Goal: Task Accomplishment & Management: Complete application form

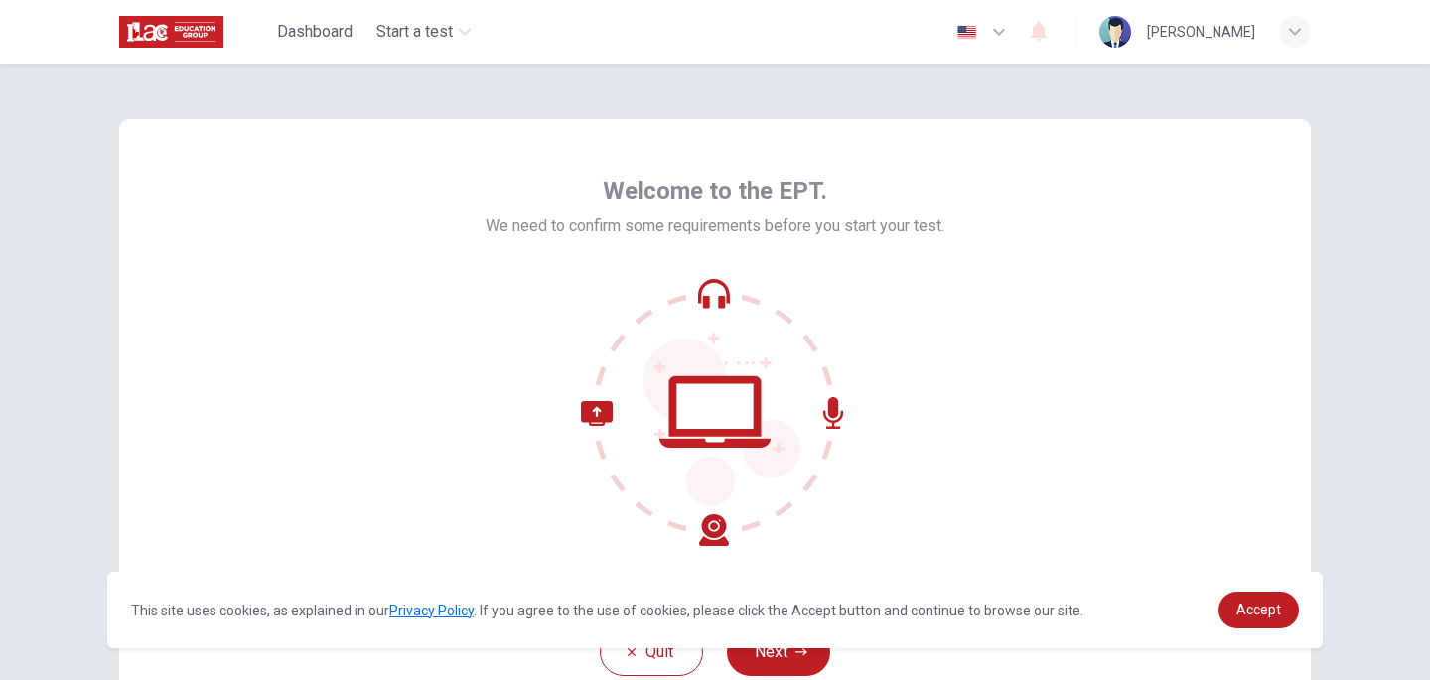
scroll to position [147, 0]
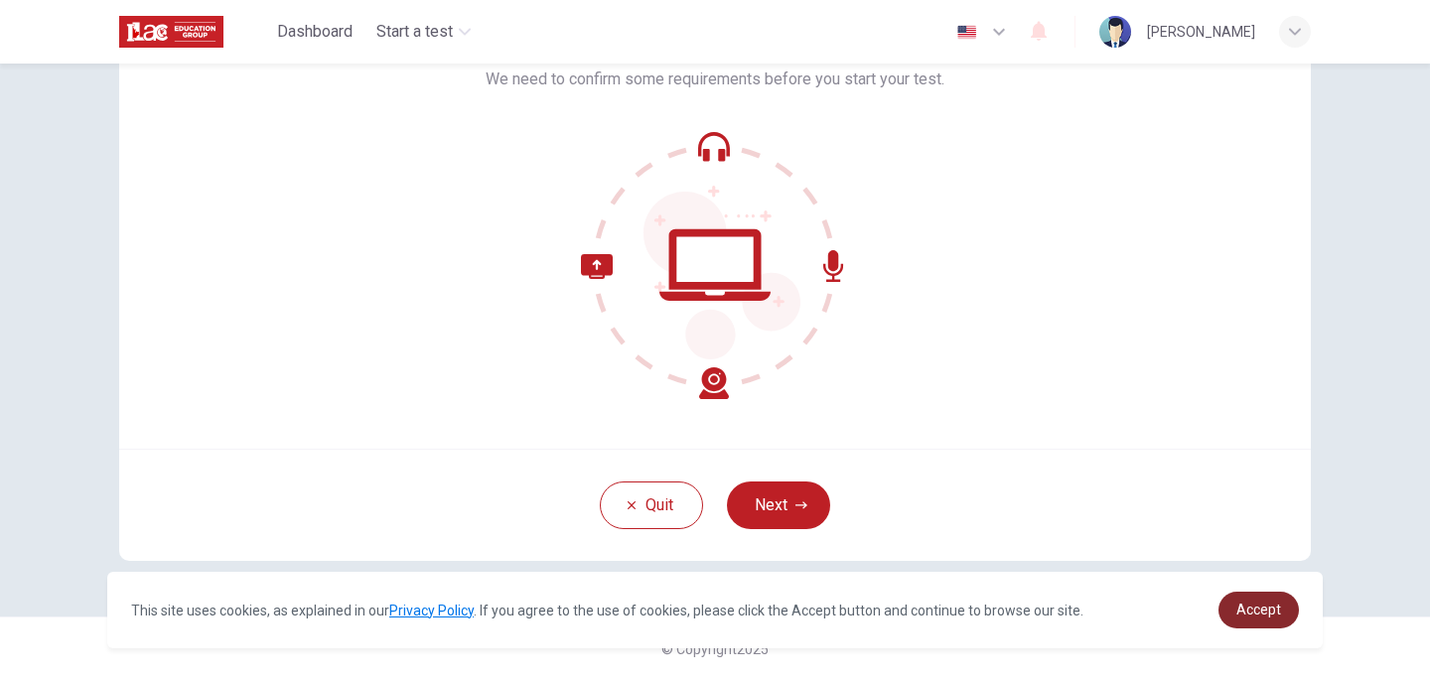
click at [1237, 598] on link "Accept" at bounding box center [1258, 610] width 80 height 37
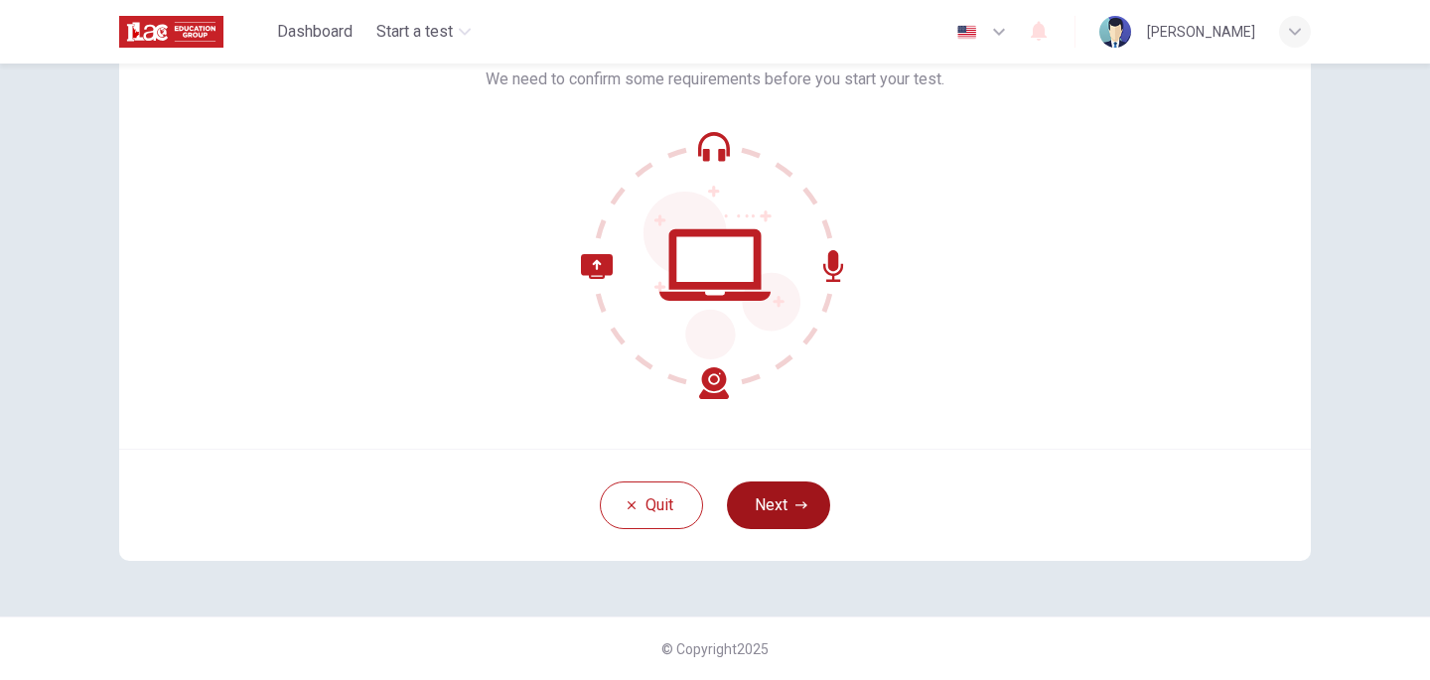
click at [817, 504] on button "Next" at bounding box center [778, 506] width 103 height 48
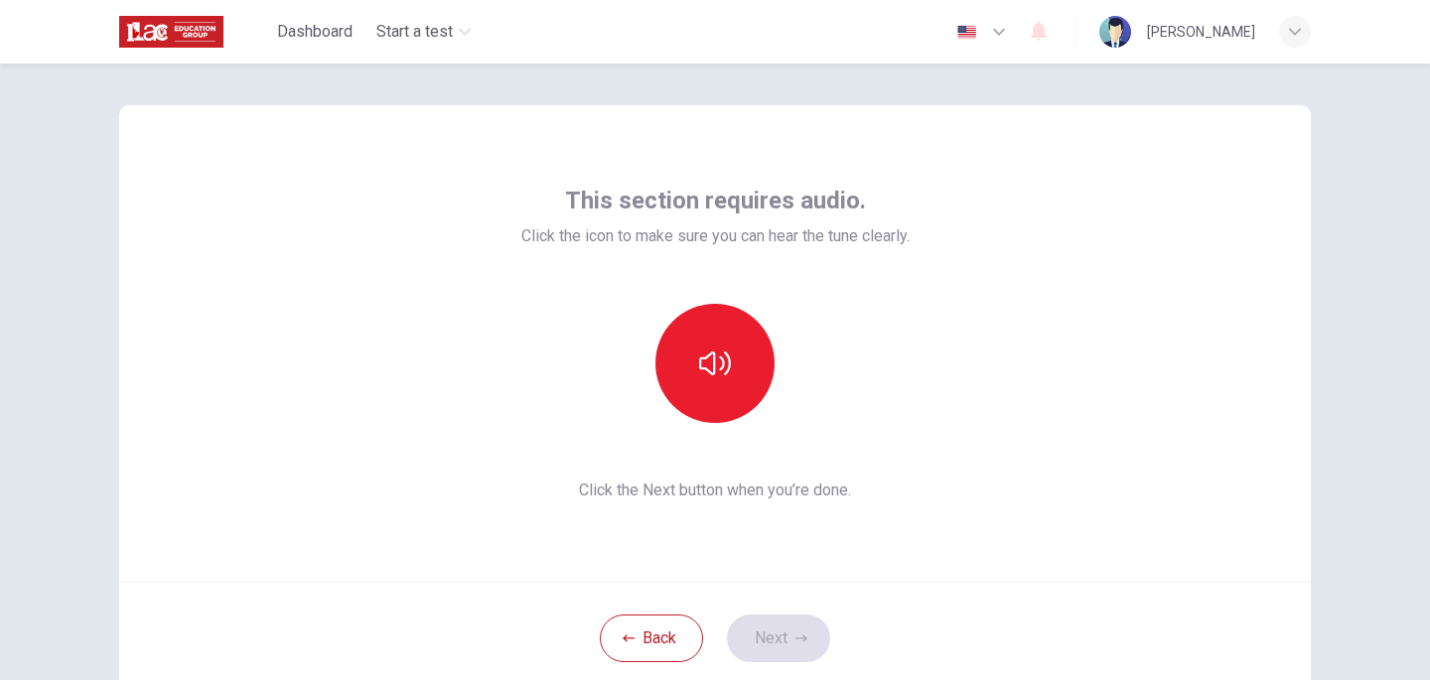
scroll to position [0, 0]
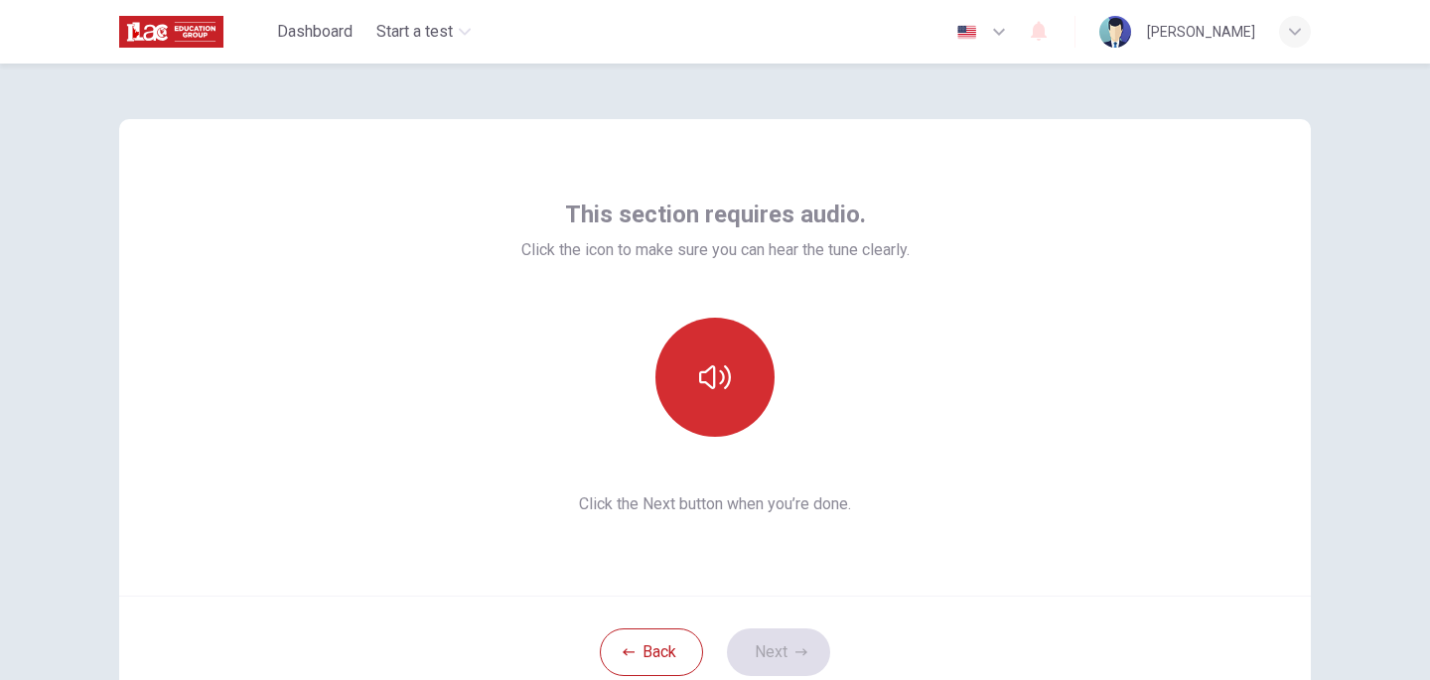
click at [767, 366] on button "button" at bounding box center [714, 377] width 119 height 119
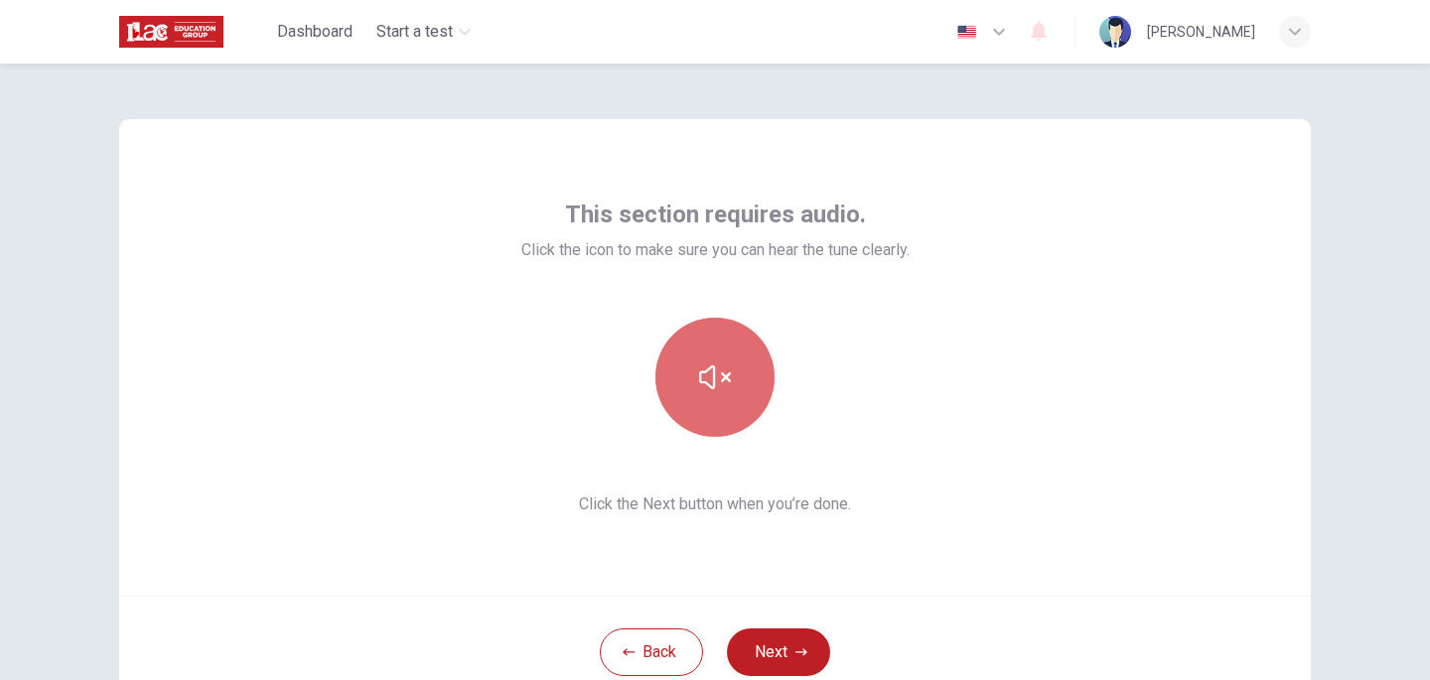
click at [702, 382] on icon "button" at bounding box center [715, 377] width 32 height 24
click at [926, 349] on div "This section requires audio. Click the icon to make sure you can hear the tune …" at bounding box center [714, 357] width 1191 height 477
click at [669, 403] on button "button" at bounding box center [714, 377] width 119 height 119
click at [691, 401] on button "button" at bounding box center [714, 377] width 119 height 119
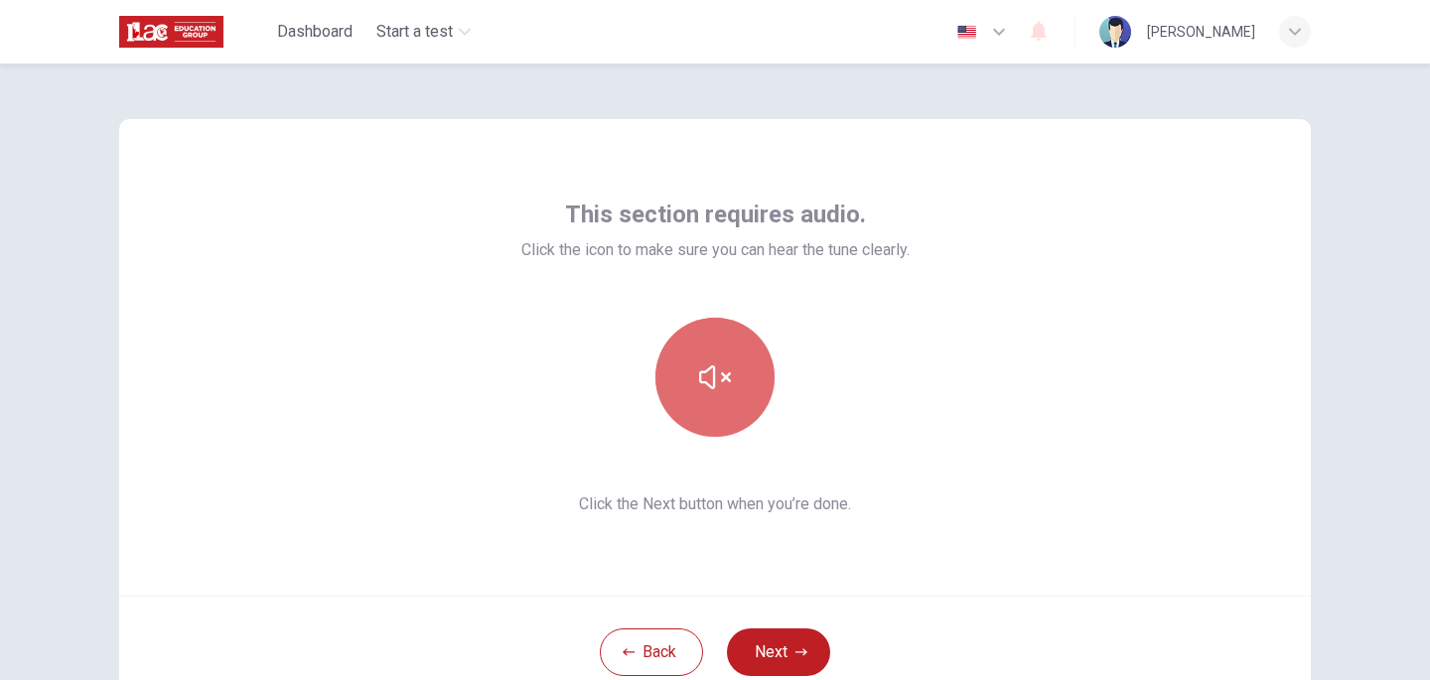
click at [691, 401] on button "button" at bounding box center [714, 377] width 119 height 119
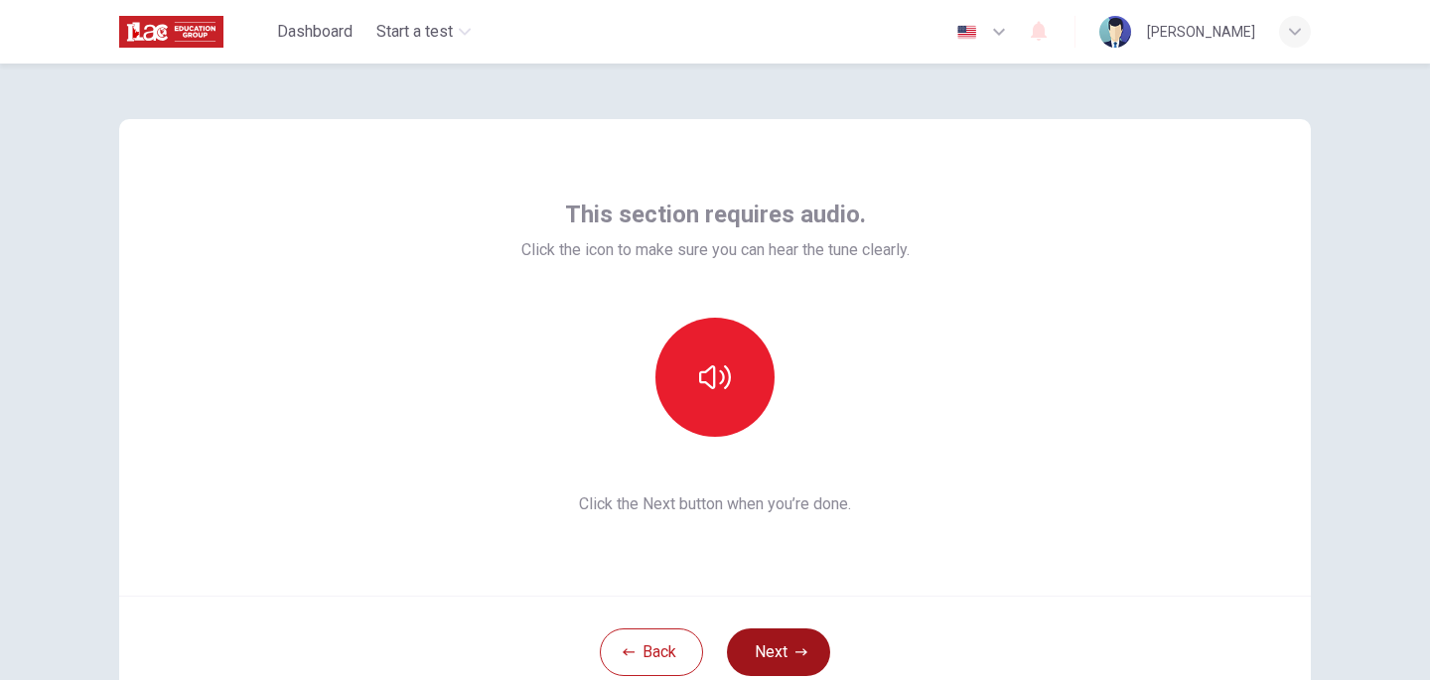
click at [792, 637] on button "Next" at bounding box center [778, 652] width 103 height 48
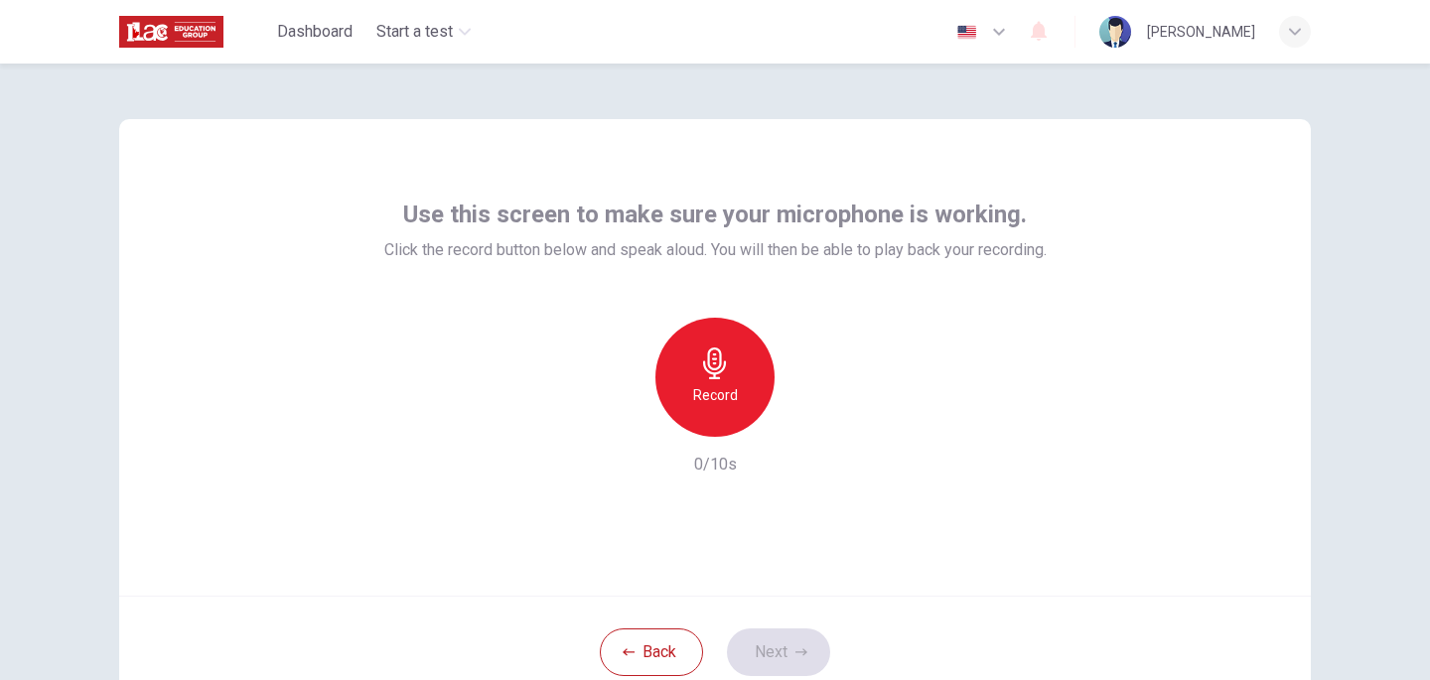
click at [731, 363] on div "Record" at bounding box center [714, 377] width 119 height 119
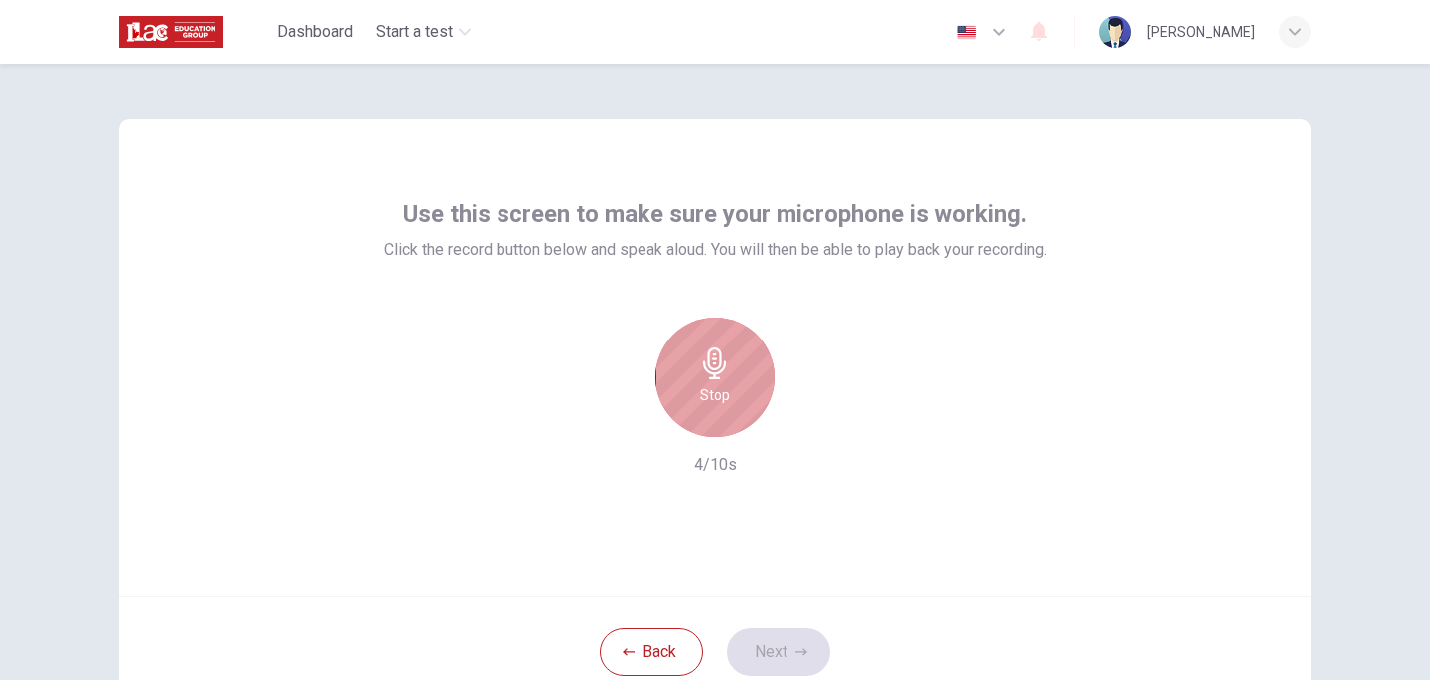
click at [731, 363] on div "Stop" at bounding box center [714, 377] width 119 height 119
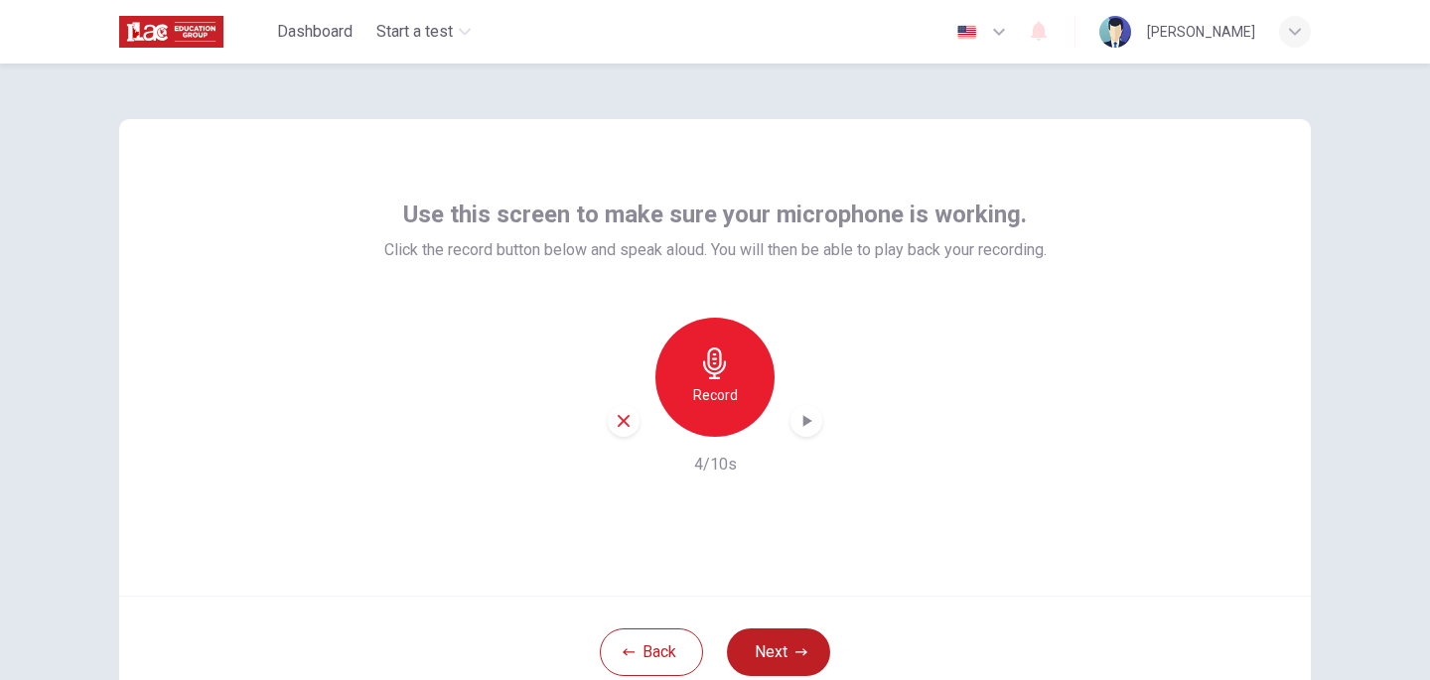
click at [805, 420] on icon "button" at bounding box center [807, 421] width 9 height 12
click at [805, 420] on icon "button" at bounding box center [806, 421] width 20 height 20
click at [780, 655] on button "Next" at bounding box center [778, 652] width 103 height 48
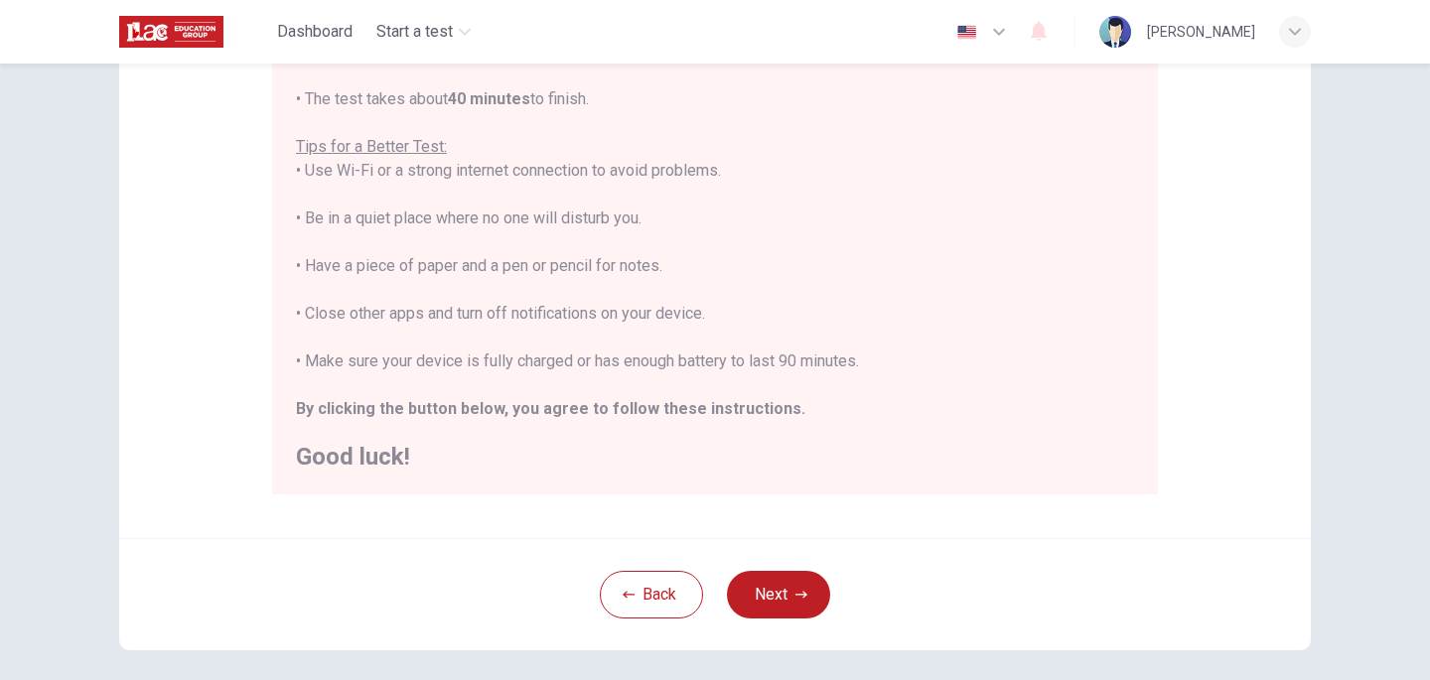
scroll to position [424, 0]
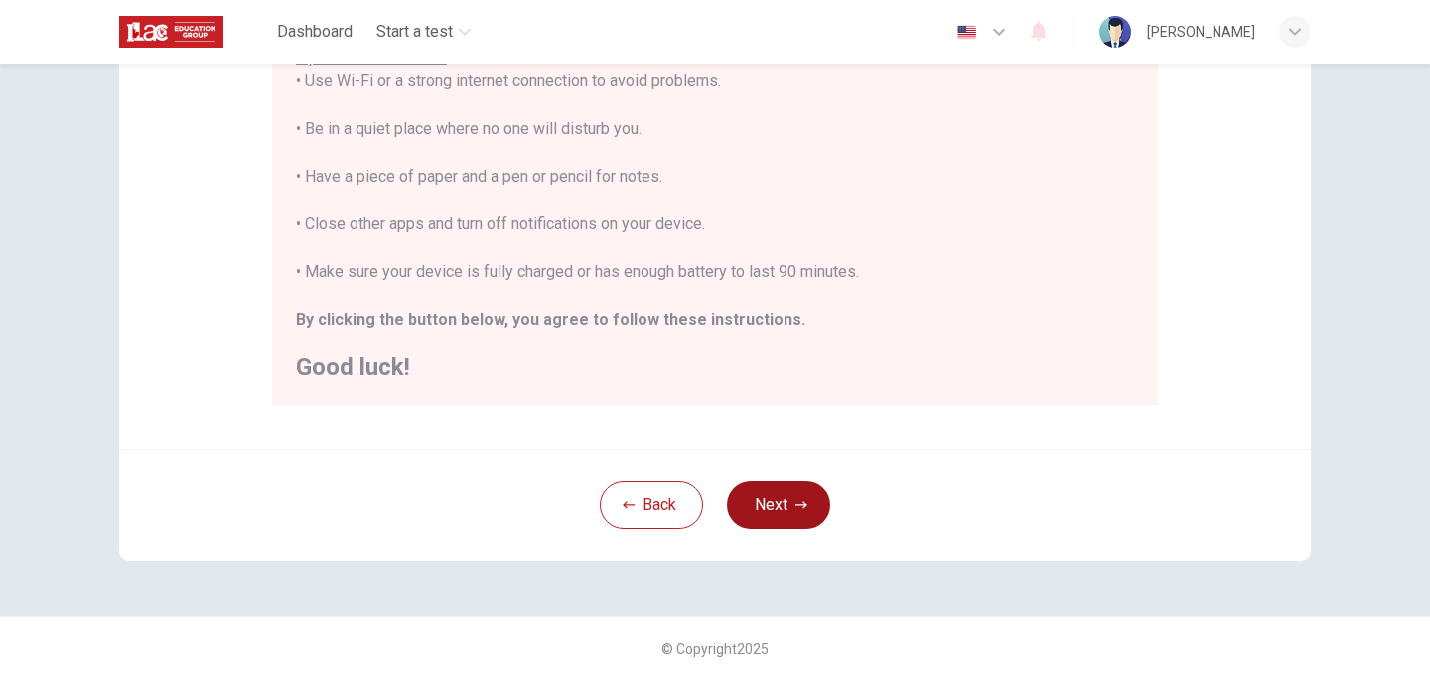
click at [766, 490] on button "Next" at bounding box center [778, 506] width 103 height 48
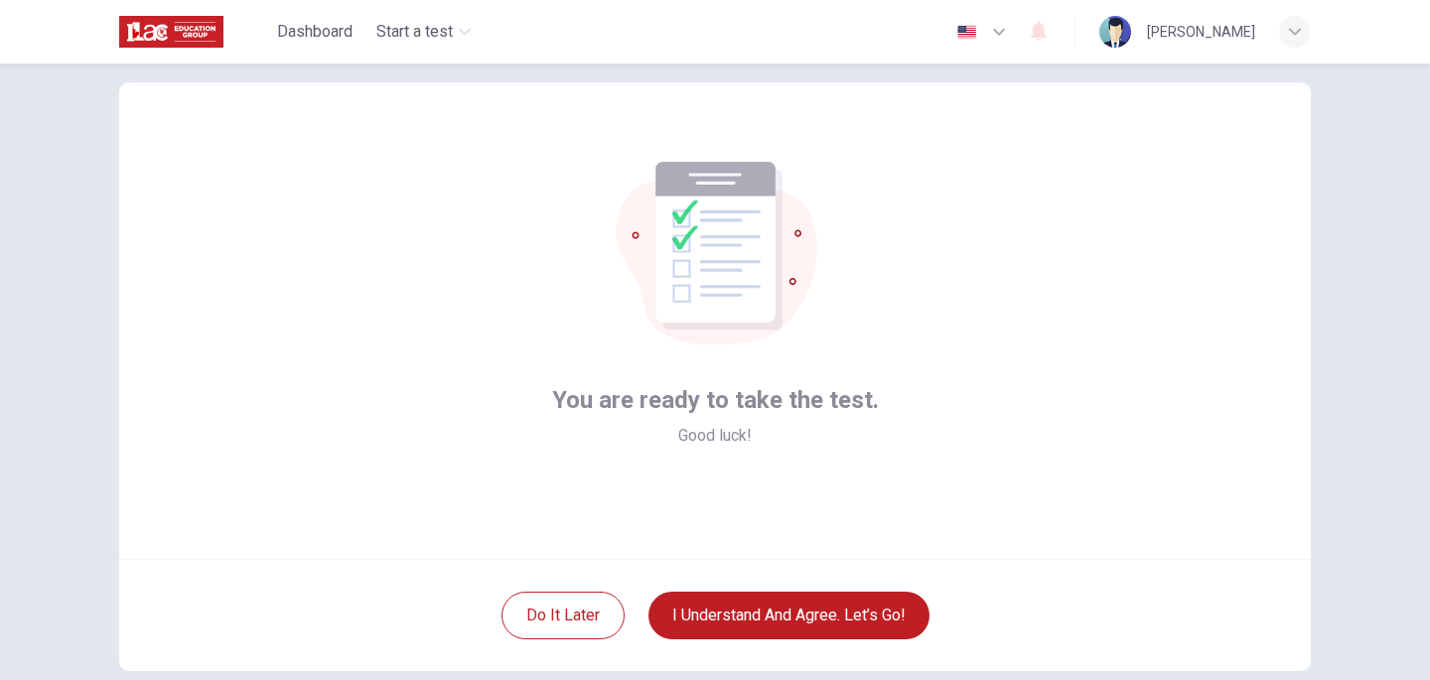
scroll to position [0, 0]
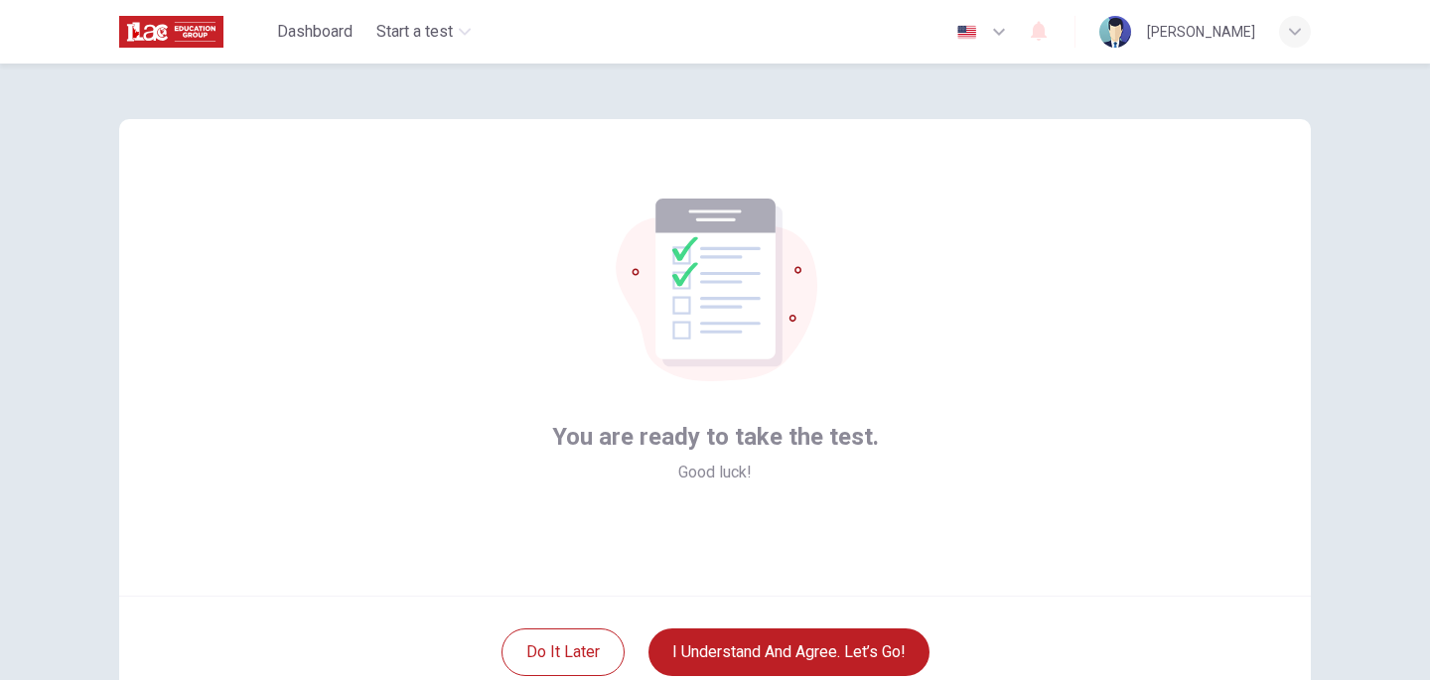
click at [956, 96] on div "You are ready to take the test. Good luck! Do it later I understand and agree. …" at bounding box center [714, 414] width 1255 height 700
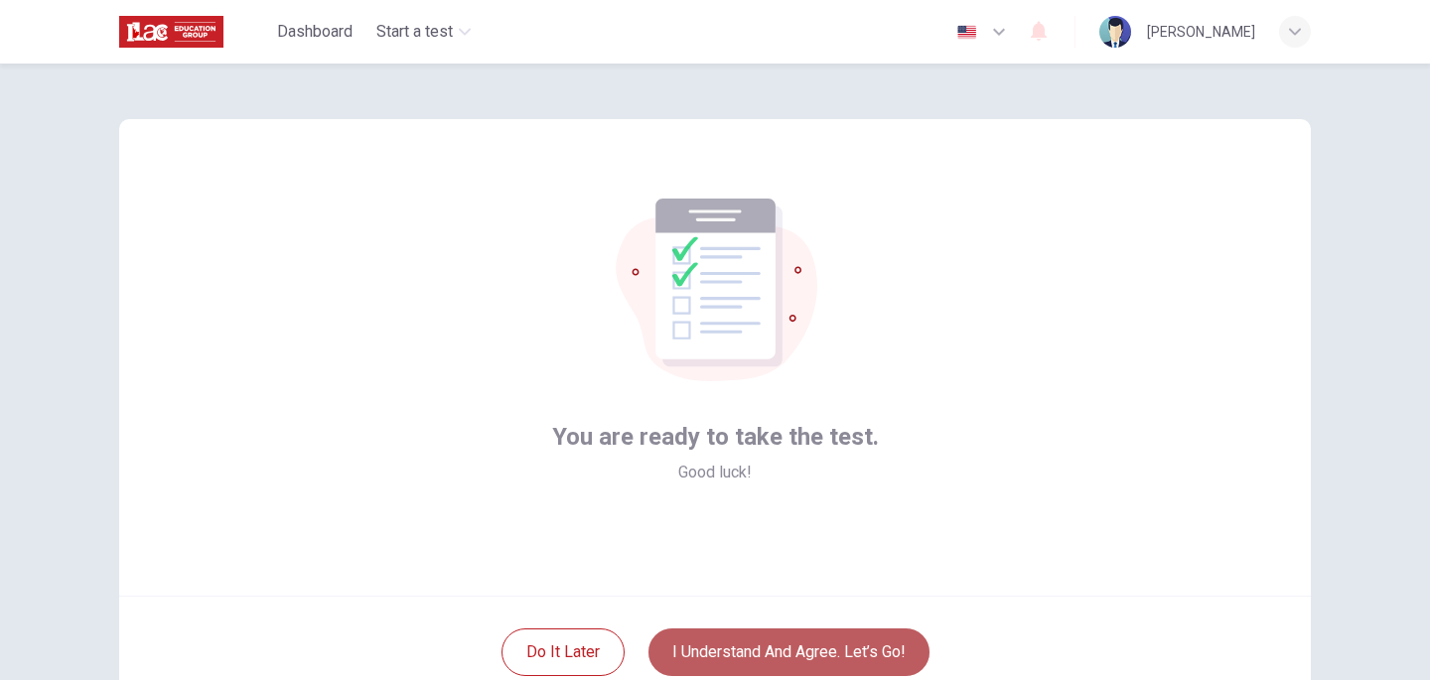
click at [793, 647] on button "I understand and agree. Let’s go!" at bounding box center [788, 652] width 281 height 48
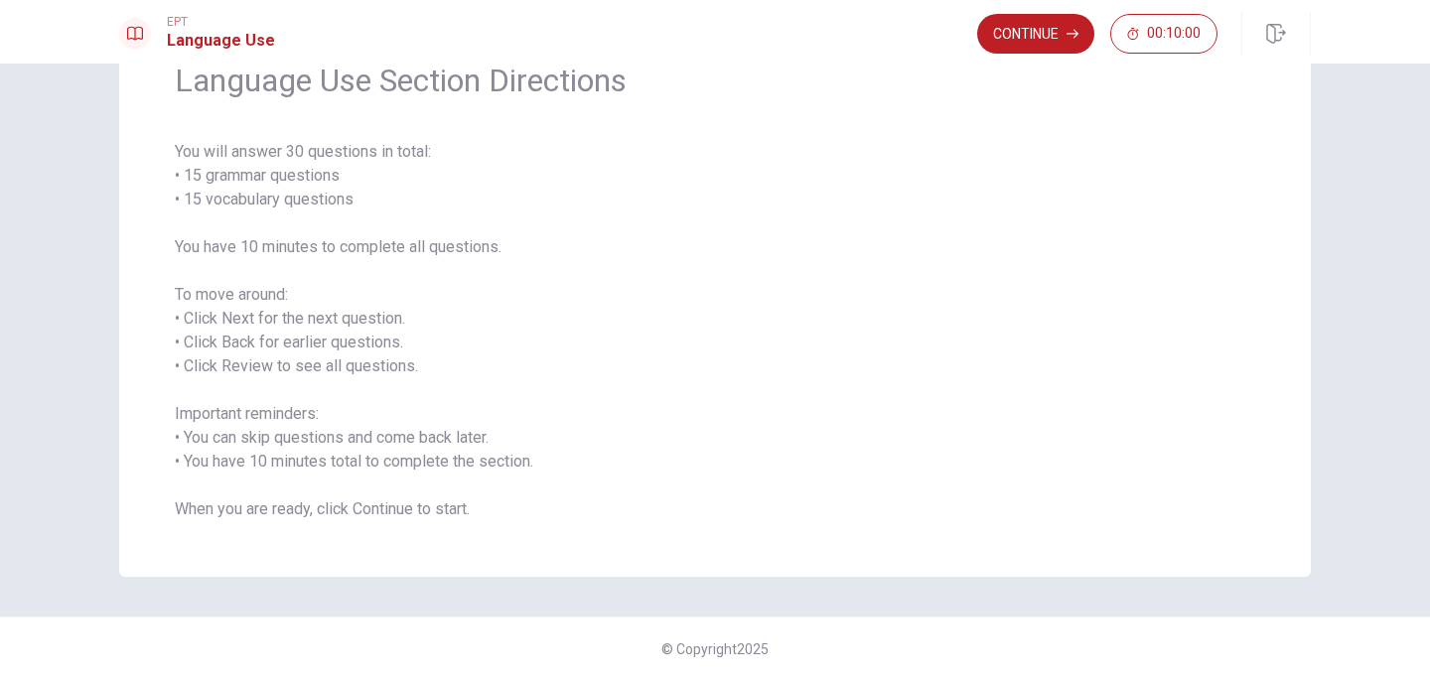
scroll to position [84, 0]
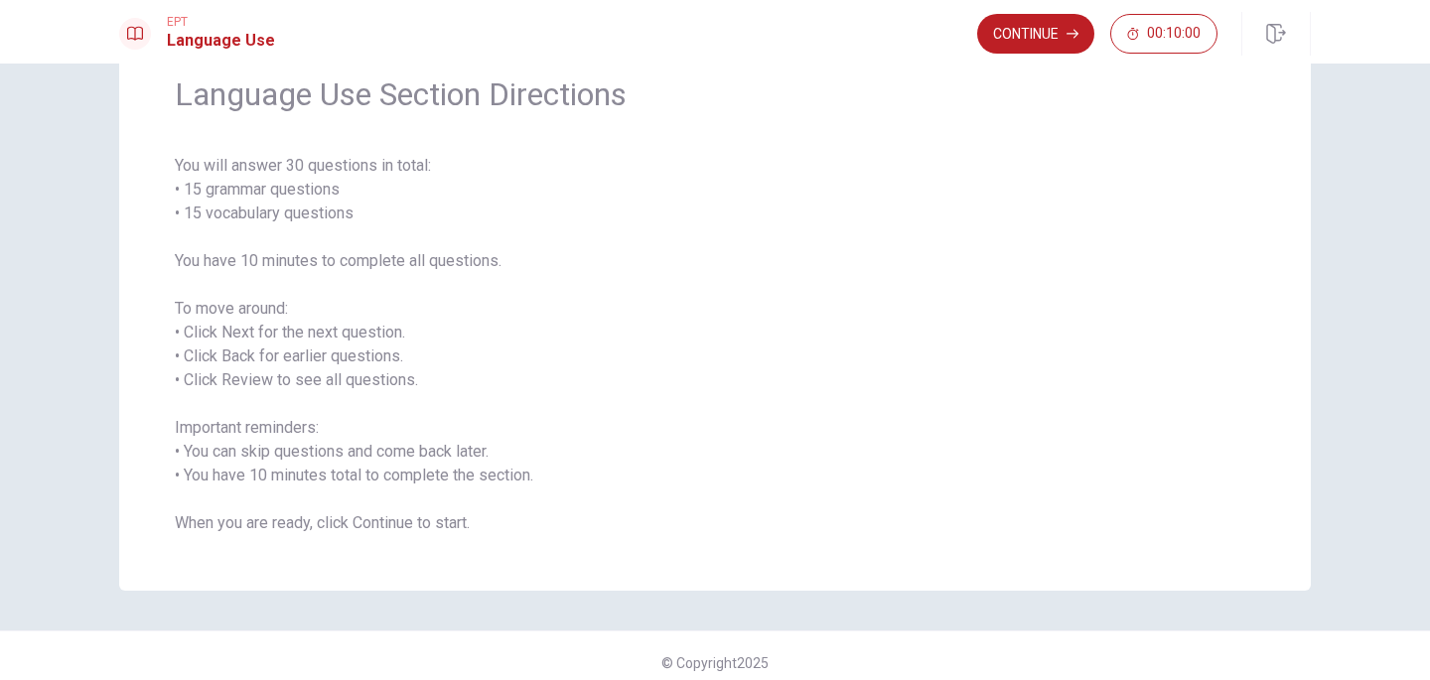
click at [310, 344] on span "You will answer 30 questions in total: • 15 grammar questions • 15 vocabulary q…" at bounding box center [715, 344] width 1080 height 381
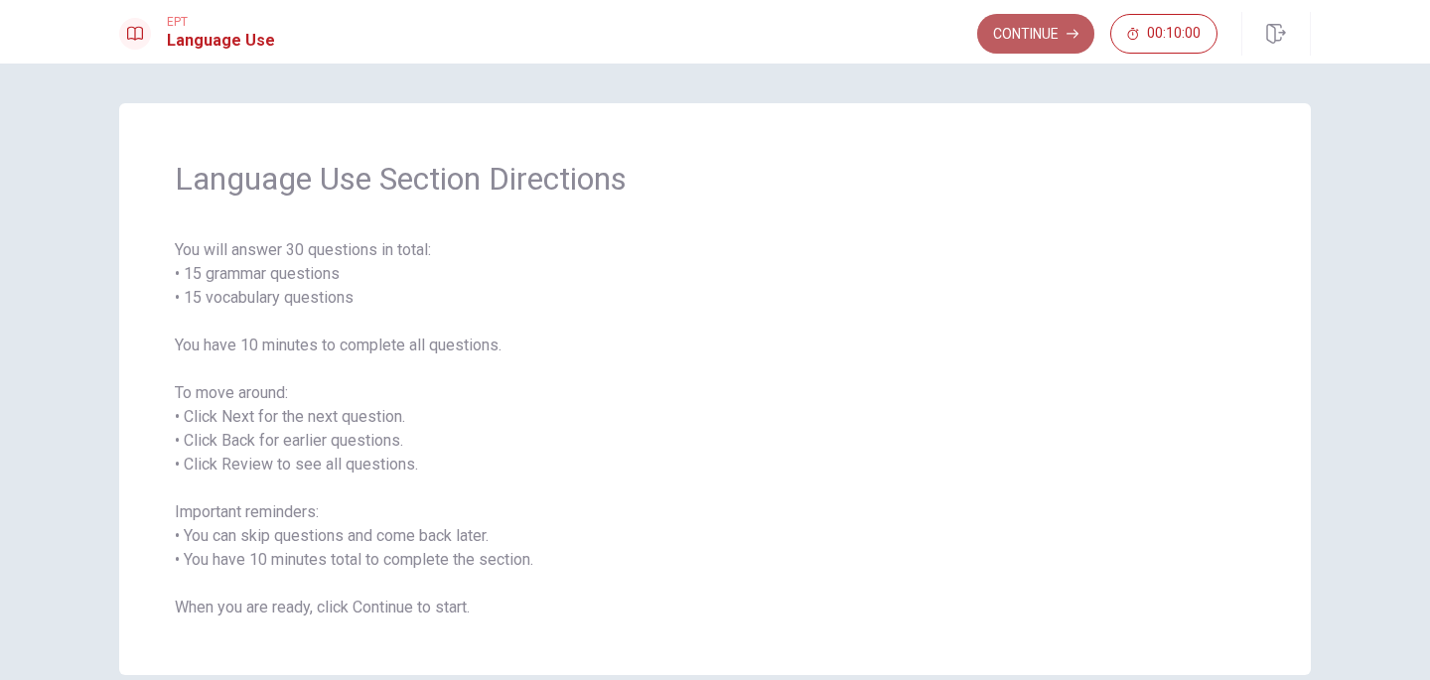
click at [1011, 23] on button "Continue" at bounding box center [1035, 34] width 117 height 40
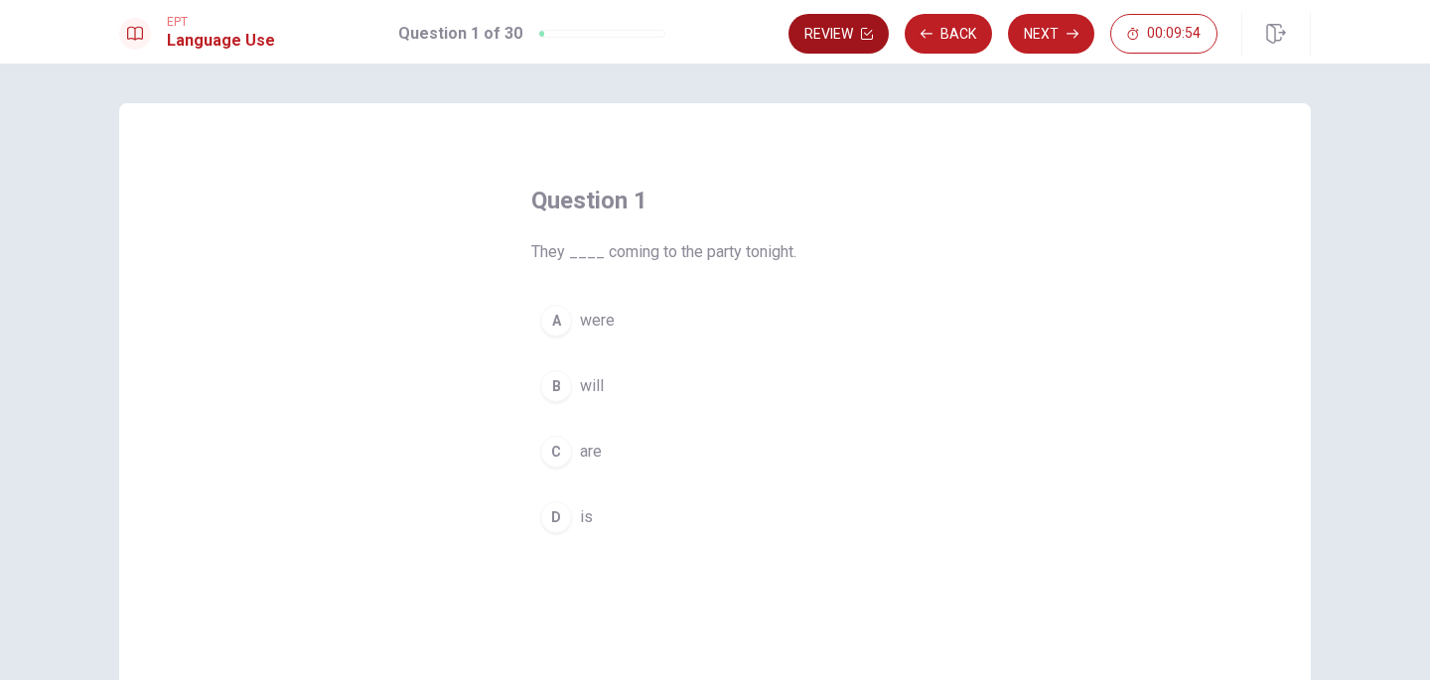
click at [845, 38] on button "Review" at bounding box center [838, 34] width 100 height 40
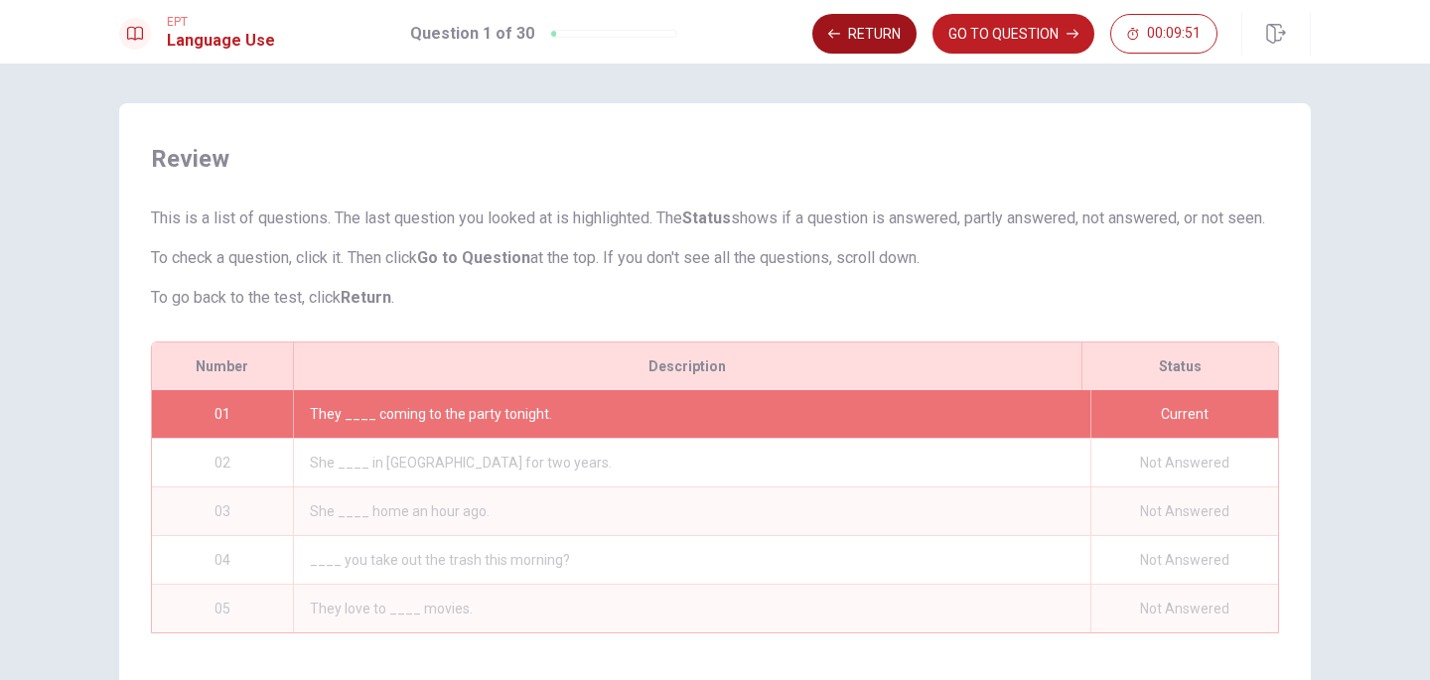
click at [863, 38] on button "Return" at bounding box center [864, 34] width 104 height 40
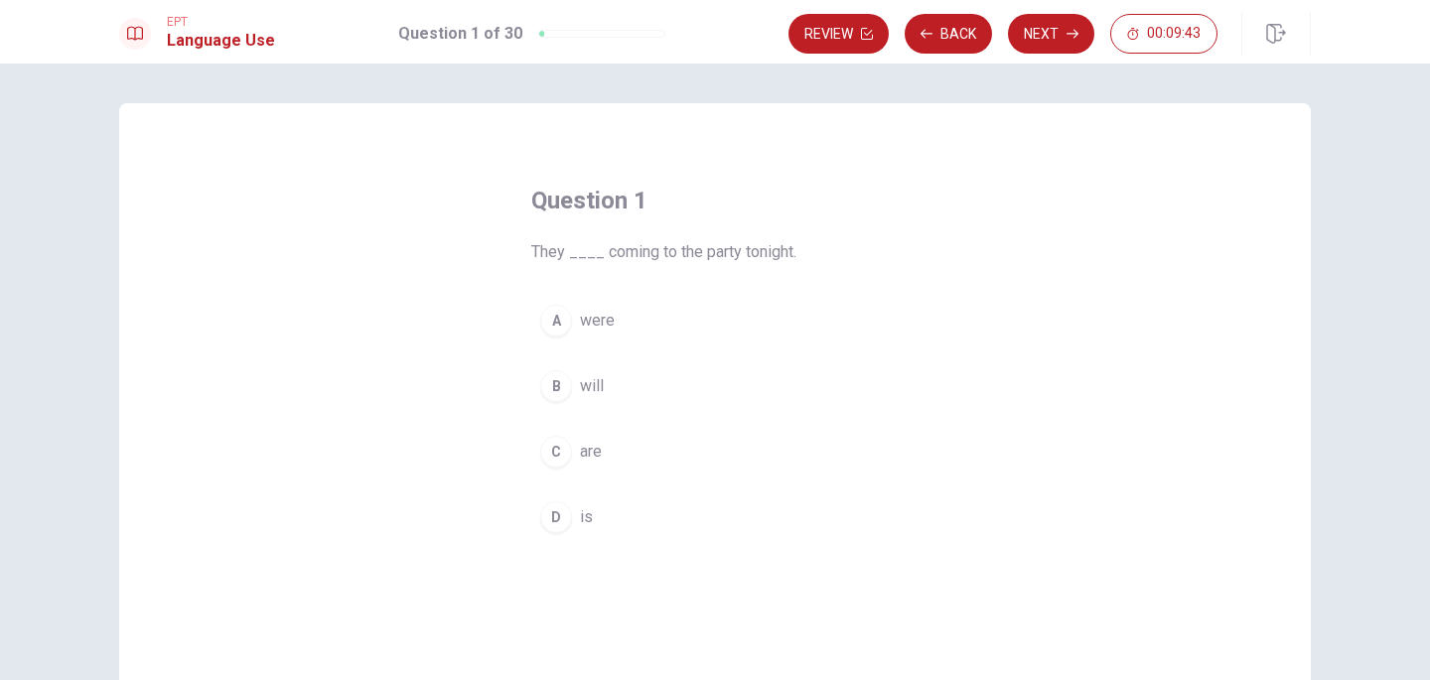
click at [565, 455] on div "C" at bounding box center [556, 452] width 32 height 32
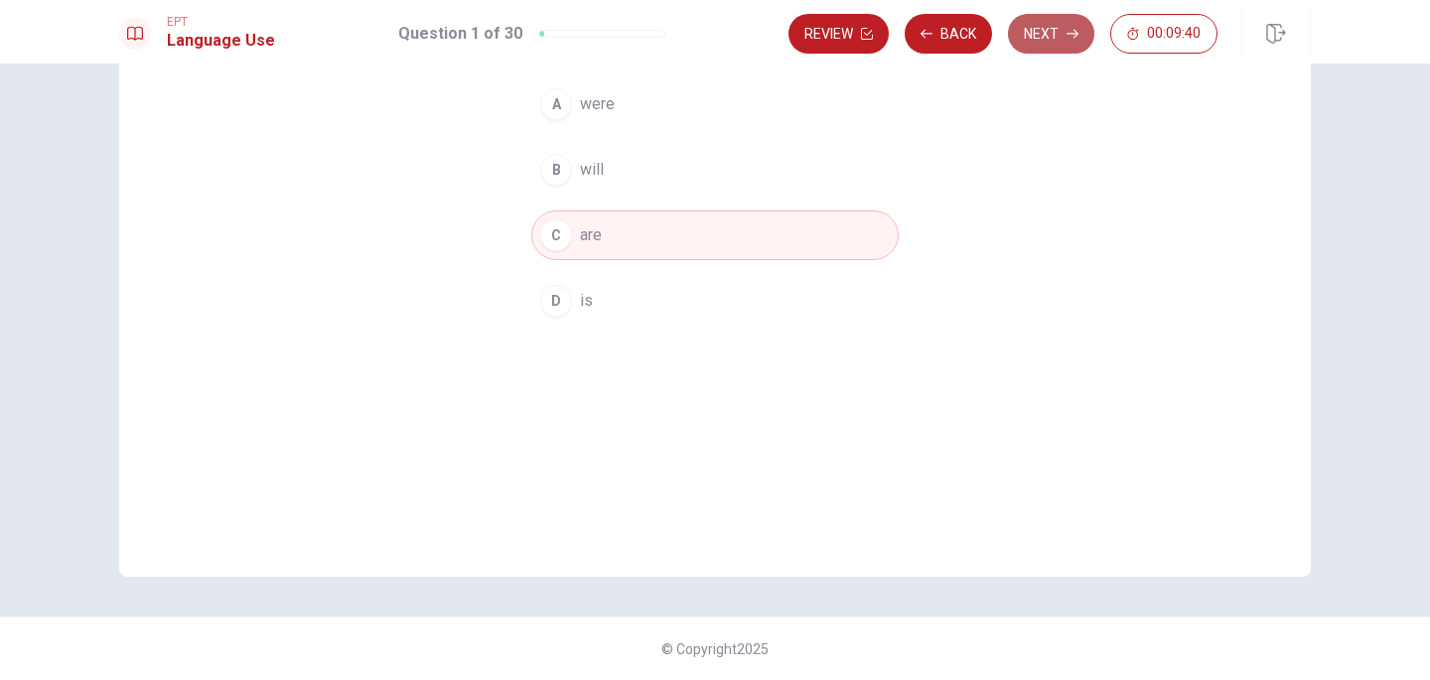
click at [1044, 34] on button "Next" at bounding box center [1051, 34] width 86 height 40
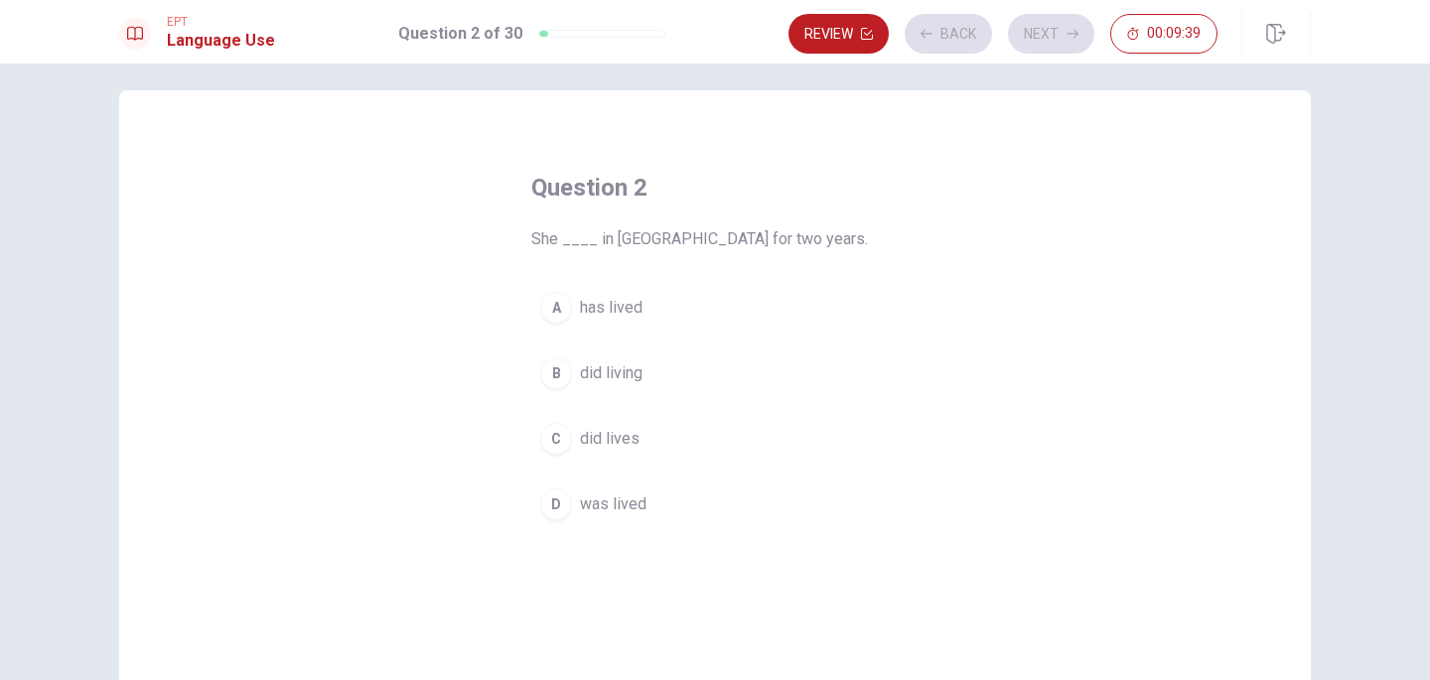
scroll to position [0, 0]
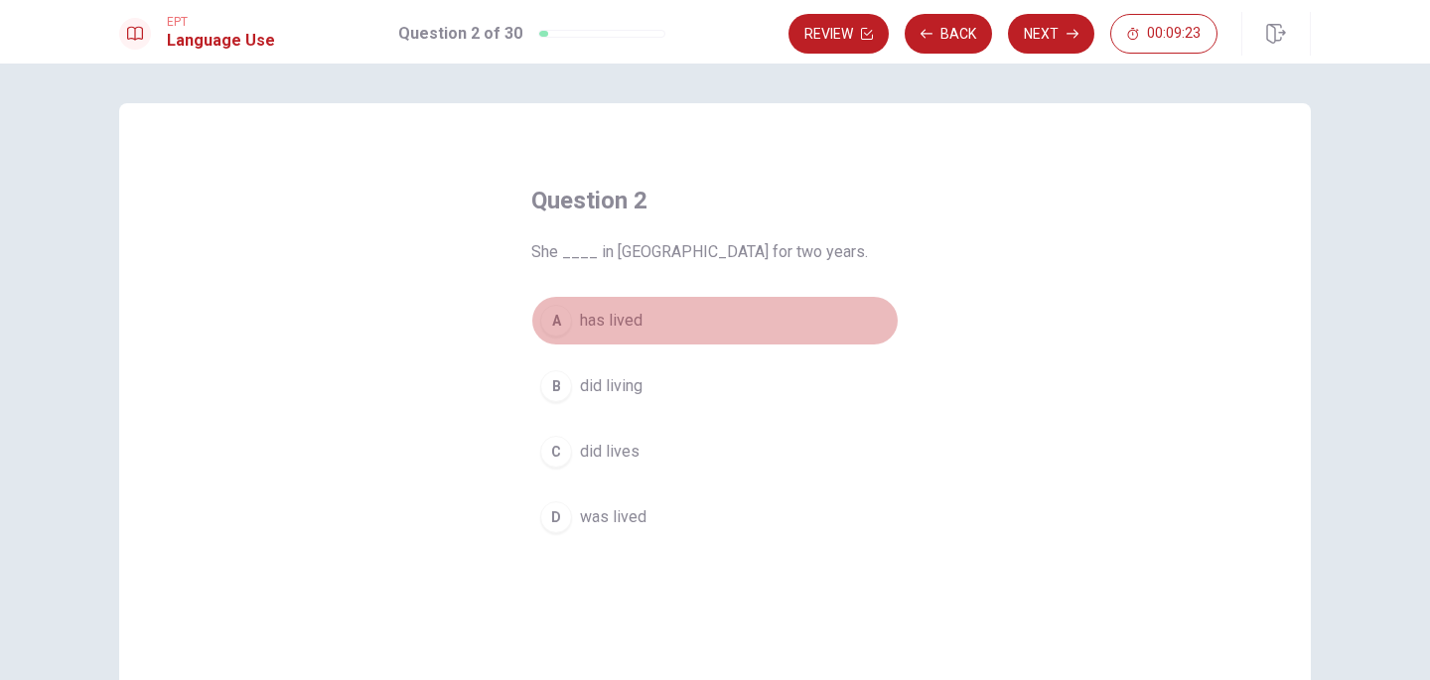
click at [559, 309] on div "A" at bounding box center [556, 321] width 32 height 32
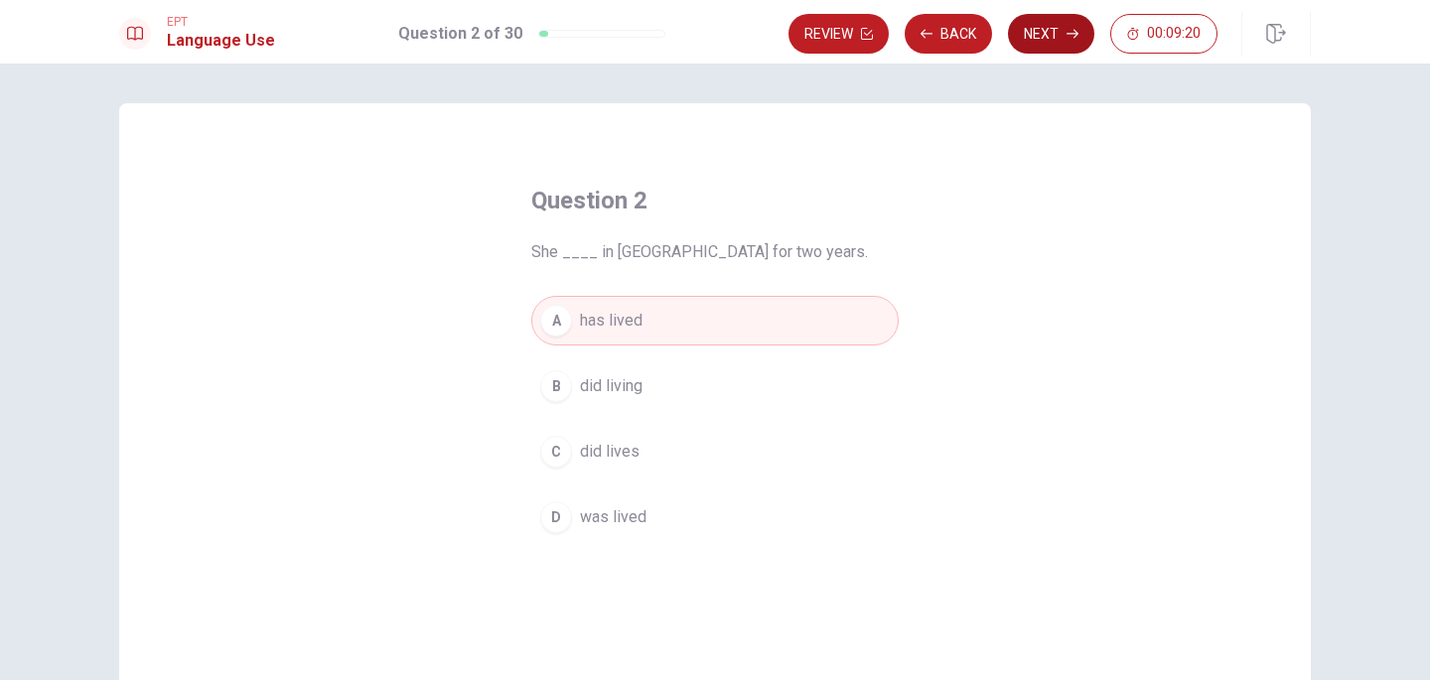
click at [1017, 40] on button "Next" at bounding box center [1051, 34] width 86 height 40
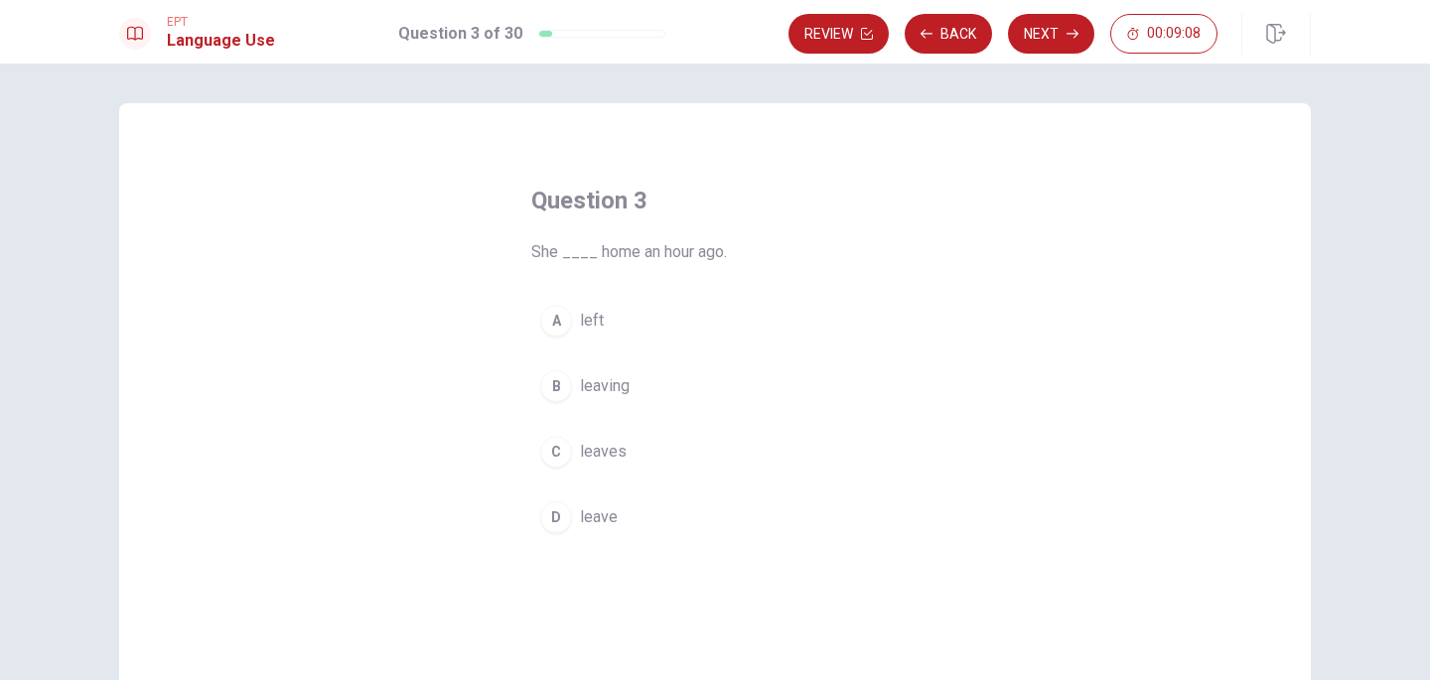
click at [563, 319] on div "A" at bounding box center [556, 321] width 32 height 32
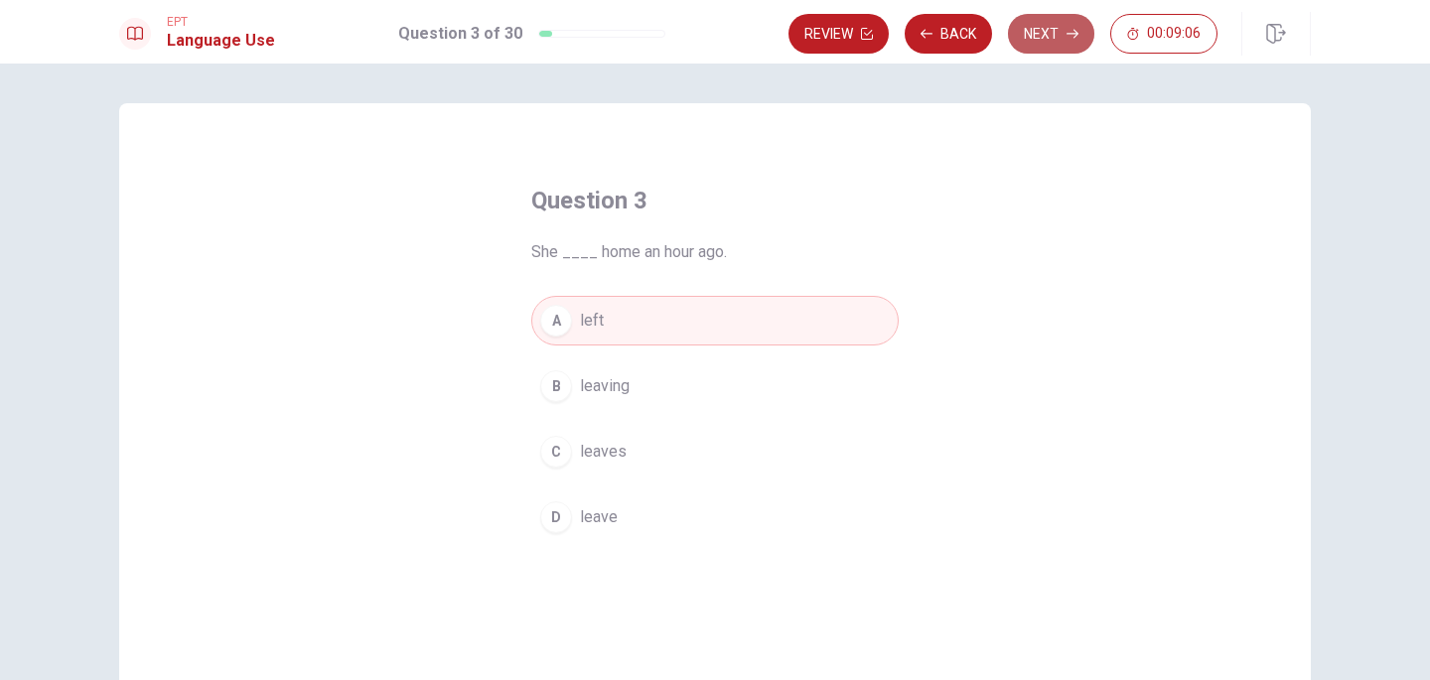
click at [1034, 34] on button "Next" at bounding box center [1051, 34] width 86 height 40
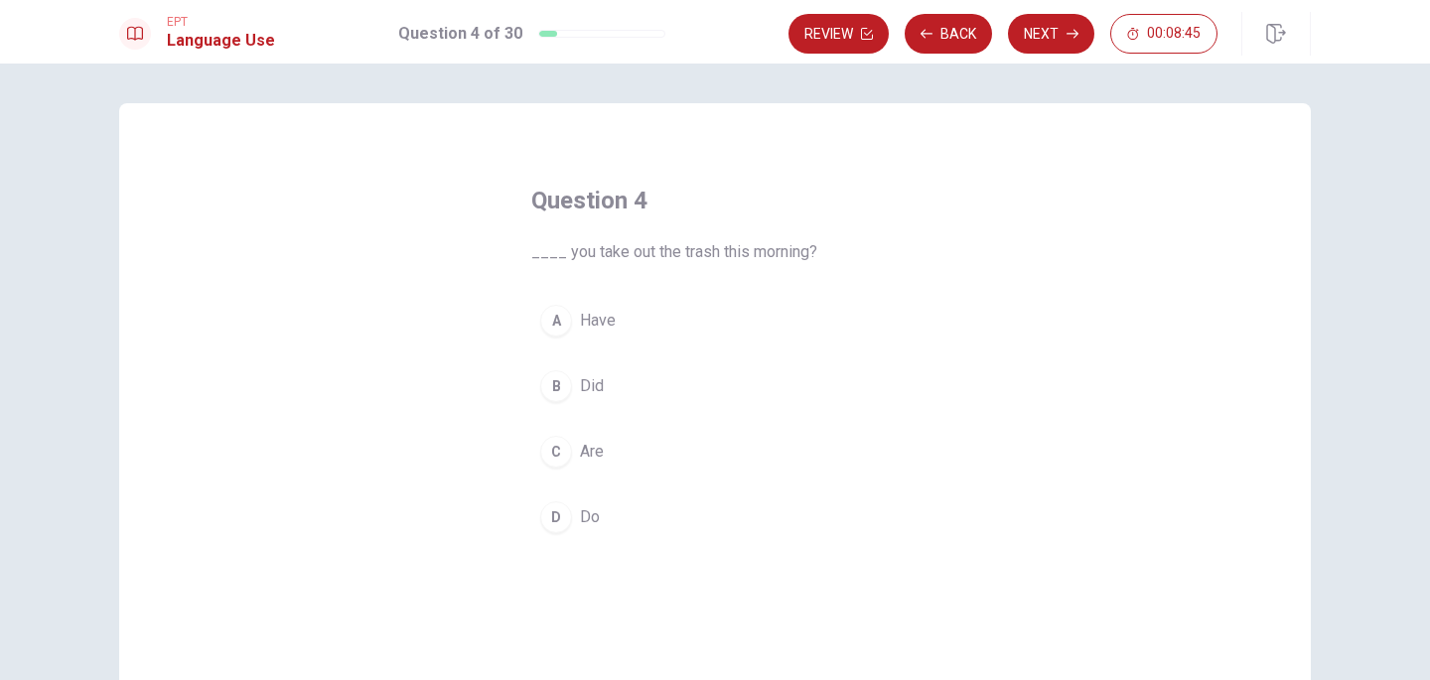
click at [585, 382] on span "Did" at bounding box center [592, 386] width 24 height 24
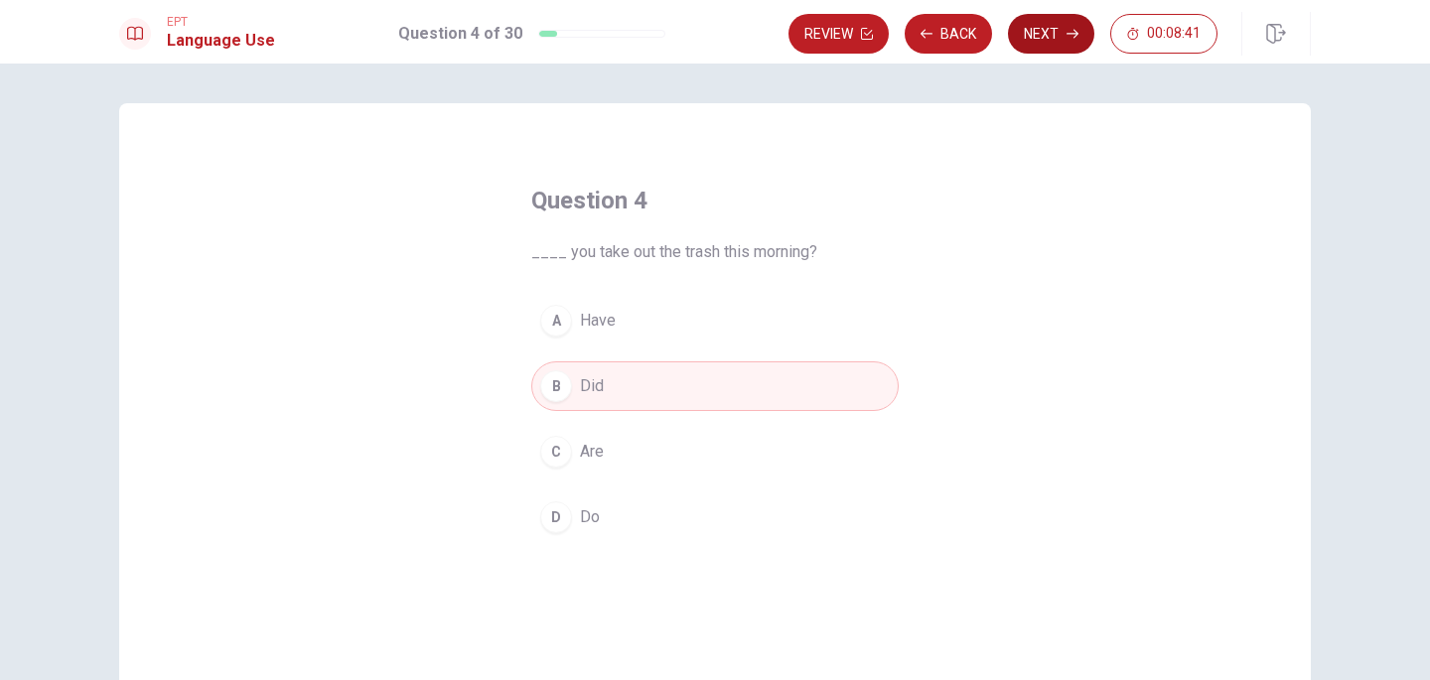
click at [1055, 28] on button "Next" at bounding box center [1051, 34] width 86 height 40
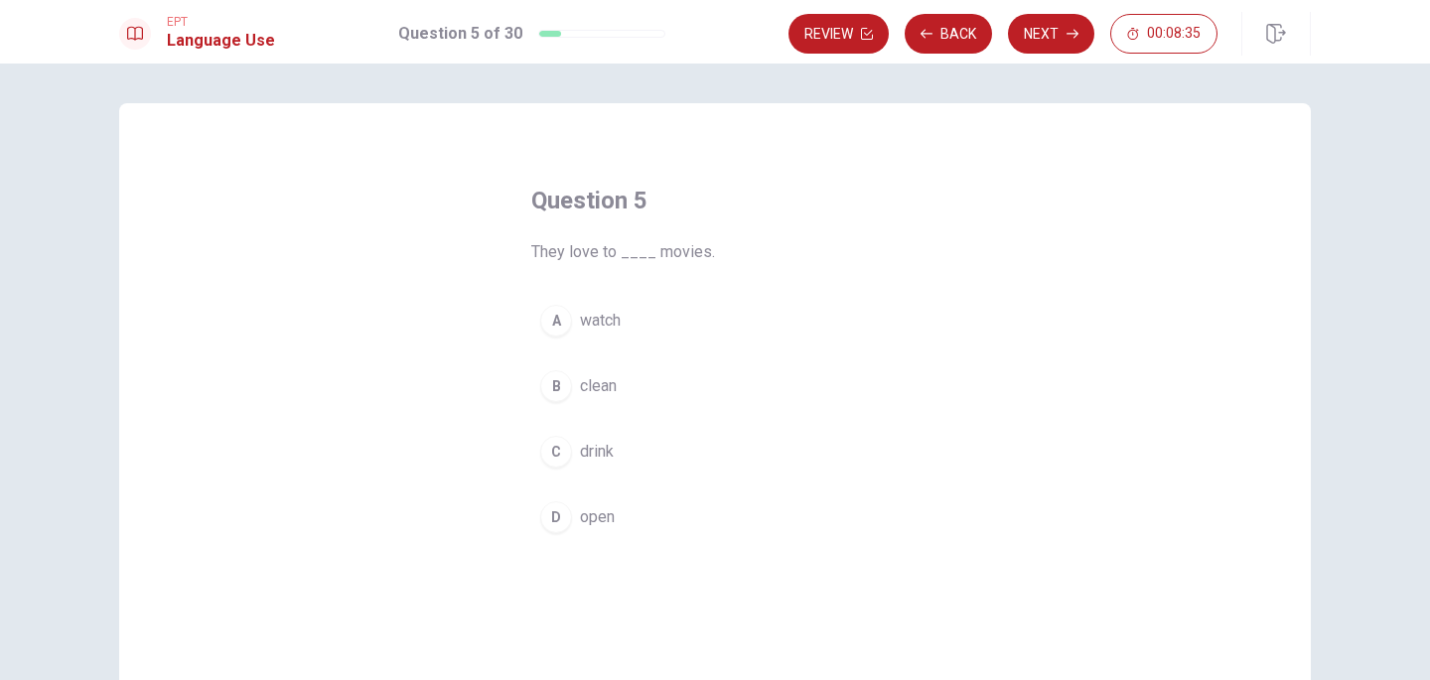
scroll to position [9, 0]
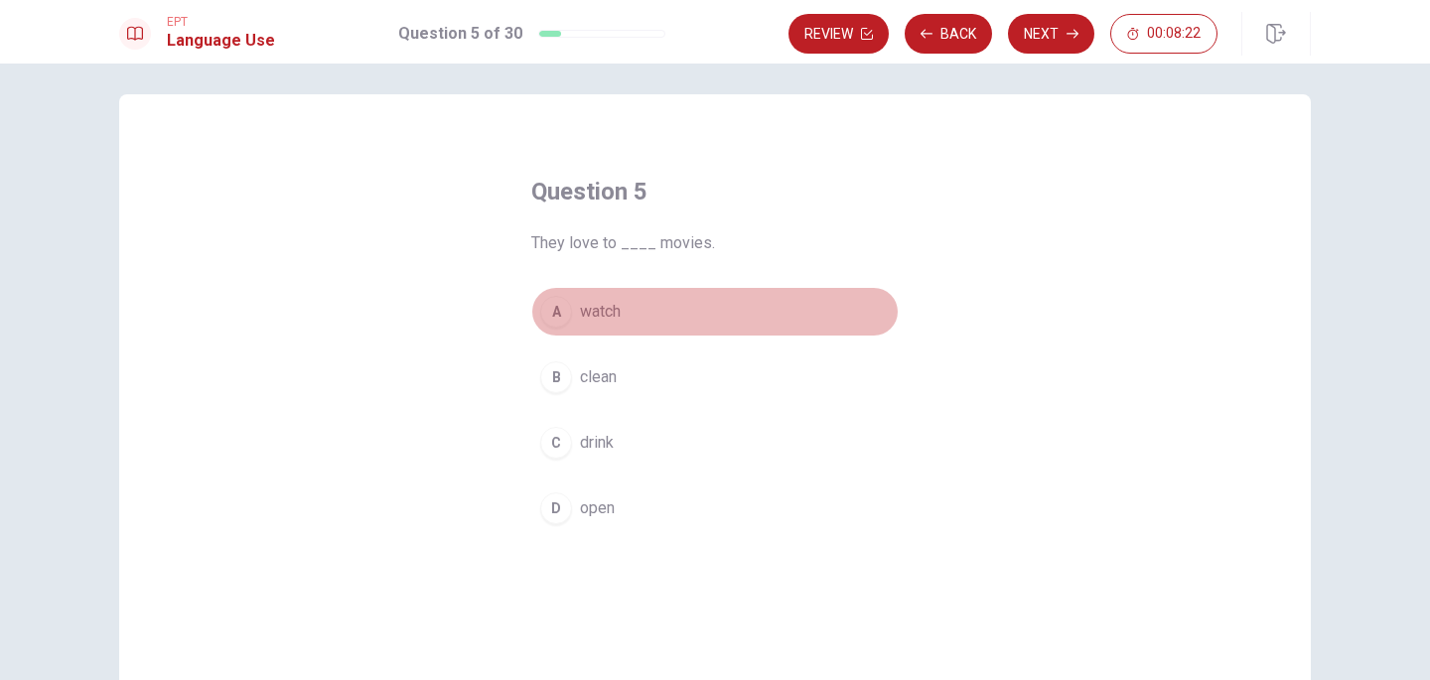
click at [561, 315] on div "A" at bounding box center [556, 312] width 32 height 32
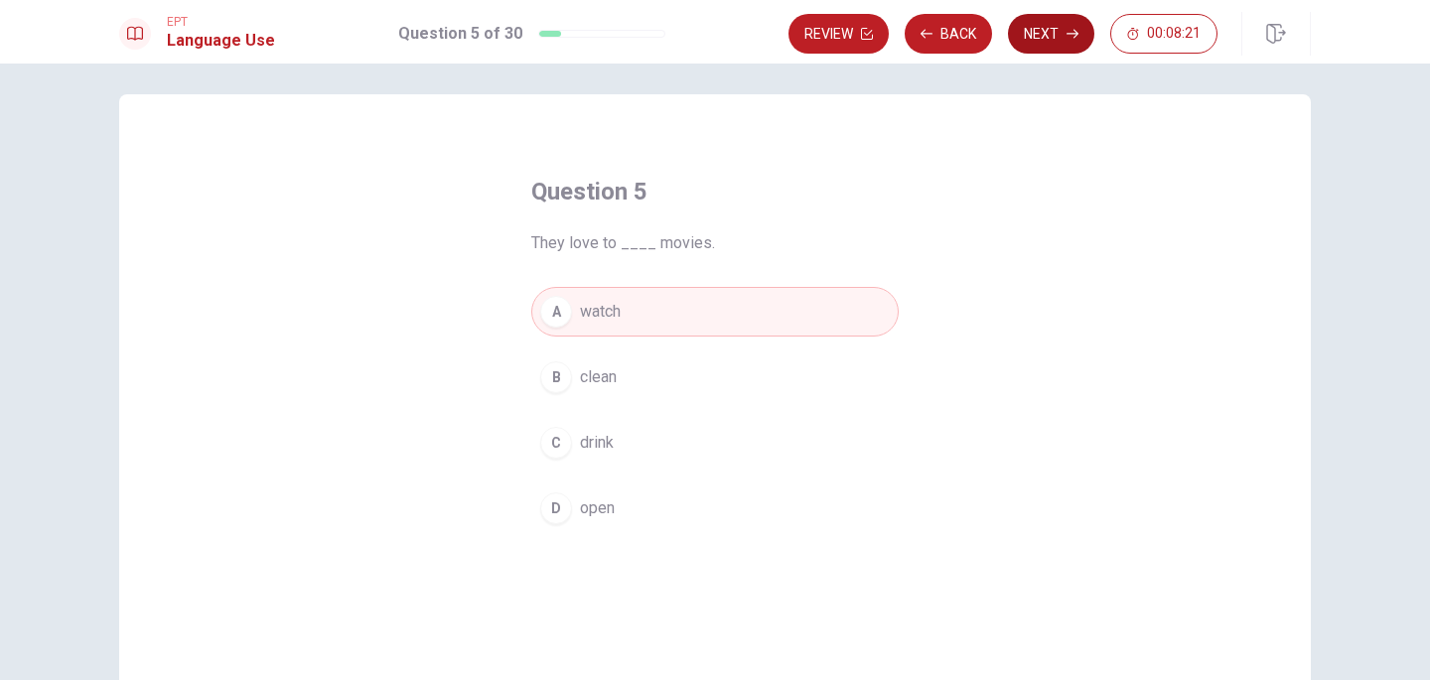
click at [1049, 20] on button "Next" at bounding box center [1051, 34] width 86 height 40
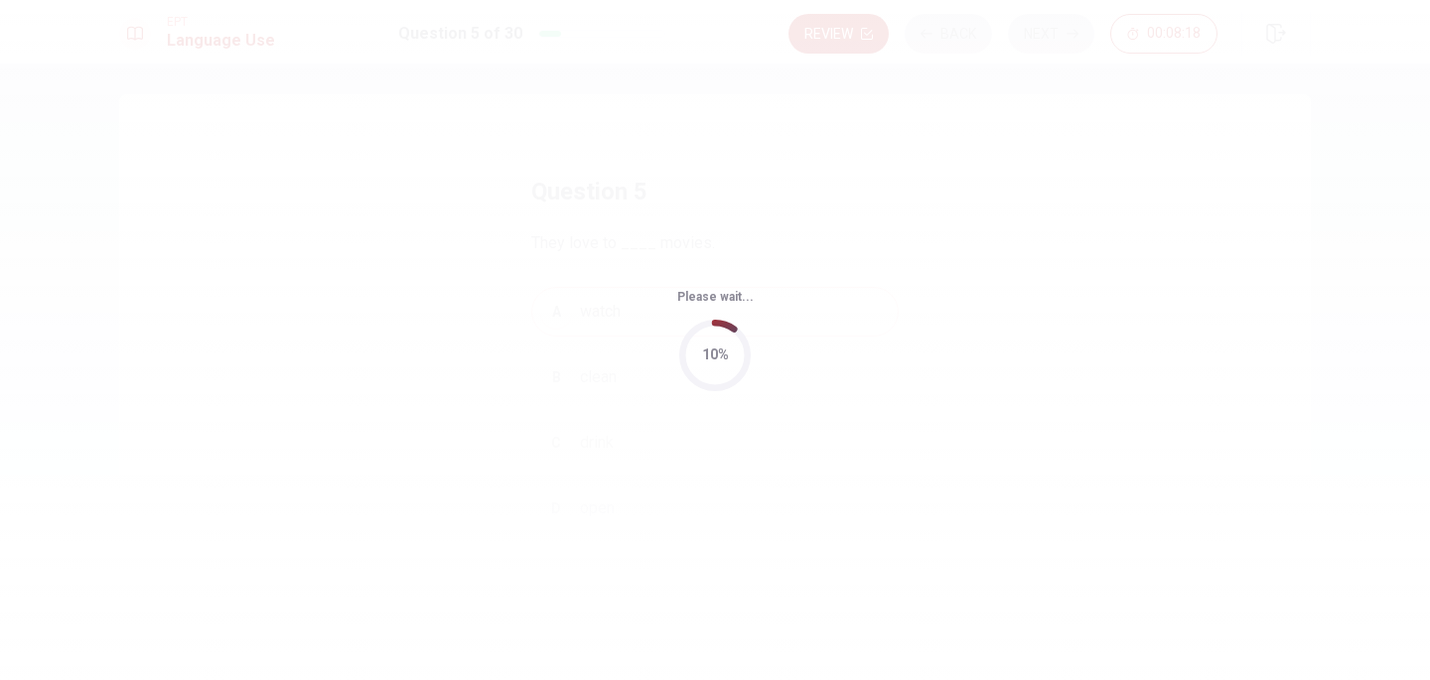
scroll to position [0, 0]
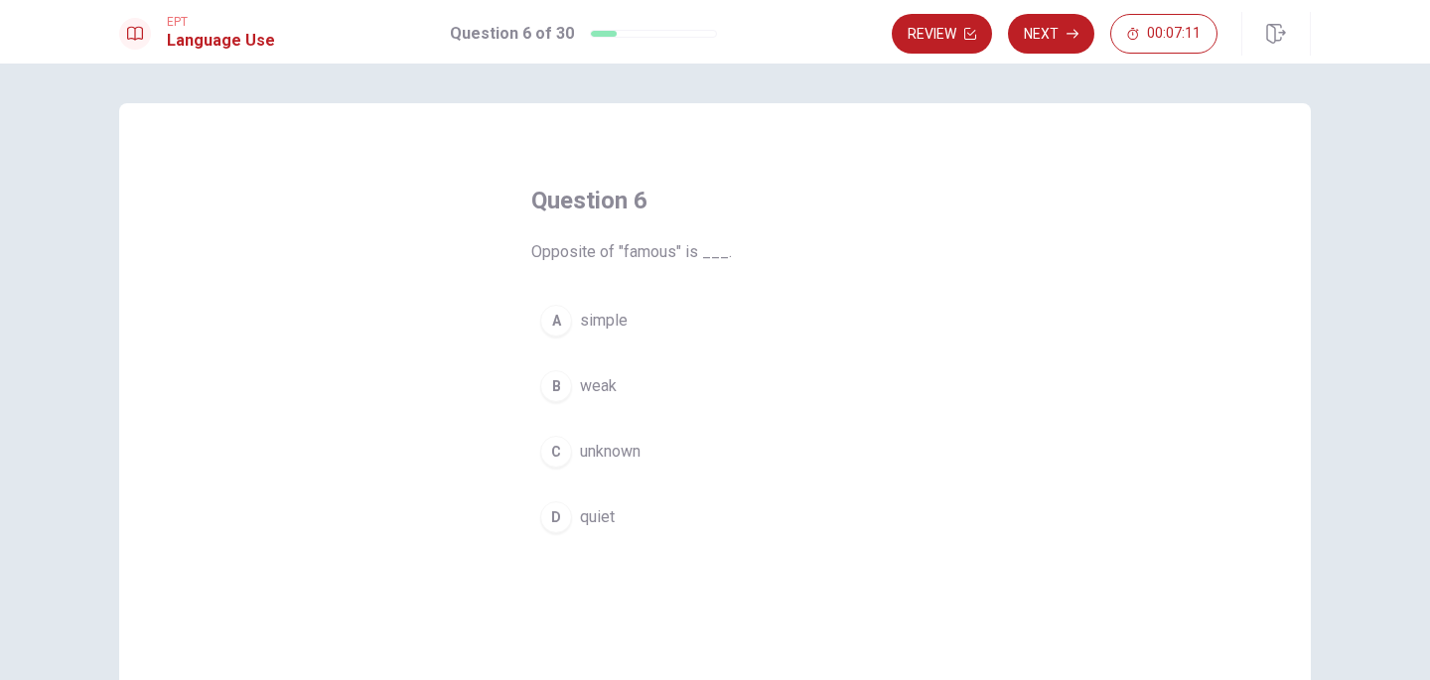
click at [564, 453] on div "C" at bounding box center [556, 452] width 32 height 32
click at [712, 443] on button "C unknown" at bounding box center [714, 452] width 367 height 50
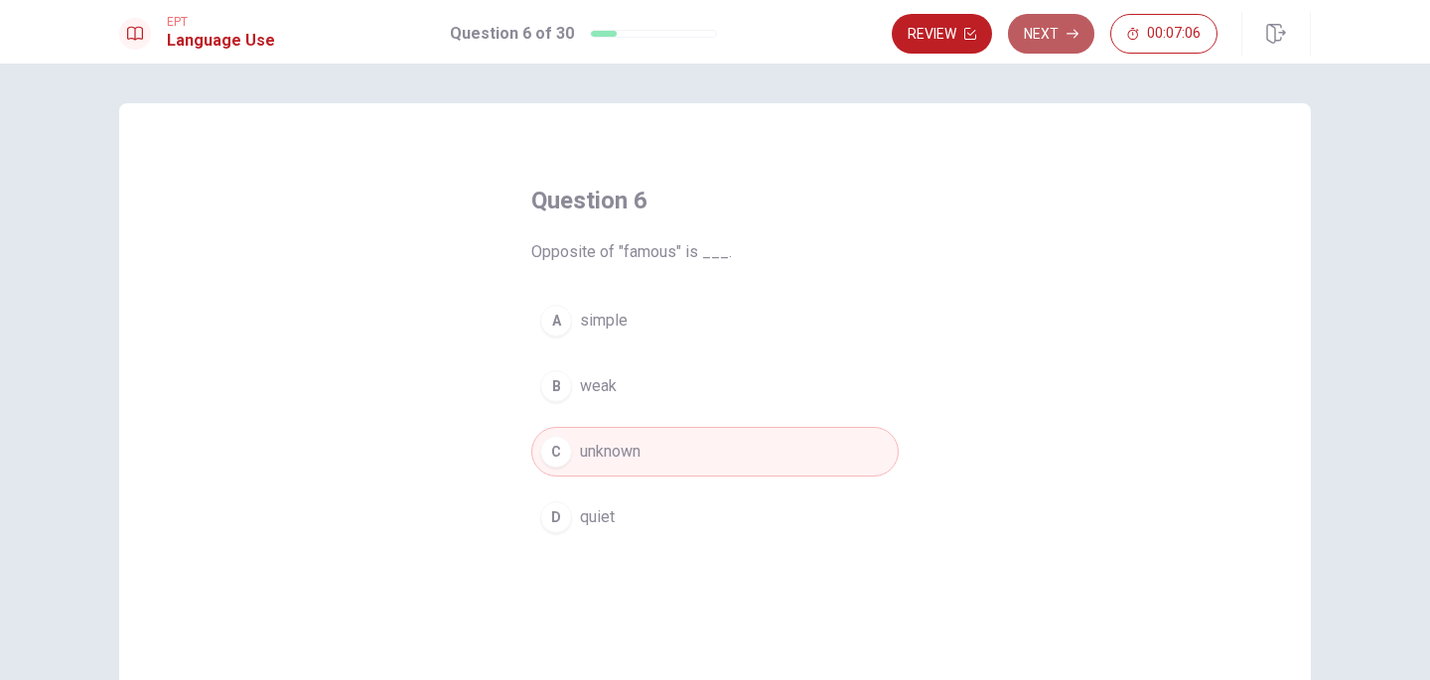
click at [1044, 38] on button "Next" at bounding box center [1051, 34] width 86 height 40
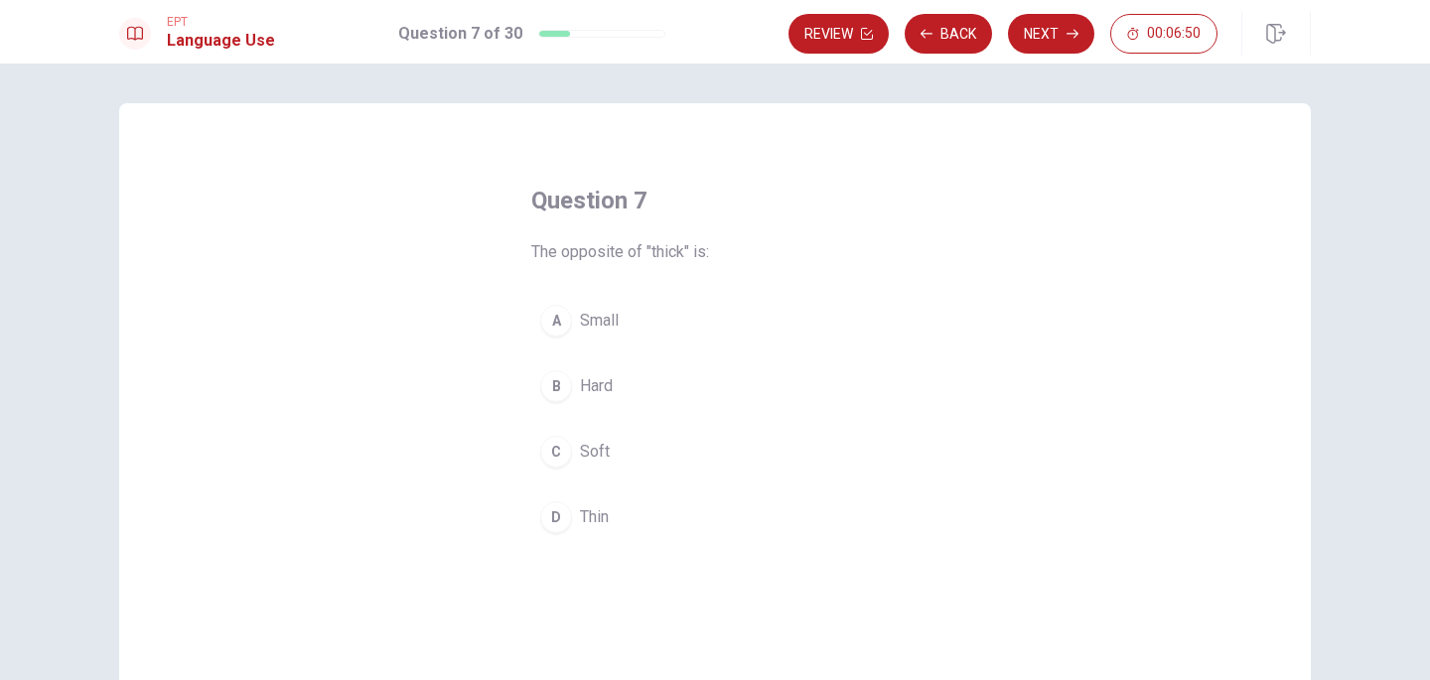
click at [596, 514] on span "Thin" at bounding box center [594, 517] width 29 height 24
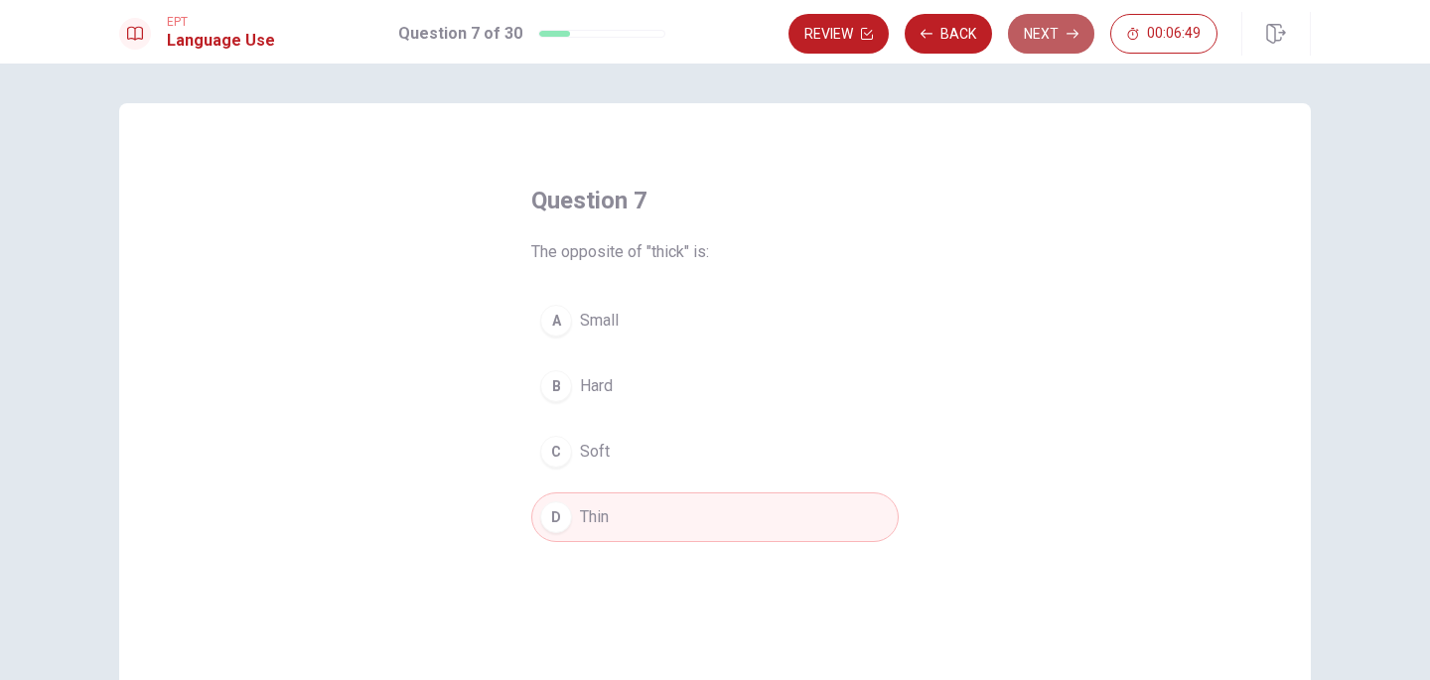
click at [1050, 43] on button "Next" at bounding box center [1051, 34] width 86 height 40
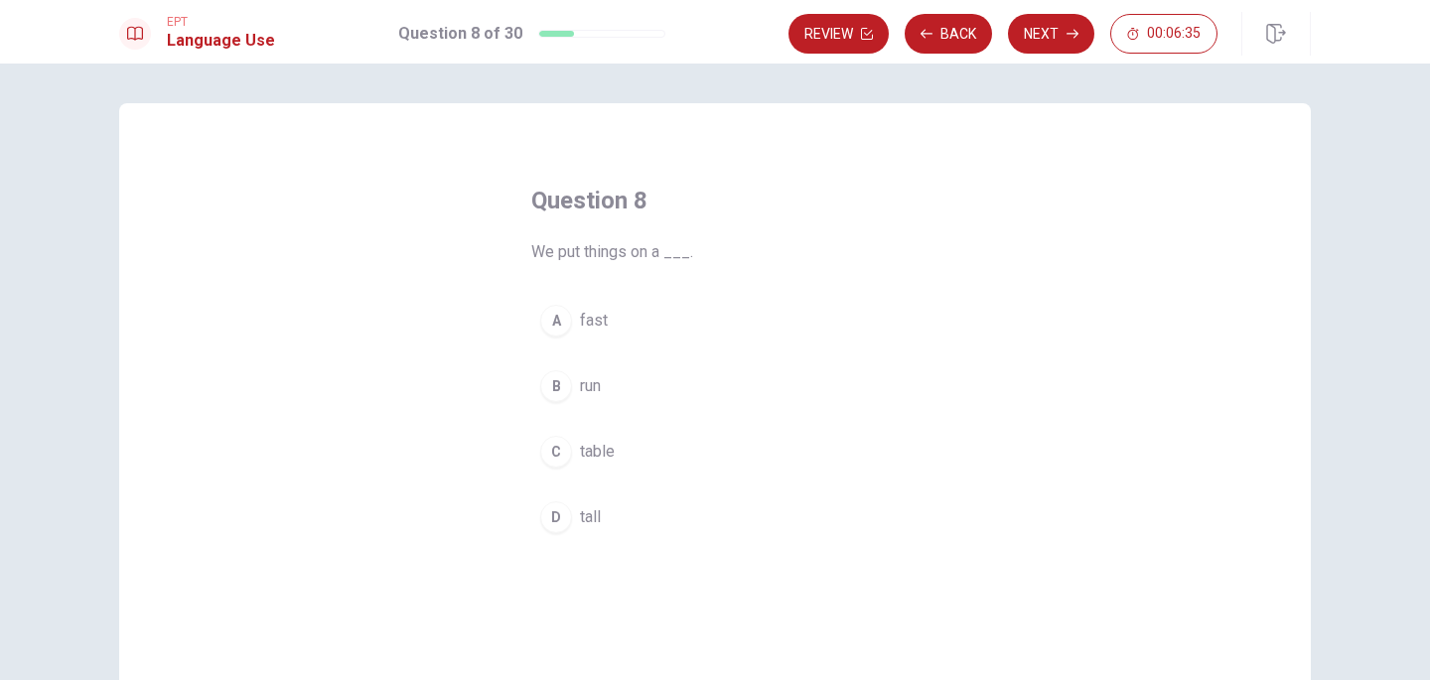
click at [558, 450] on div "C" at bounding box center [556, 452] width 32 height 32
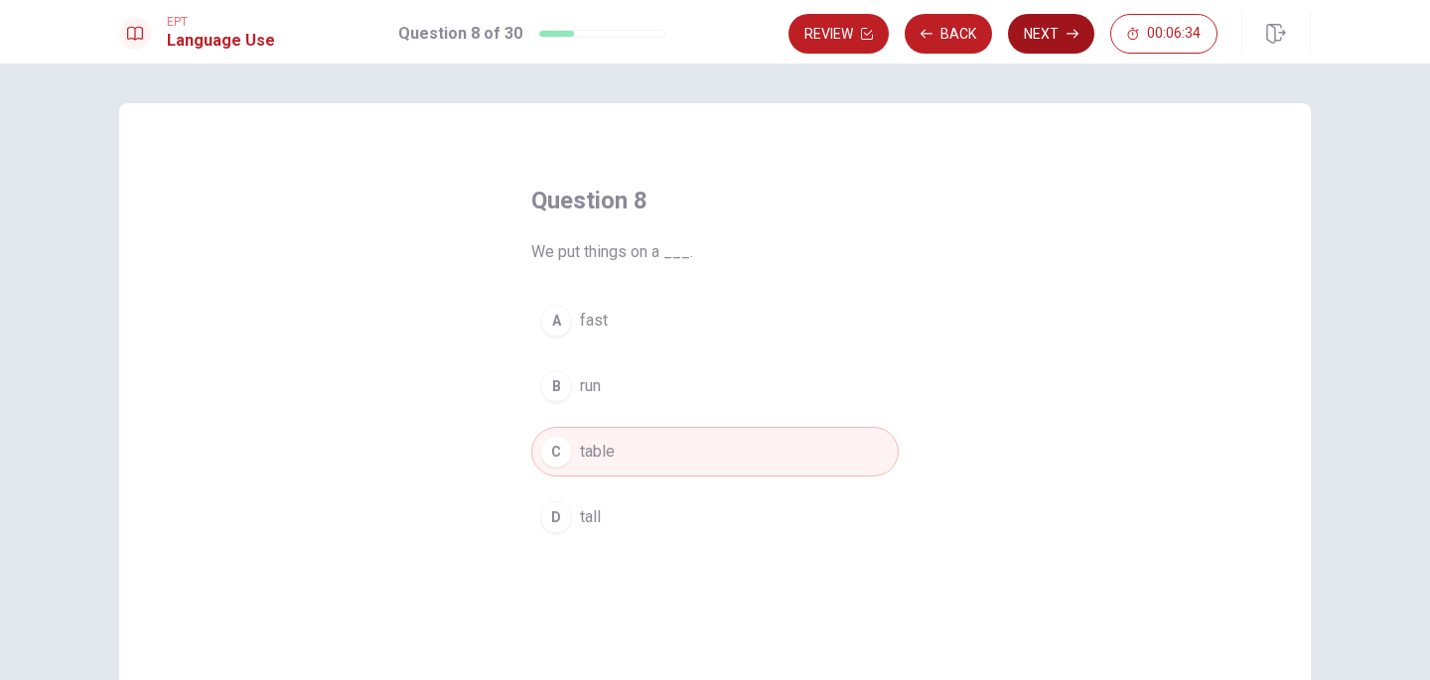
click at [1033, 37] on button "Next" at bounding box center [1051, 34] width 86 height 40
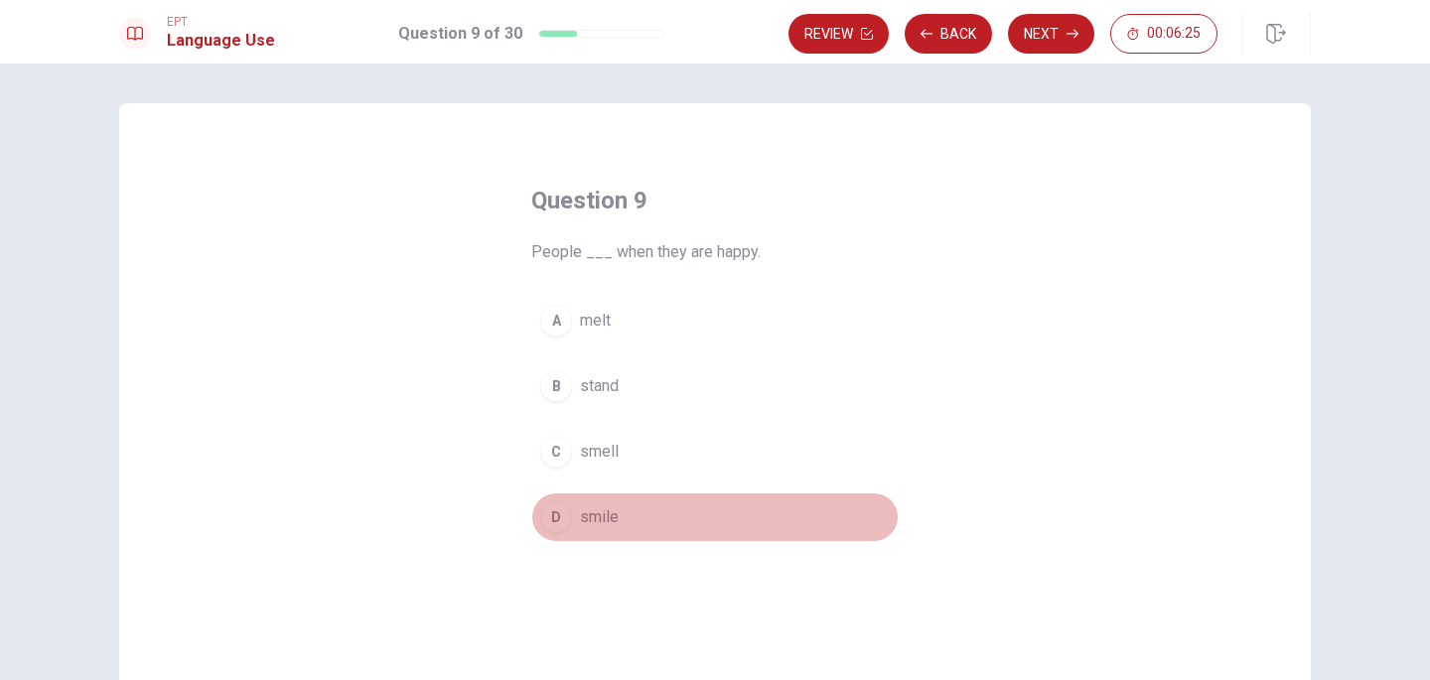
click at [553, 520] on div "D" at bounding box center [556, 517] width 32 height 32
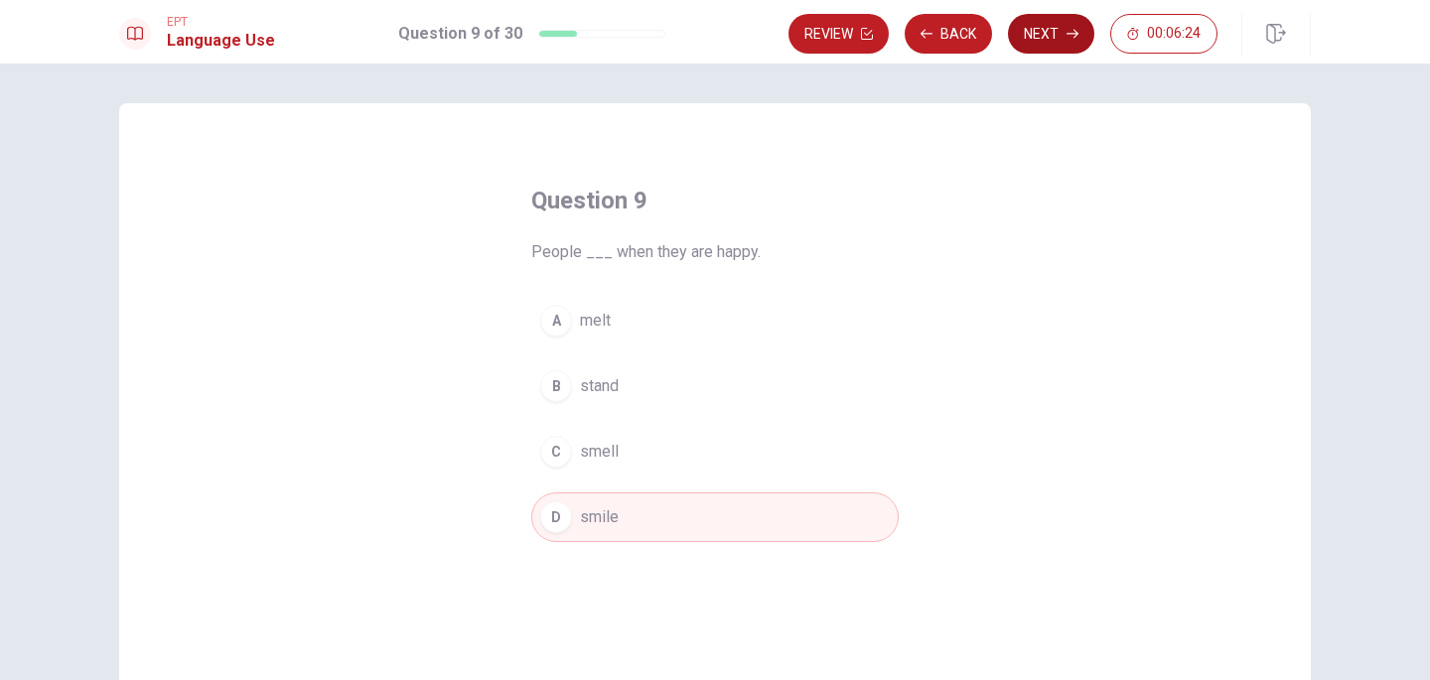
click at [1052, 27] on button "Next" at bounding box center [1051, 34] width 86 height 40
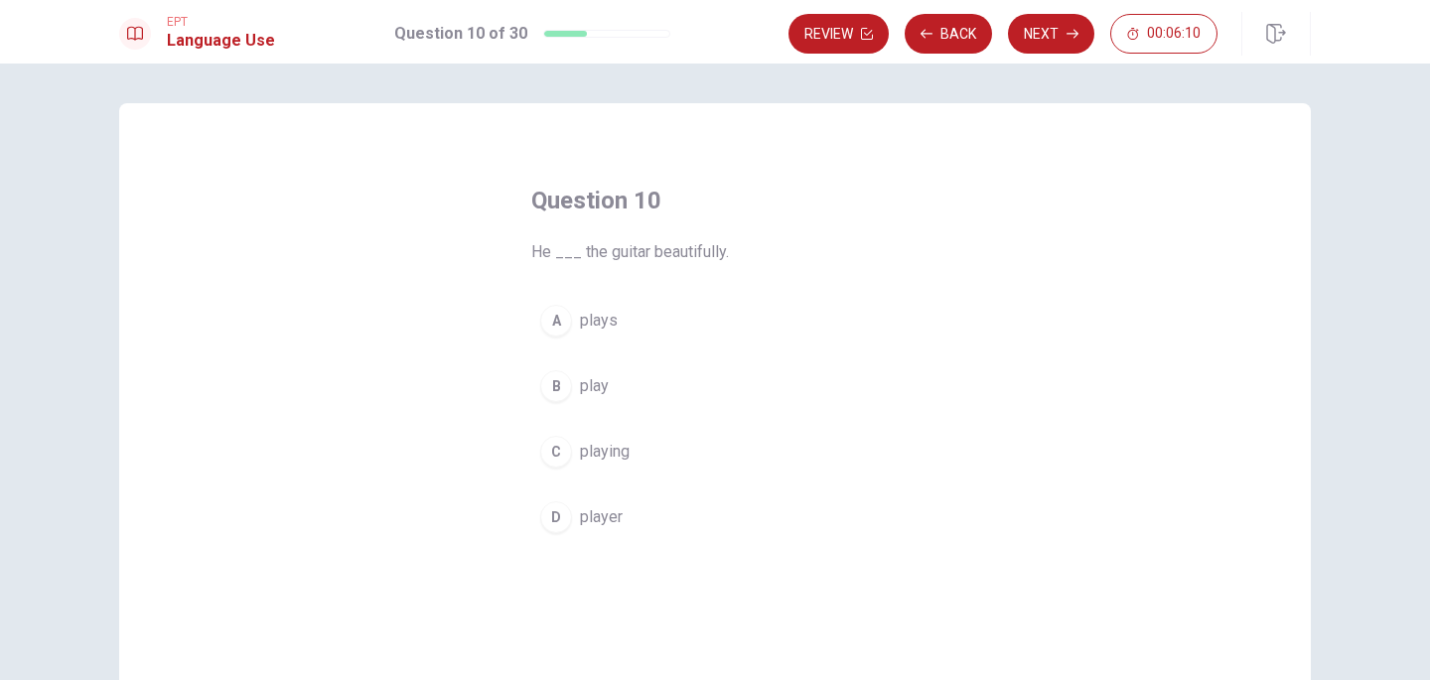
click at [576, 323] on button "A plays" at bounding box center [714, 321] width 367 height 50
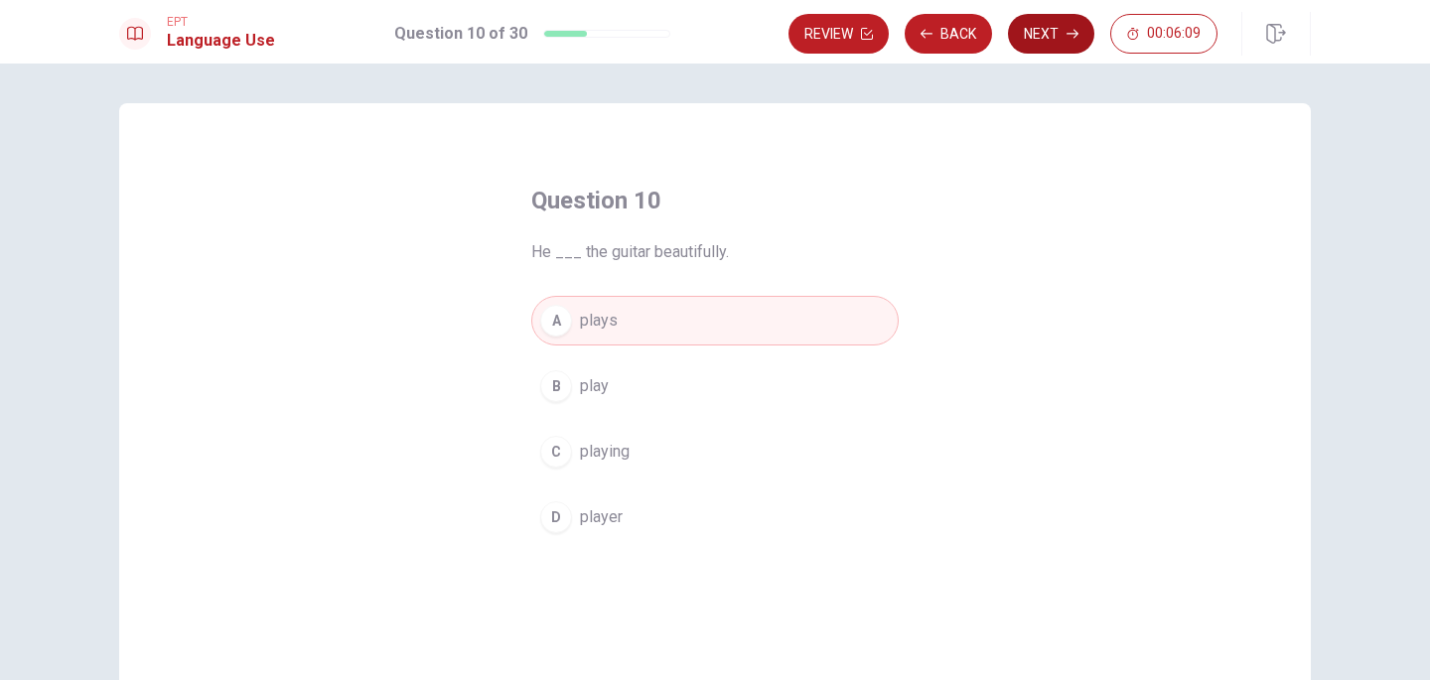
click at [1053, 42] on button "Next" at bounding box center [1051, 34] width 86 height 40
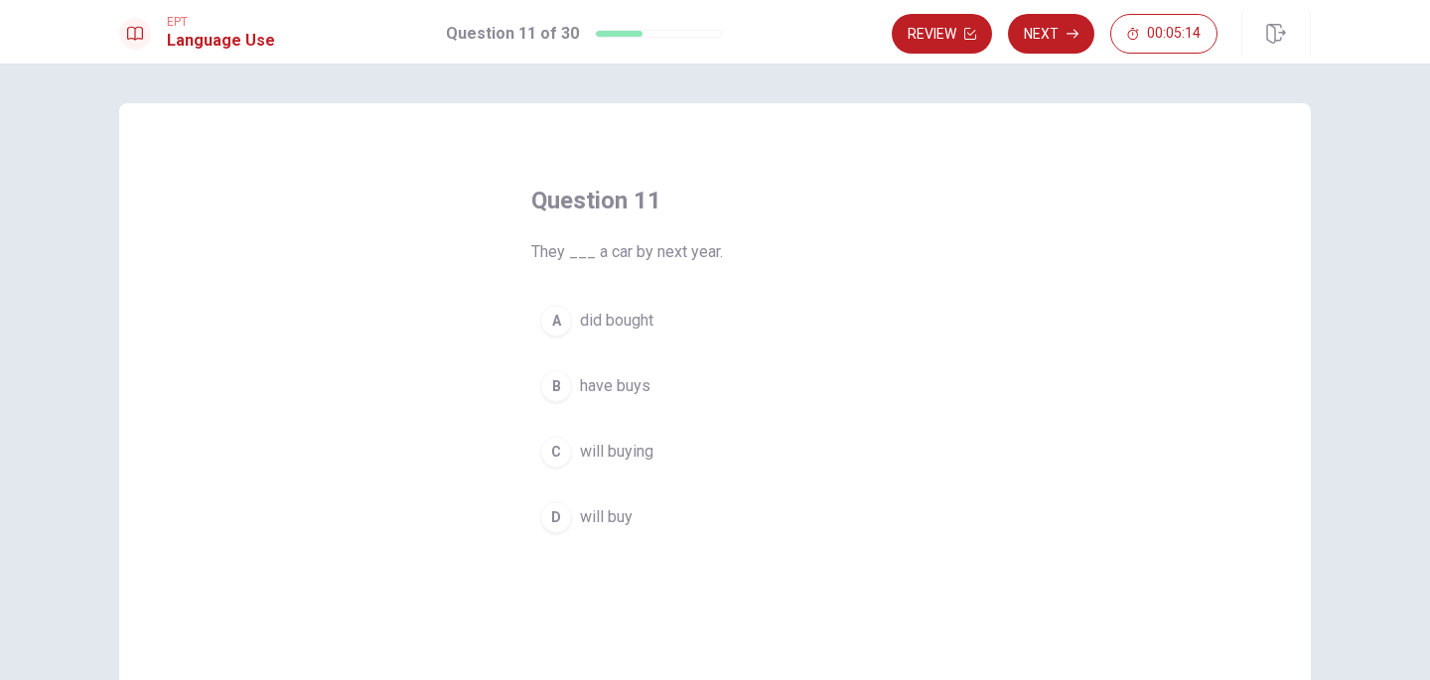
click at [560, 513] on div "D" at bounding box center [556, 517] width 32 height 32
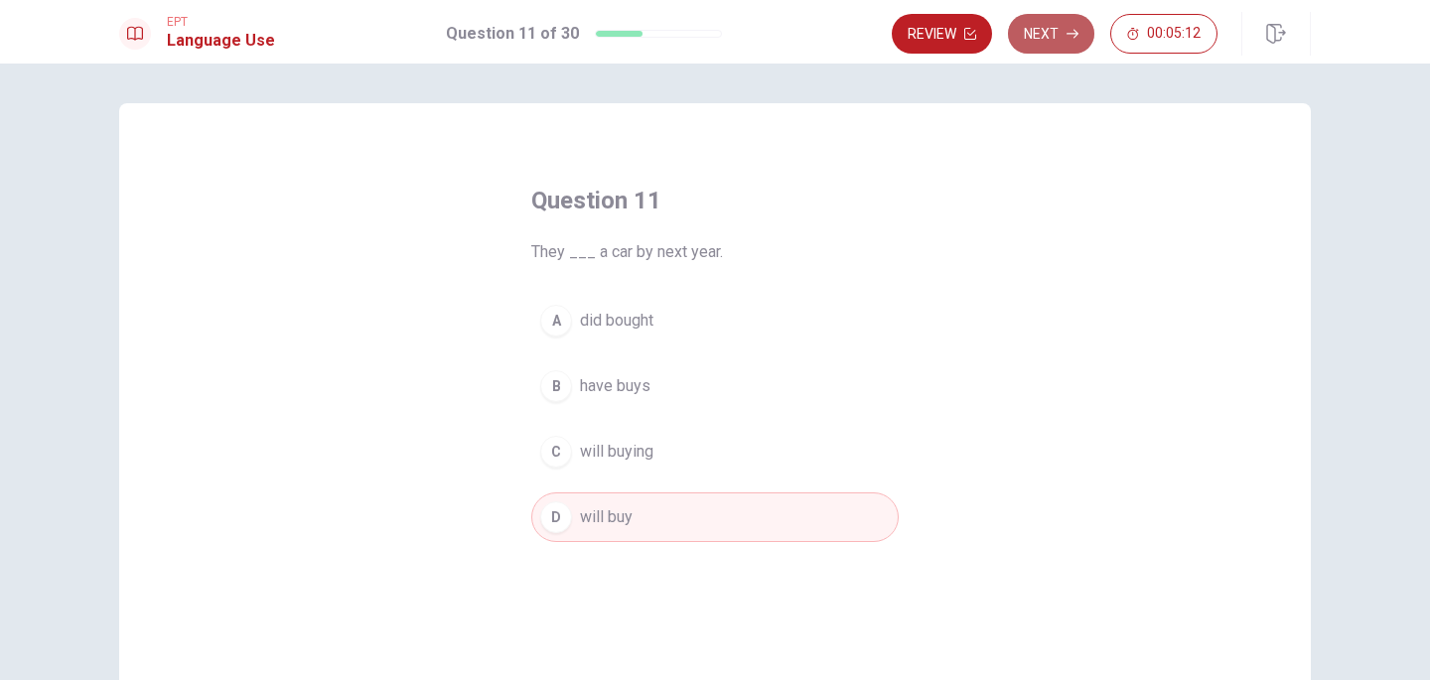
click at [1049, 31] on button "Next" at bounding box center [1051, 34] width 86 height 40
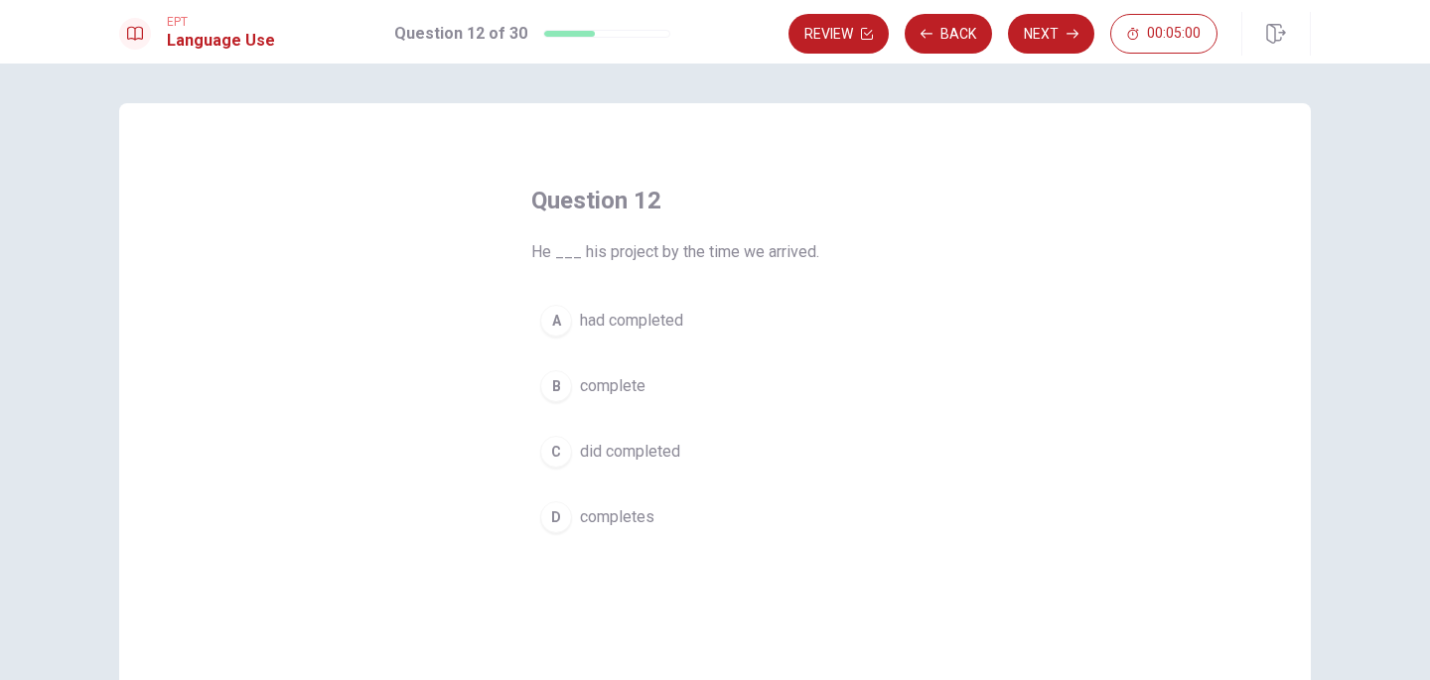
click at [659, 320] on span "had completed" at bounding box center [631, 321] width 103 height 24
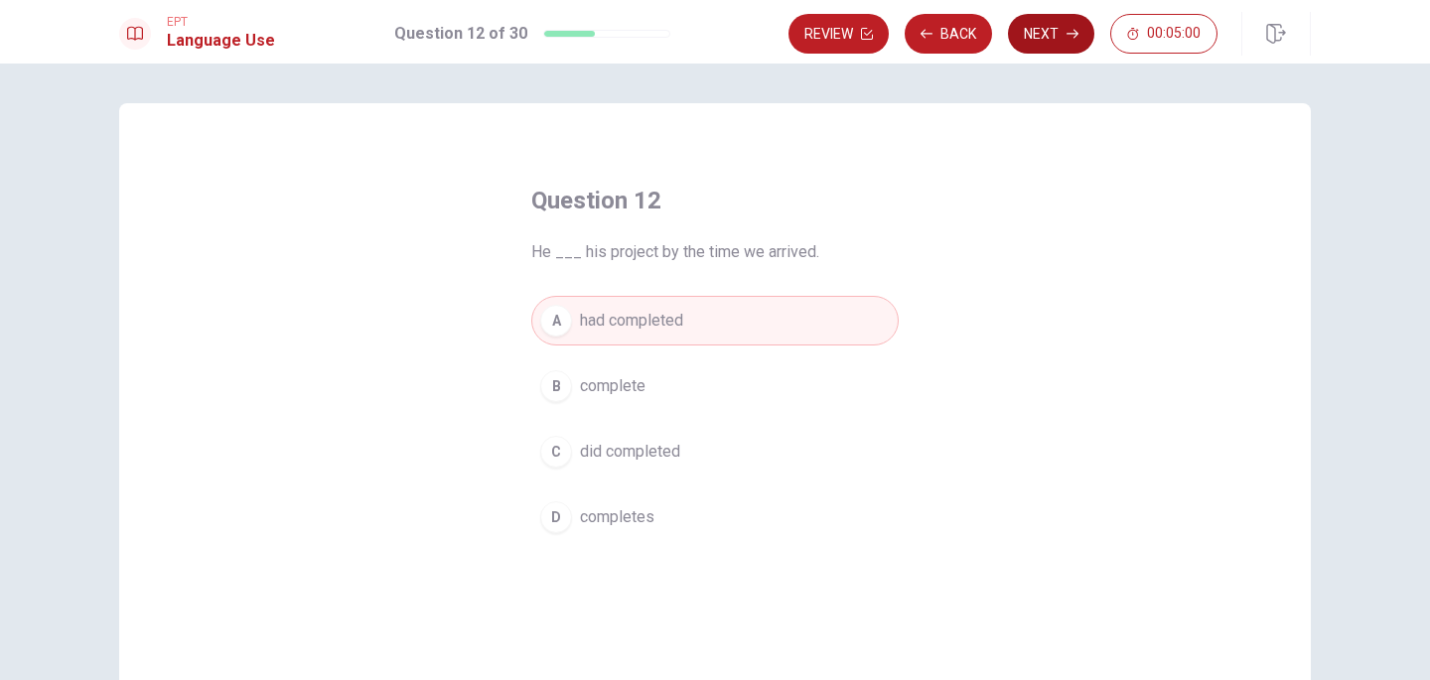
click at [1029, 29] on button "Next" at bounding box center [1051, 34] width 86 height 40
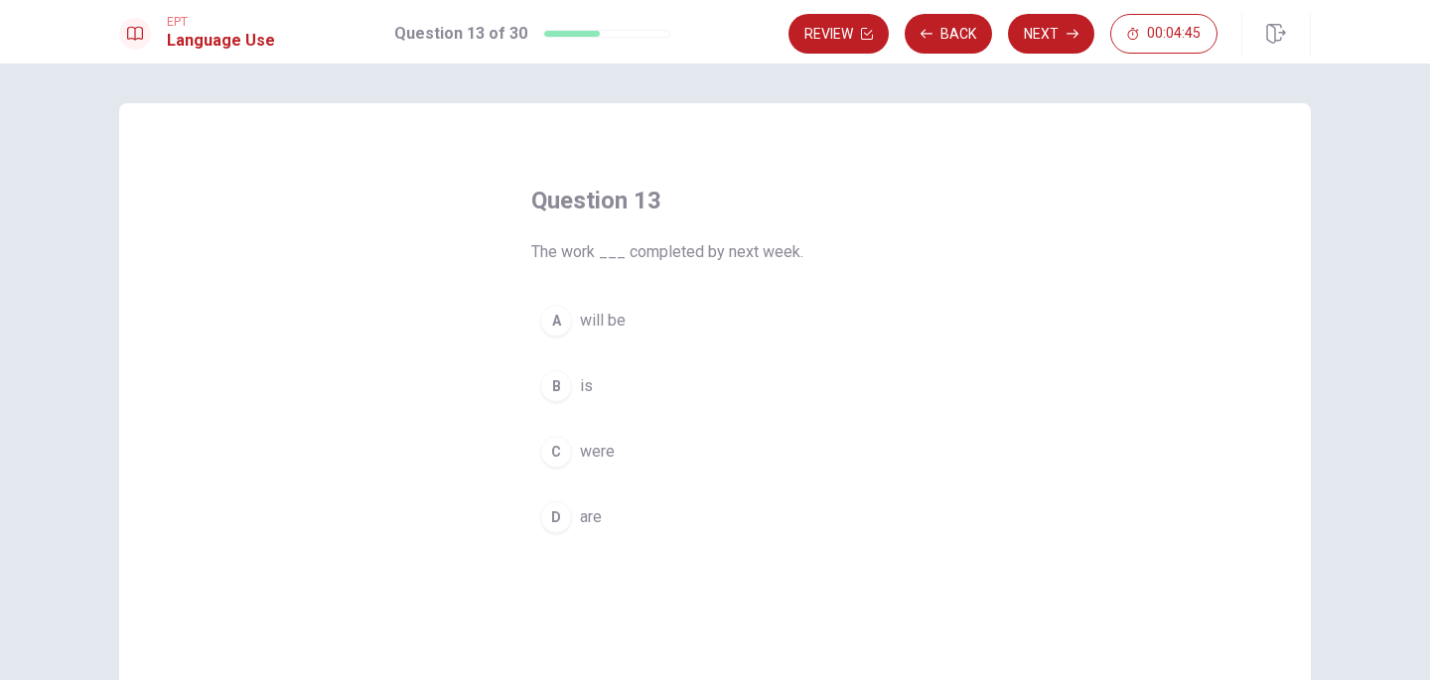
click at [561, 311] on div "A" at bounding box center [556, 321] width 32 height 32
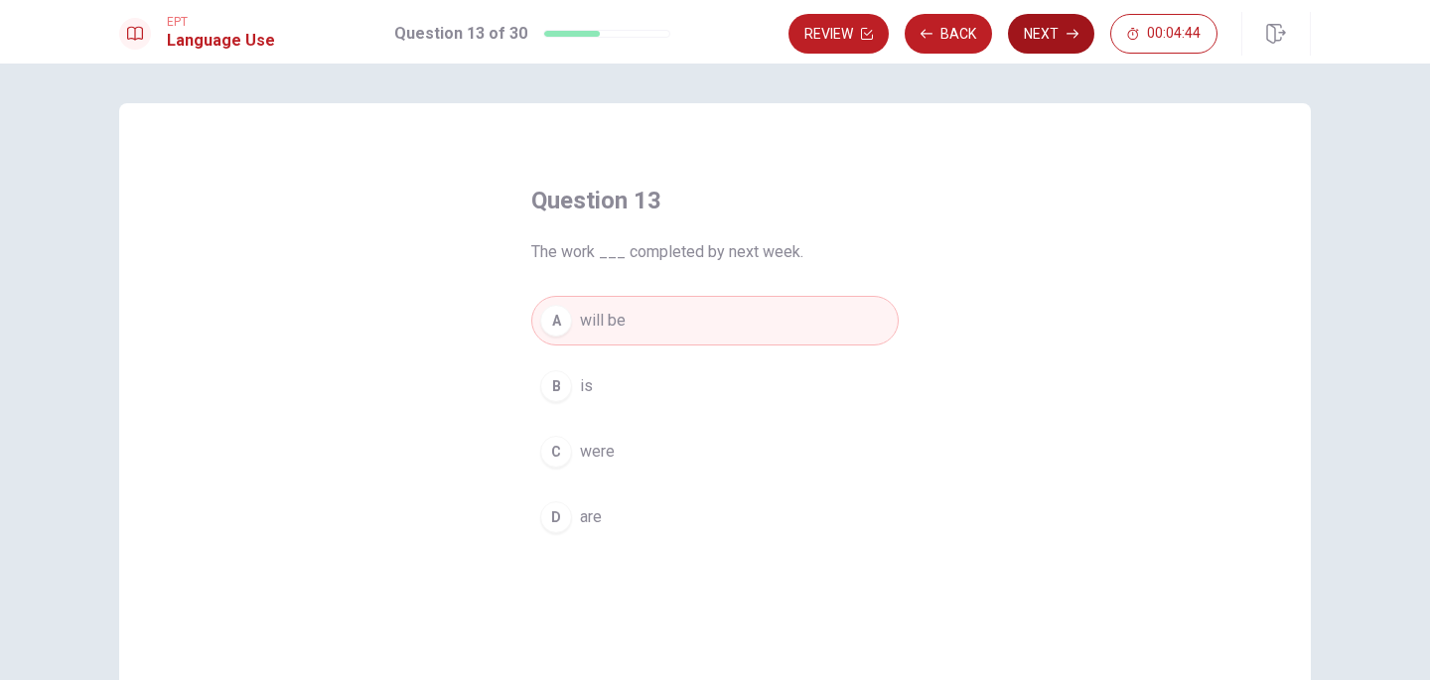
click at [1061, 21] on button "Next" at bounding box center [1051, 34] width 86 height 40
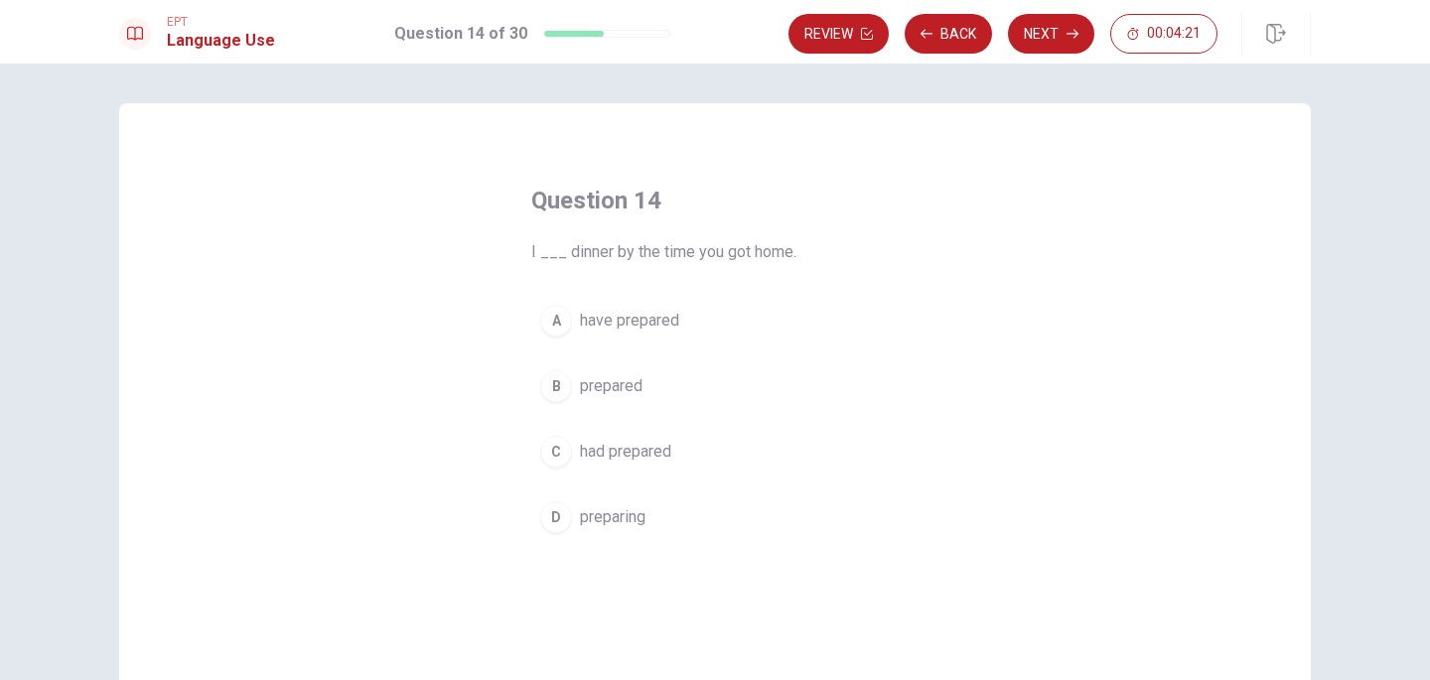
click at [660, 316] on span "have prepared" at bounding box center [629, 321] width 99 height 24
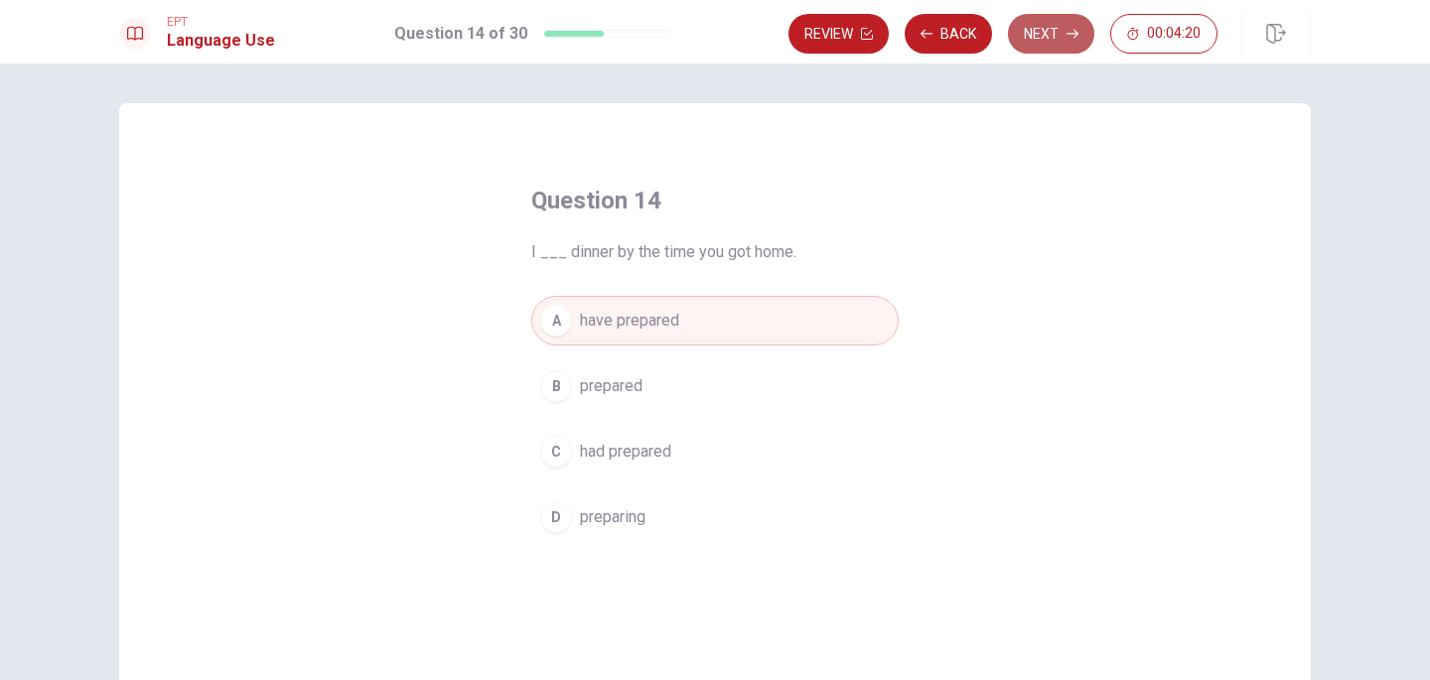
click at [1036, 47] on button "Next" at bounding box center [1051, 34] width 86 height 40
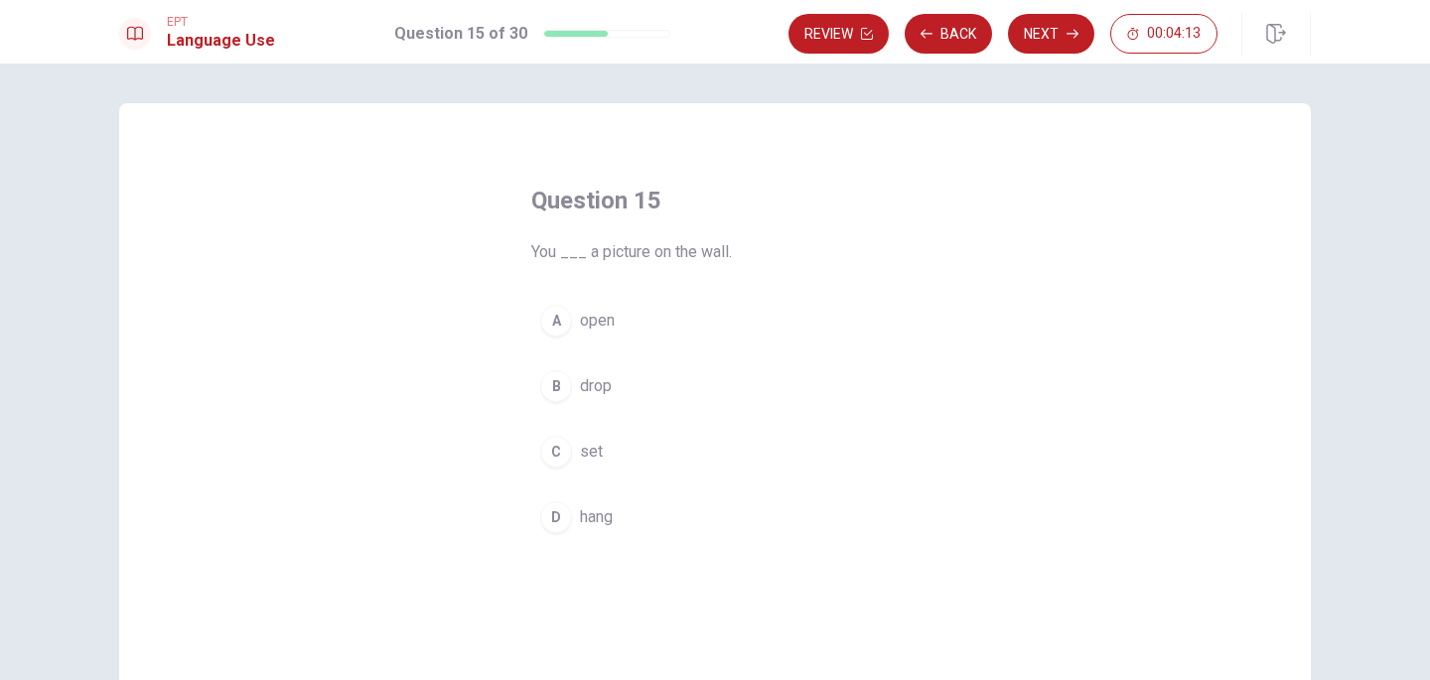
click at [599, 519] on span "hang" at bounding box center [596, 517] width 33 height 24
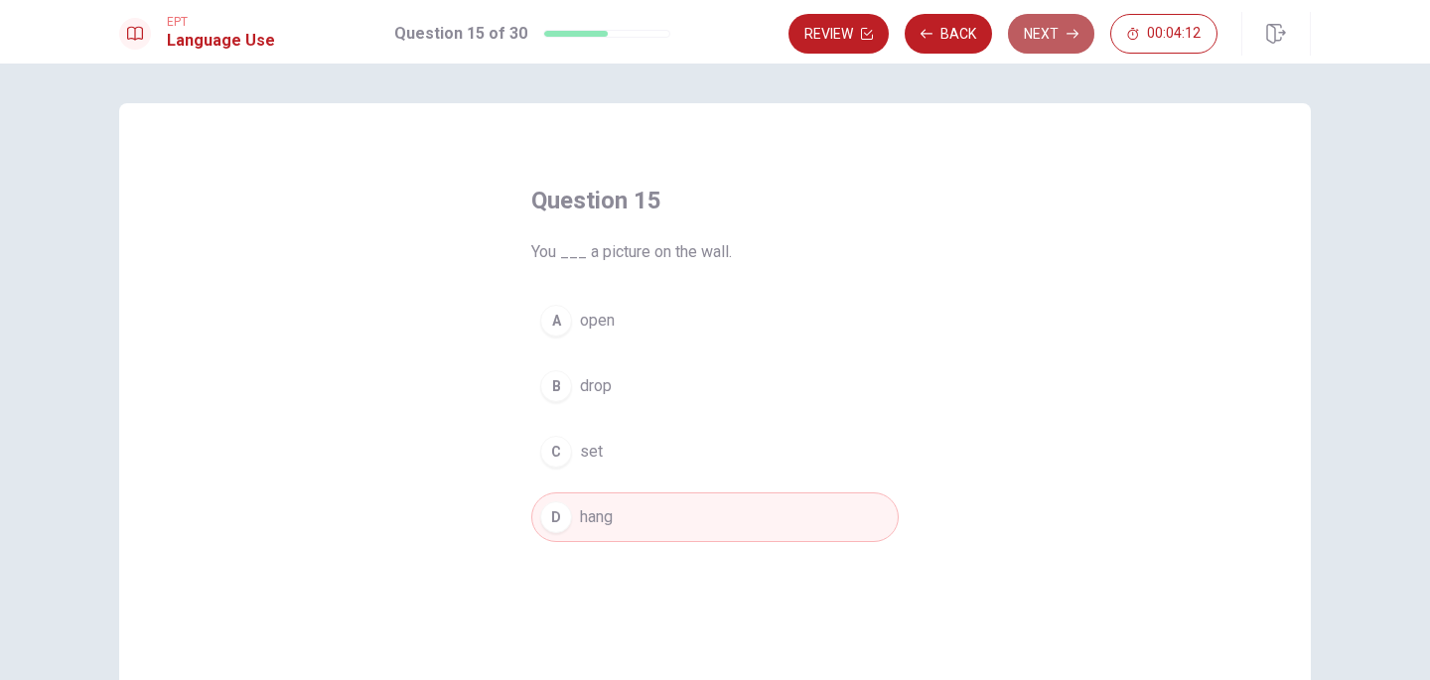
click at [1038, 25] on button "Next" at bounding box center [1051, 34] width 86 height 40
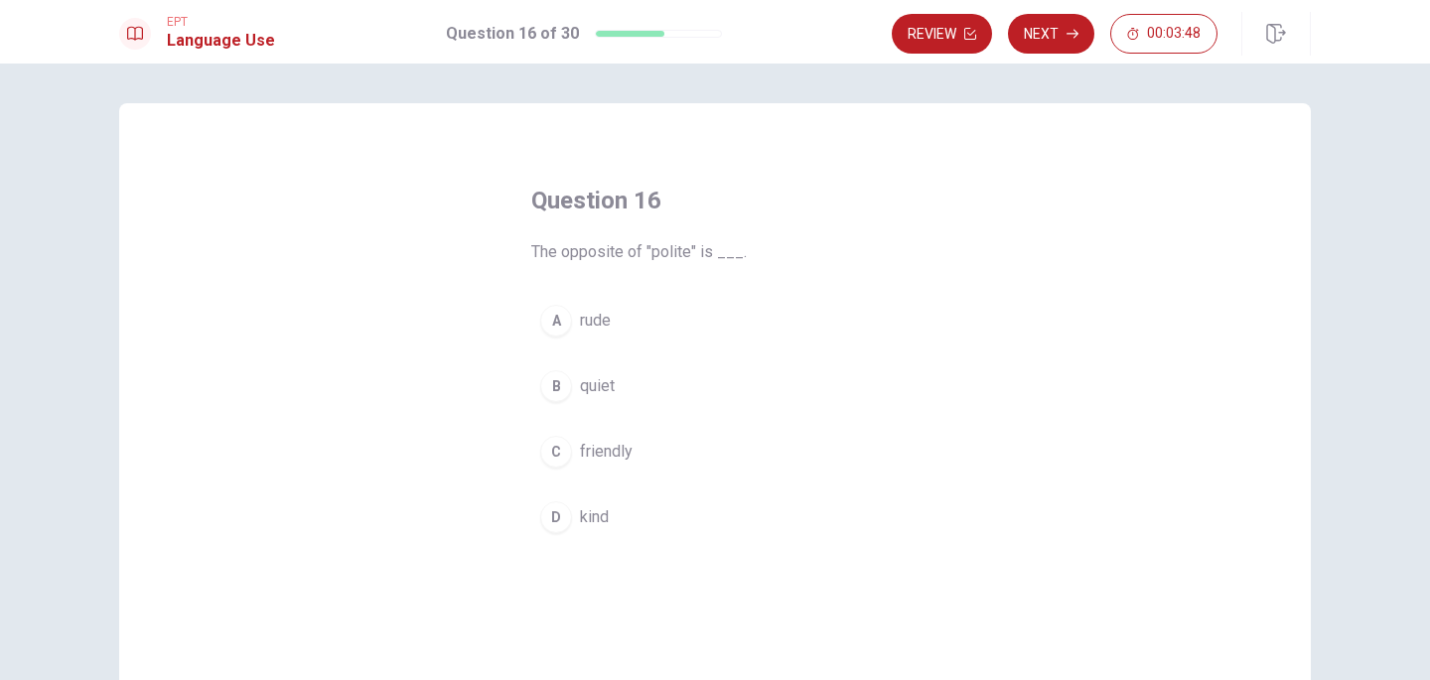
click at [609, 507] on button "D kind" at bounding box center [714, 517] width 367 height 50
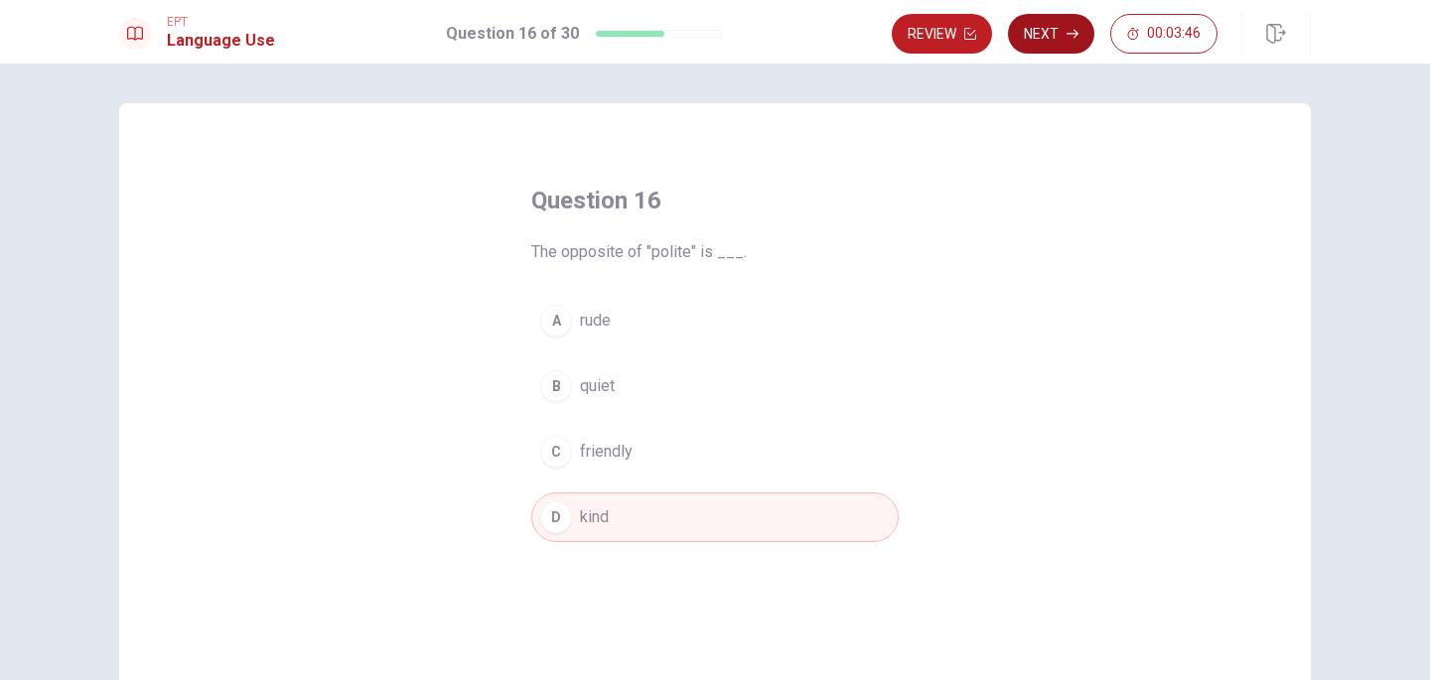
click at [1076, 19] on button "Next" at bounding box center [1051, 34] width 86 height 40
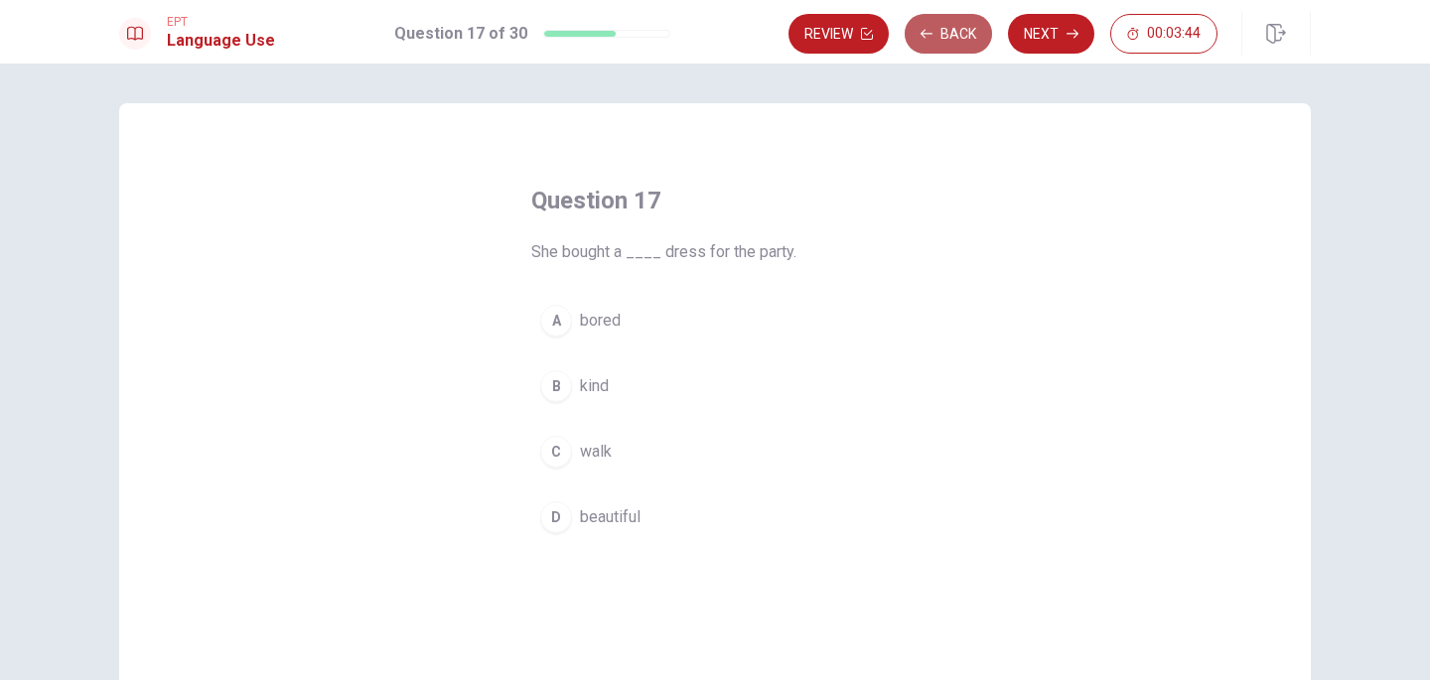
click at [973, 38] on button "Back" at bounding box center [947, 34] width 87 height 40
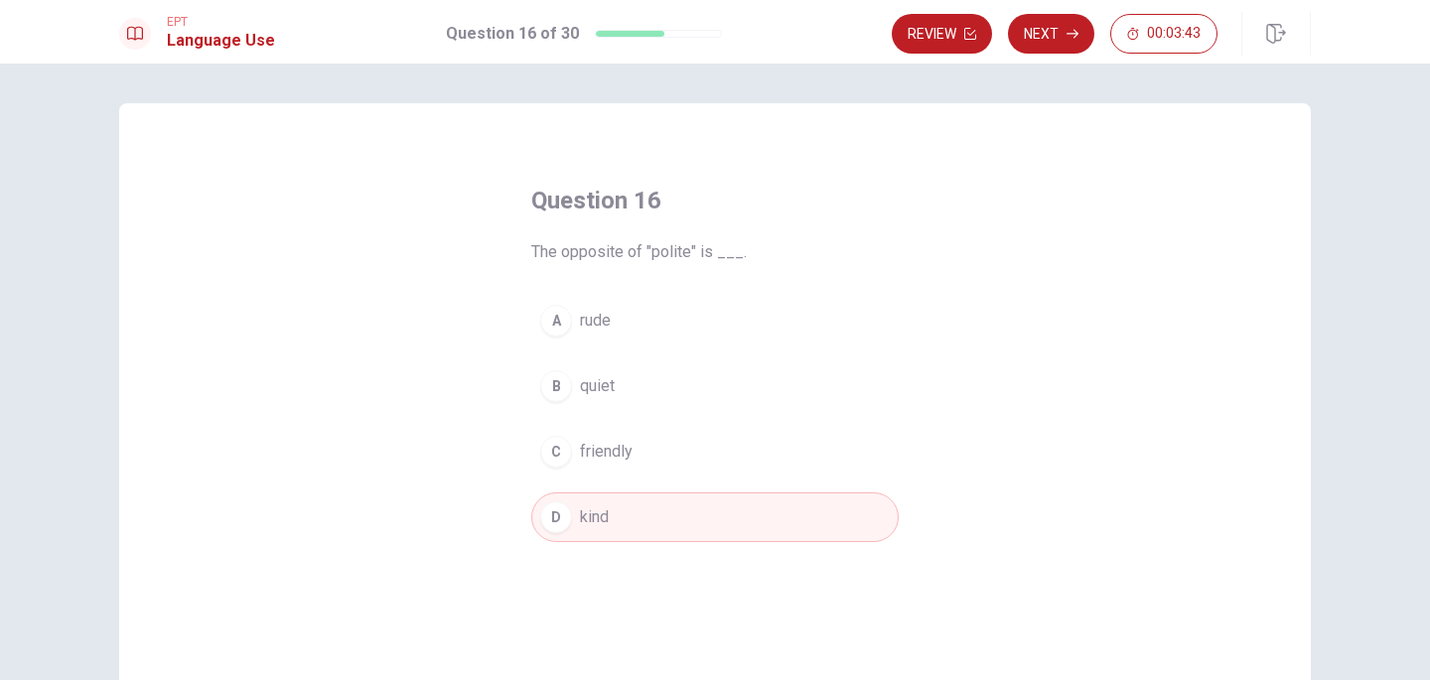
click at [573, 316] on button "A rude" at bounding box center [714, 321] width 367 height 50
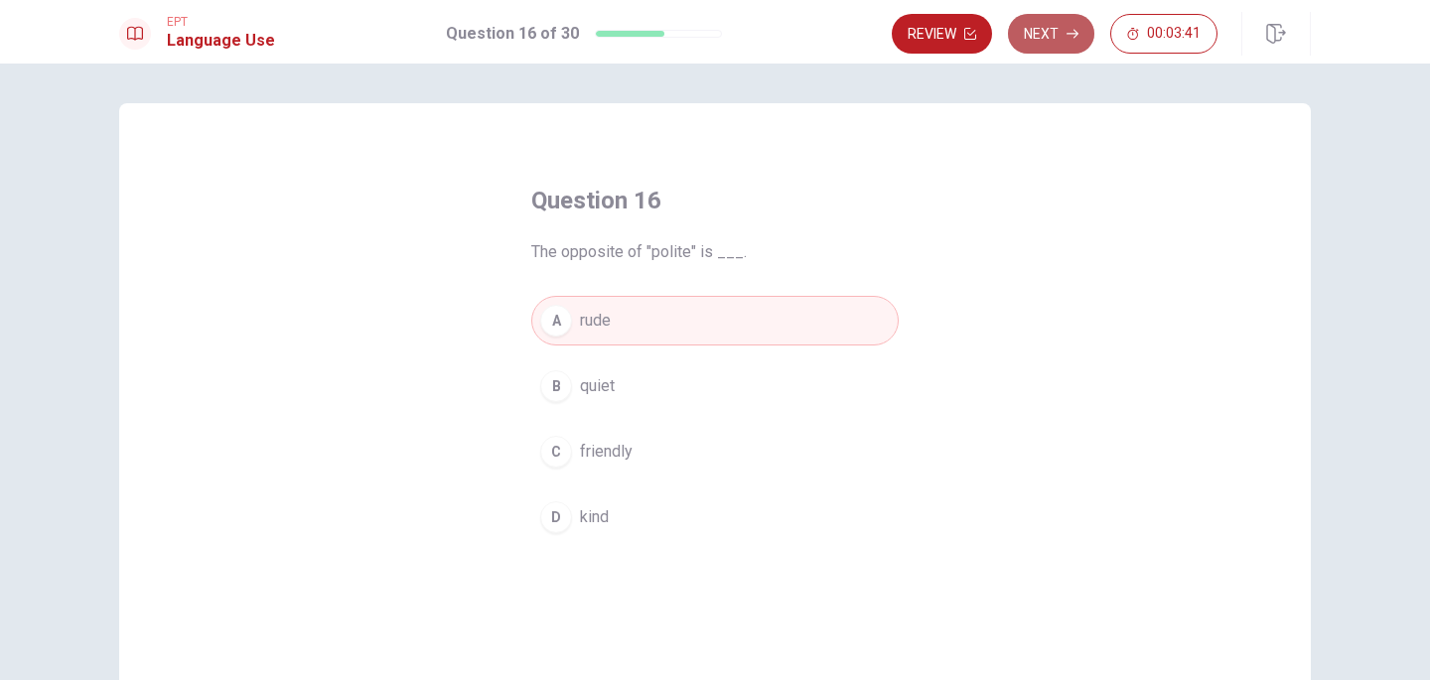
click at [1043, 51] on button "Next" at bounding box center [1051, 34] width 86 height 40
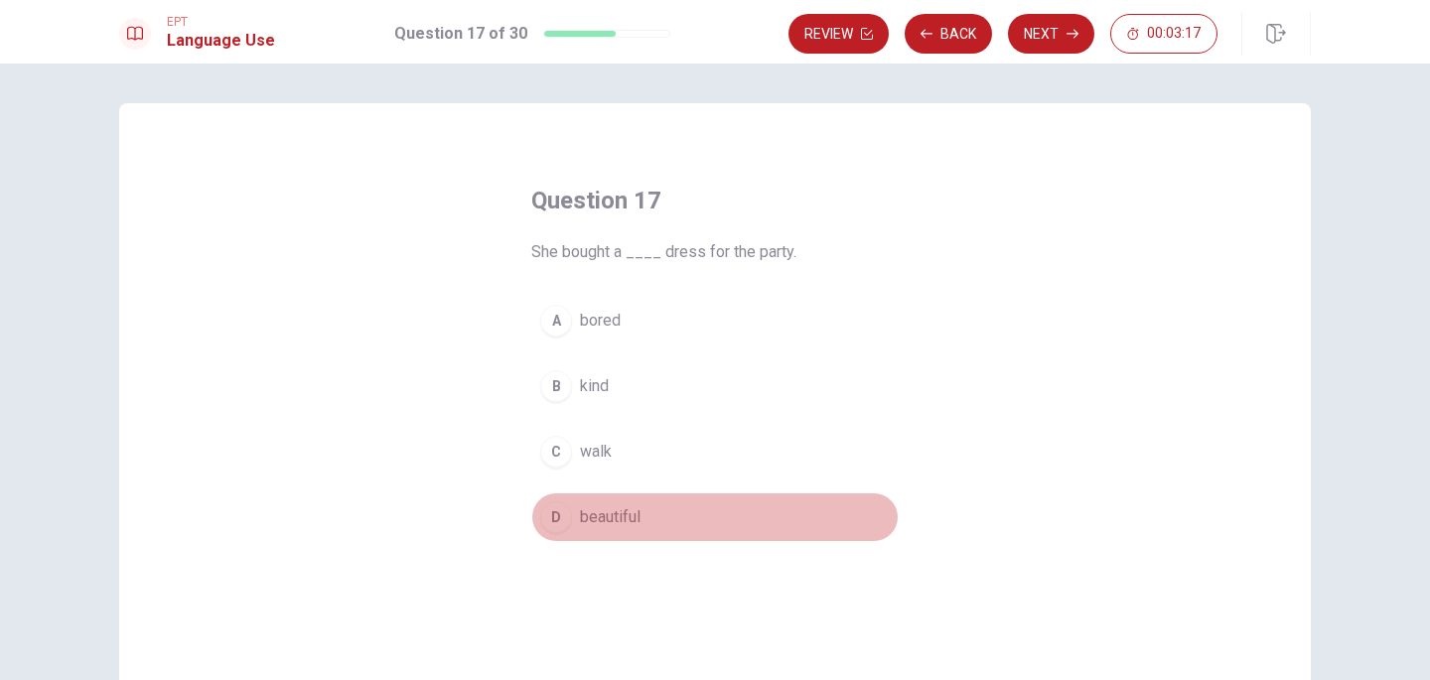
click at [583, 512] on span "beautiful" at bounding box center [610, 517] width 61 height 24
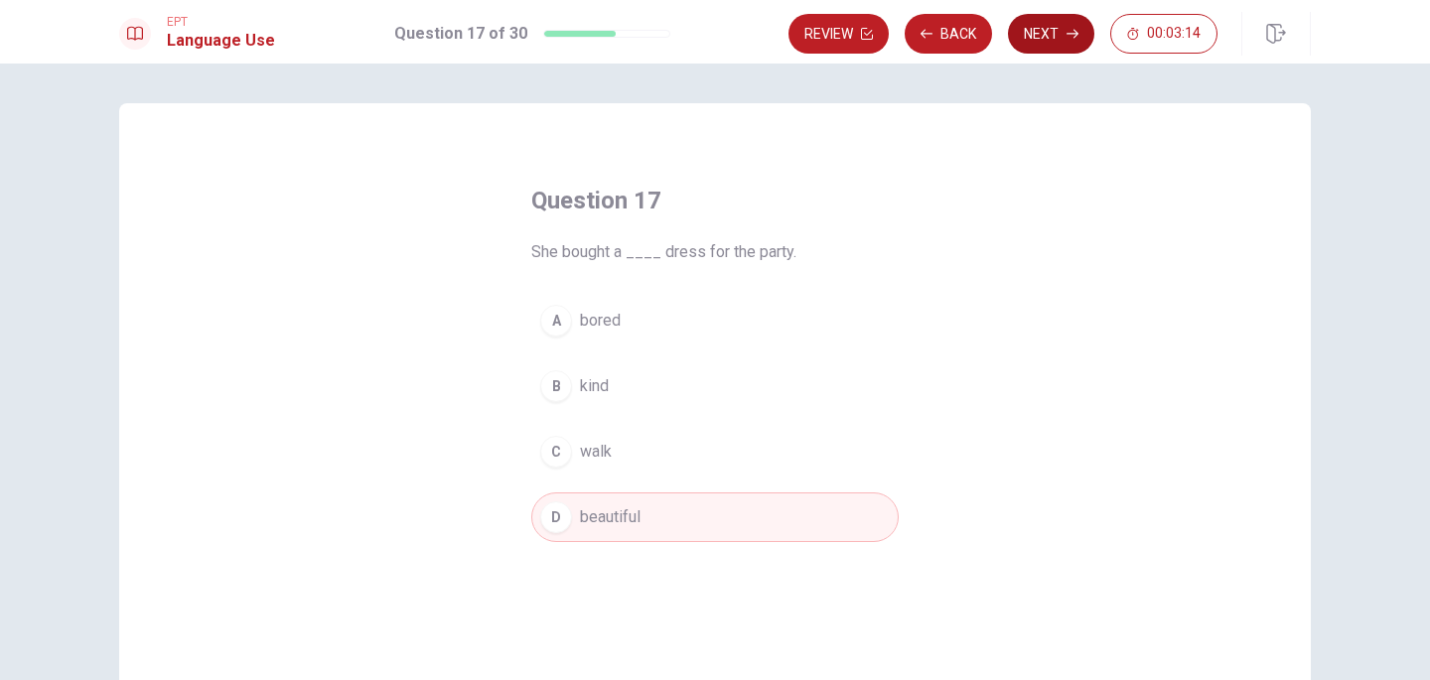
click at [1040, 37] on button "Next" at bounding box center [1051, 34] width 86 height 40
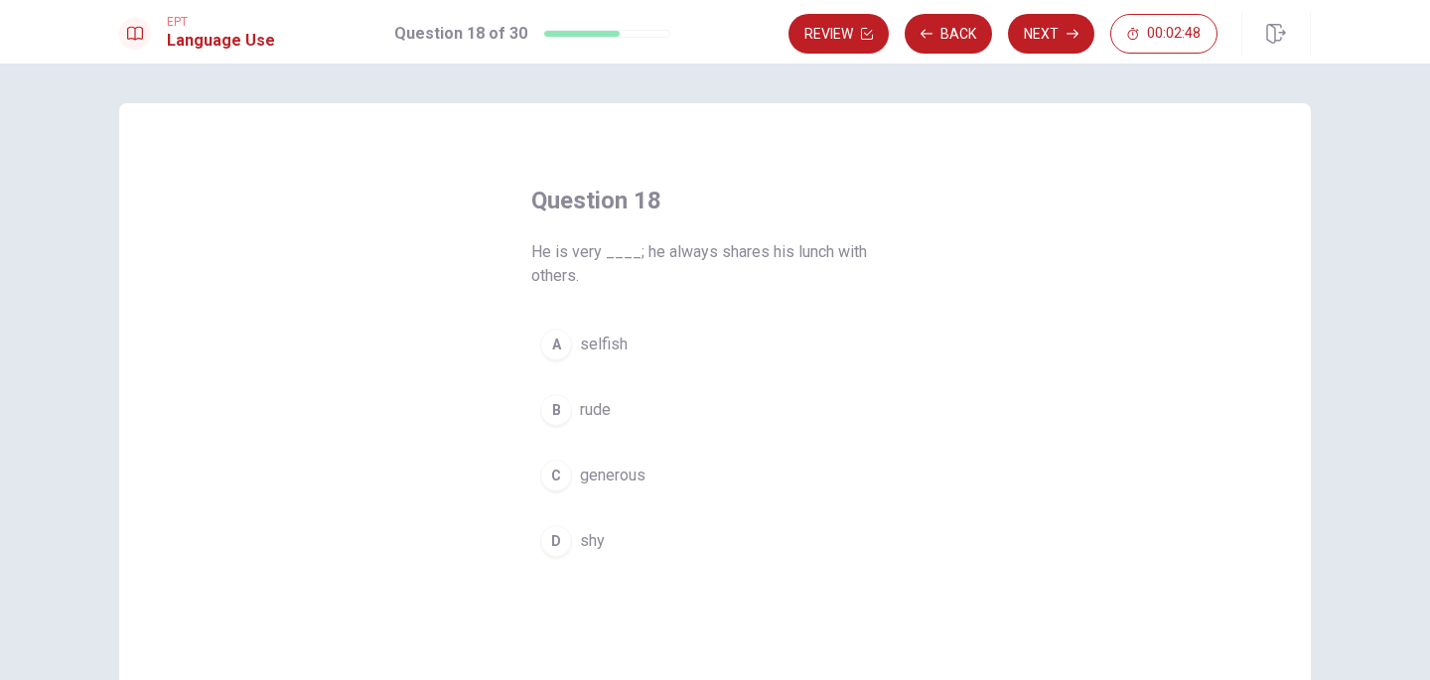
click at [610, 481] on span "generous" at bounding box center [613, 476] width 66 height 24
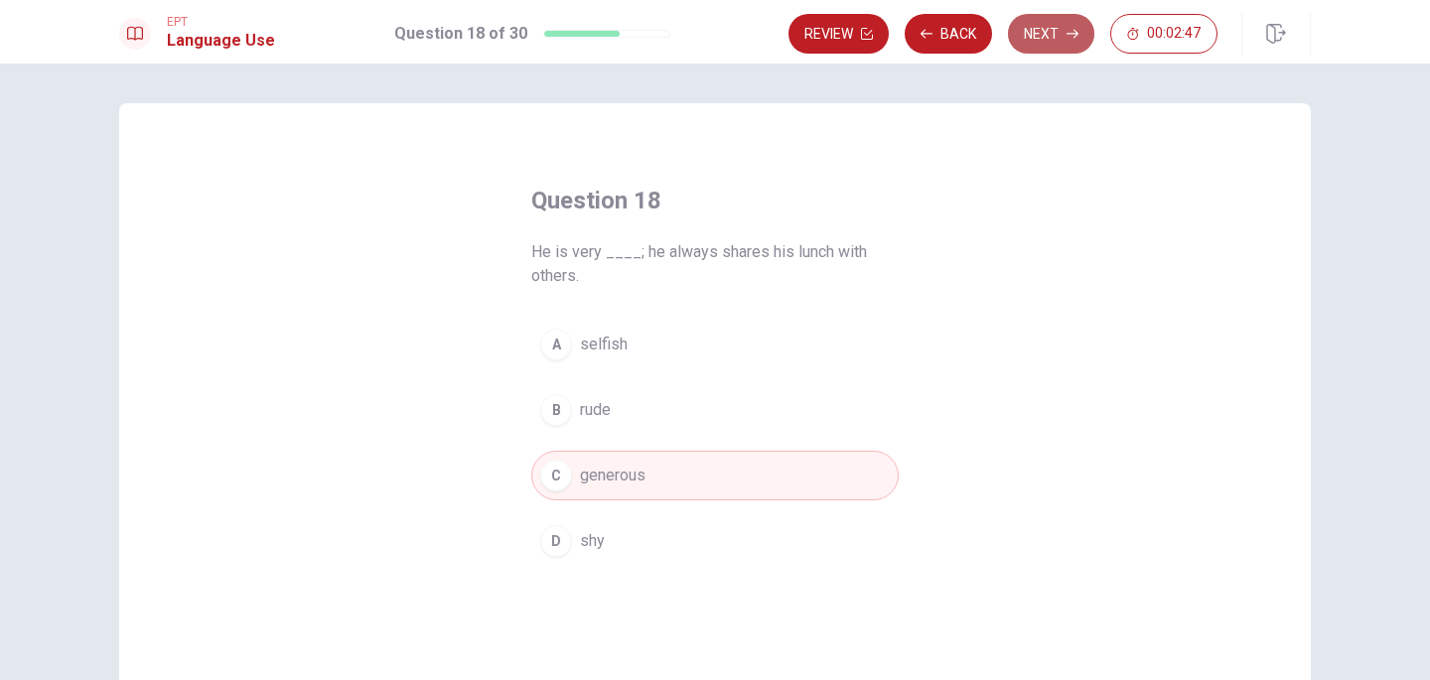
click at [1043, 44] on button "Next" at bounding box center [1051, 34] width 86 height 40
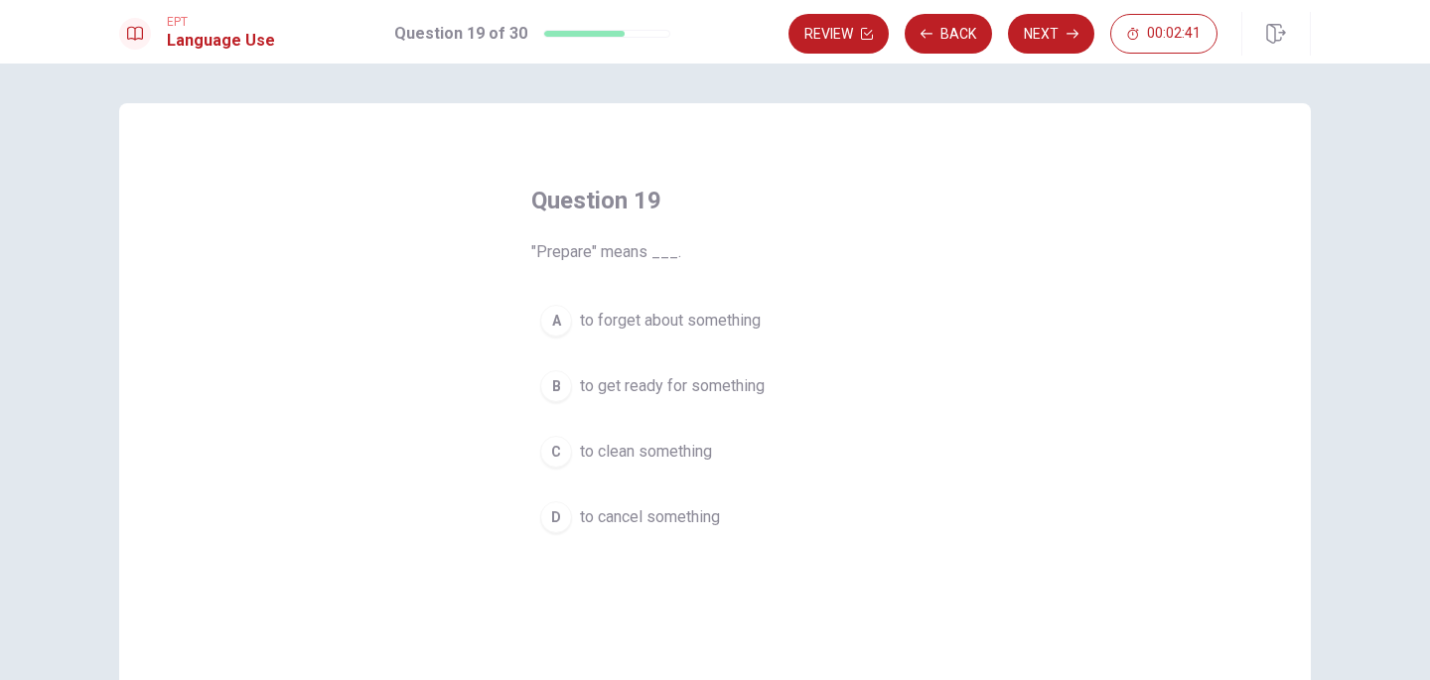
click at [699, 384] on span "to get ready for something" at bounding box center [672, 386] width 185 height 24
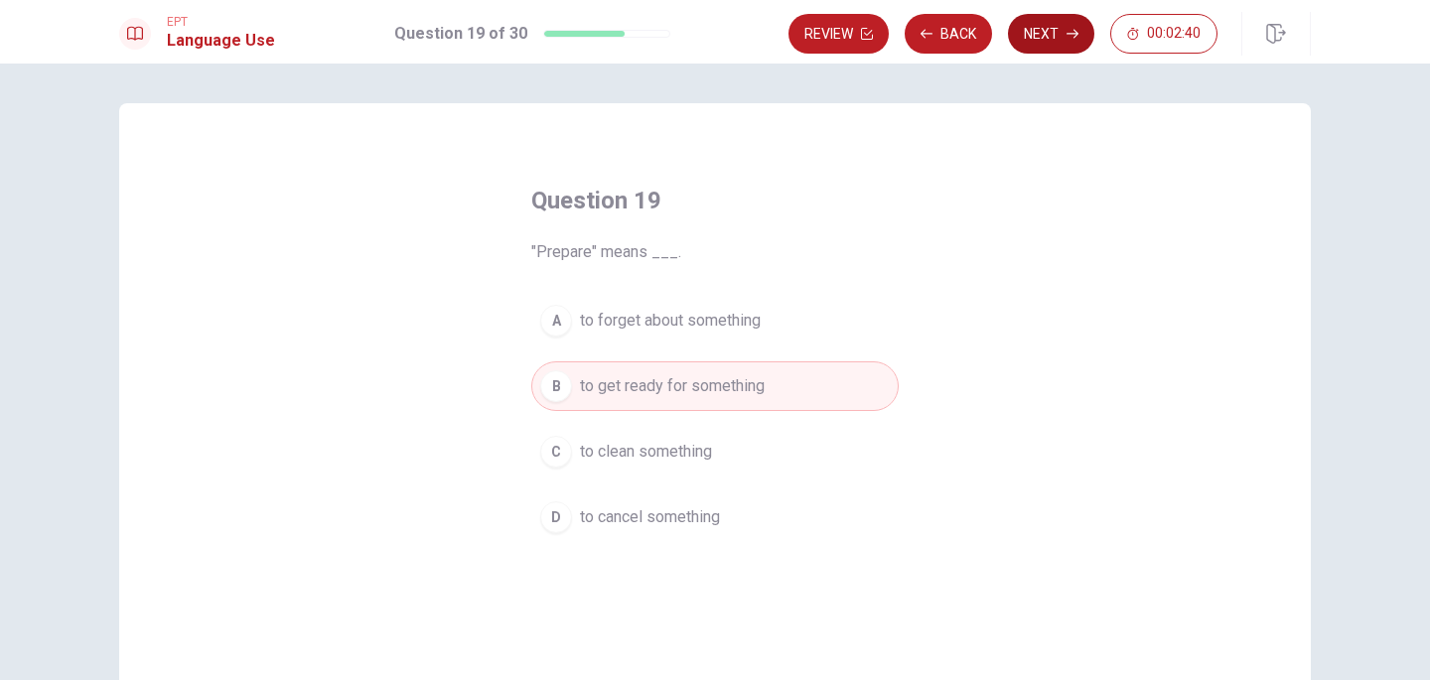
click at [1062, 34] on button "Next" at bounding box center [1051, 34] width 86 height 40
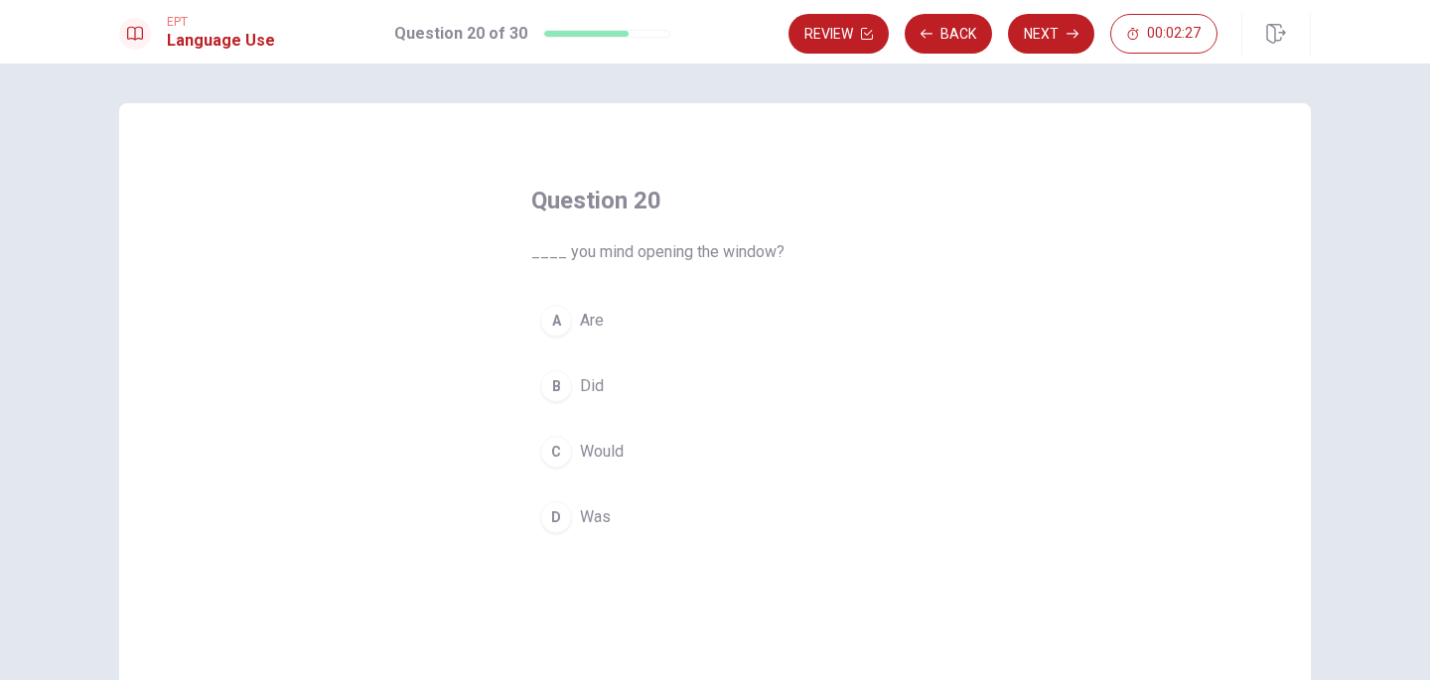
click at [590, 377] on span "Did" at bounding box center [592, 386] width 24 height 24
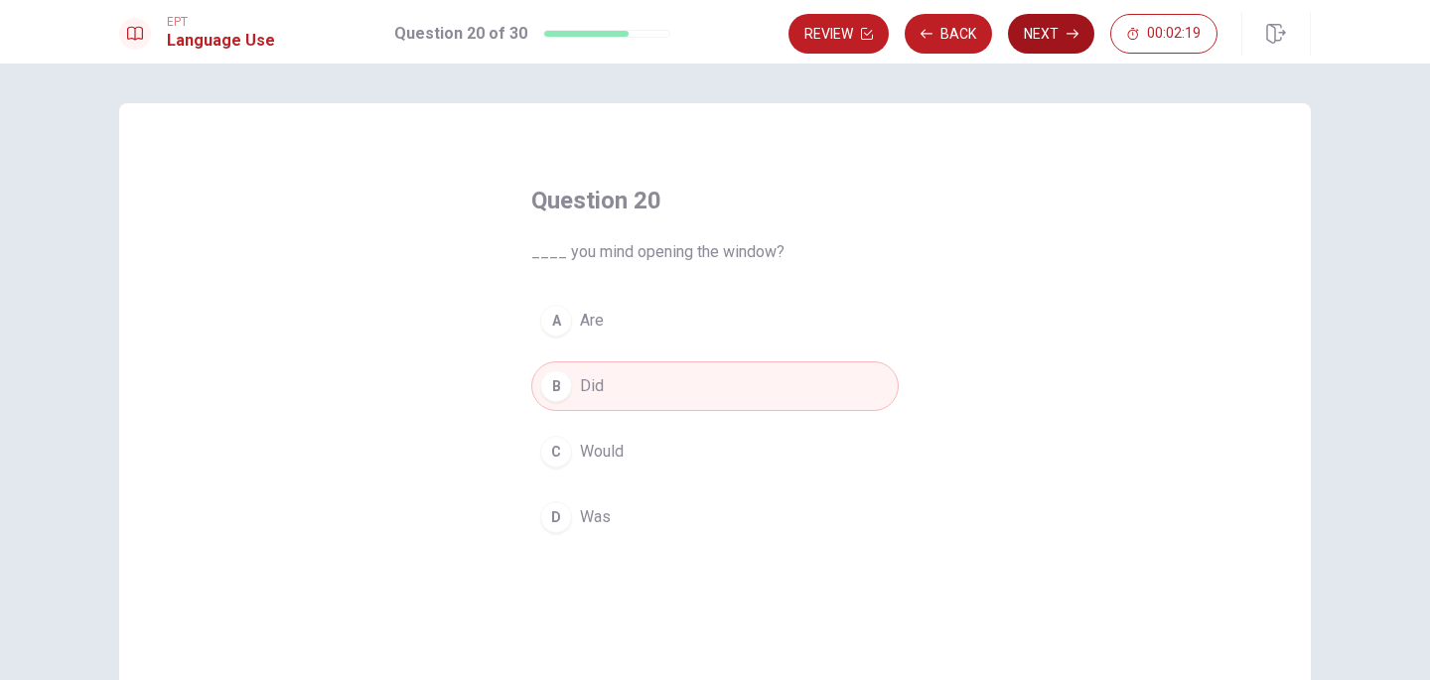
click at [1032, 26] on button "Next" at bounding box center [1051, 34] width 86 height 40
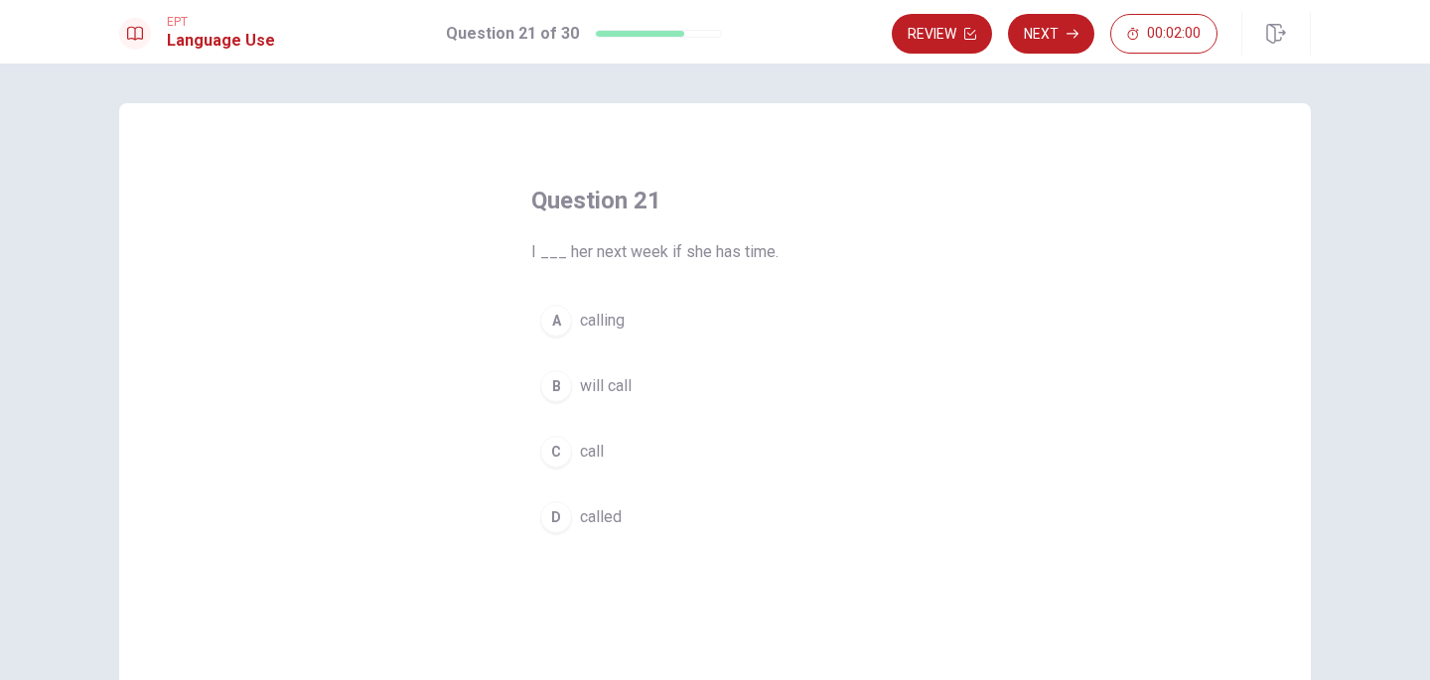
click at [569, 380] on div "B" at bounding box center [556, 386] width 32 height 32
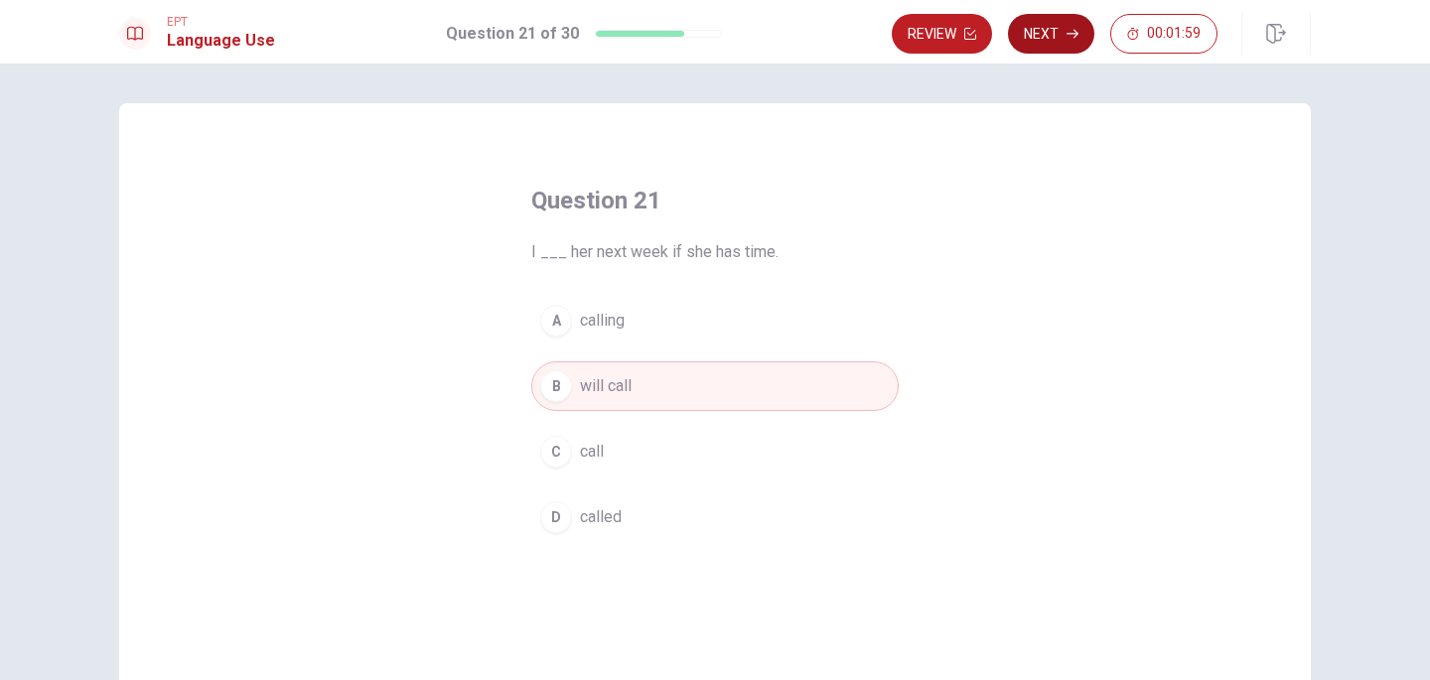
click at [1072, 21] on button "Next" at bounding box center [1051, 34] width 86 height 40
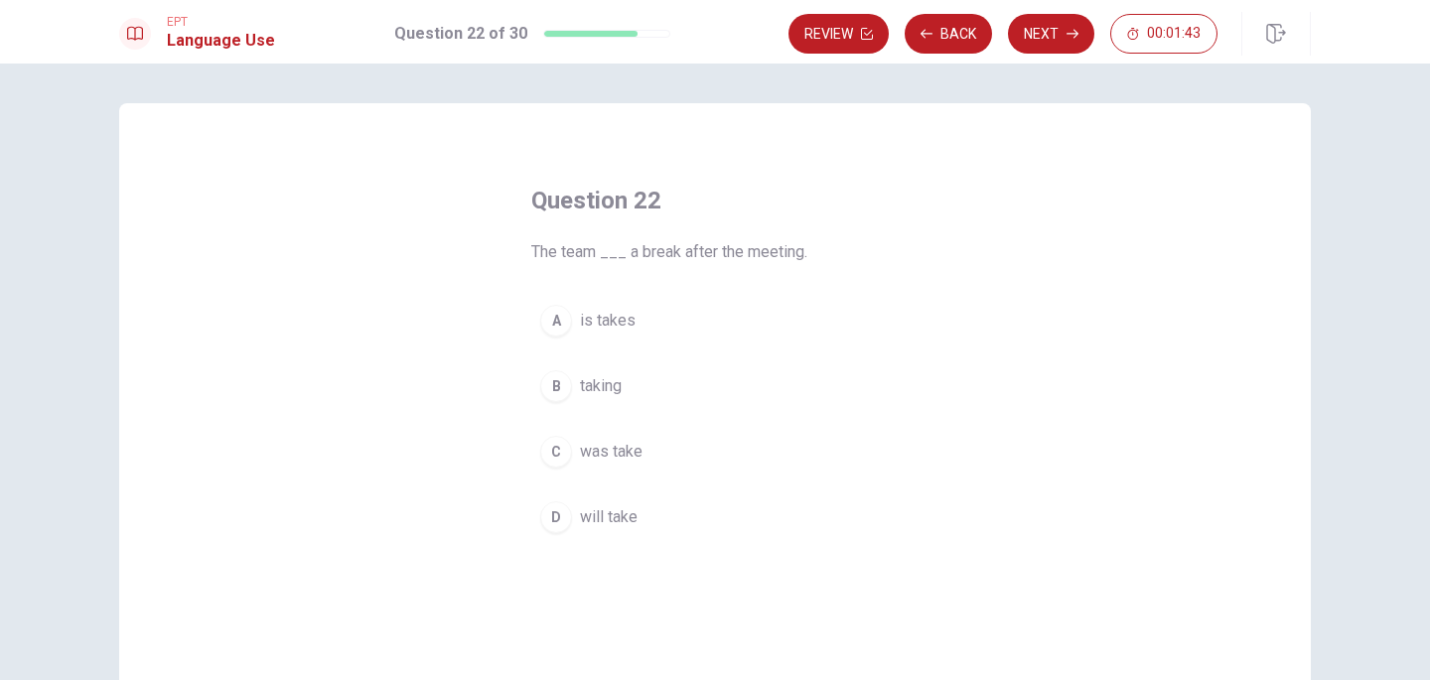
click at [589, 501] on button "D will take" at bounding box center [714, 517] width 367 height 50
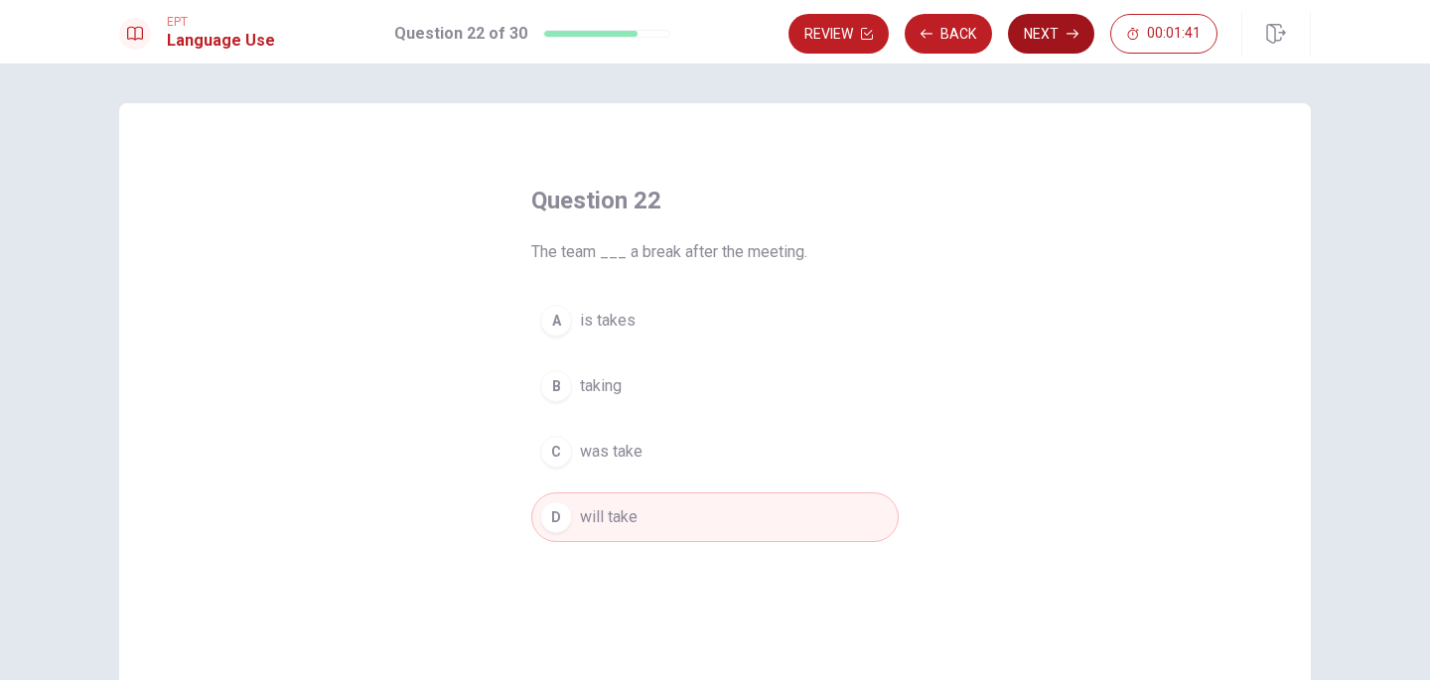
click at [1054, 38] on button "Next" at bounding box center [1051, 34] width 86 height 40
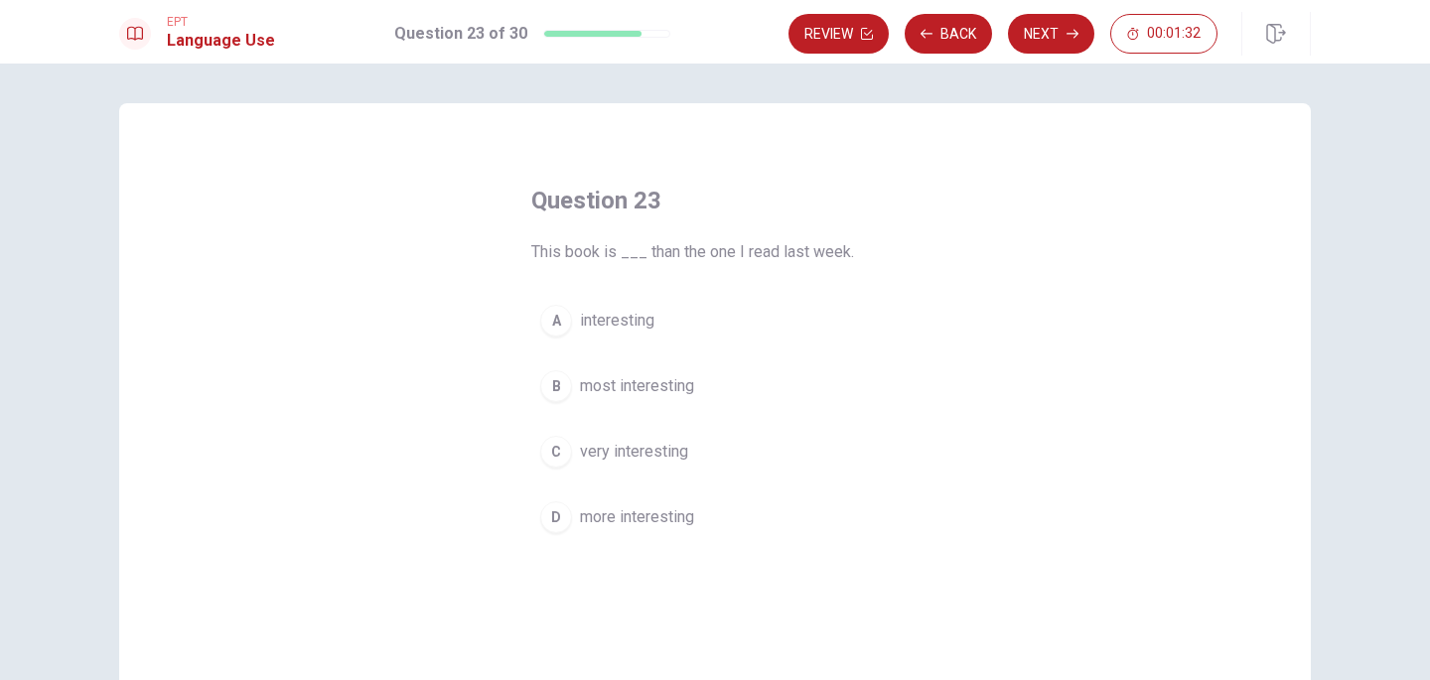
click at [615, 524] on span "more interesting" at bounding box center [637, 517] width 114 height 24
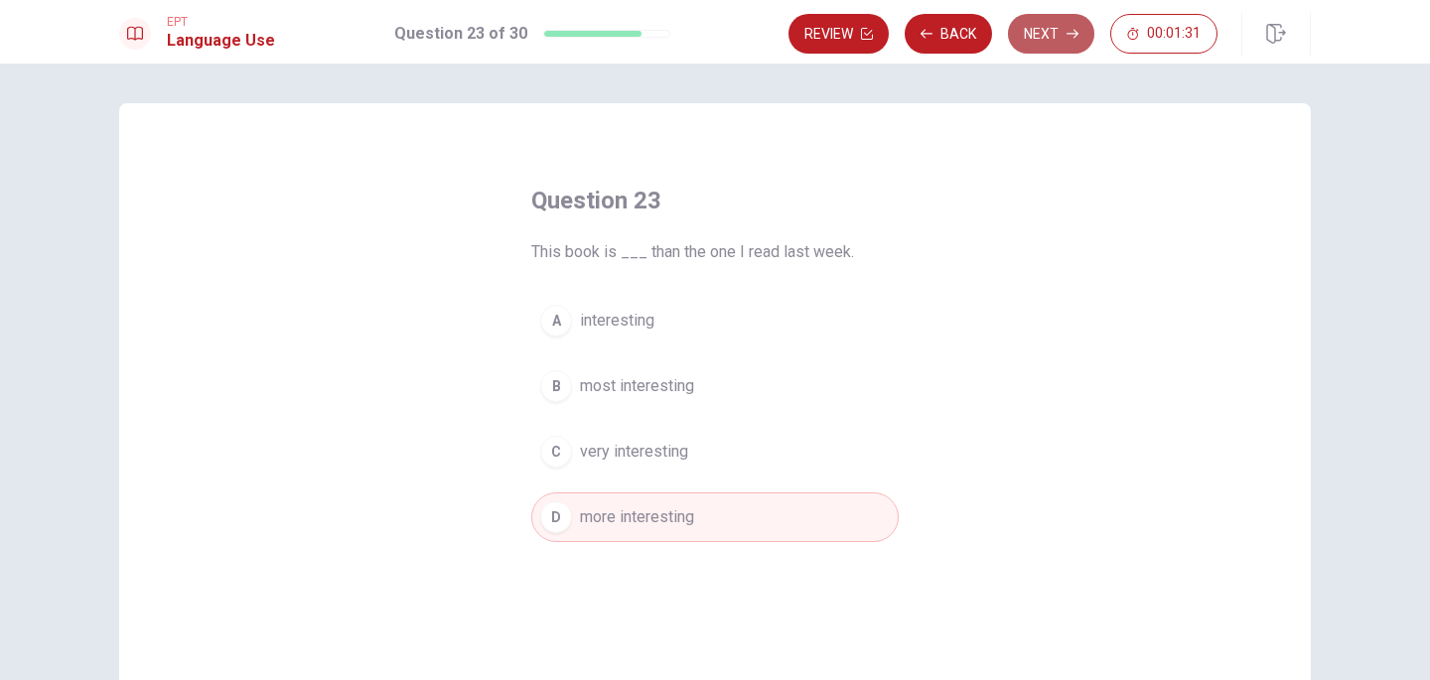
click at [1044, 36] on button "Next" at bounding box center [1051, 34] width 86 height 40
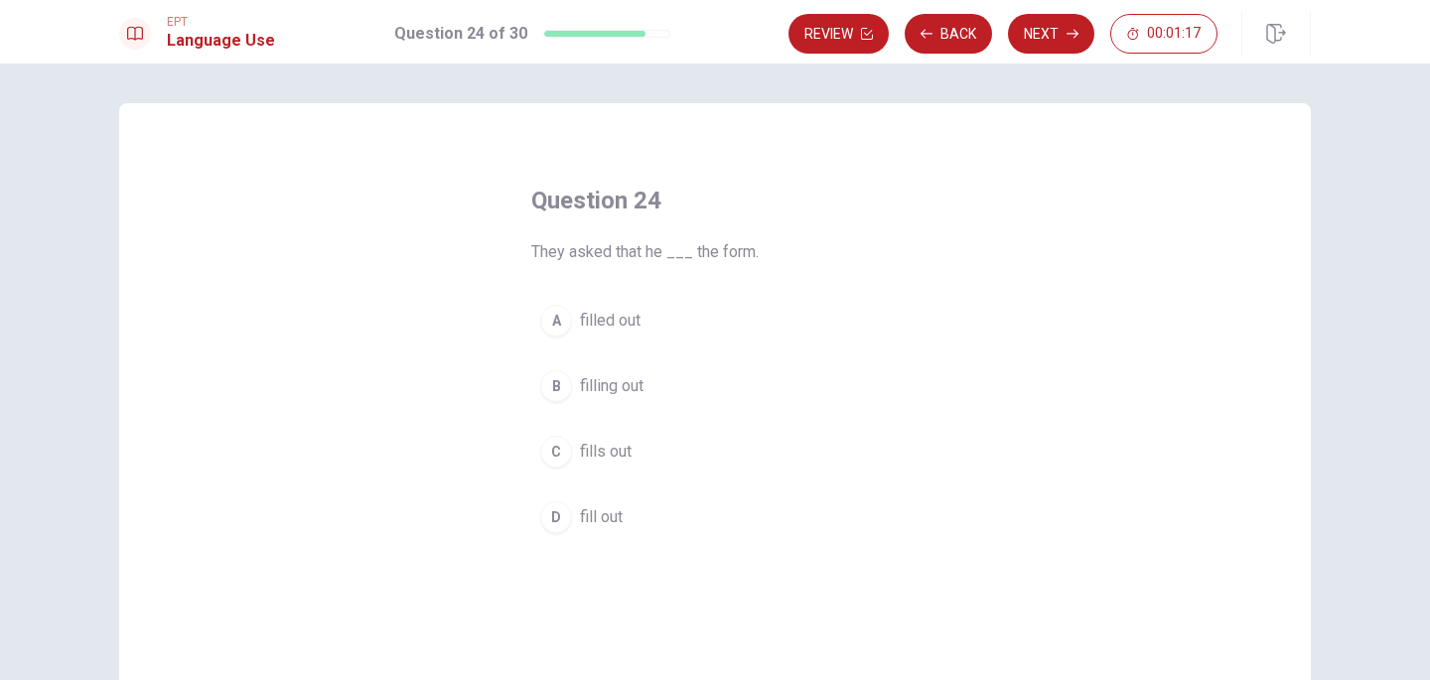
click at [619, 328] on span "filled out" at bounding box center [610, 321] width 61 height 24
click at [618, 461] on span "fills out" at bounding box center [606, 452] width 52 height 24
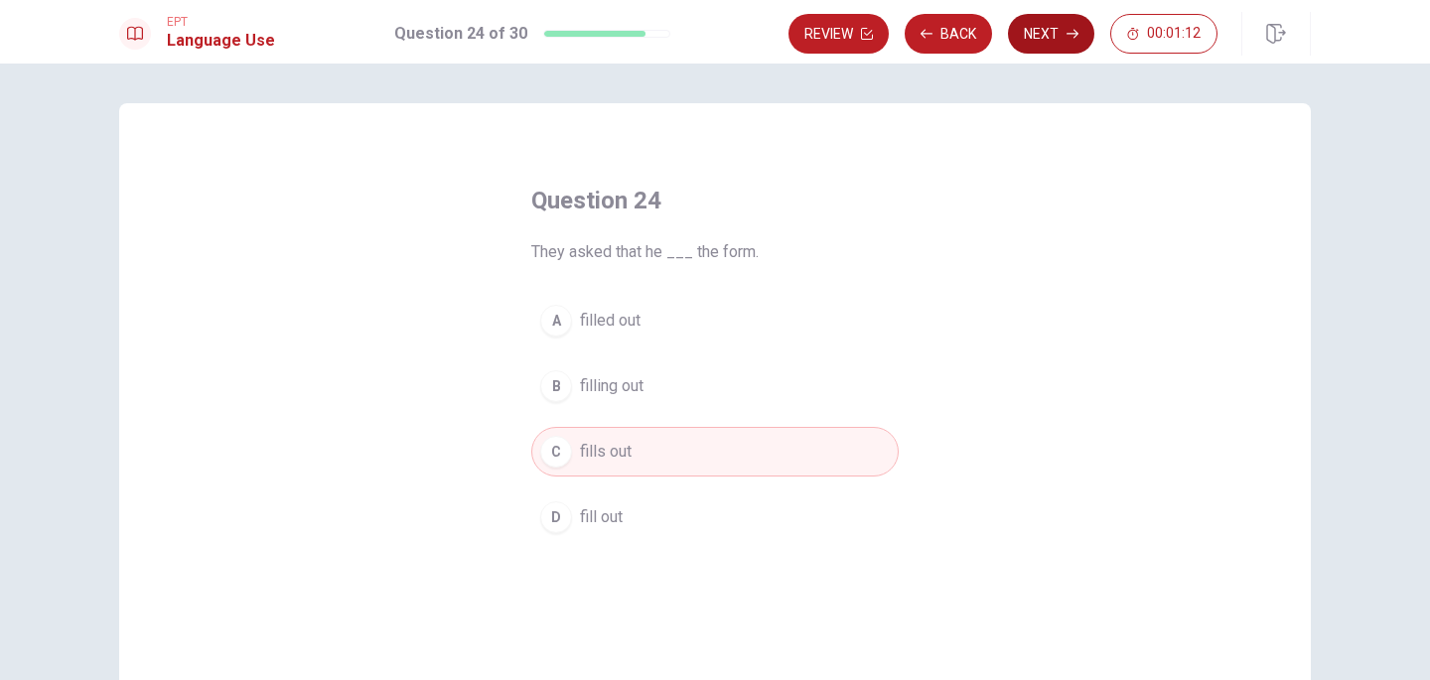
click at [1073, 38] on icon "button" at bounding box center [1072, 34] width 12 height 9
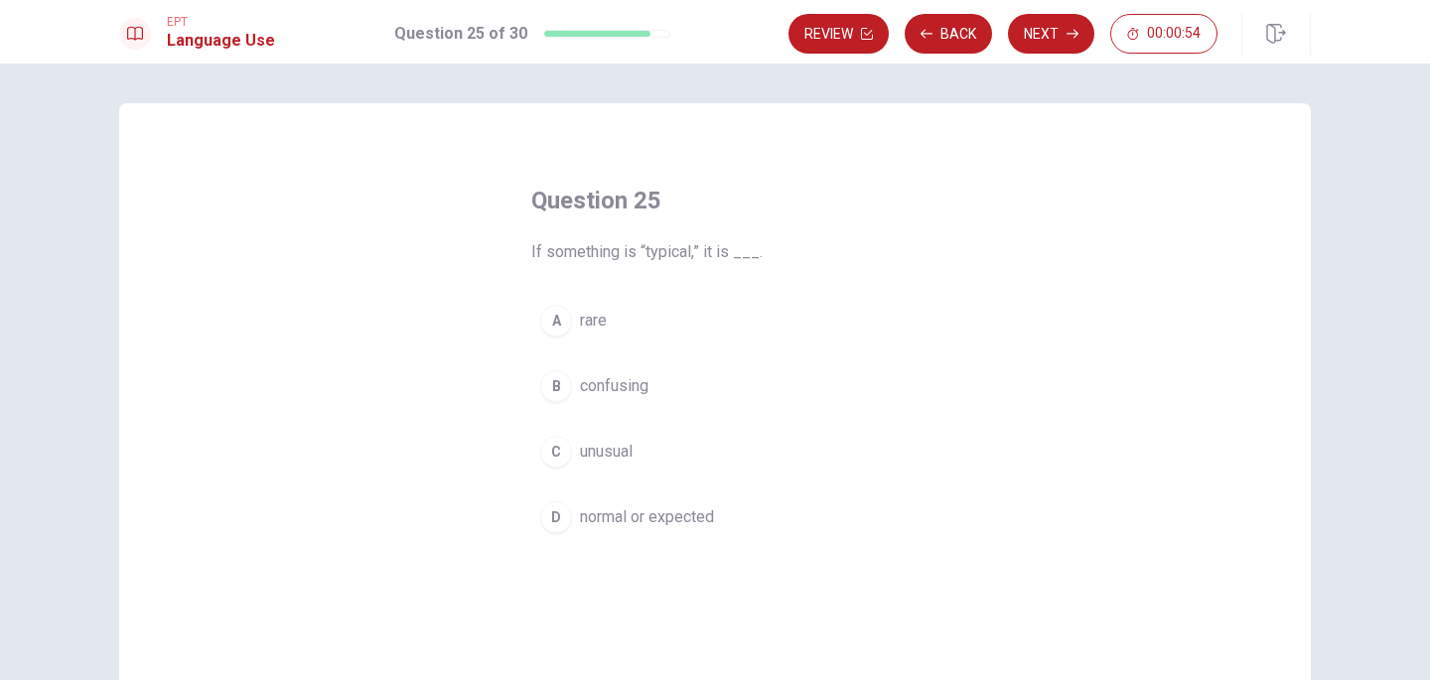
click at [574, 514] on button "D normal or expected" at bounding box center [714, 517] width 367 height 50
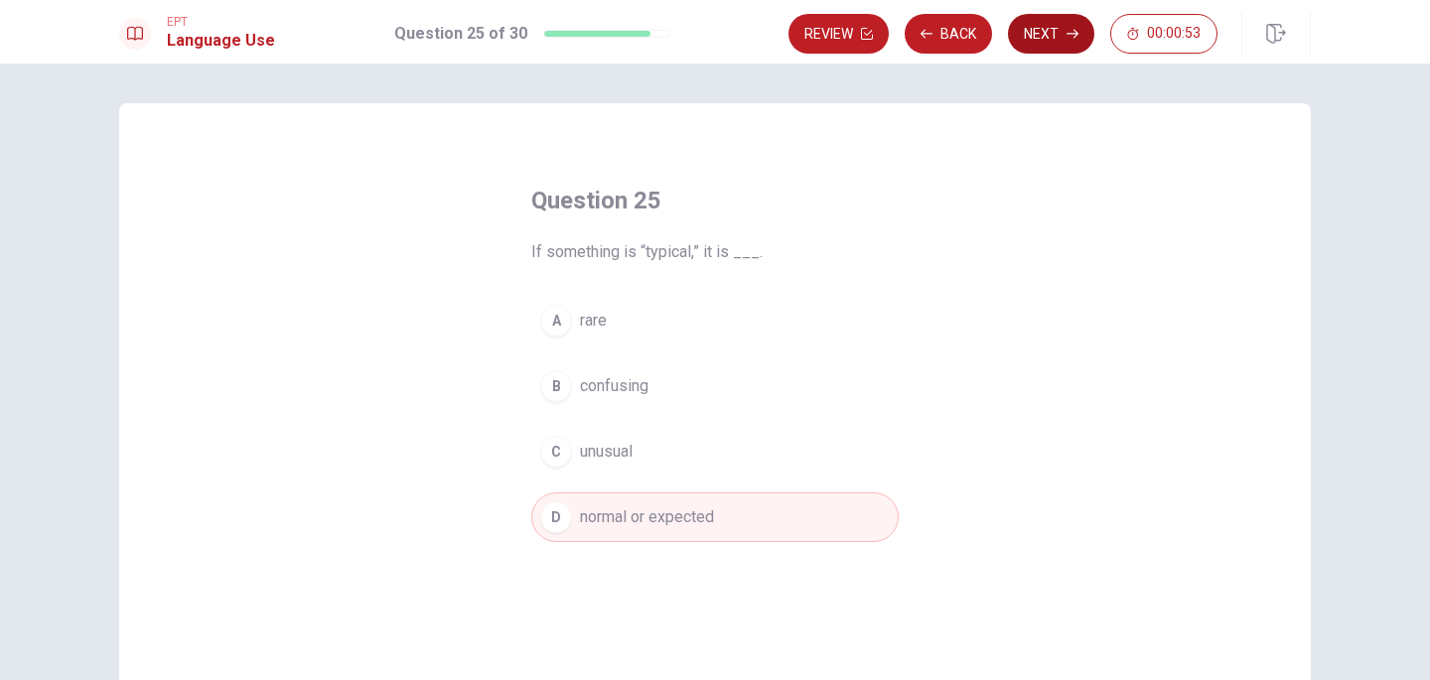
click at [1060, 34] on button "Next" at bounding box center [1051, 34] width 86 height 40
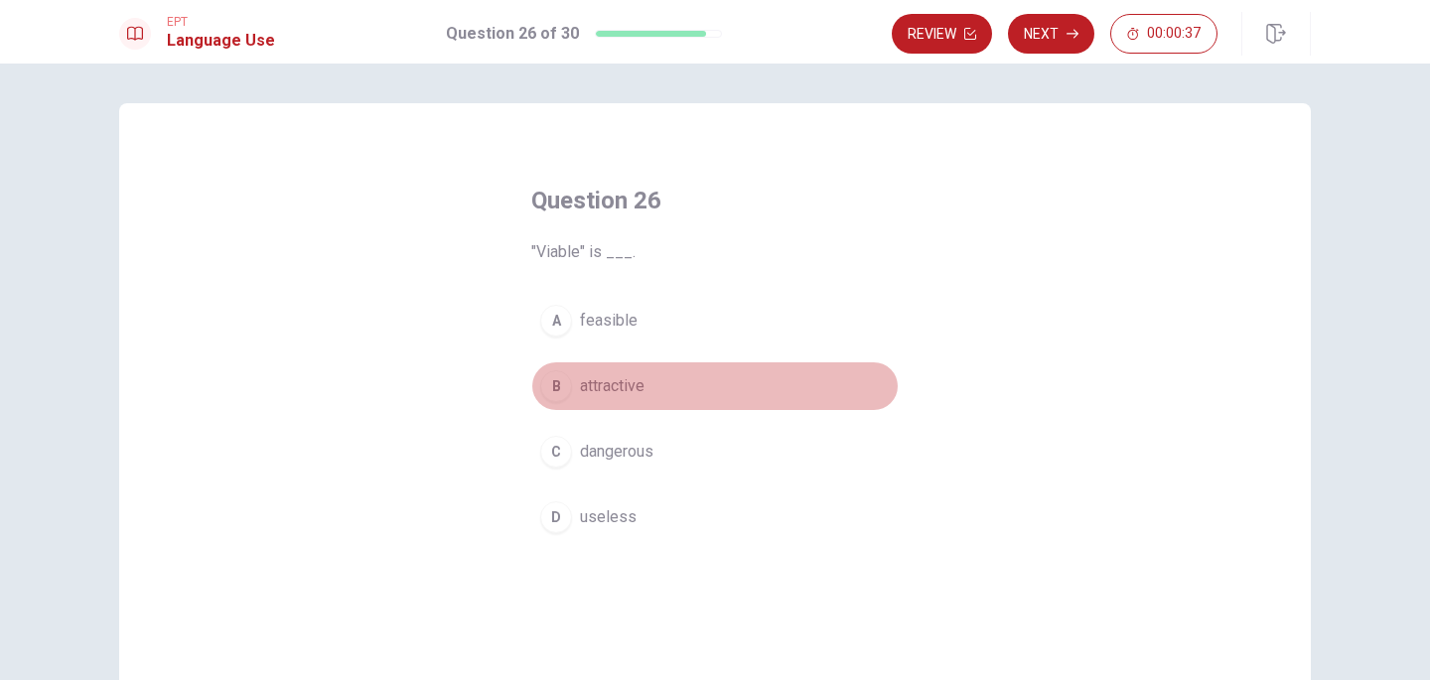
click at [633, 379] on span "attractive" at bounding box center [612, 386] width 65 height 24
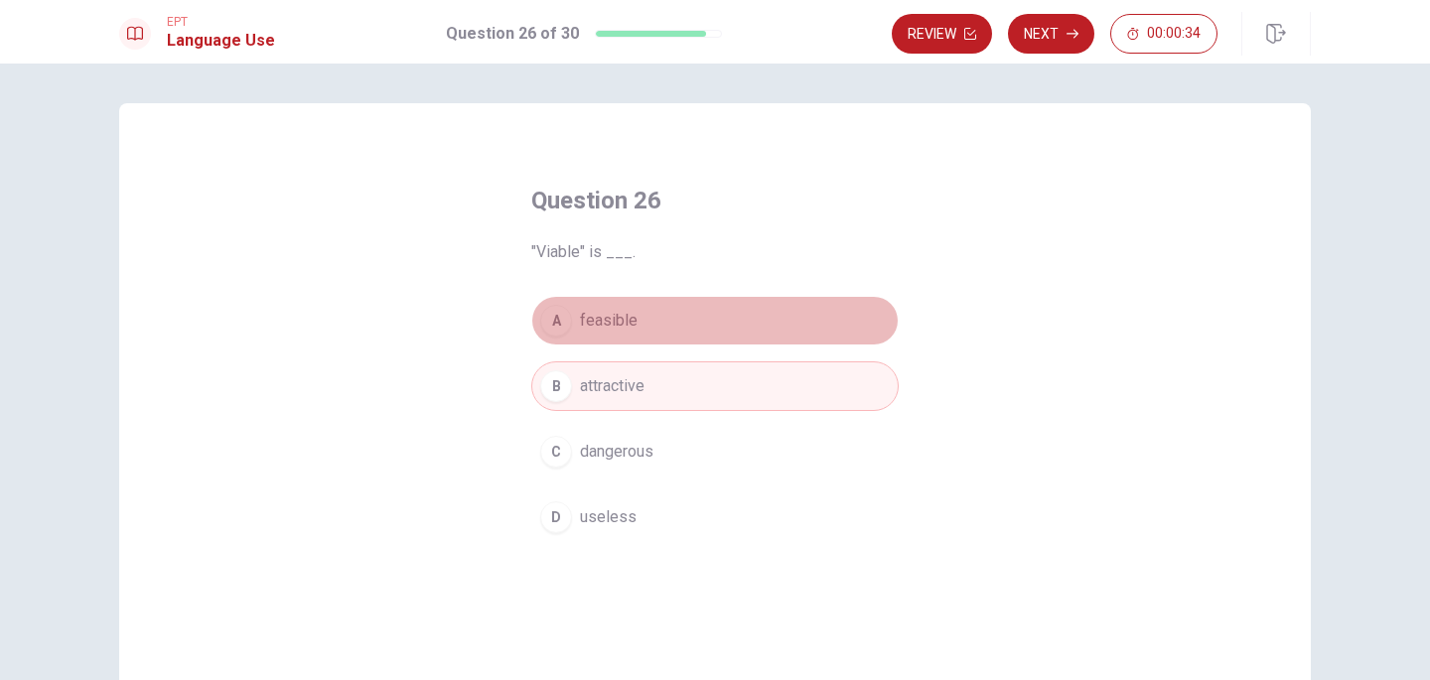
click at [657, 333] on button "A feasible" at bounding box center [714, 321] width 367 height 50
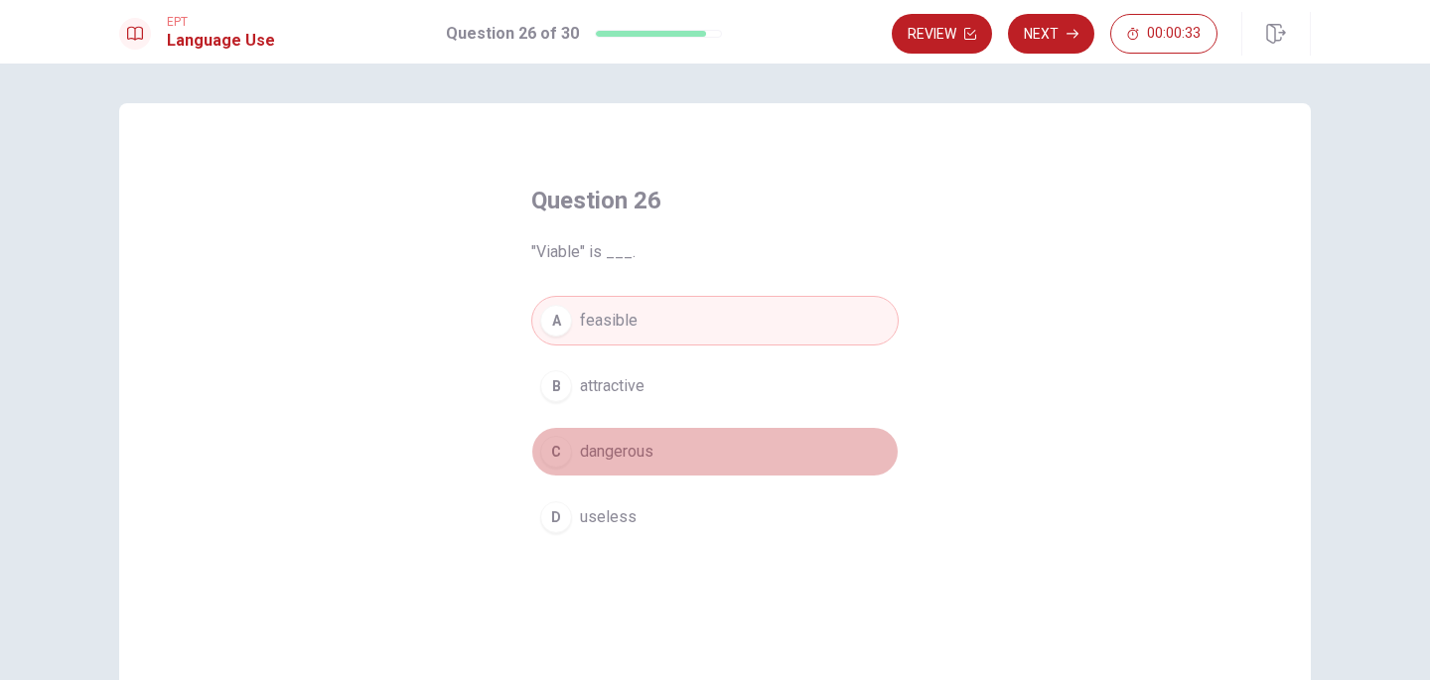
click at [643, 457] on span "dangerous" at bounding box center [616, 452] width 73 height 24
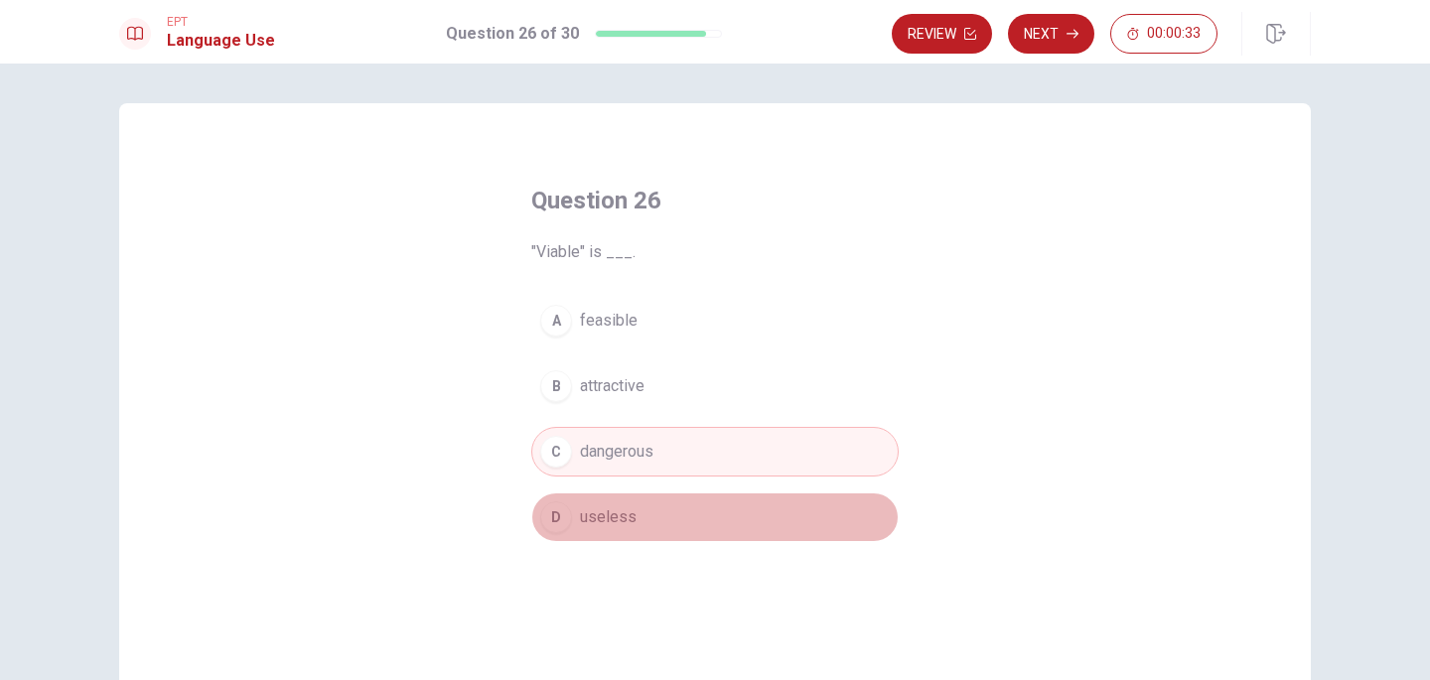
click at [632, 532] on button "D useless" at bounding box center [714, 517] width 367 height 50
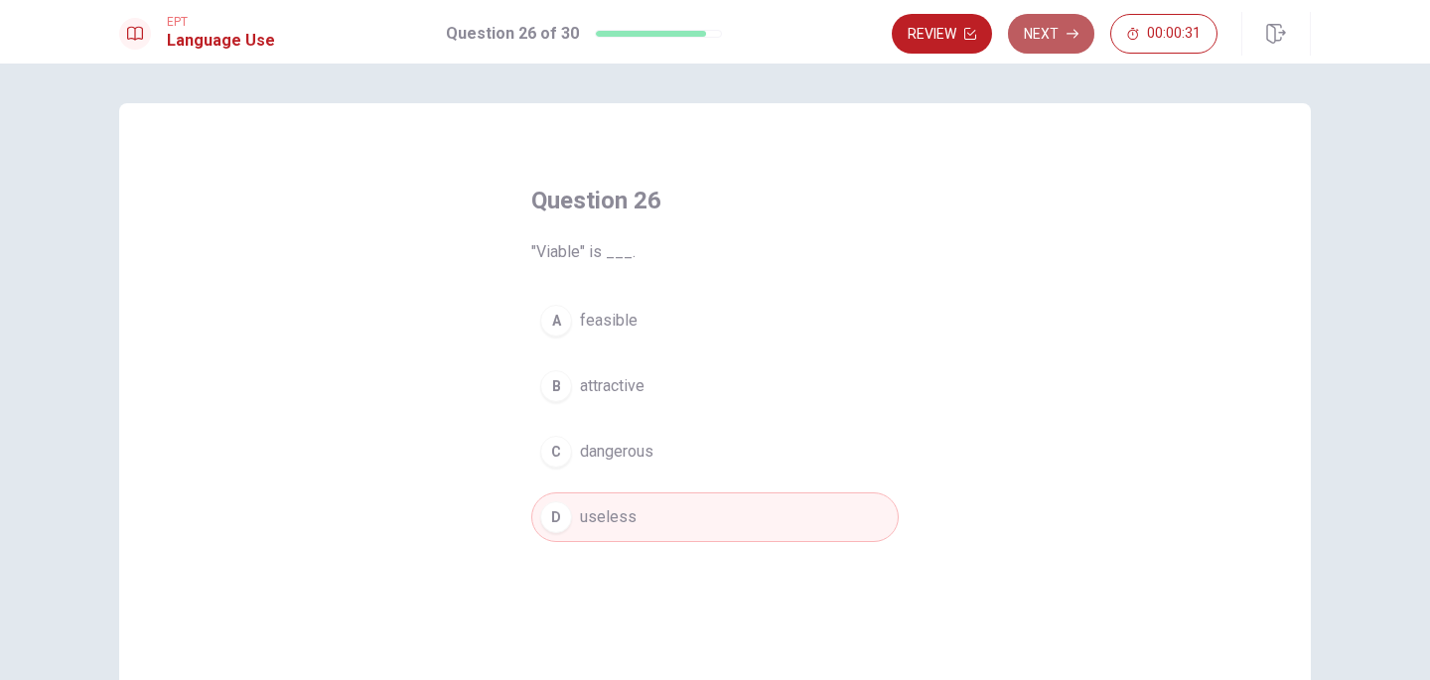
click at [1057, 22] on button "Next" at bounding box center [1051, 34] width 86 height 40
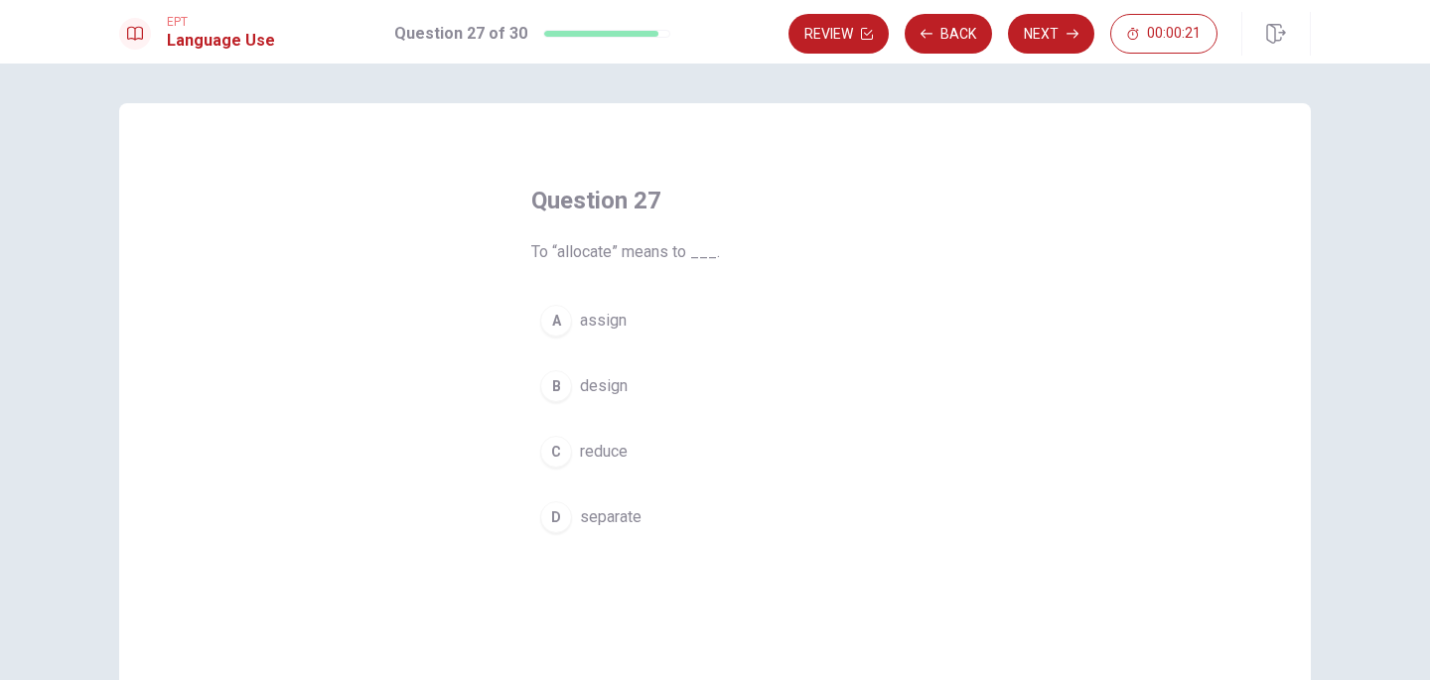
click at [645, 383] on button "B design" at bounding box center [714, 386] width 367 height 50
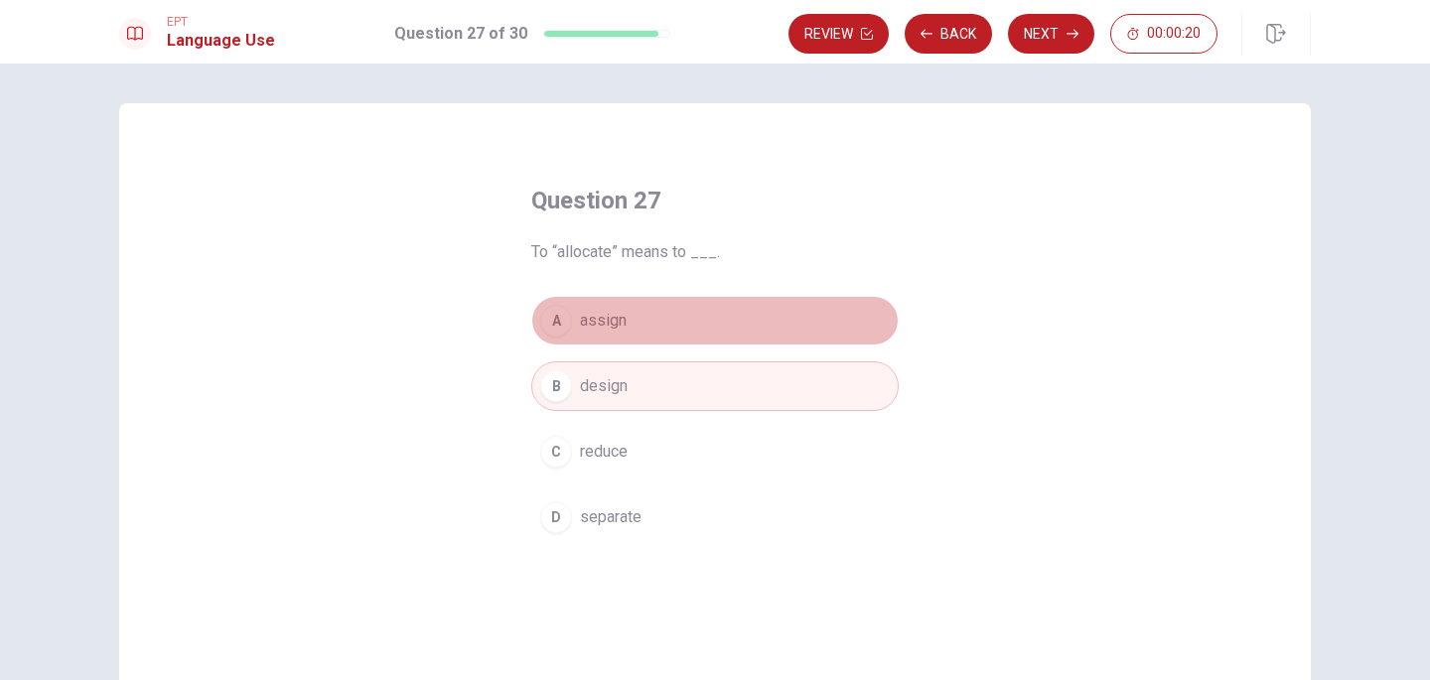
click at [669, 327] on button "A assign" at bounding box center [714, 321] width 367 height 50
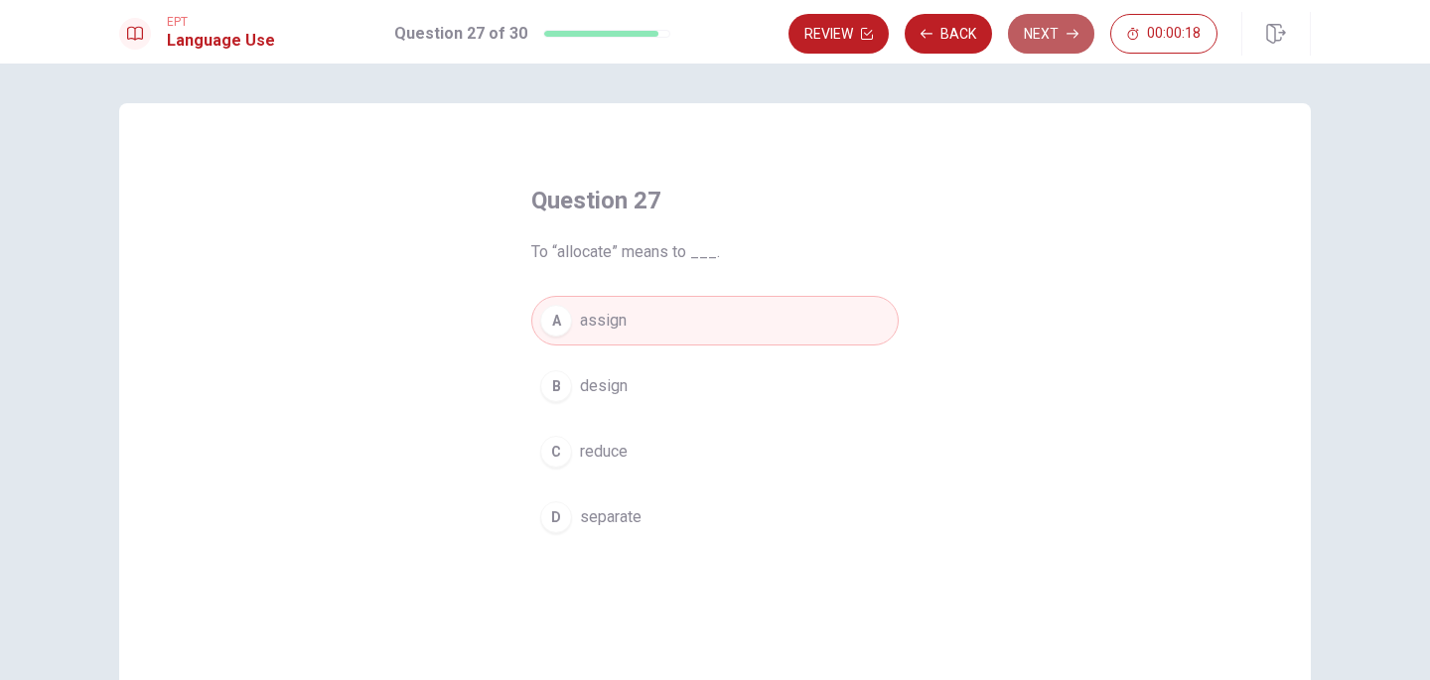
click at [1048, 38] on button "Next" at bounding box center [1051, 34] width 86 height 40
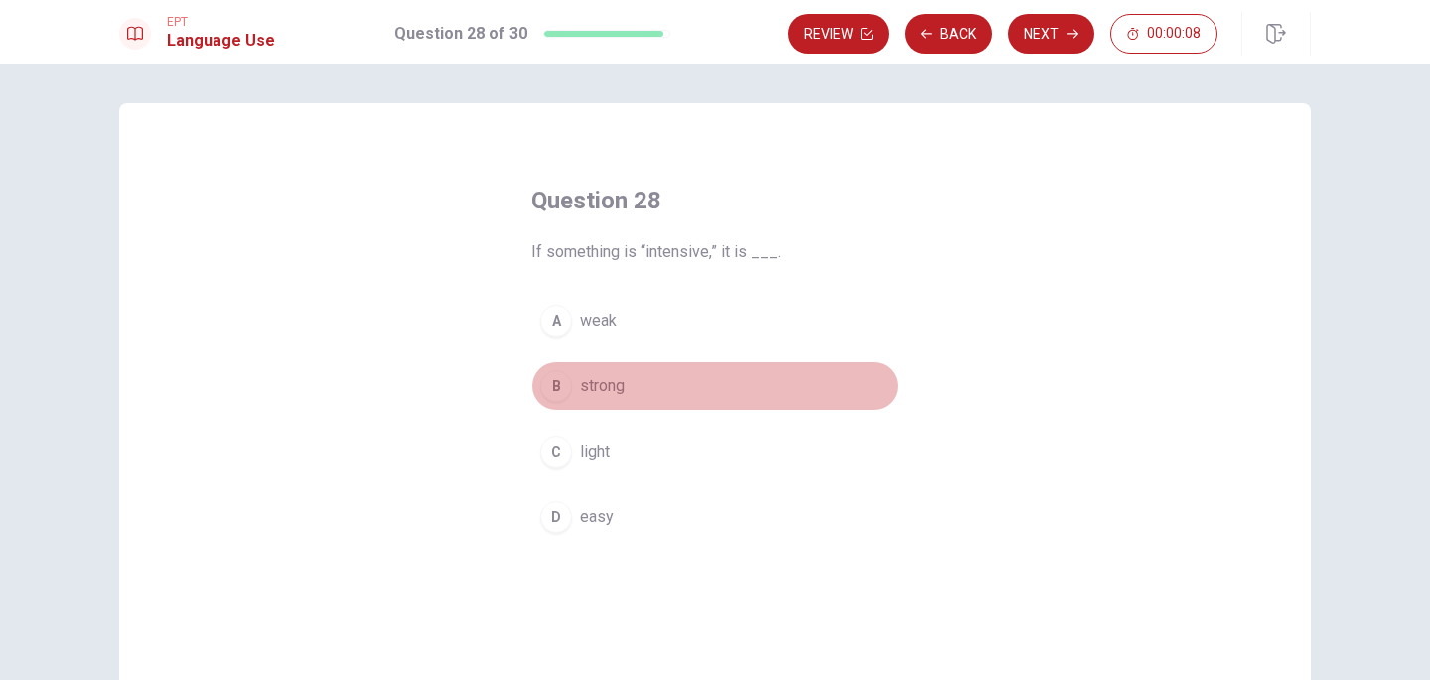
click at [692, 389] on button "B strong" at bounding box center [714, 386] width 367 height 50
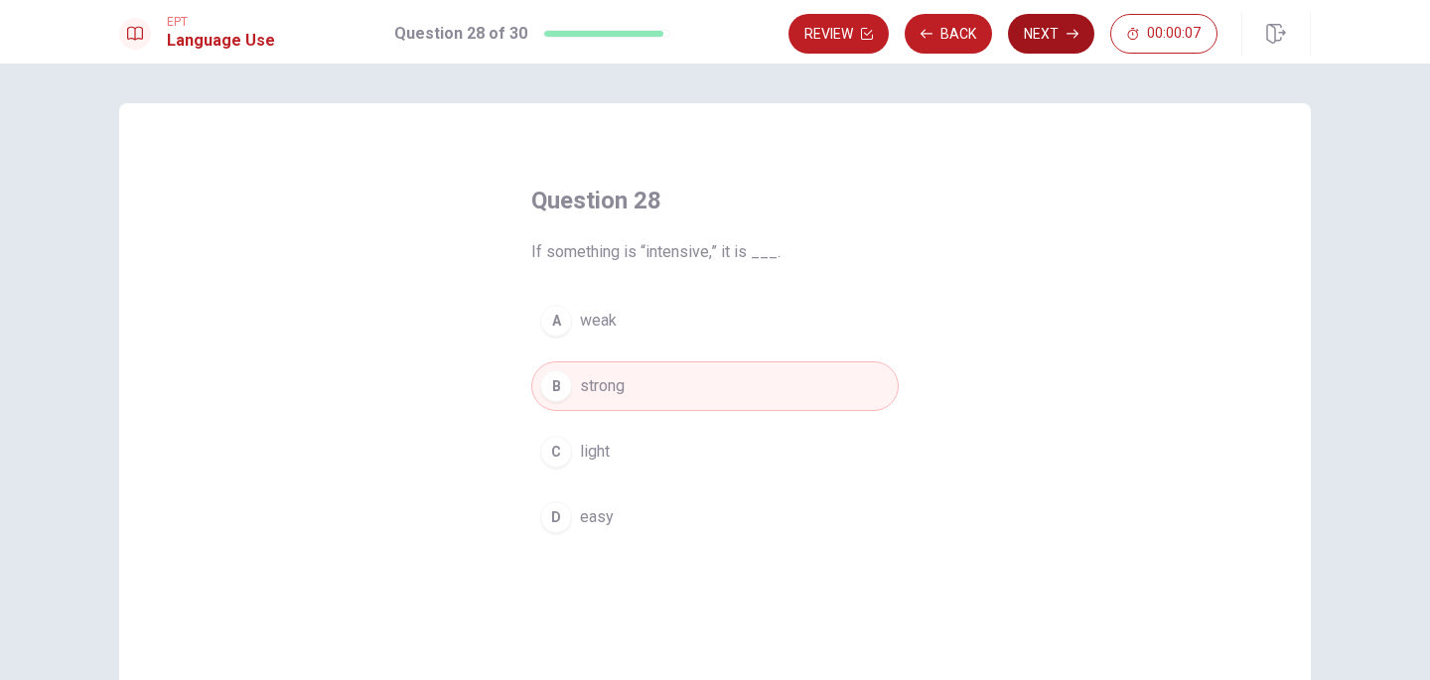
click at [1053, 27] on button "Next" at bounding box center [1051, 34] width 86 height 40
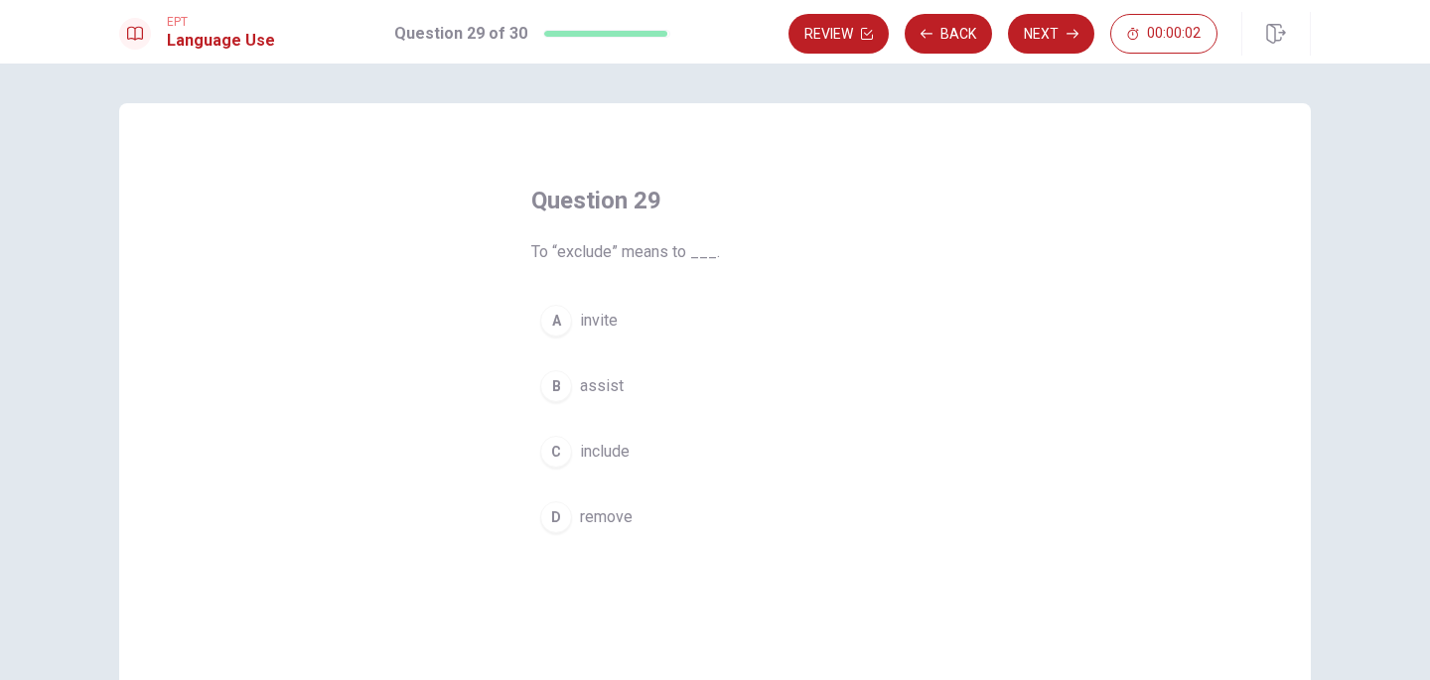
click at [680, 522] on button "D remove" at bounding box center [714, 517] width 367 height 50
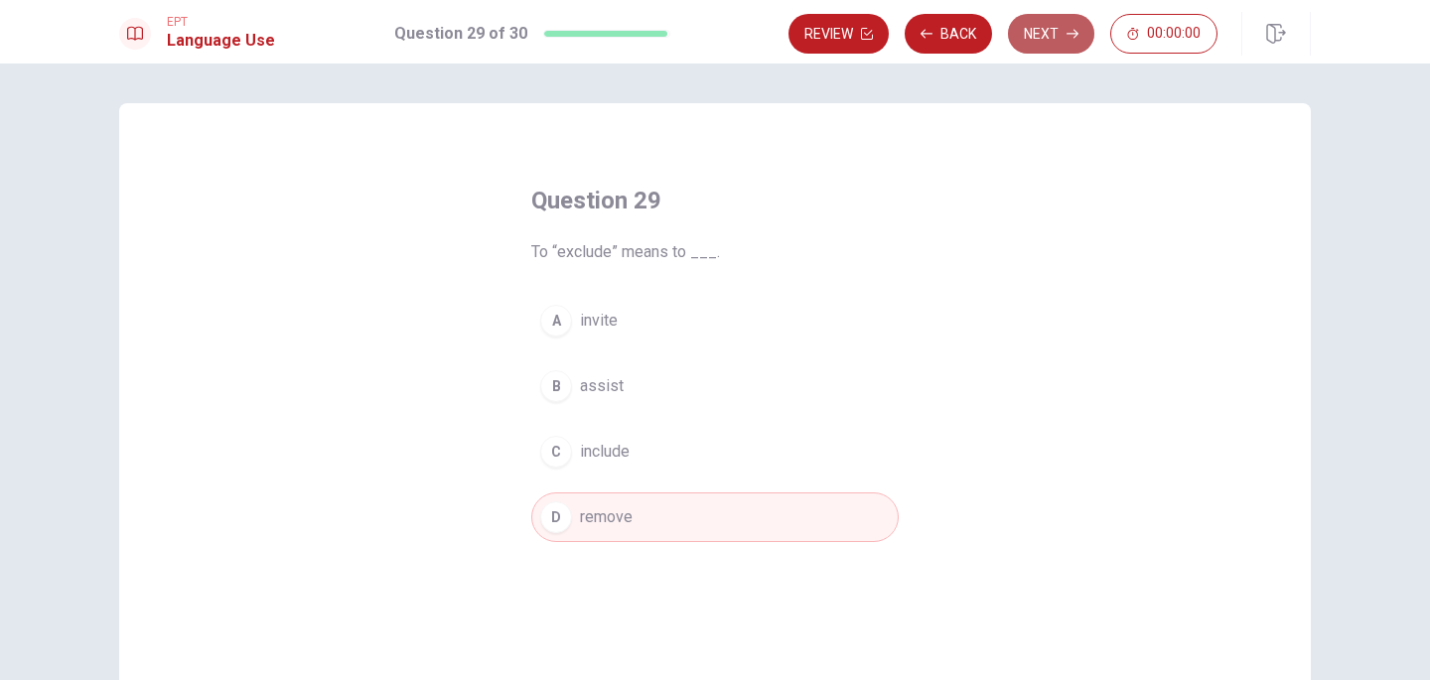
click at [1032, 40] on button "Next" at bounding box center [1051, 34] width 86 height 40
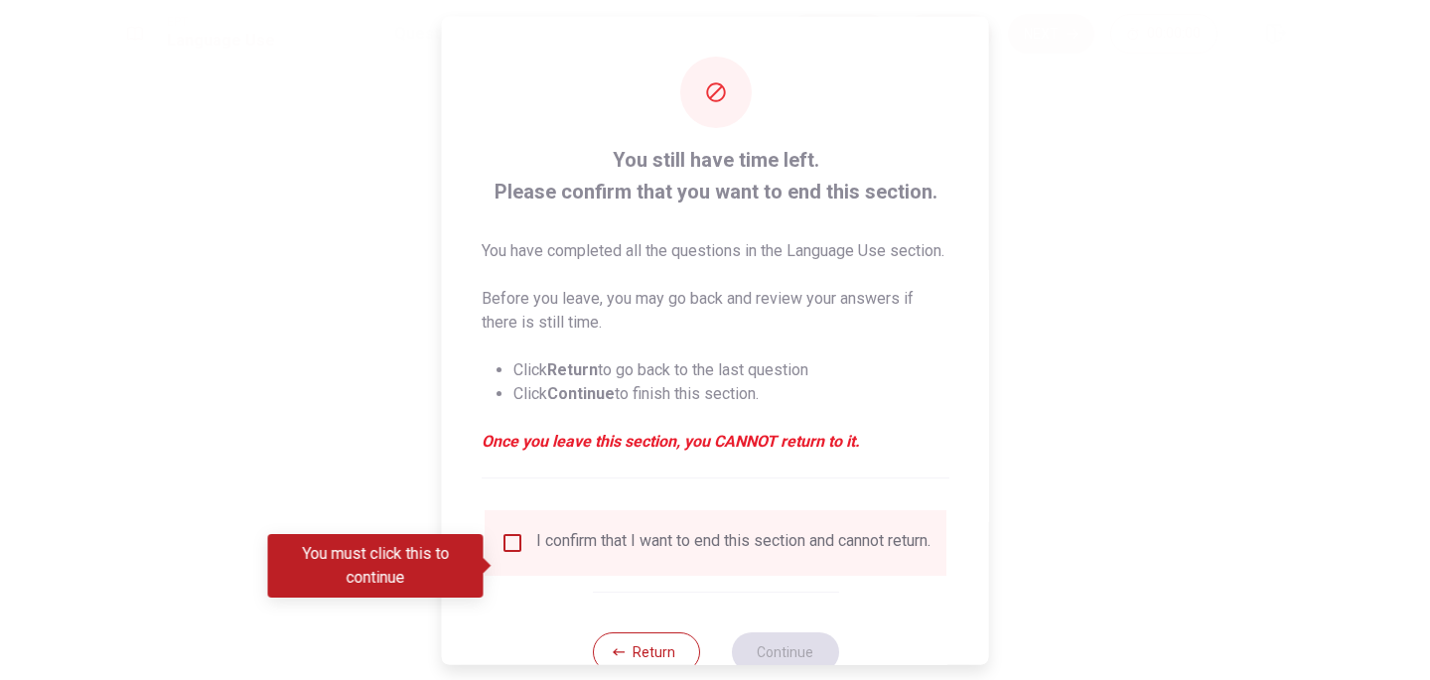
click at [502, 554] on input "You must click this to continue" at bounding box center [512, 542] width 24 height 24
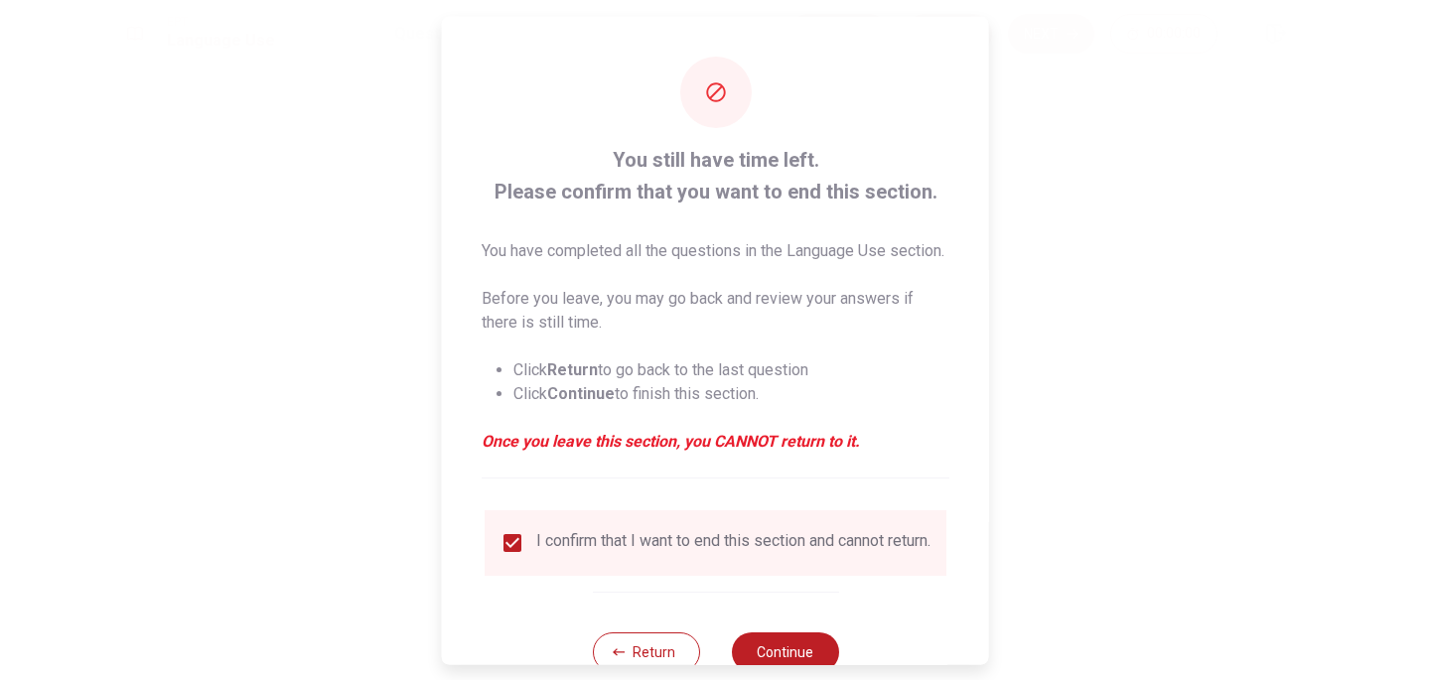
scroll to position [84, 0]
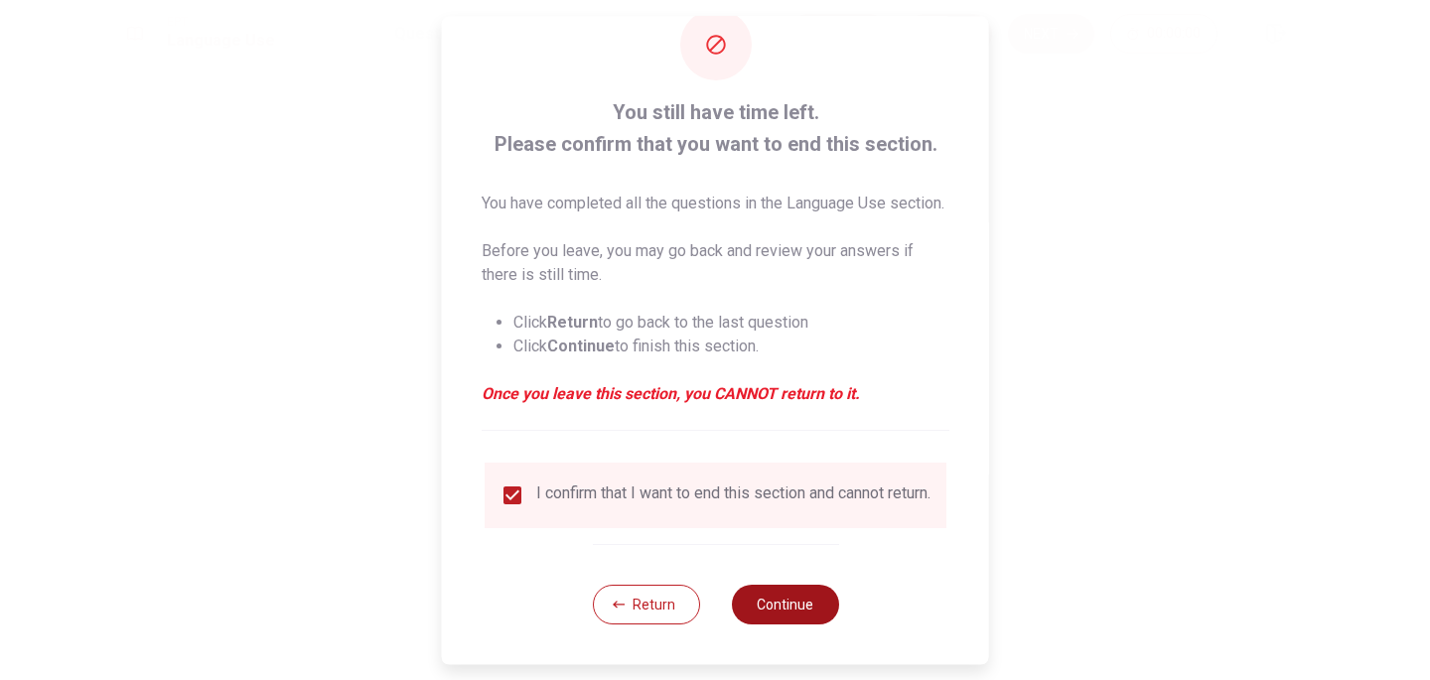
click at [799, 593] on button "Continue" at bounding box center [784, 605] width 107 height 40
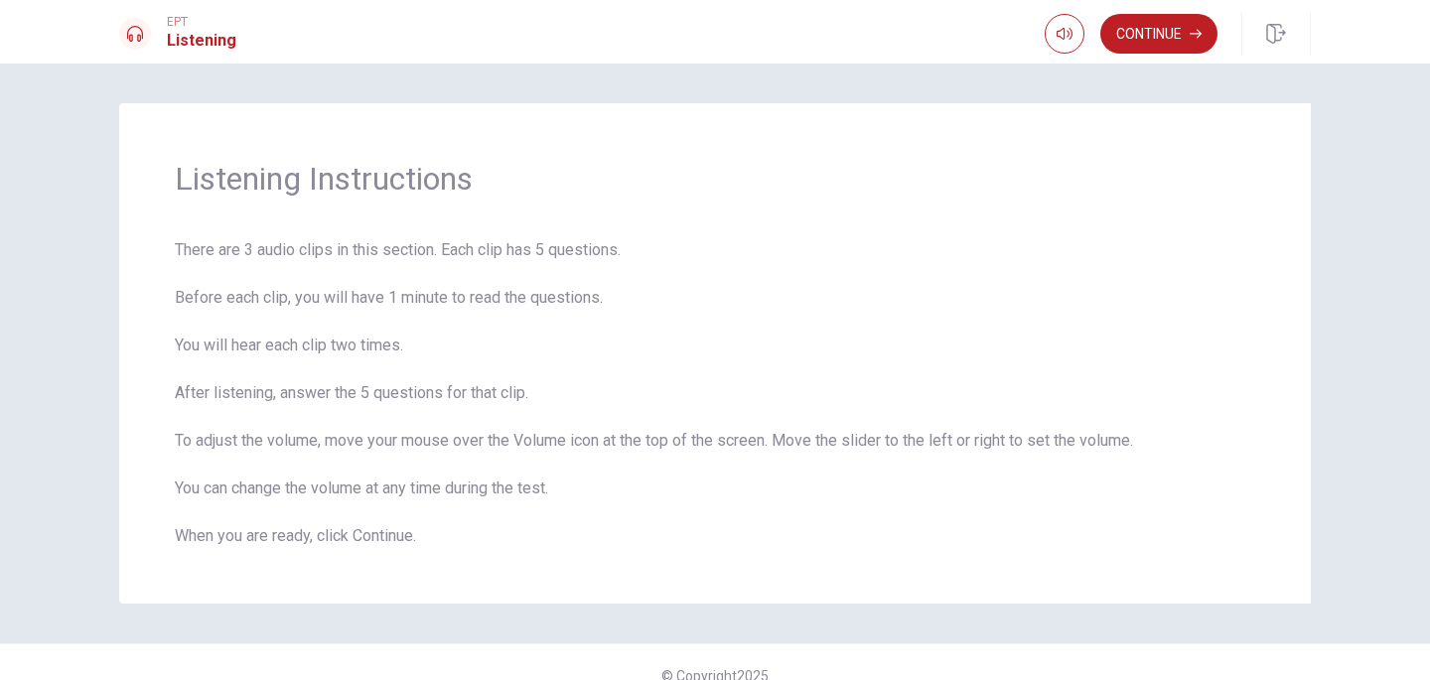
scroll to position [27, 0]
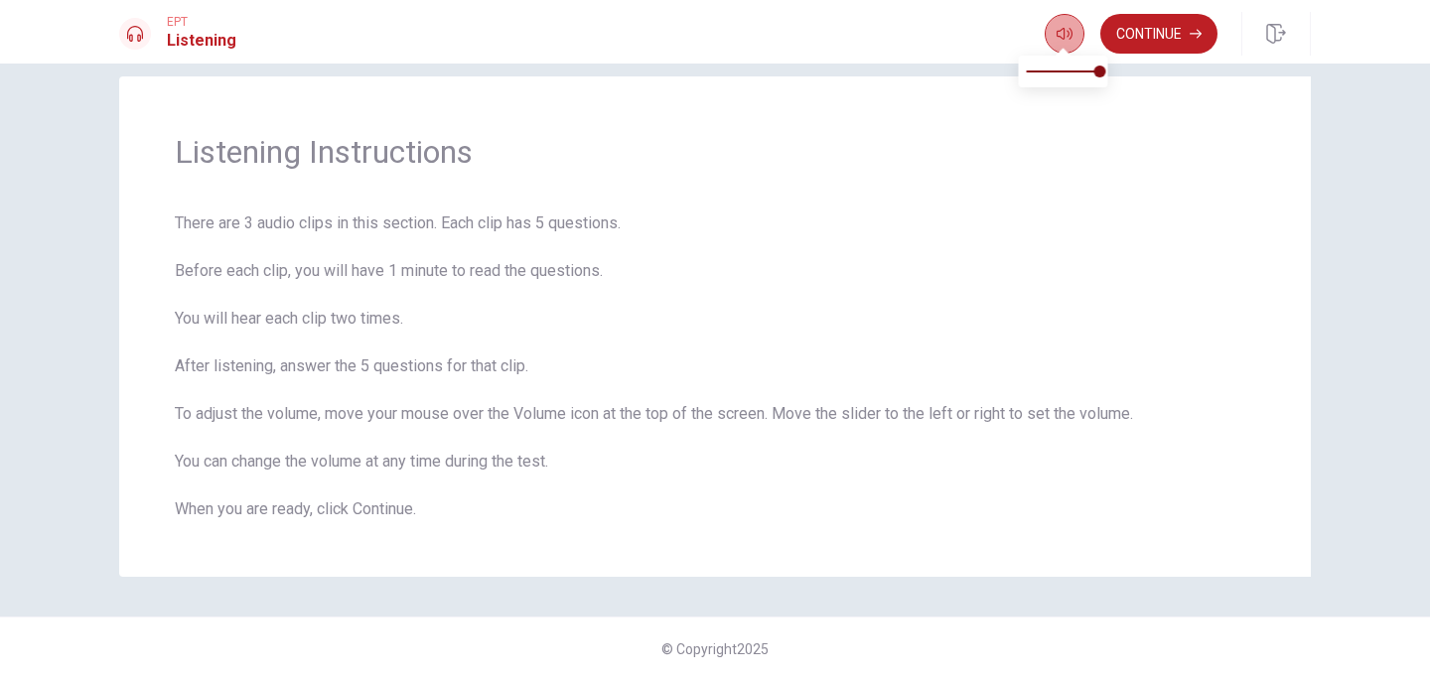
click at [1065, 33] on icon "button" at bounding box center [1064, 34] width 16 height 16
click at [1196, 32] on icon "button" at bounding box center [1195, 34] width 12 height 12
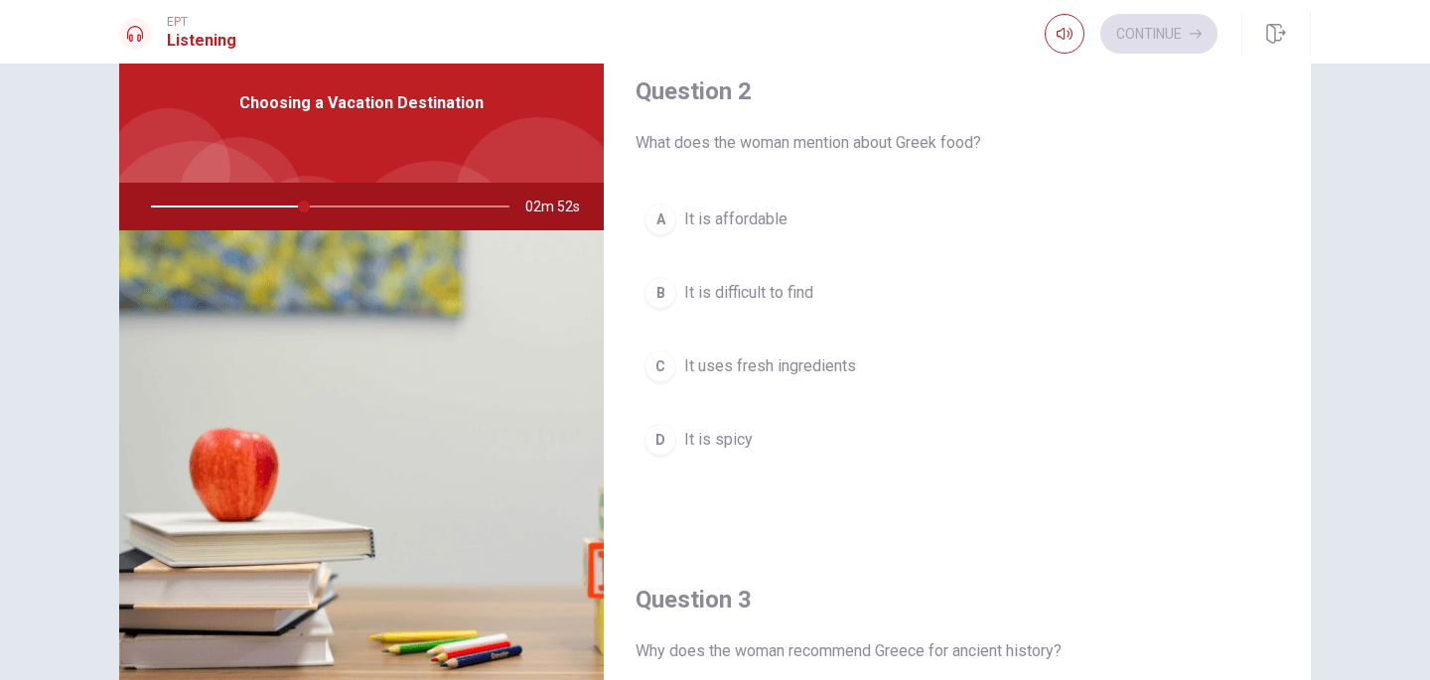
scroll to position [0, 0]
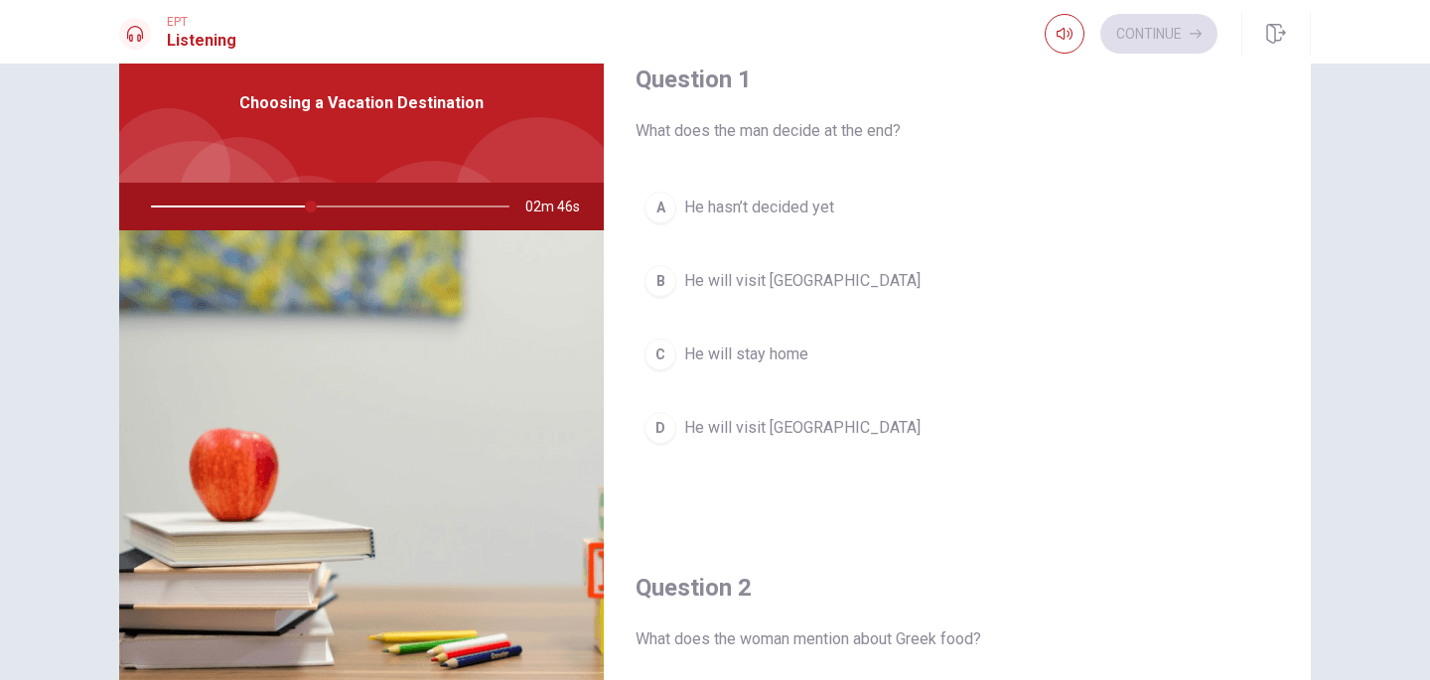
click at [648, 272] on div "B" at bounding box center [660, 281] width 32 height 32
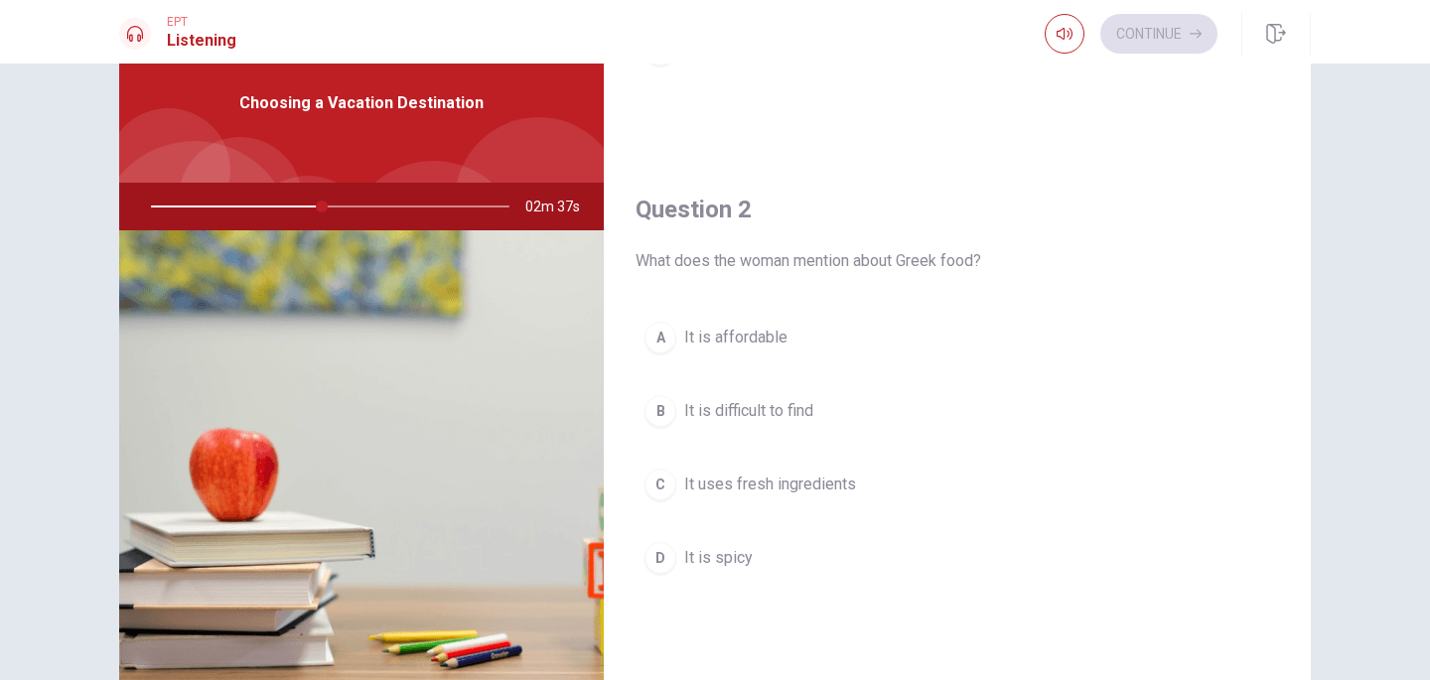
scroll to position [503, 0]
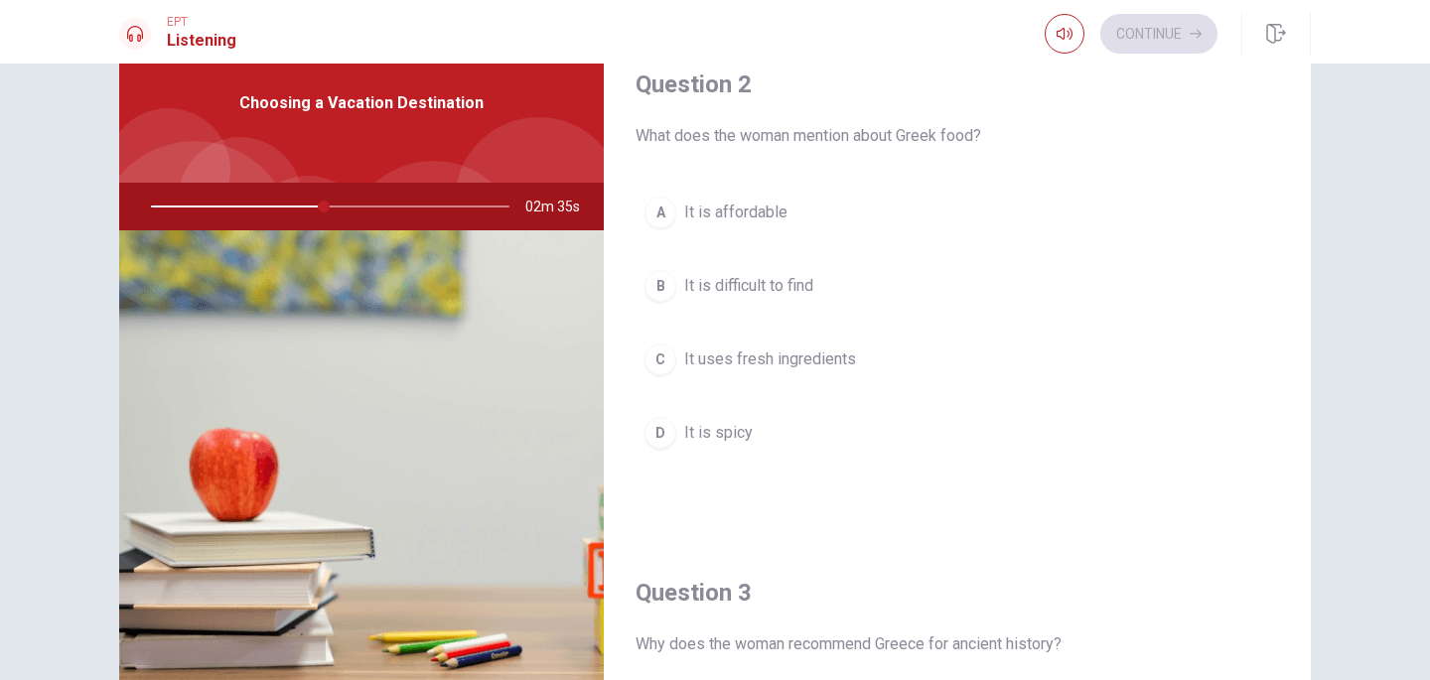
click at [662, 346] on div "C" at bounding box center [660, 360] width 32 height 32
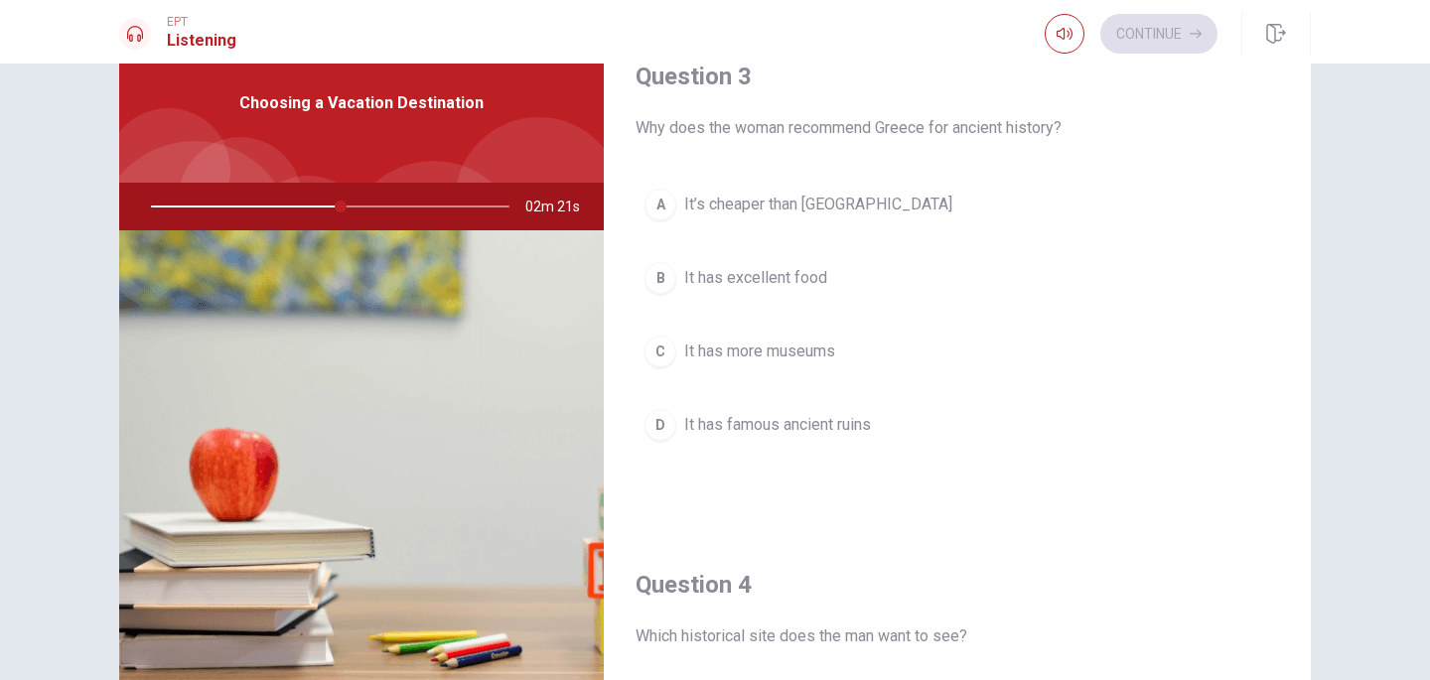
scroll to position [1009, 0]
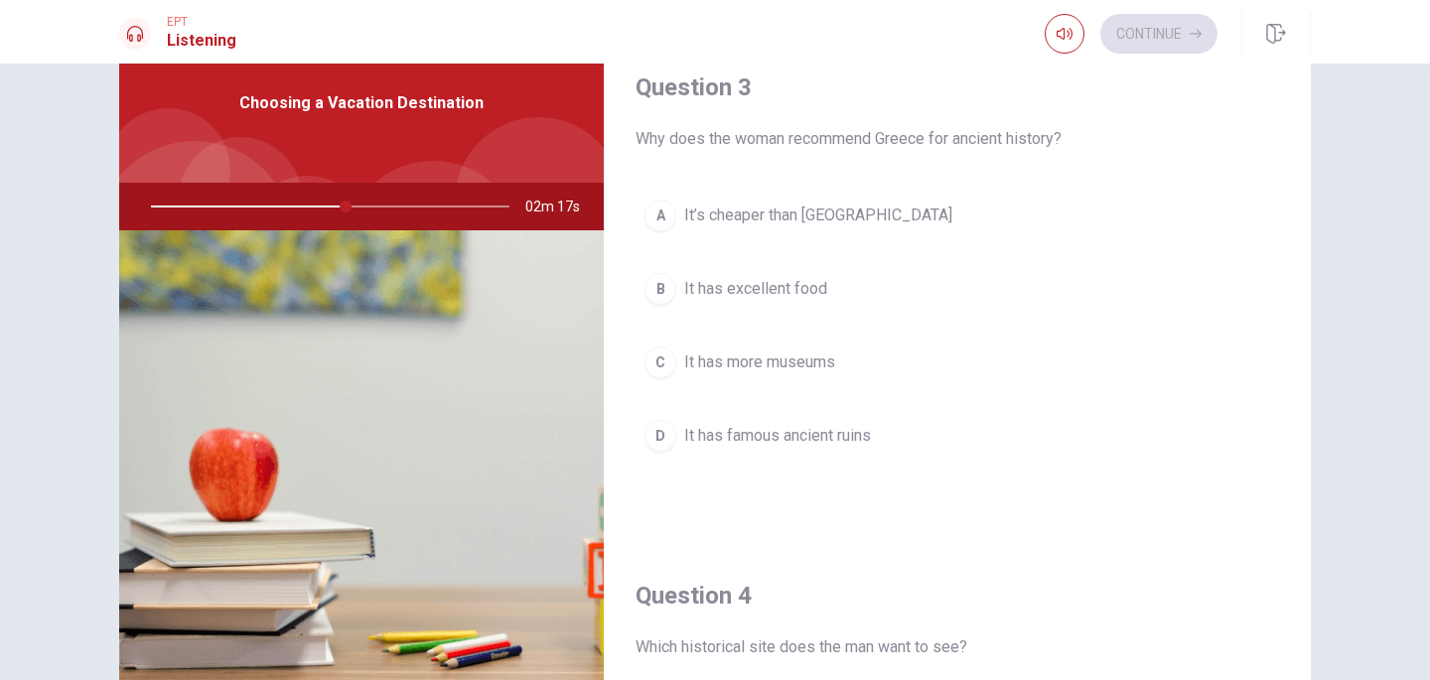
click at [470, 442] on img at bounding box center [361, 471] width 484 height 483
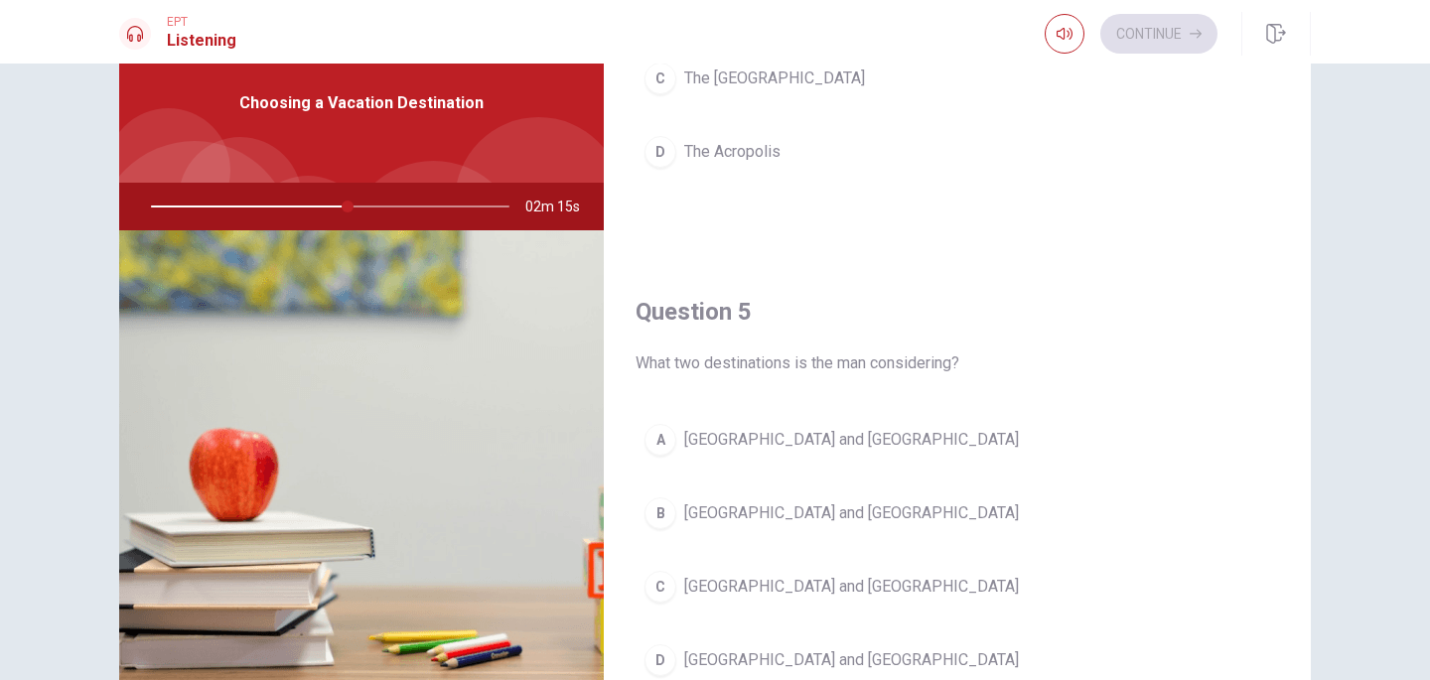
scroll to position [1852, 0]
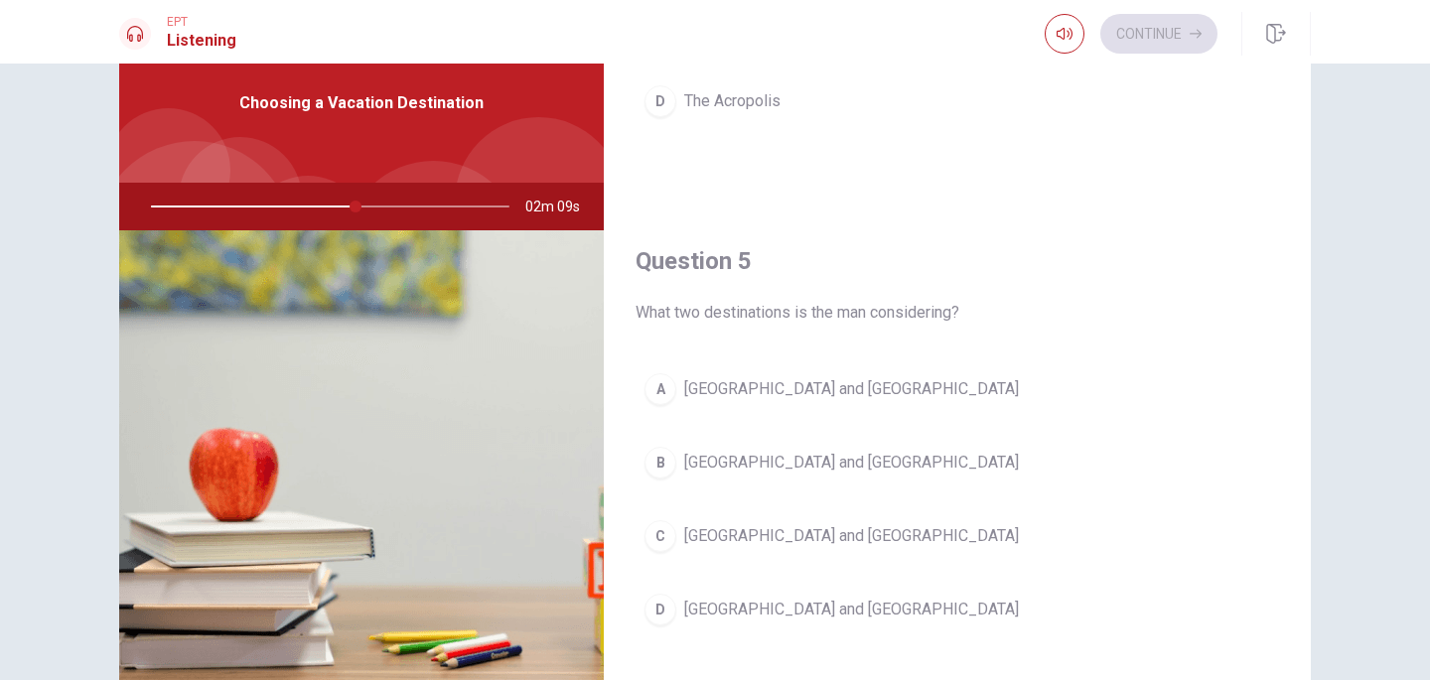
drag, startPoint x: 357, startPoint y: 206, endPoint x: 472, endPoint y: 217, distance: 114.7
click at [472, 217] on div at bounding box center [326, 207] width 398 height 48
click at [1181, 37] on div "Continue" at bounding box center [1130, 34] width 173 height 40
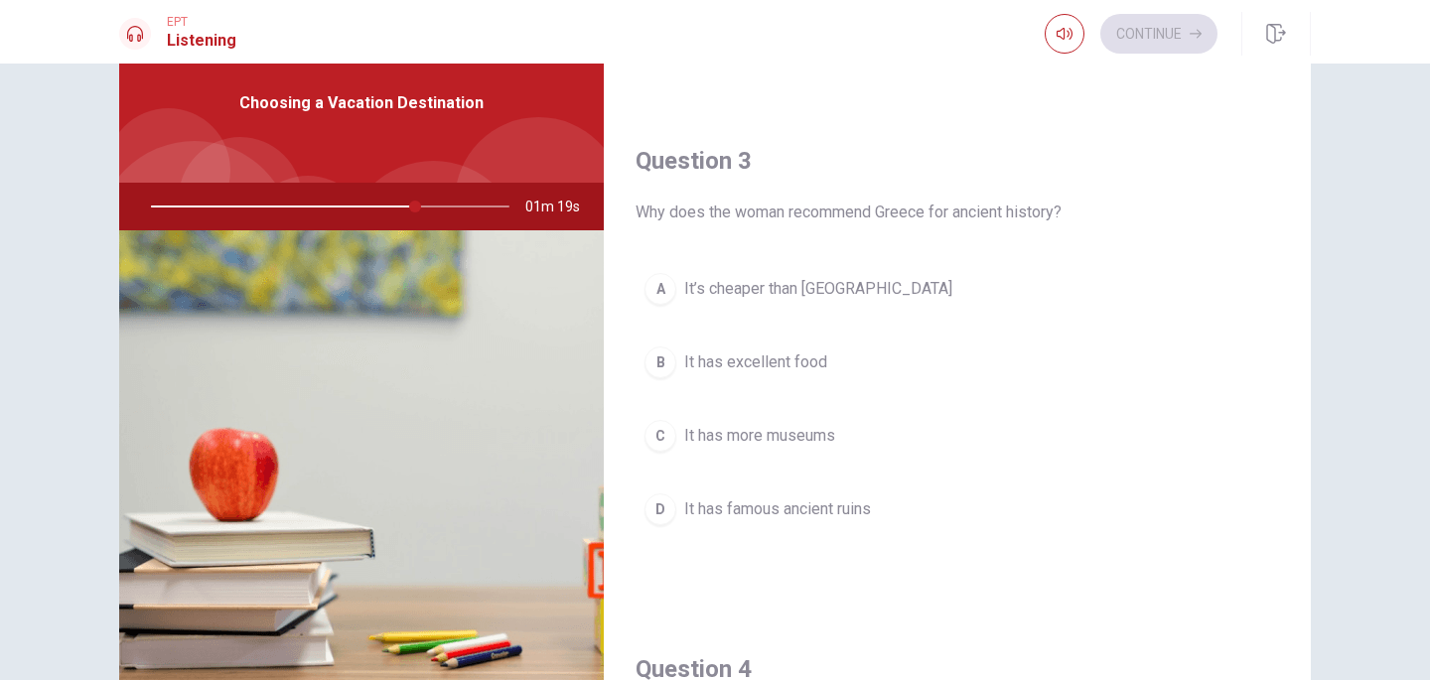
scroll to position [936, 0]
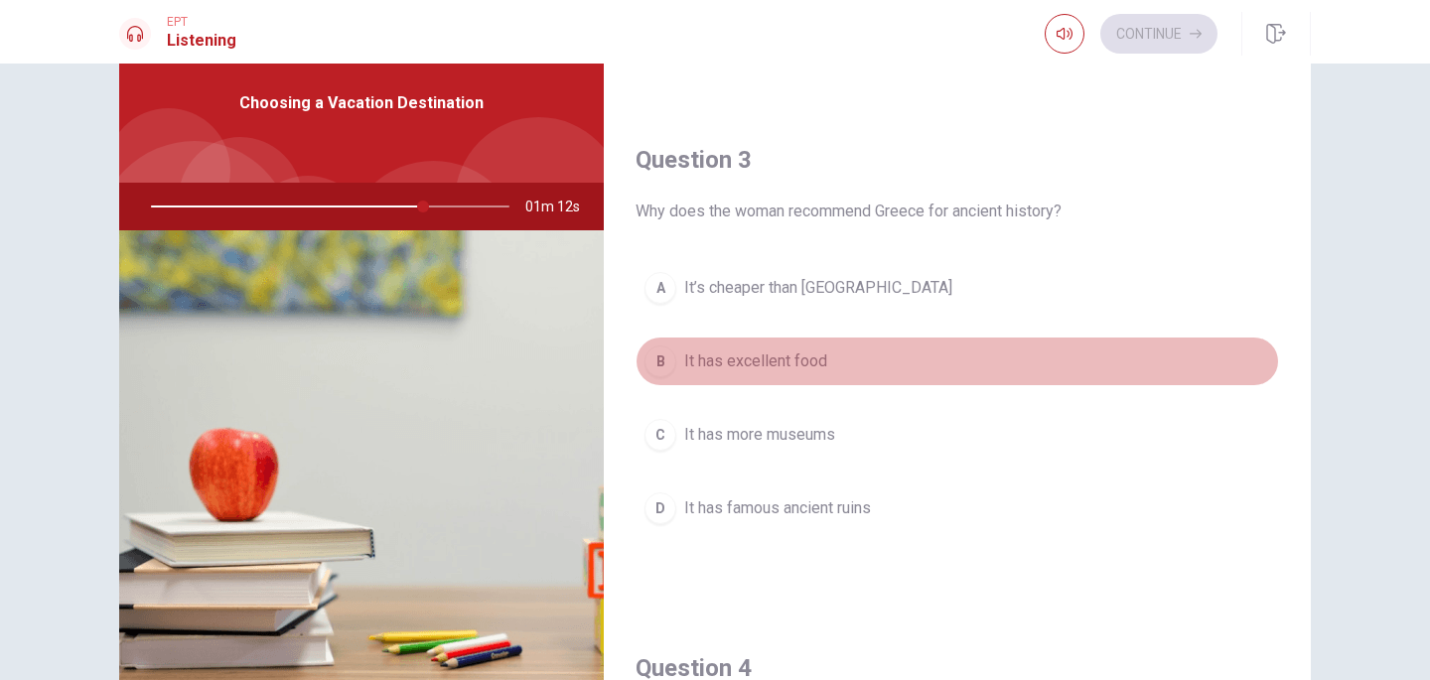
click at [803, 364] on span "It has excellent food" at bounding box center [755, 361] width 143 height 24
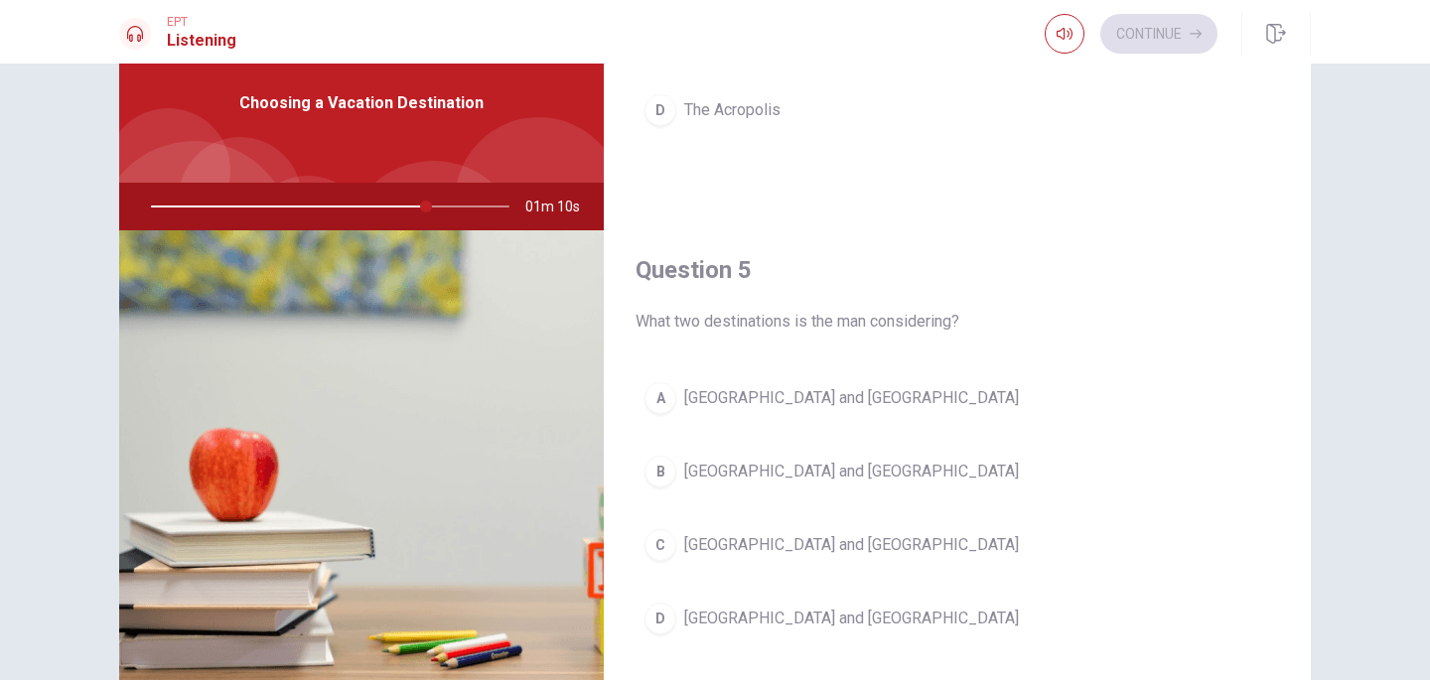
scroll to position [1852, 0]
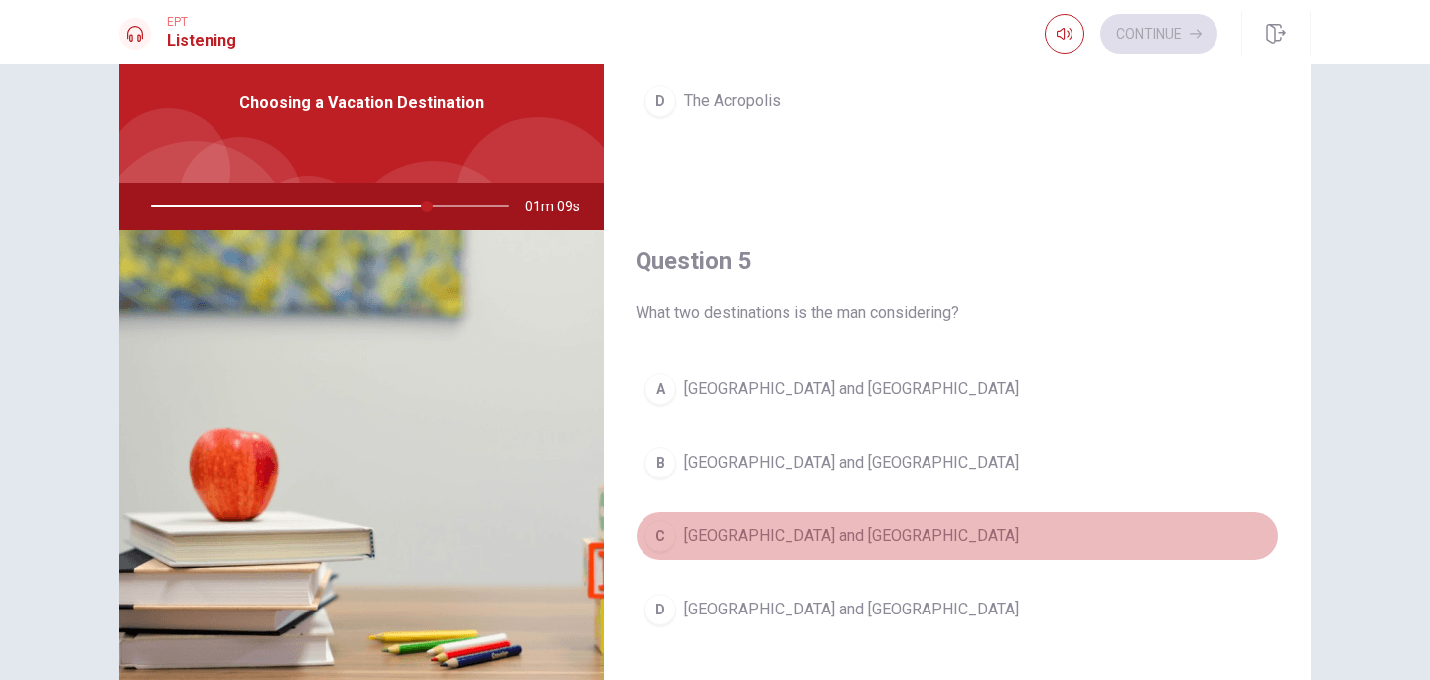
click at [756, 541] on span "[GEOGRAPHIC_DATA] and [GEOGRAPHIC_DATA]" at bounding box center [851, 536] width 335 height 24
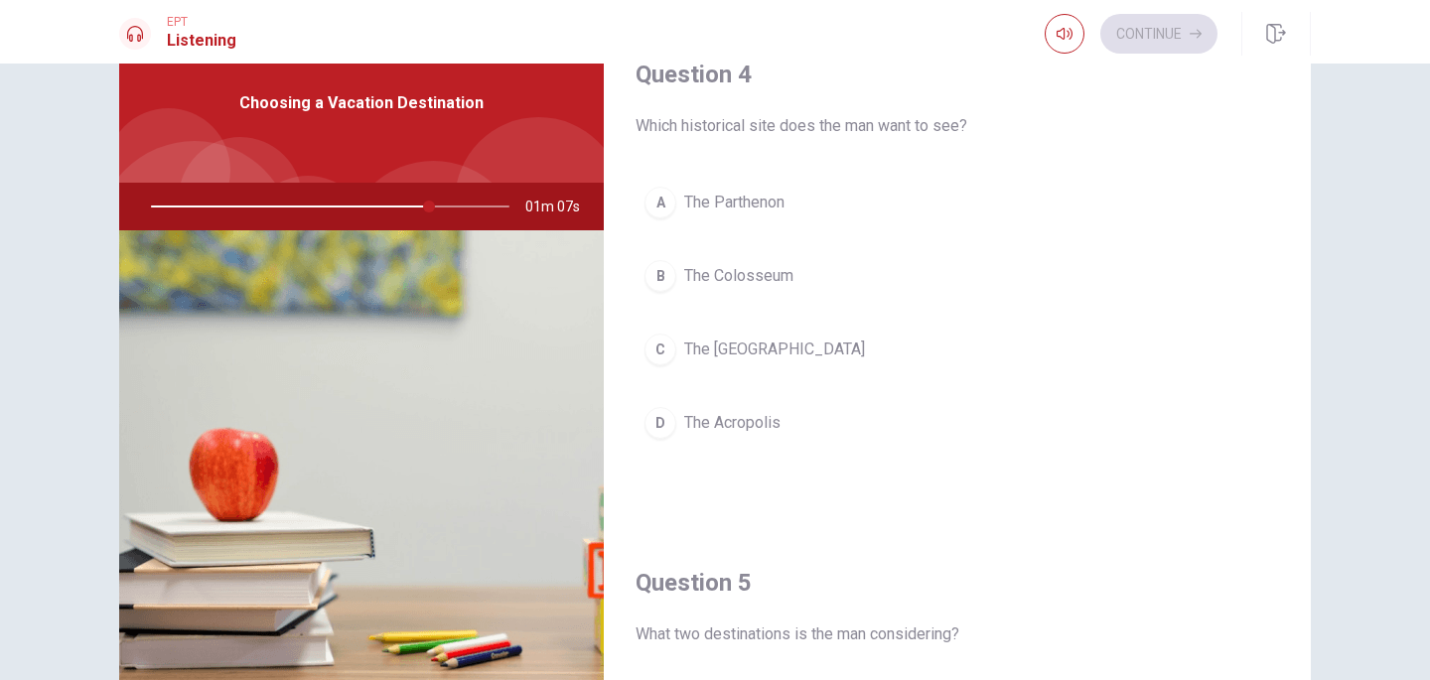
scroll to position [1523, 0]
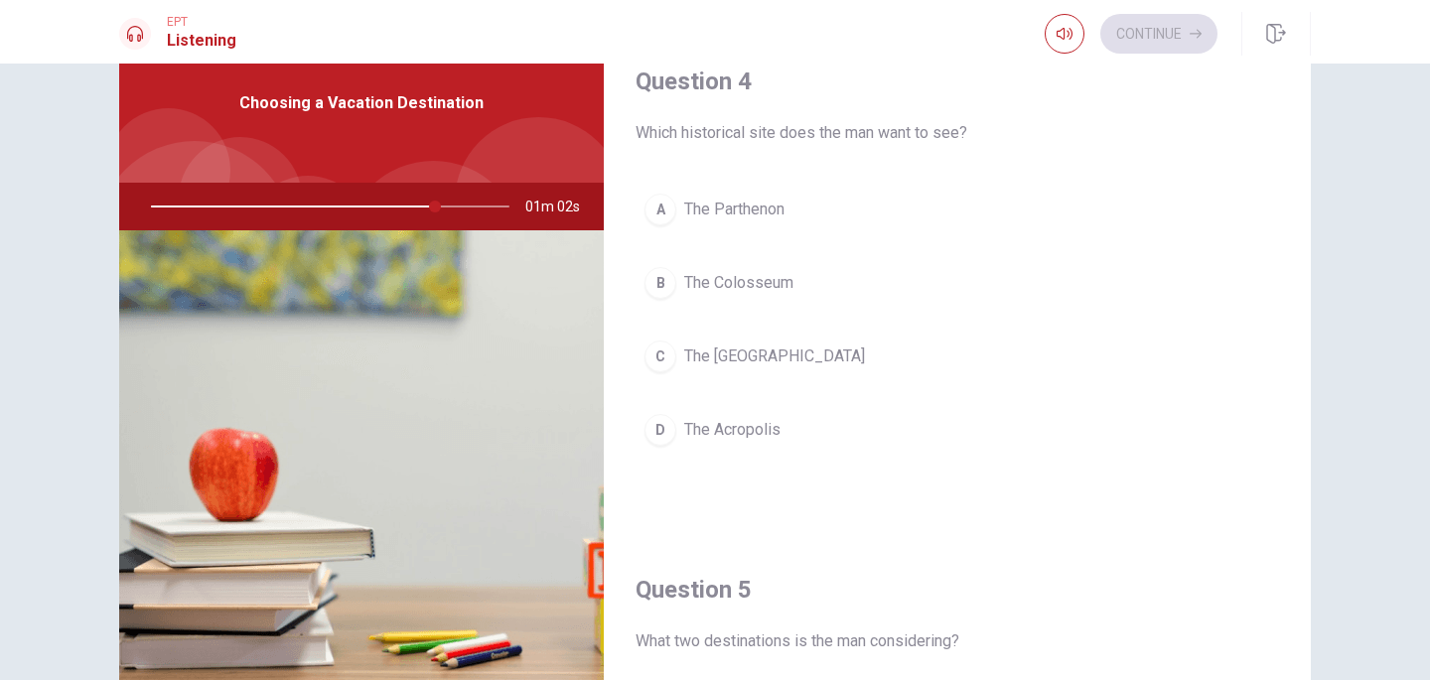
click at [795, 211] on button "A The Parthenon" at bounding box center [956, 210] width 643 height 50
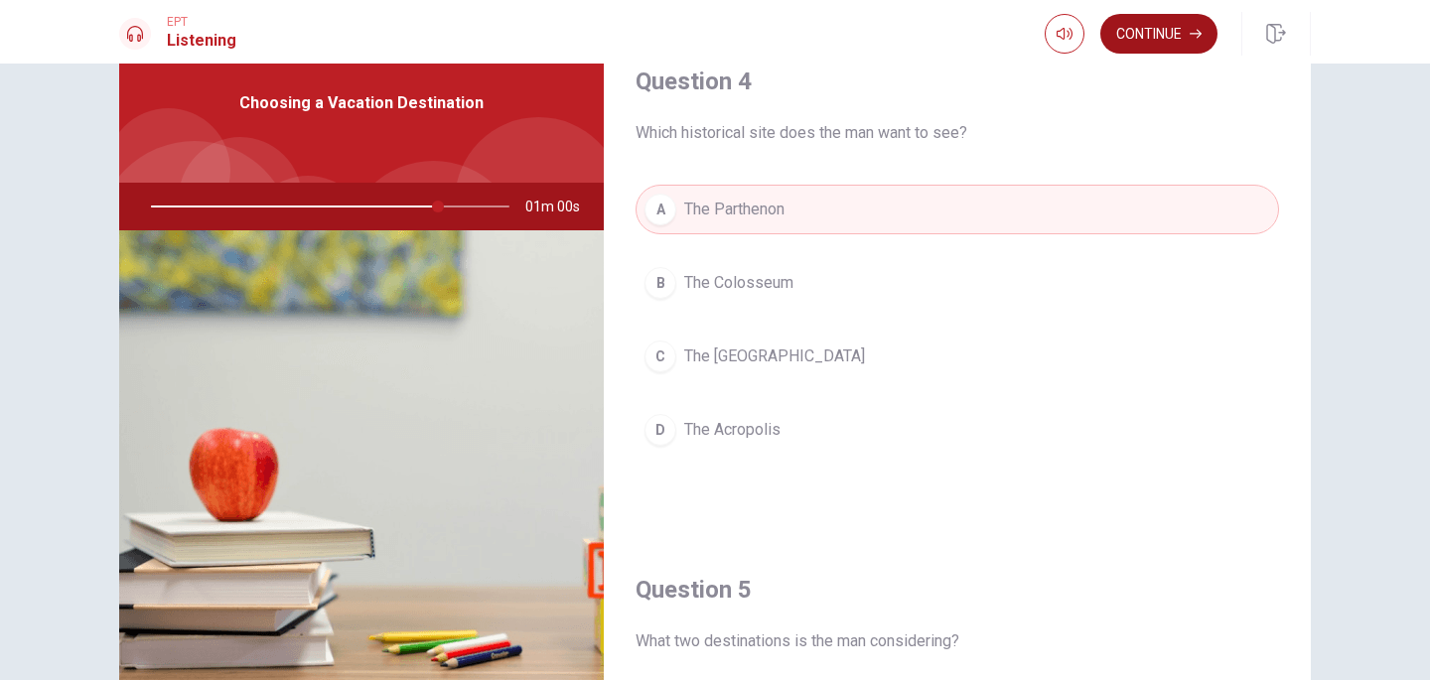
click at [1157, 38] on button "Continue" at bounding box center [1158, 34] width 117 height 40
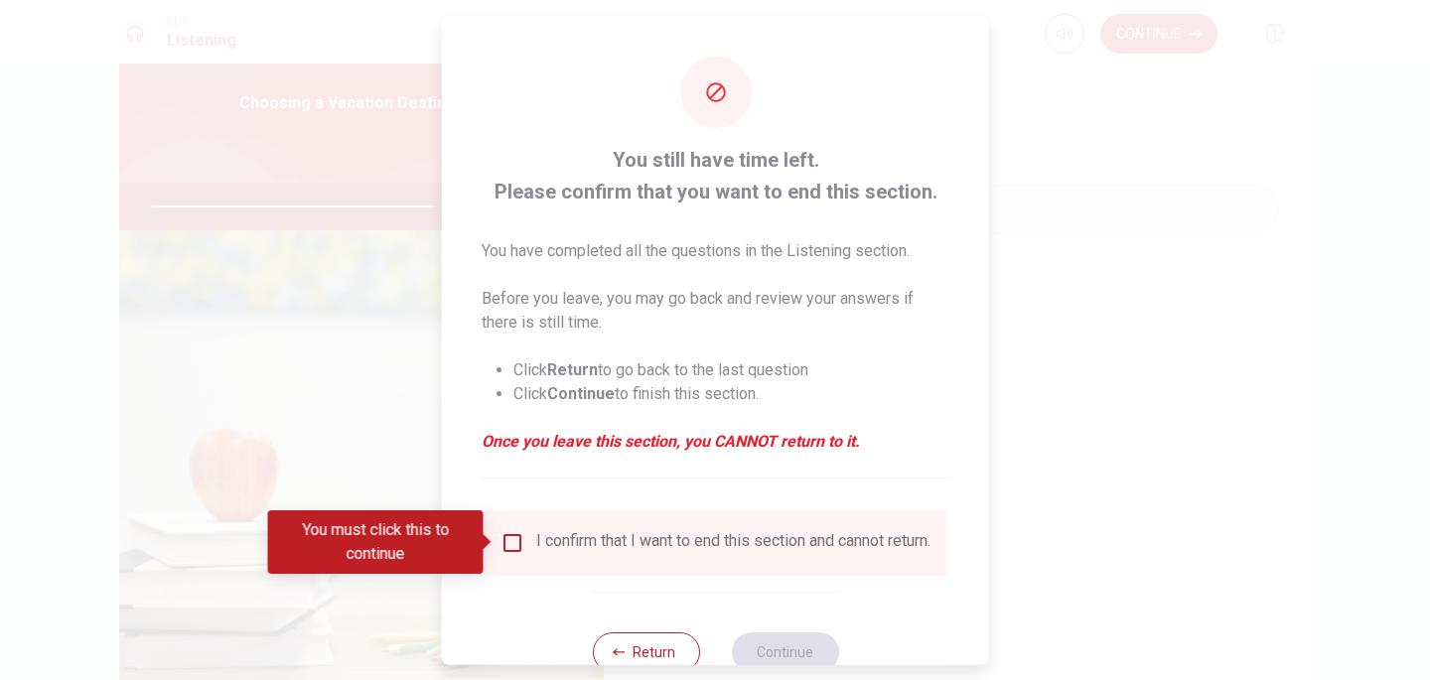
scroll to position [61, 0]
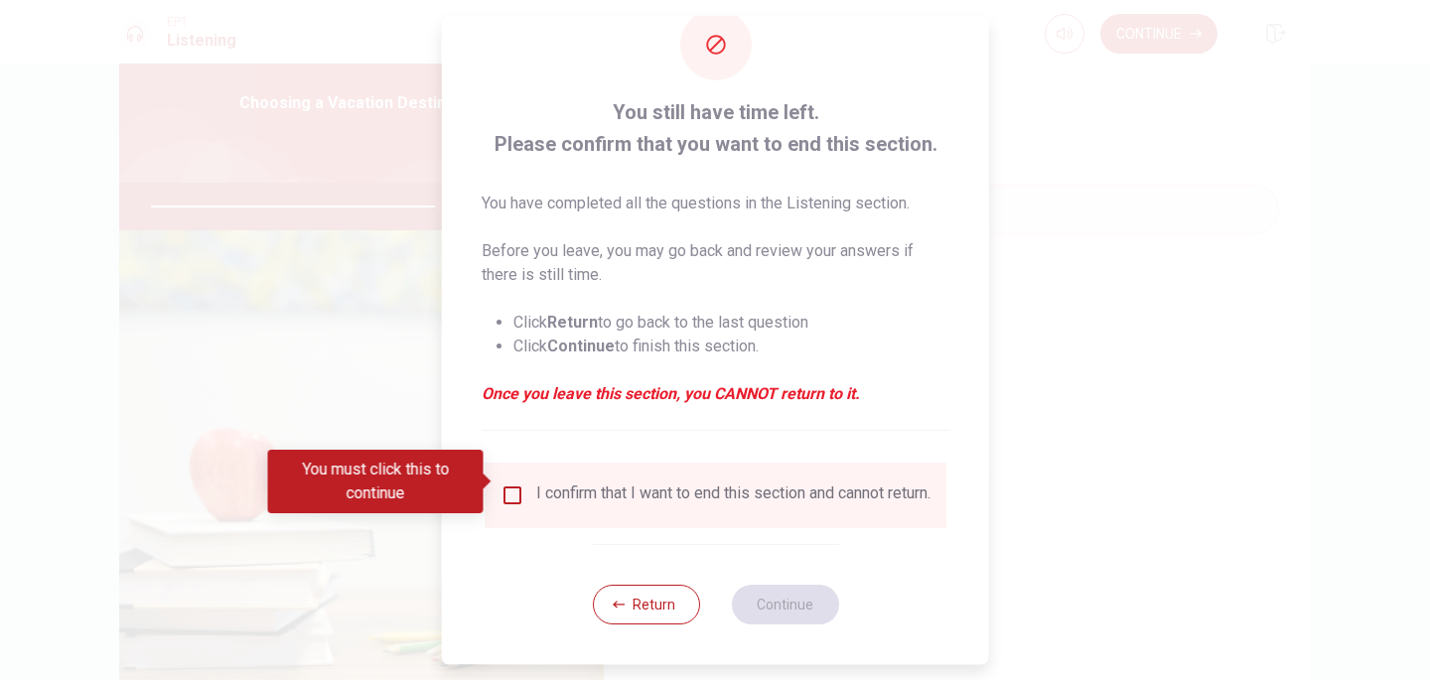
click at [500, 483] on input "You must click this to continue" at bounding box center [512, 495] width 24 height 24
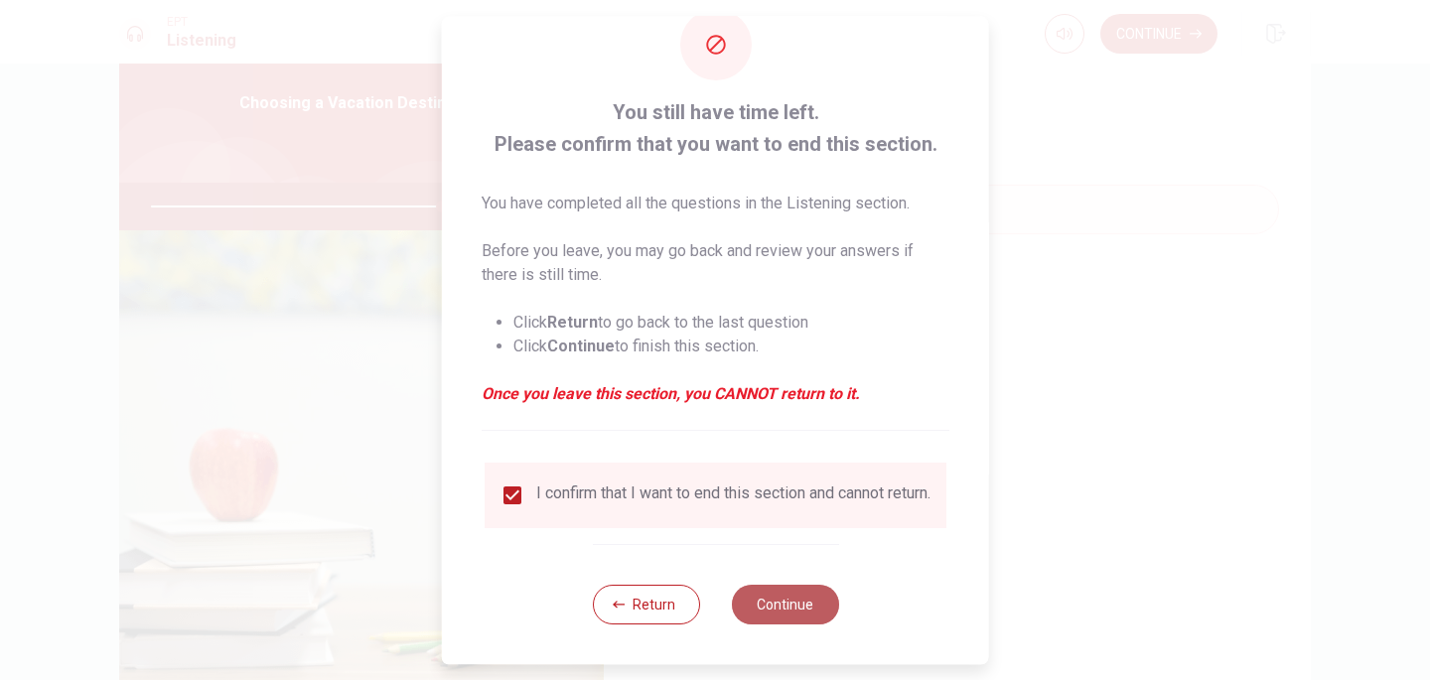
click at [809, 597] on button "Continue" at bounding box center [784, 605] width 107 height 40
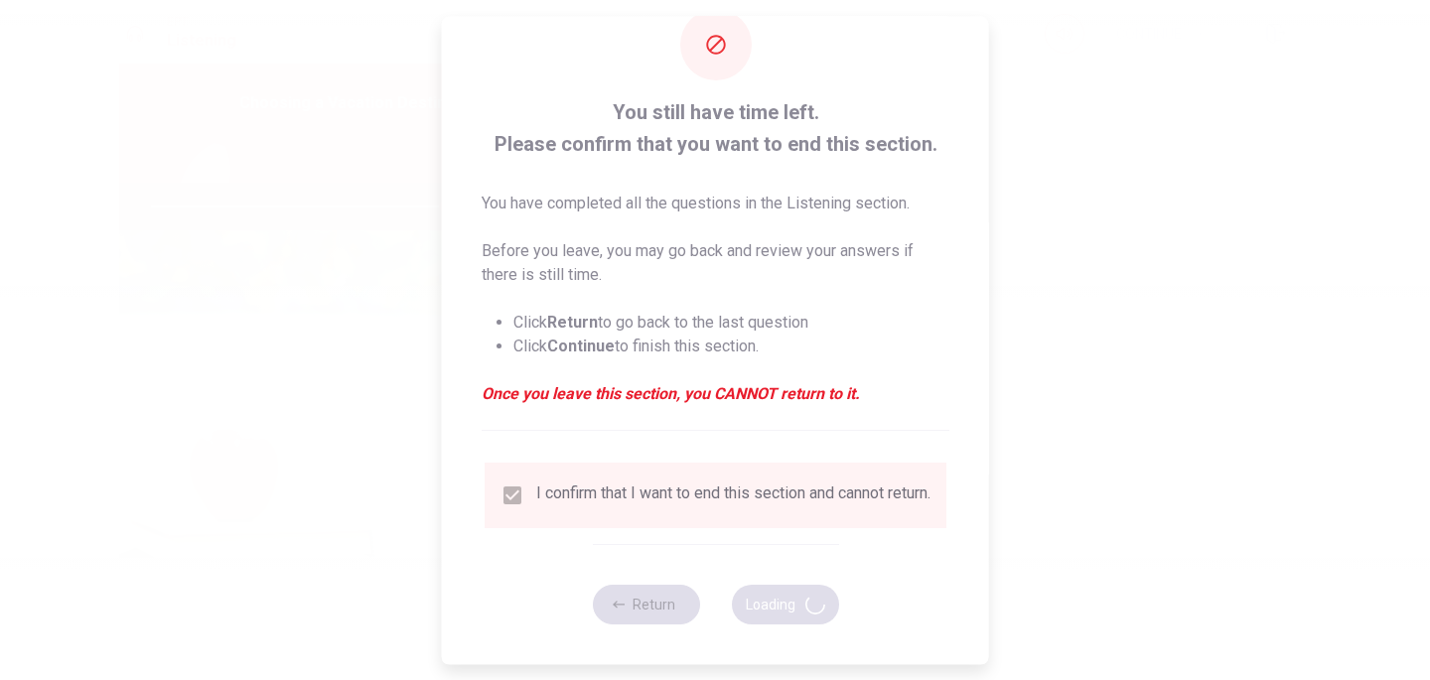
type input "82"
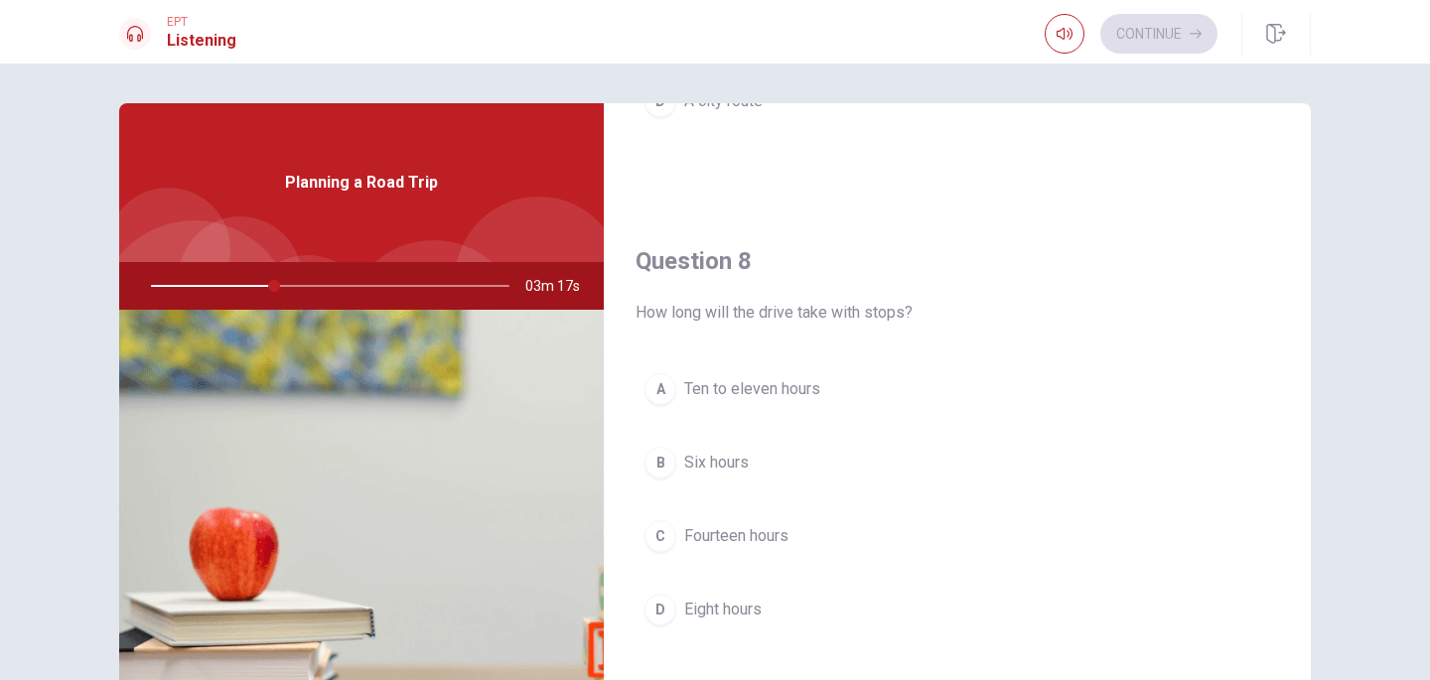
scroll to position [1032, 0]
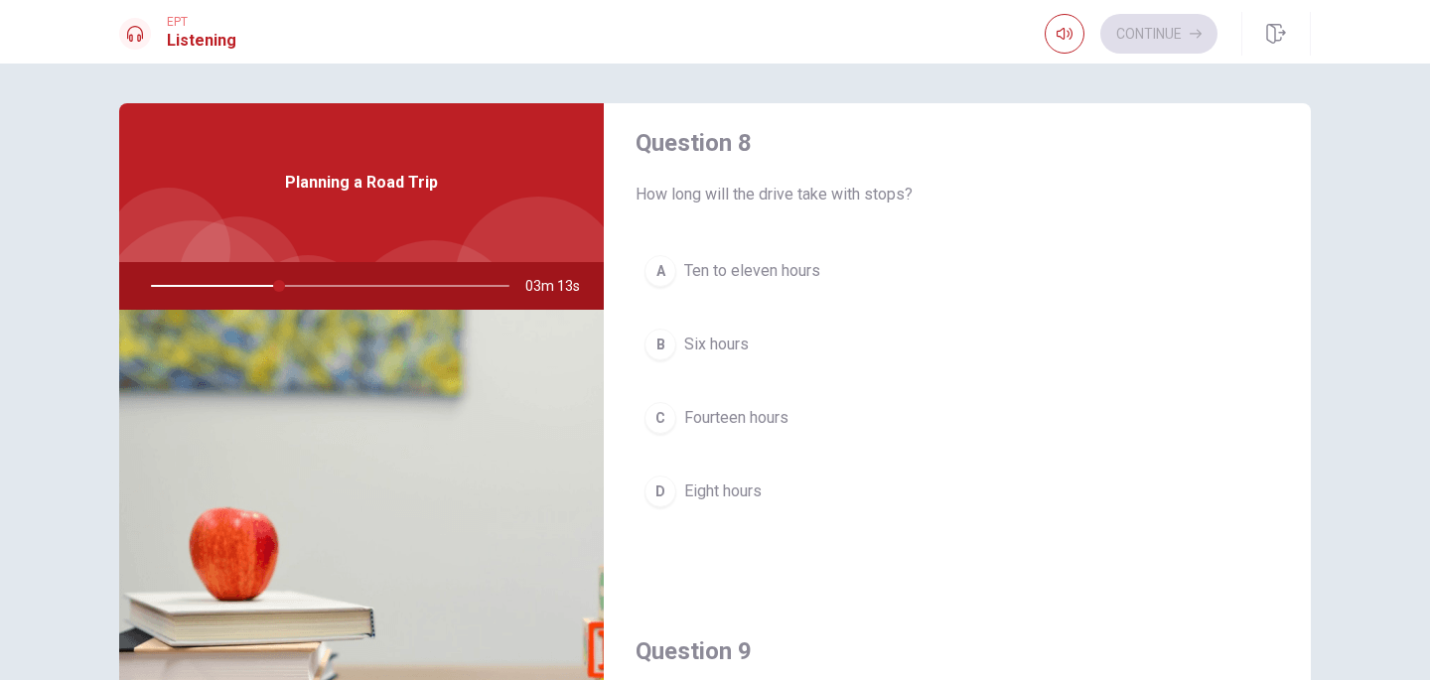
click at [753, 491] on span "Eight hours" at bounding box center [722, 492] width 77 height 24
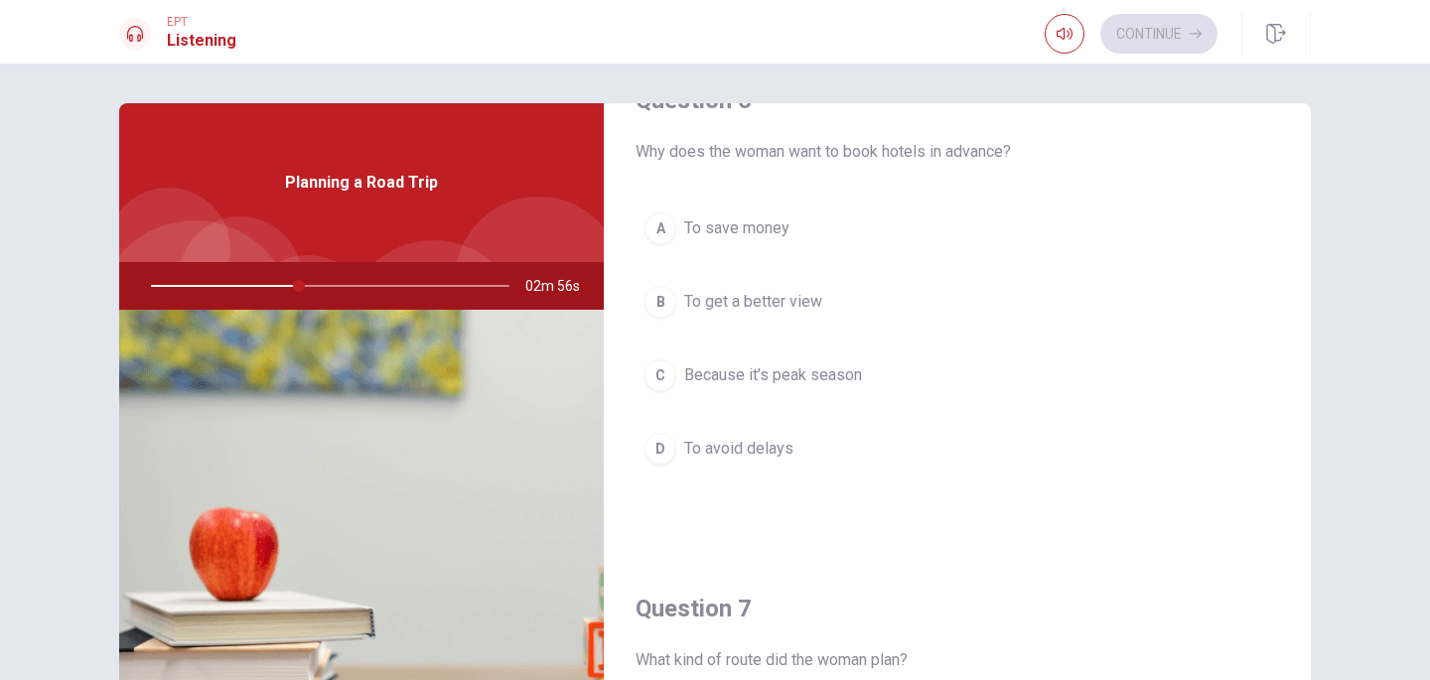
scroll to position [60, 0]
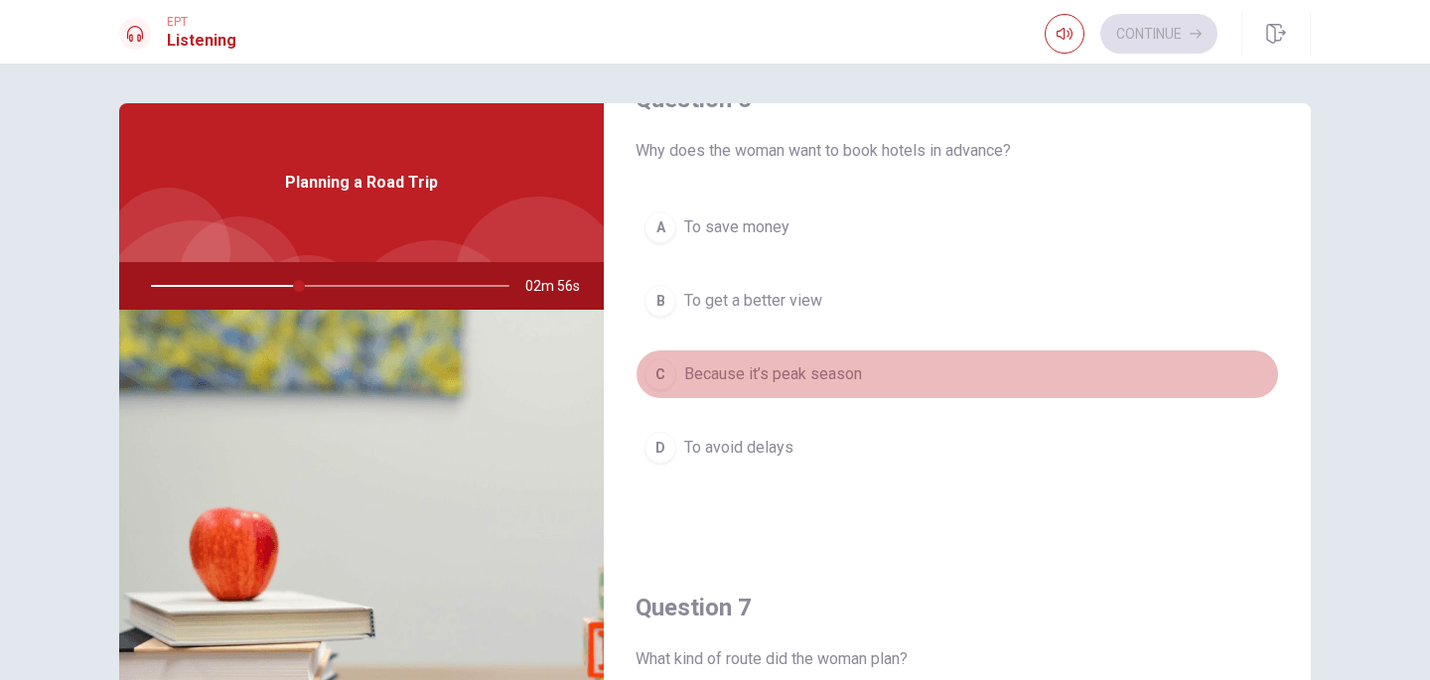
click at [826, 373] on span "Because it’s peak season" at bounding box center [773, 374] width 178 height 24
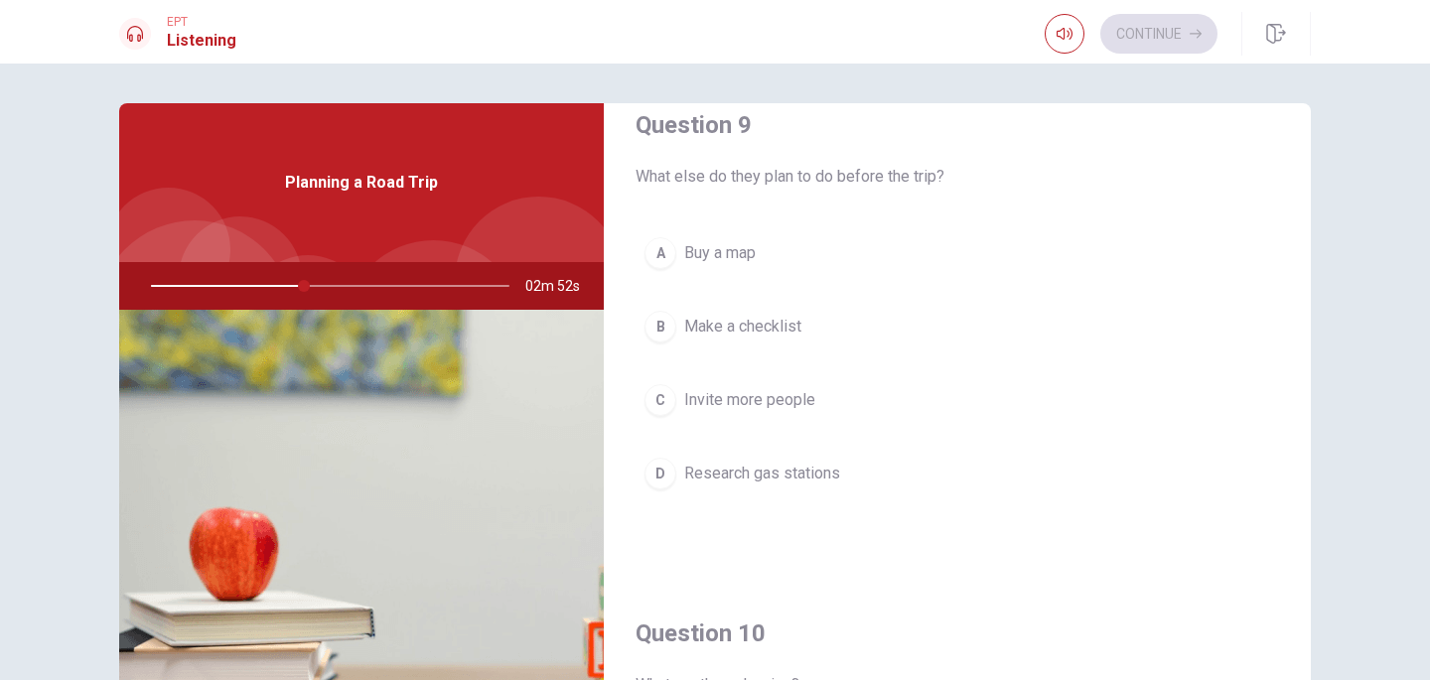
scroll to position [1558, 0]
click at [745, 231] on button "A Buy a map" at bounding box center [956, 254] width 643 height 50
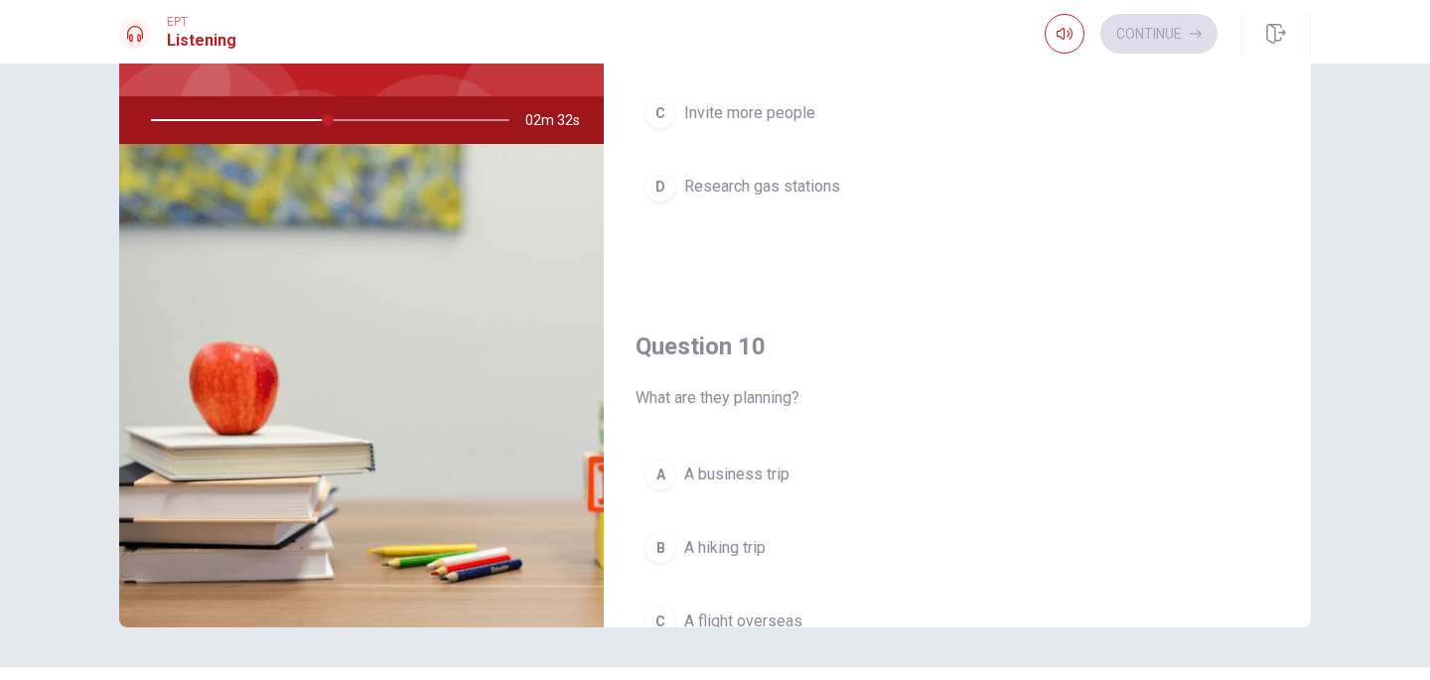
scroll to position [1852, 0]
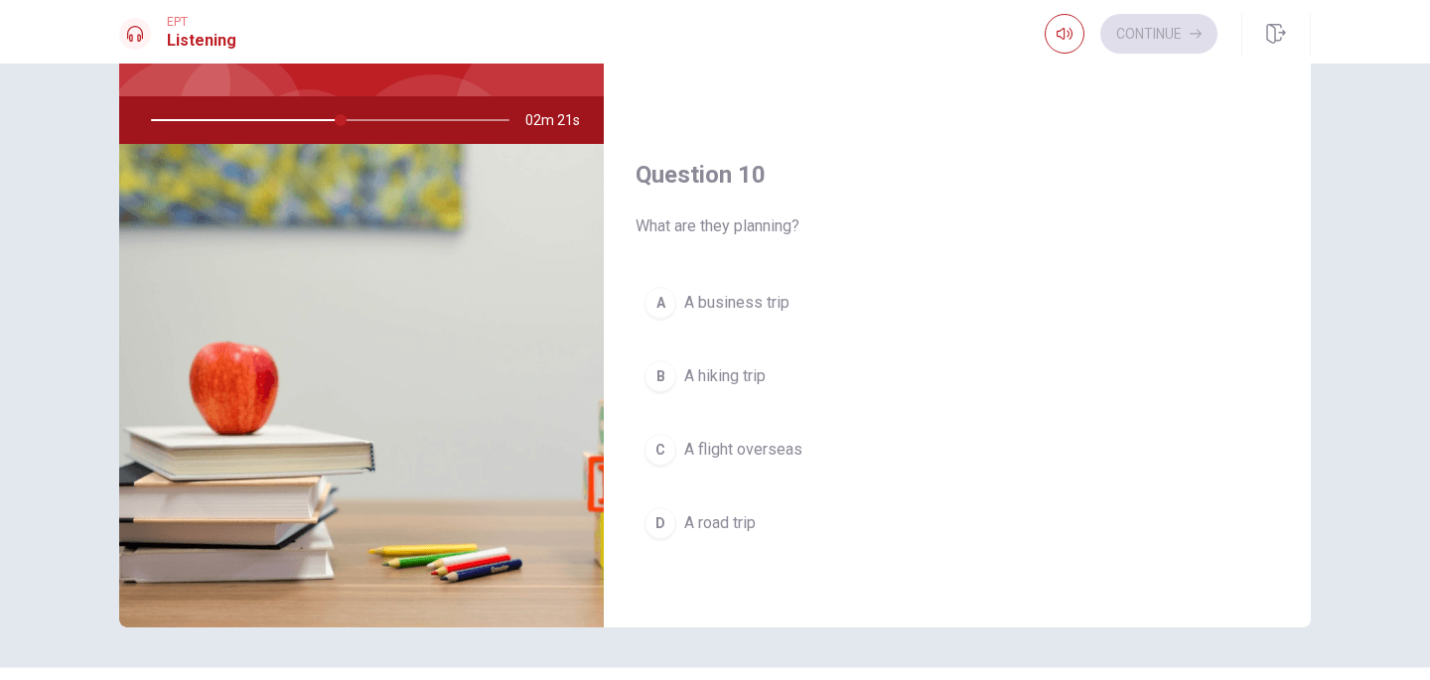
click at [690, 373] on span "A hiking trip" at bounding box center [724, 376] width 81 height 24
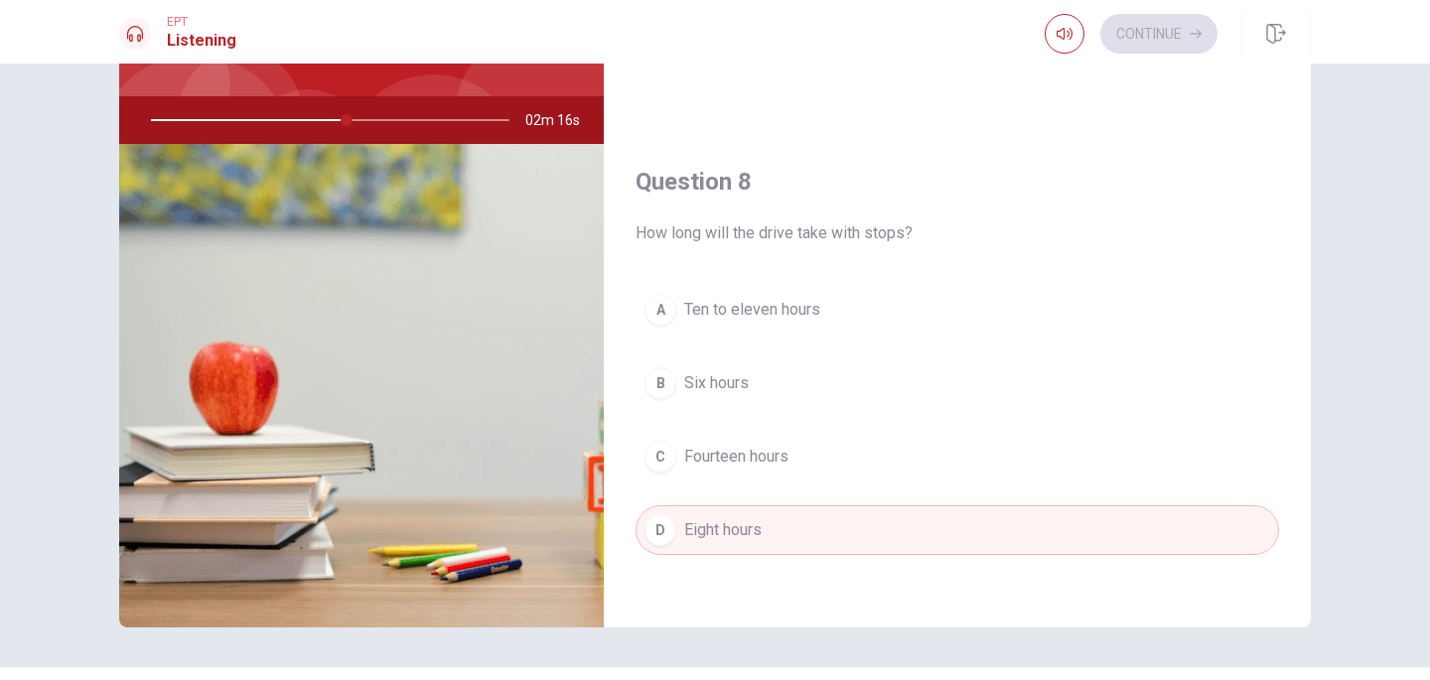
scroll to position [858, 0]
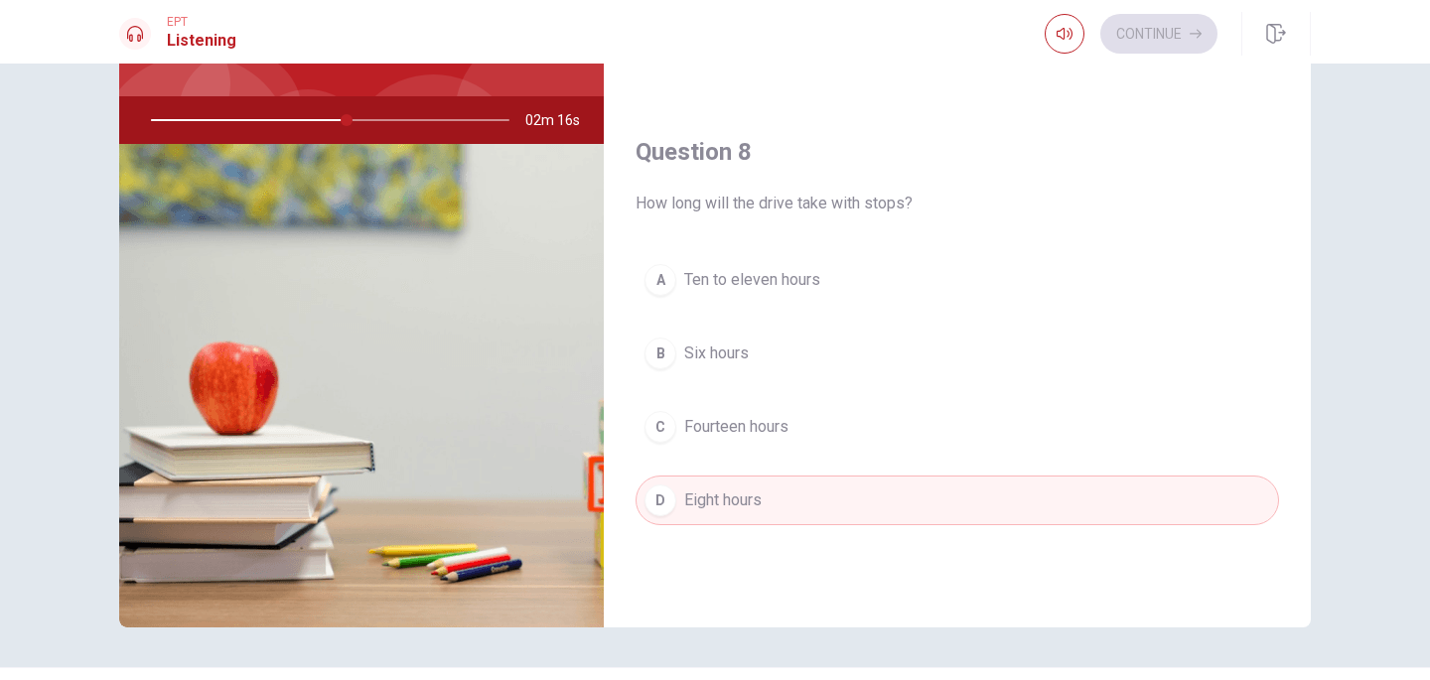
click at [851, 275] on button "A Ten to eleven hours" at bounding box center [956, 280] width 643 height 50
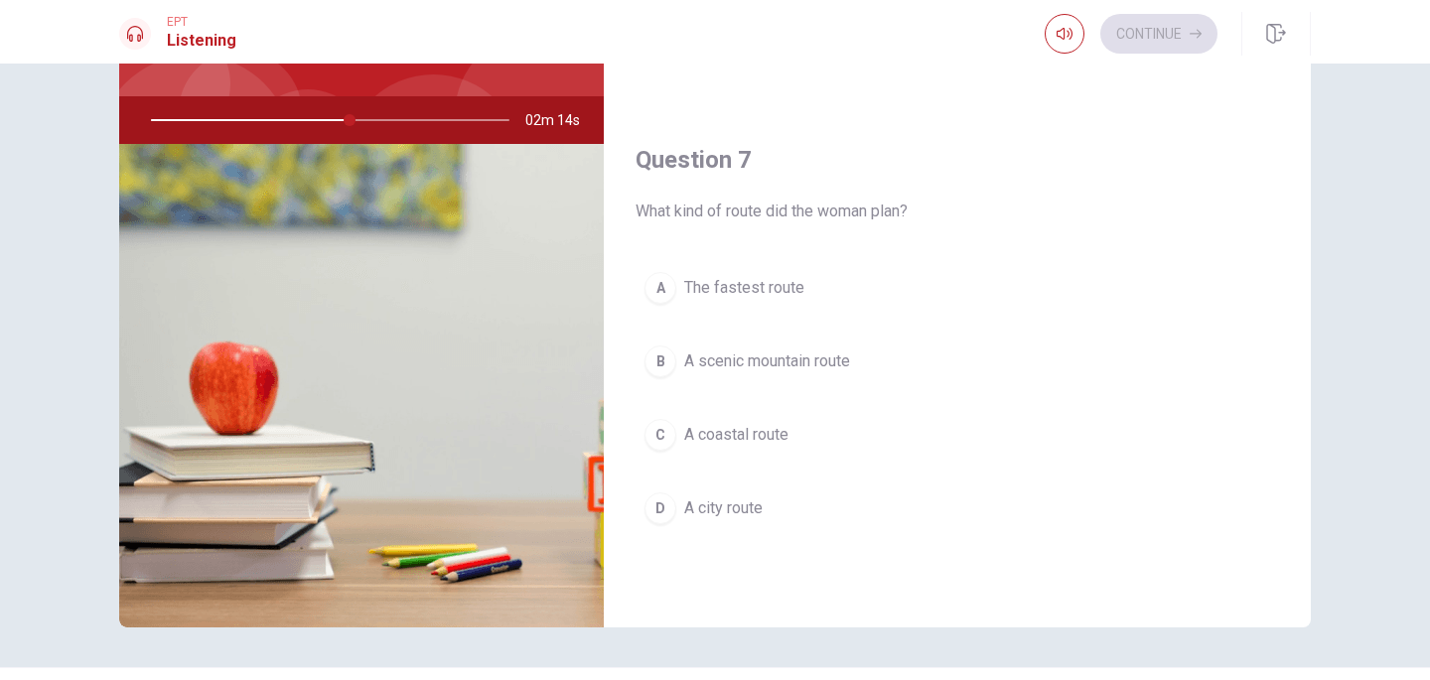
scroll to position [339, 0]
click at [876, 371] on button "B A scenic mountain route" at bounding box center [956, 365] width 643 height 50
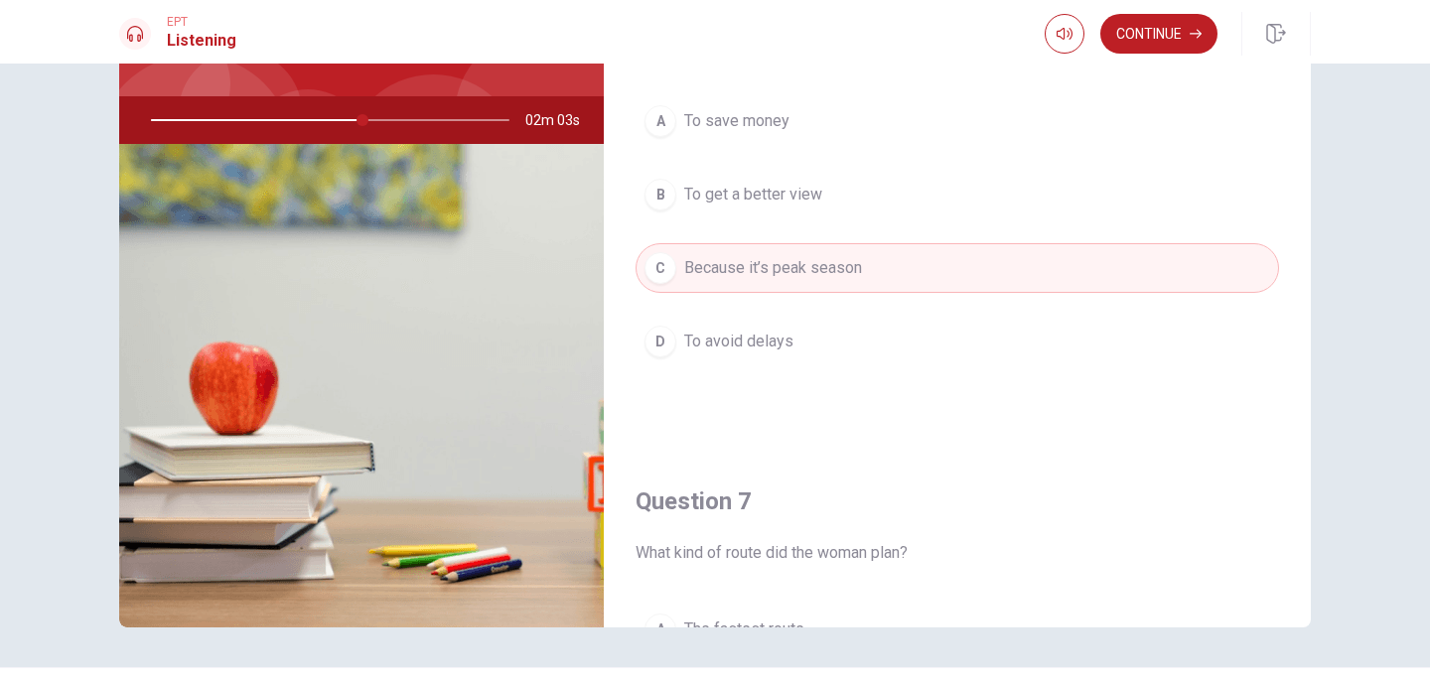
scroll to position [0, 0]
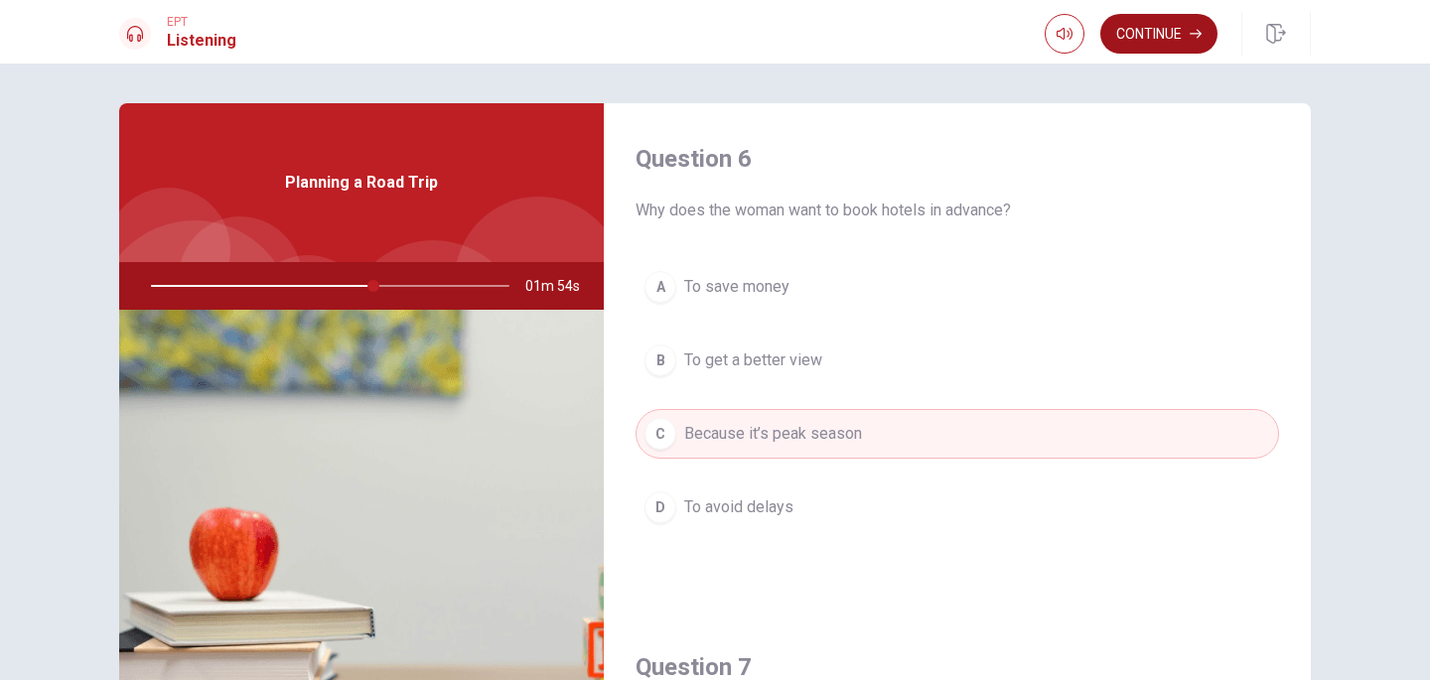
click at [1161, 21] on button "Continue" at bounding box center [1158, 34] width 117 height 40
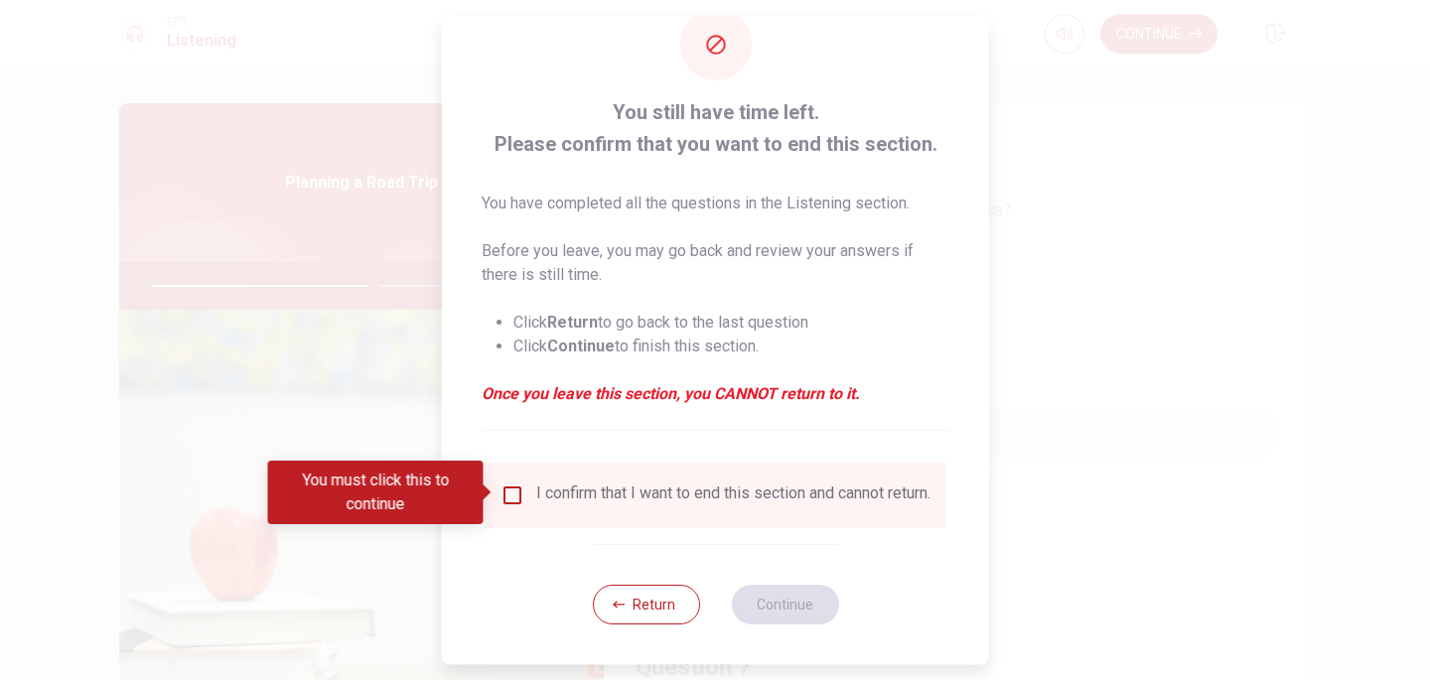
scroll to position [61, 0]
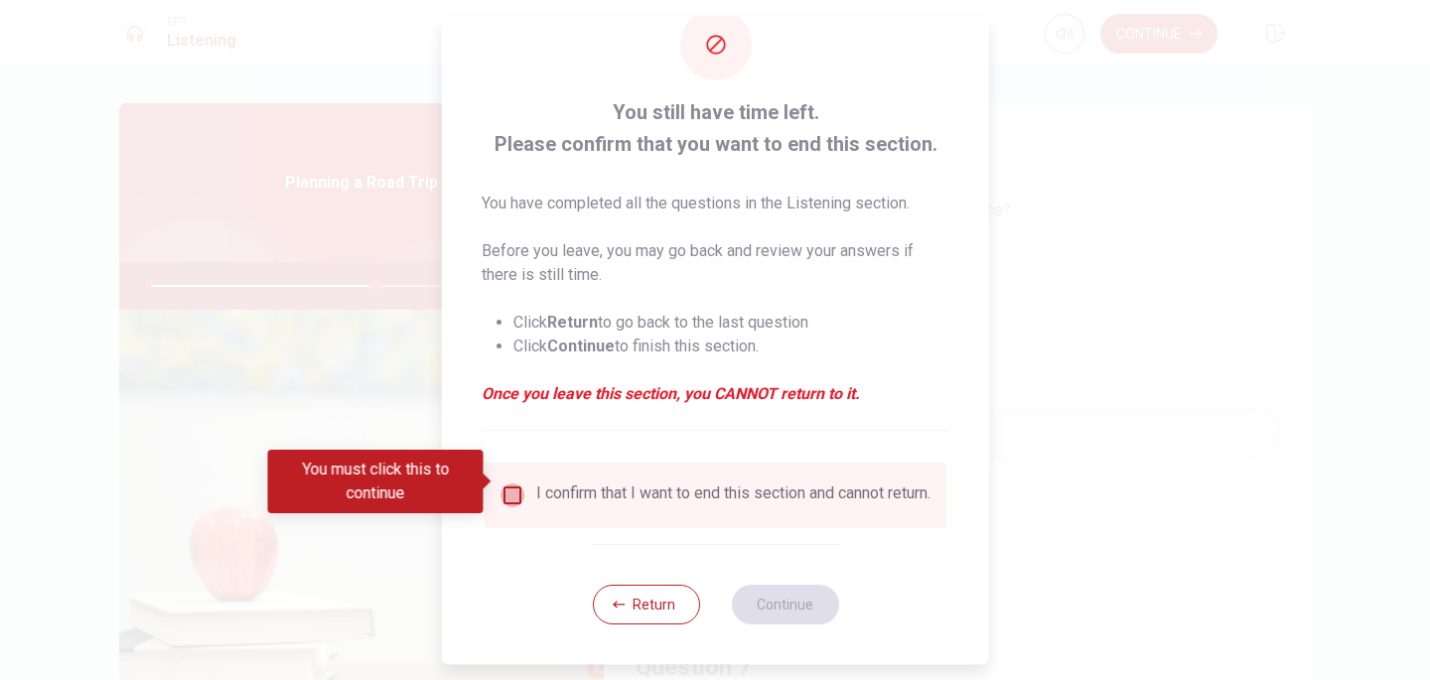
click at [519, 490] on input "You must click this to continue" at bounding box center [512, 495] width 24 height 24
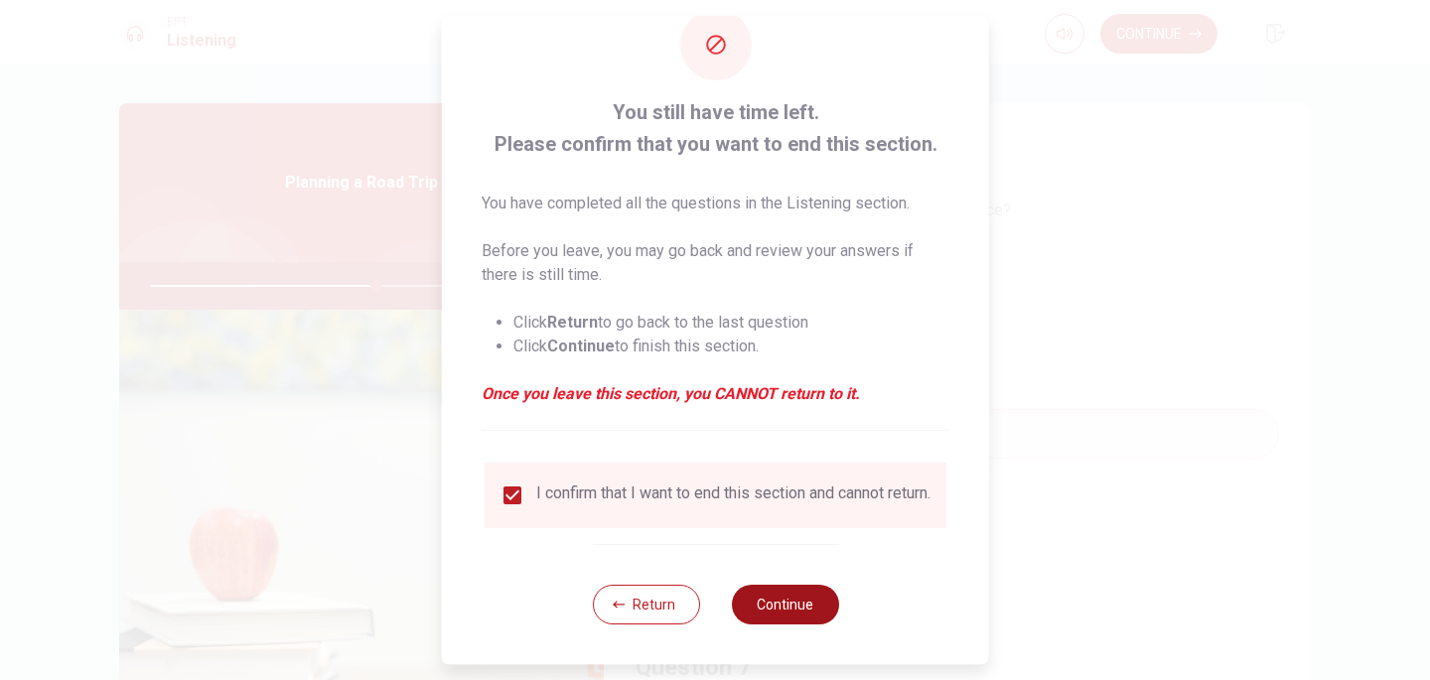
click at [787, 589] on button "Continue" at bounding box center [784, 605] width 107 height 40
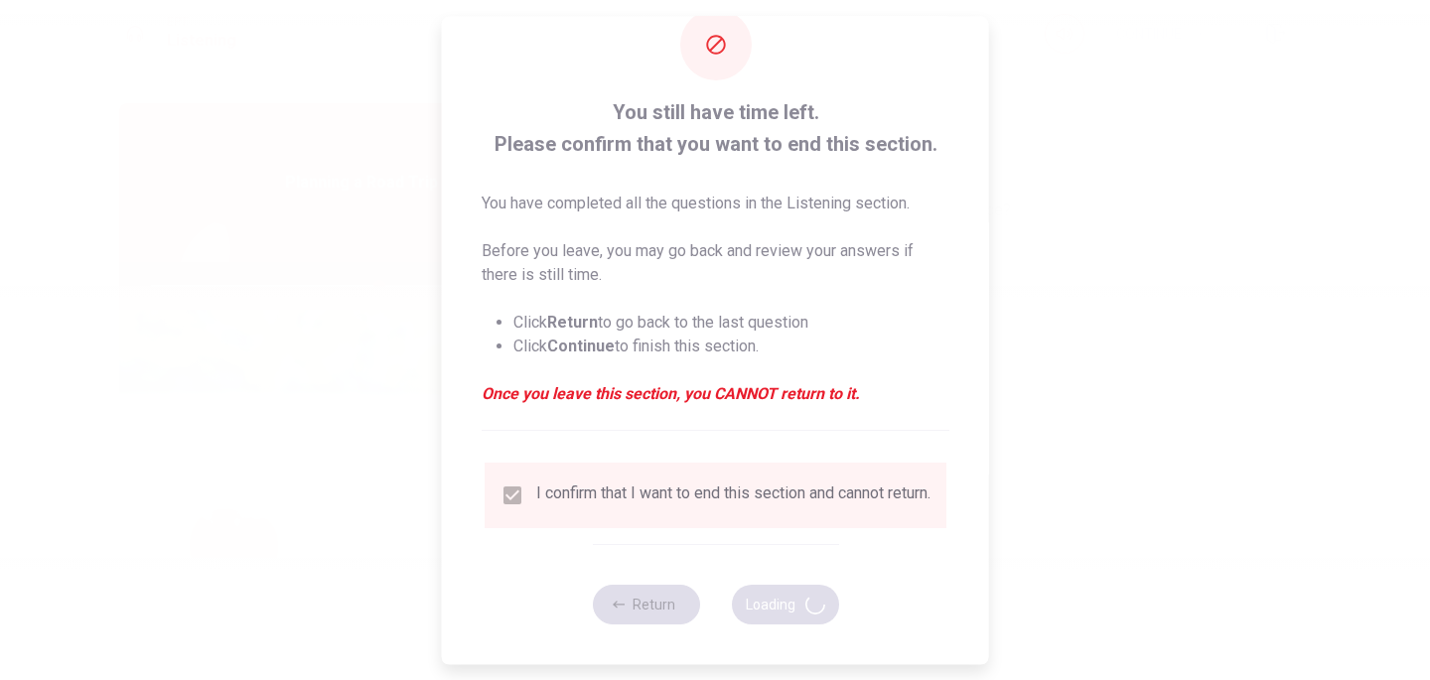
type input "64"
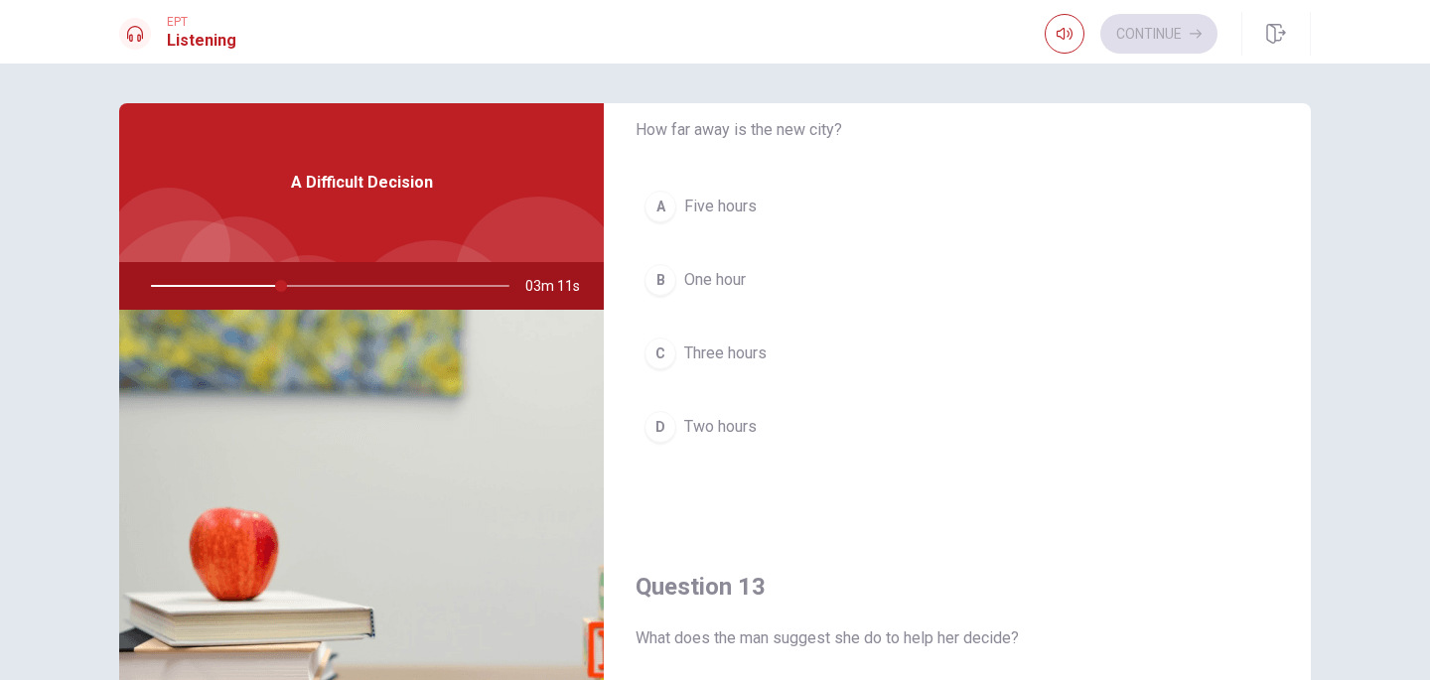
scroll to position [590, 0]
click at [746, 357] on span "Three hours" at bounding box center [725, 353] width 82 height 24
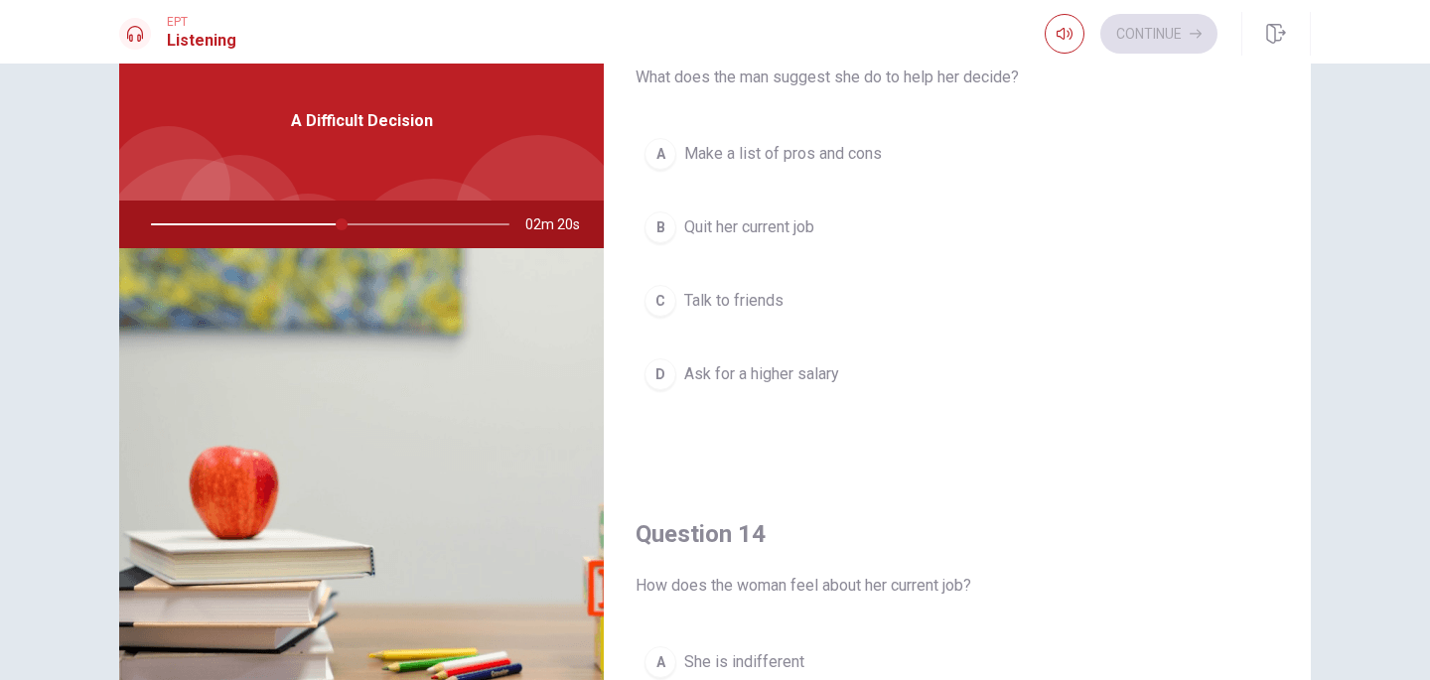
scroll to position [1087, 0]
click at [760, 214] on button "B Quit her current job" at bounding box center [956, 229] width 643 height 50
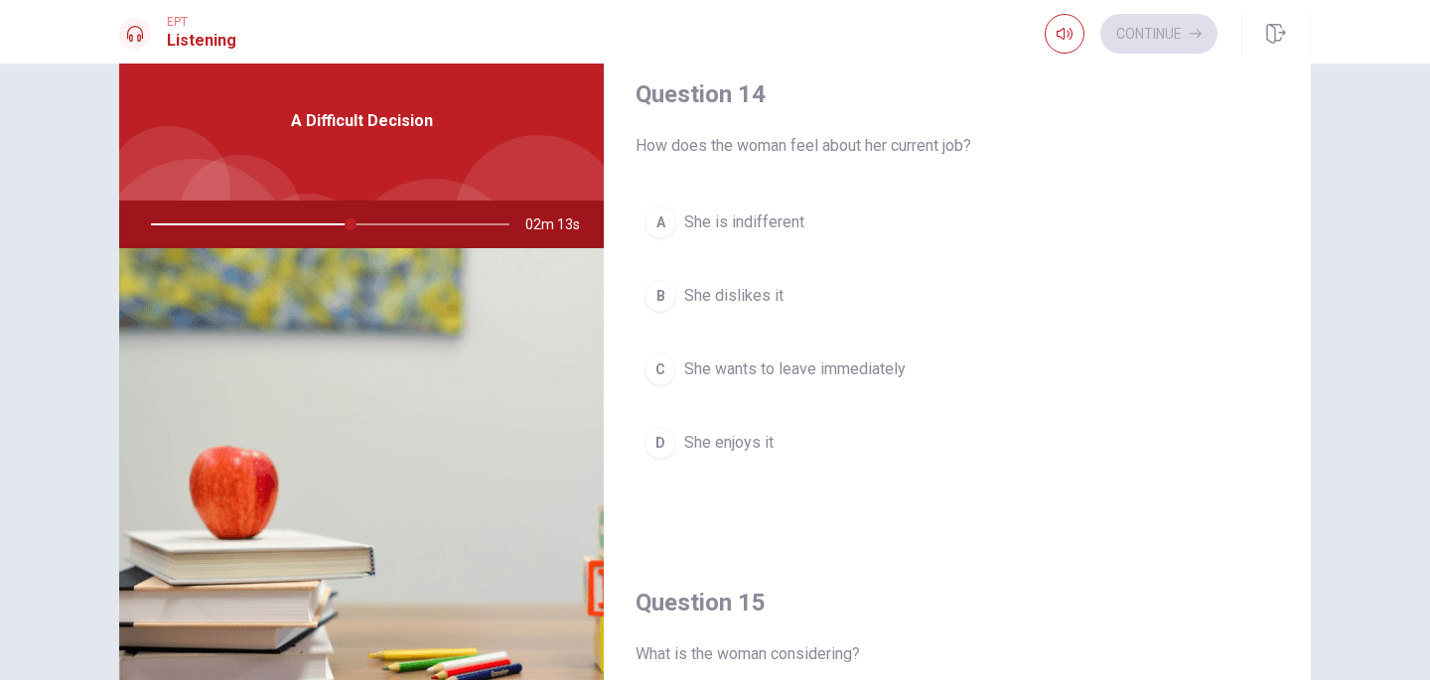
scroll to position [1522, 0]
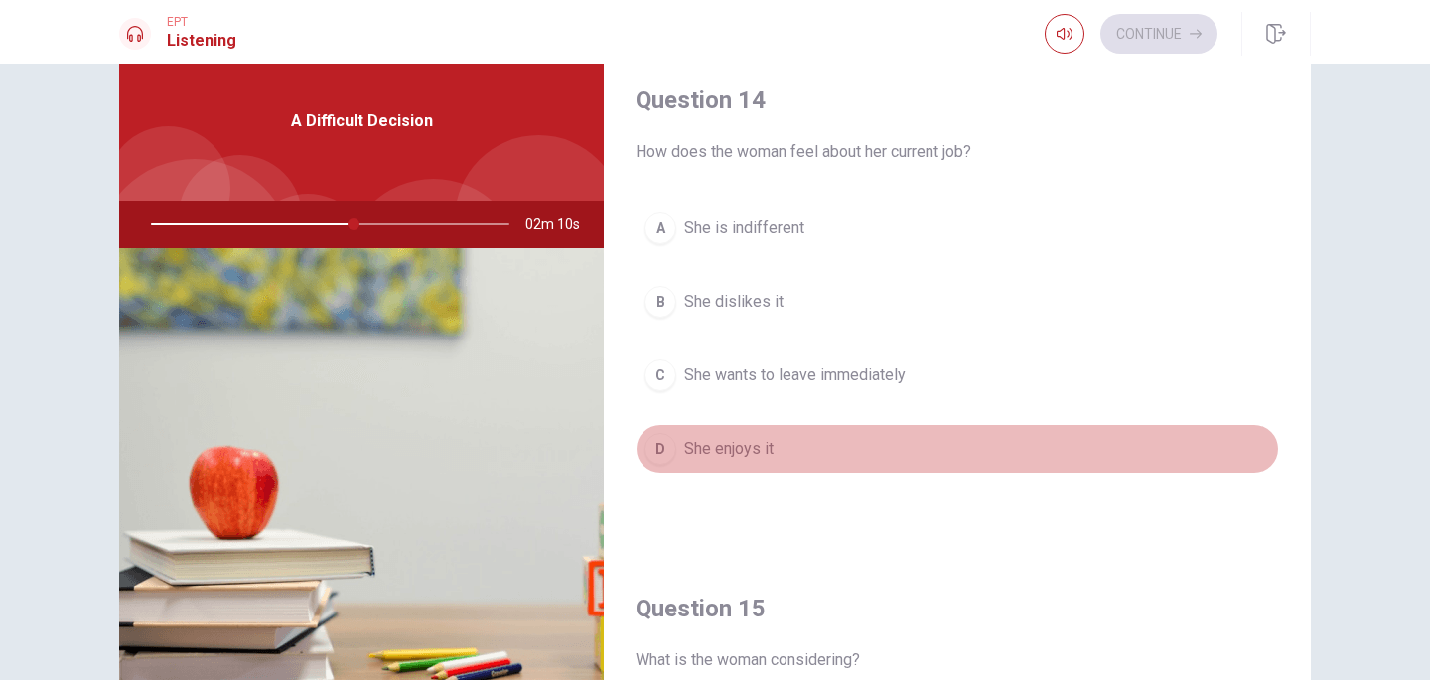
click at [821, 447] on button "D She enjoys it" at bounding box center [956, 449] width 643 height 50
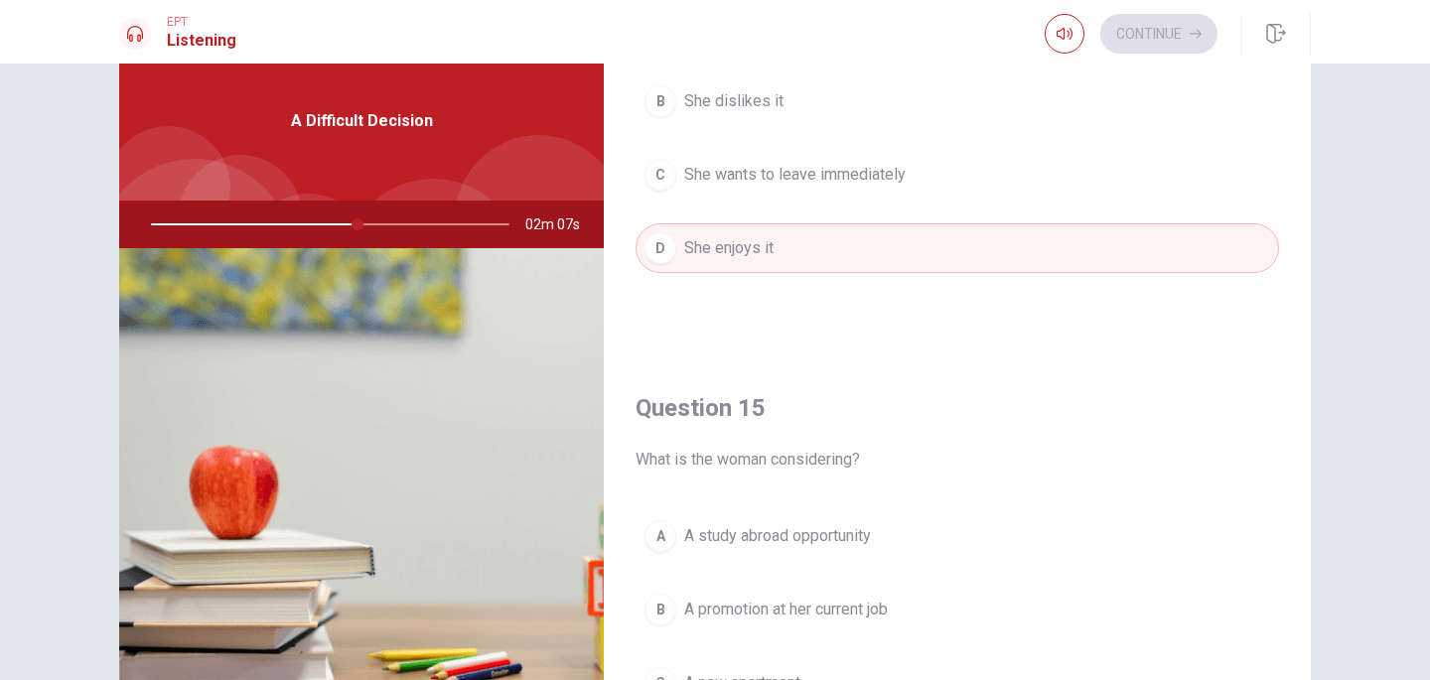
scroll to position [1852, 0]
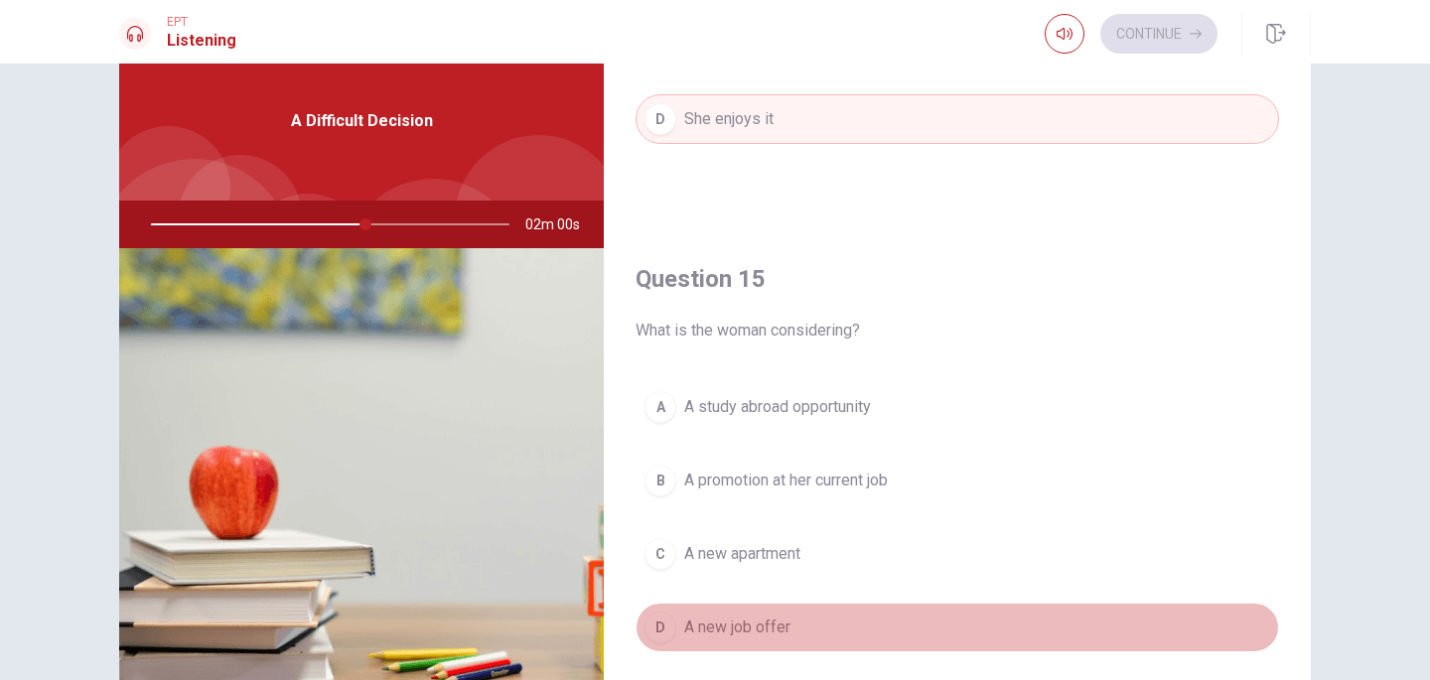
click at [869, 610] on button "D A new job offer" at bounding box center [956, 628] width 643 height 50
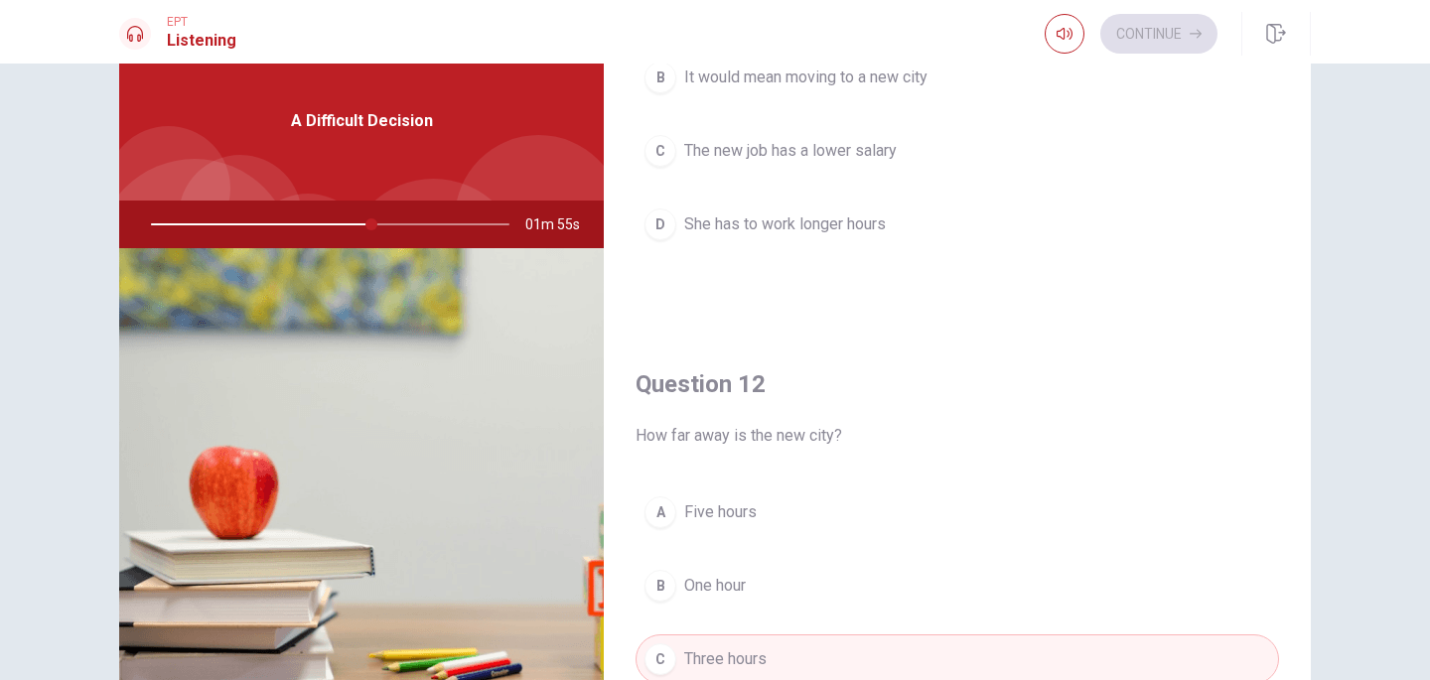
scroll to position [0, 0]
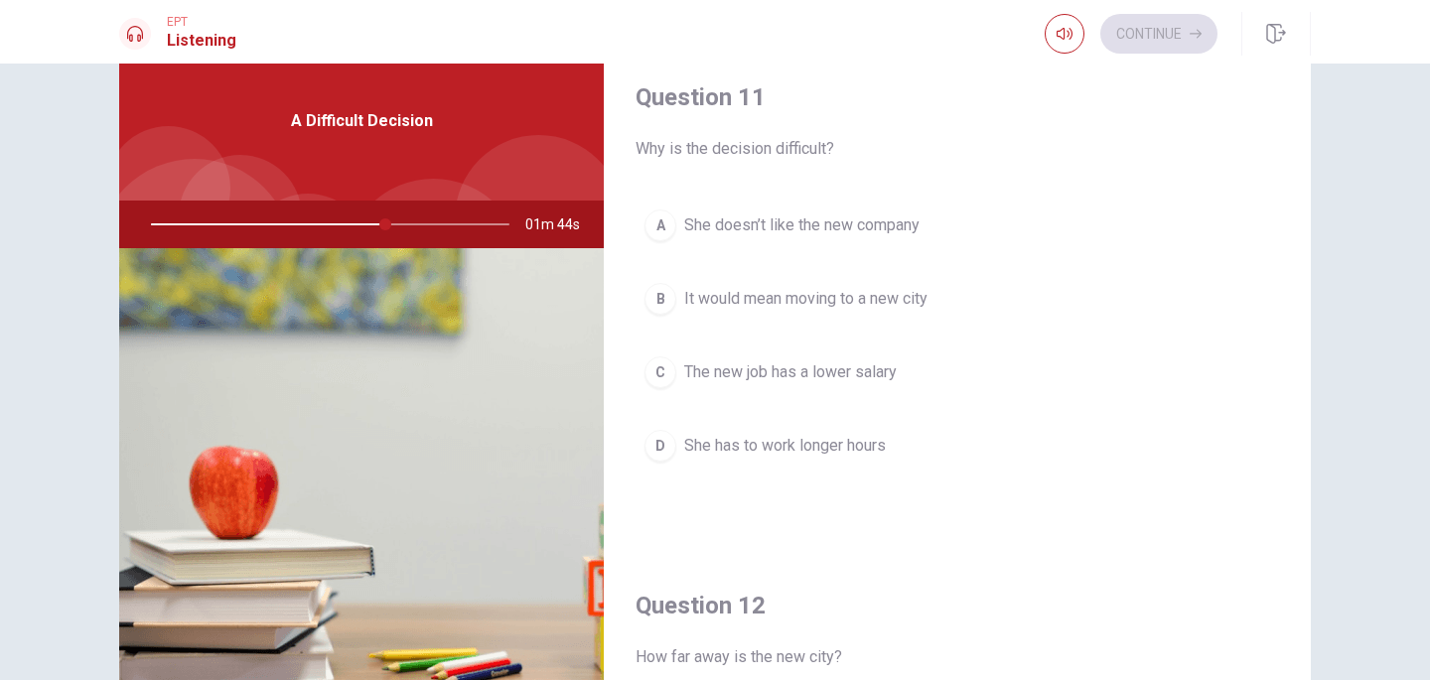
click at [897, 296] on span "It would mean moving to a new city" at bounding box center [805, 299] width 243 height 24
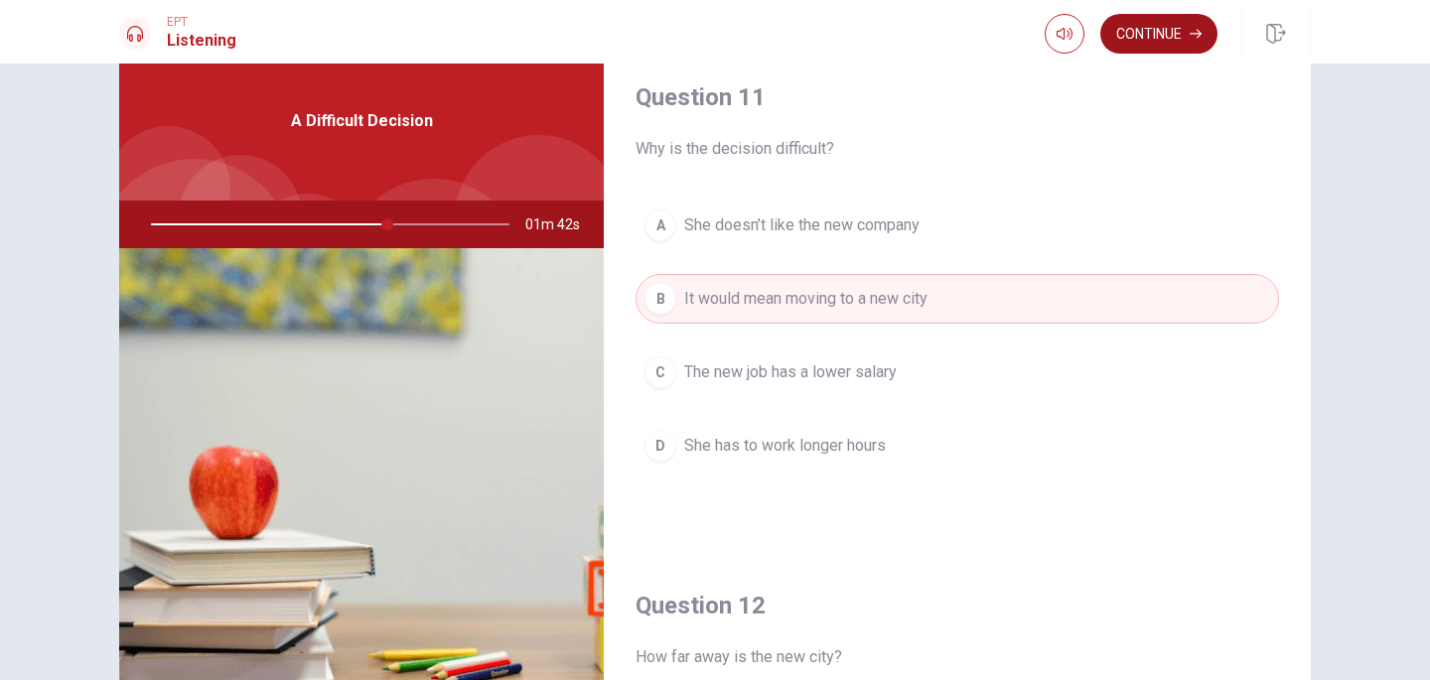
click at [1169, 24] on button "Continue" at bounding box center [1158, 34] width 117 height 40
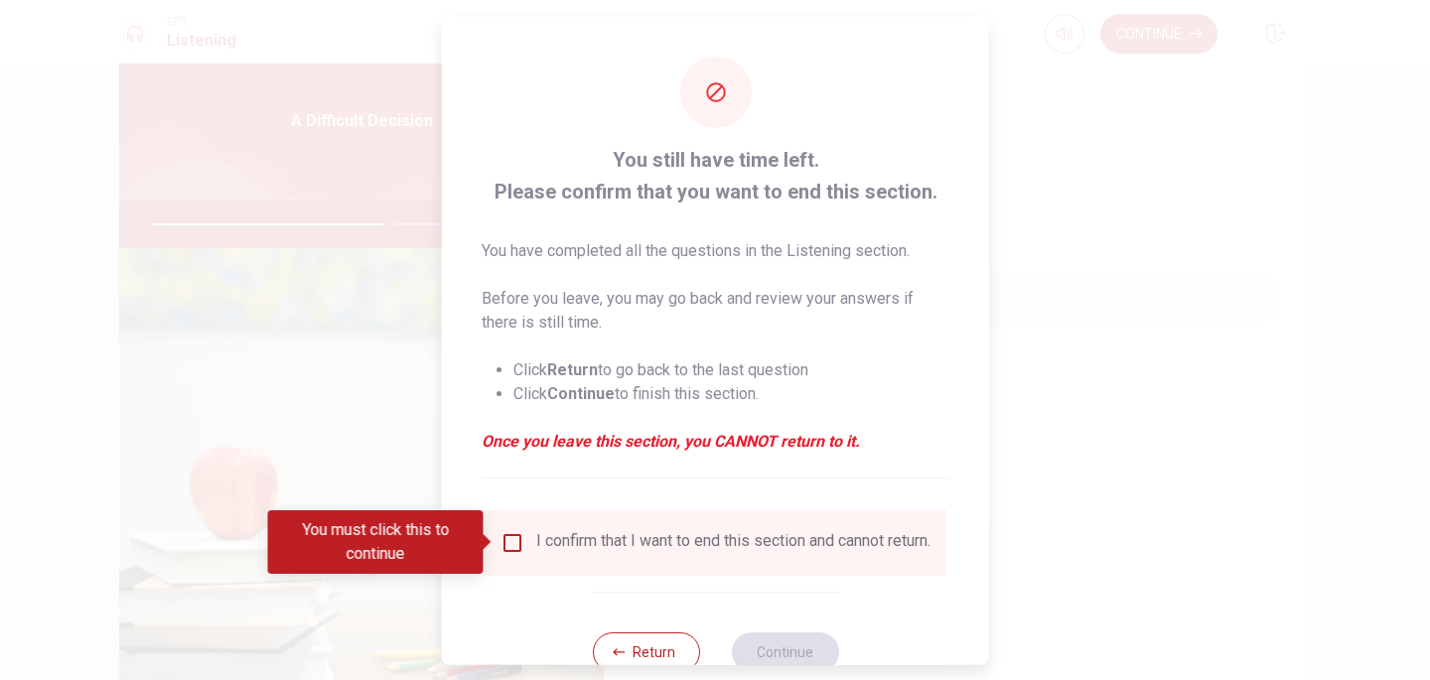
click at [519, 533] on input "You must click this to continue" at bounding box center [512, 542] width 24 height 24
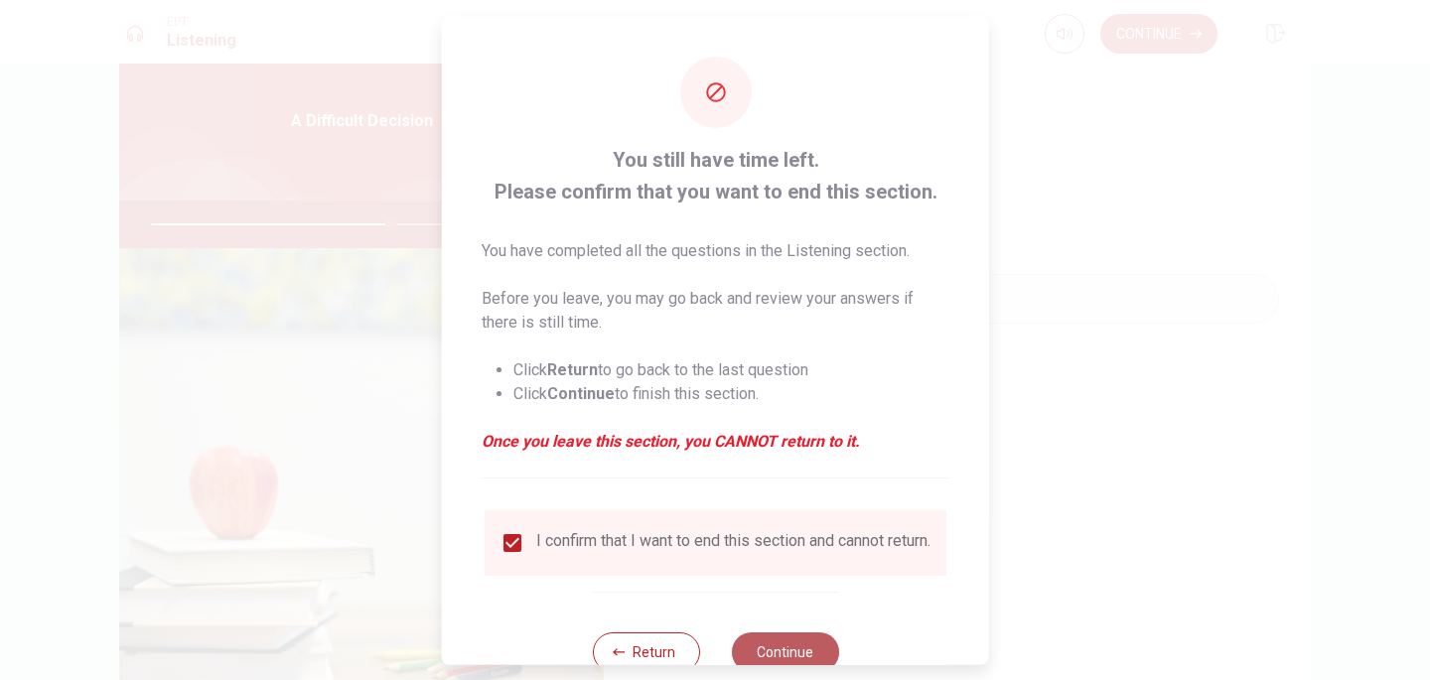
click at [768, 655] on button "Continue" at bounding box center [784, 651] width 107 height 40
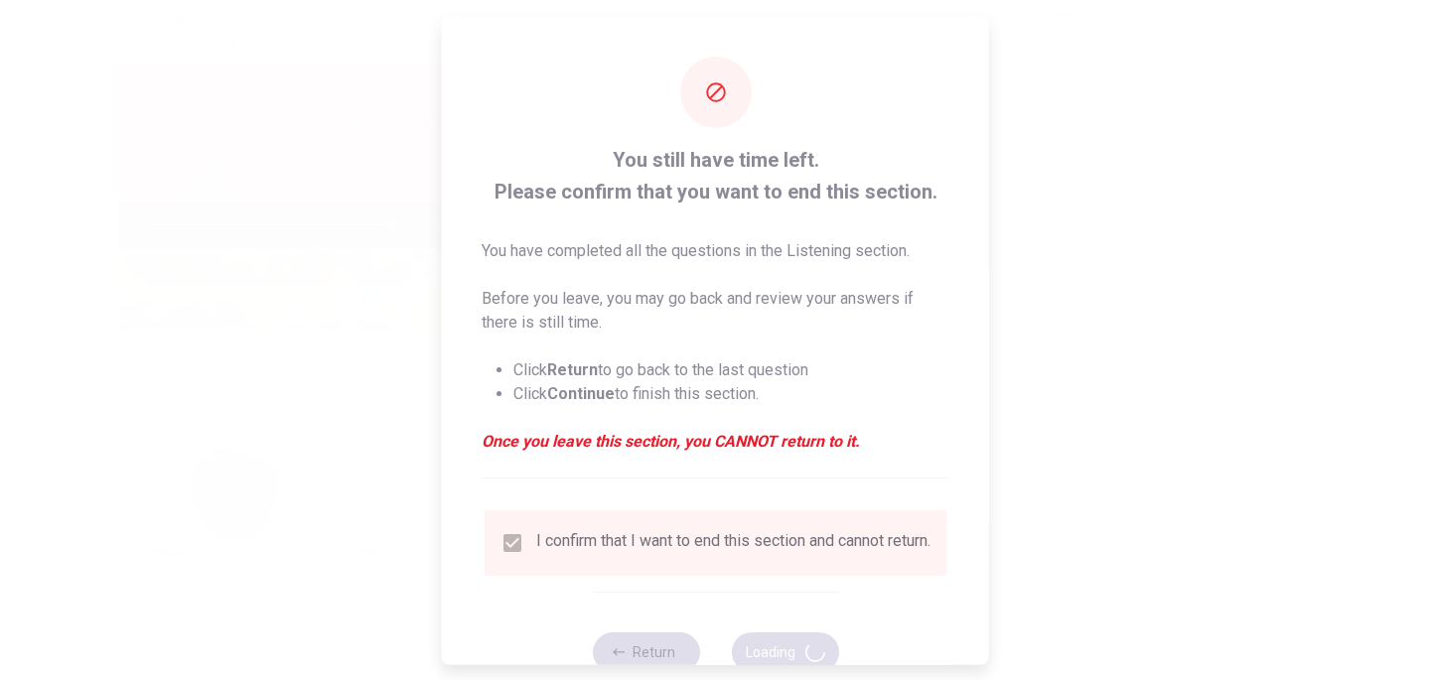
type input "68"
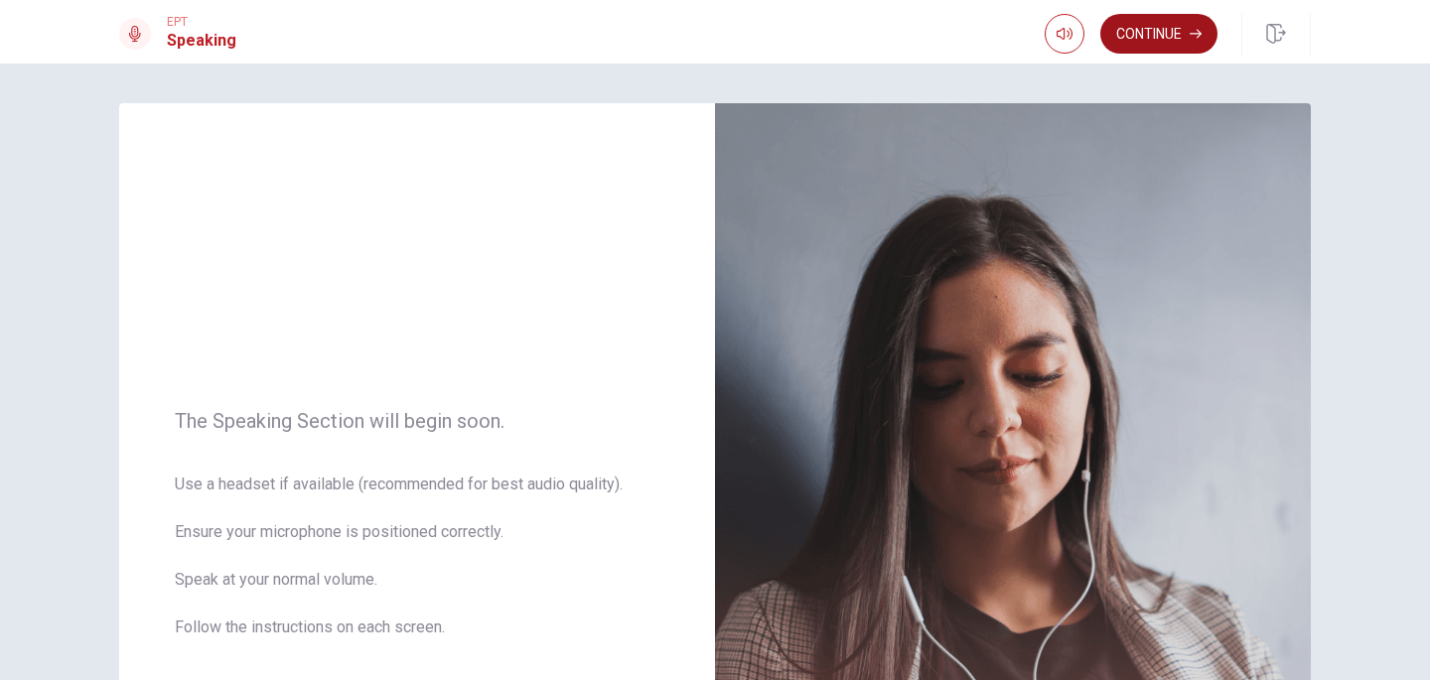
click at [1174, 26] on button "Continue" at bounding box center [1158, 34] width 117 height 40
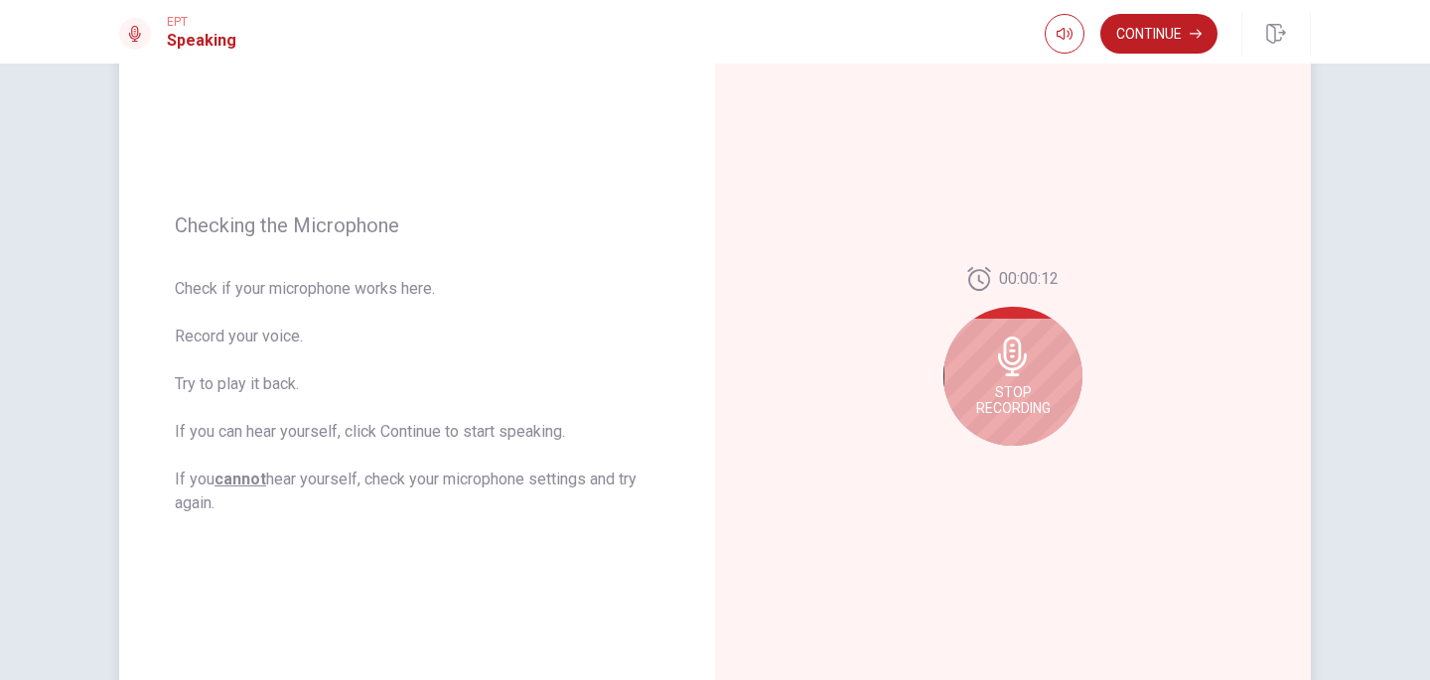
scroll to position [191, 0]
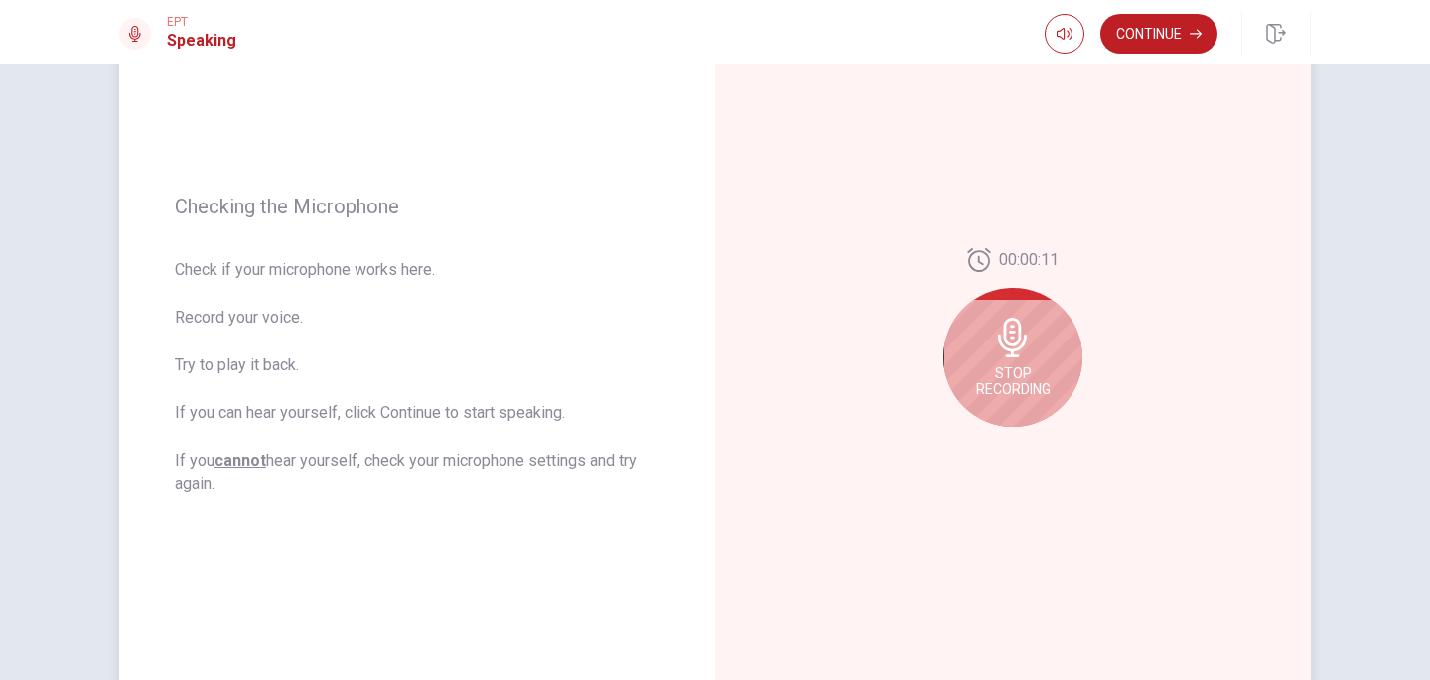
click at [1026, 345] on icon at bounding box center [1013, 338] width 40 height 40
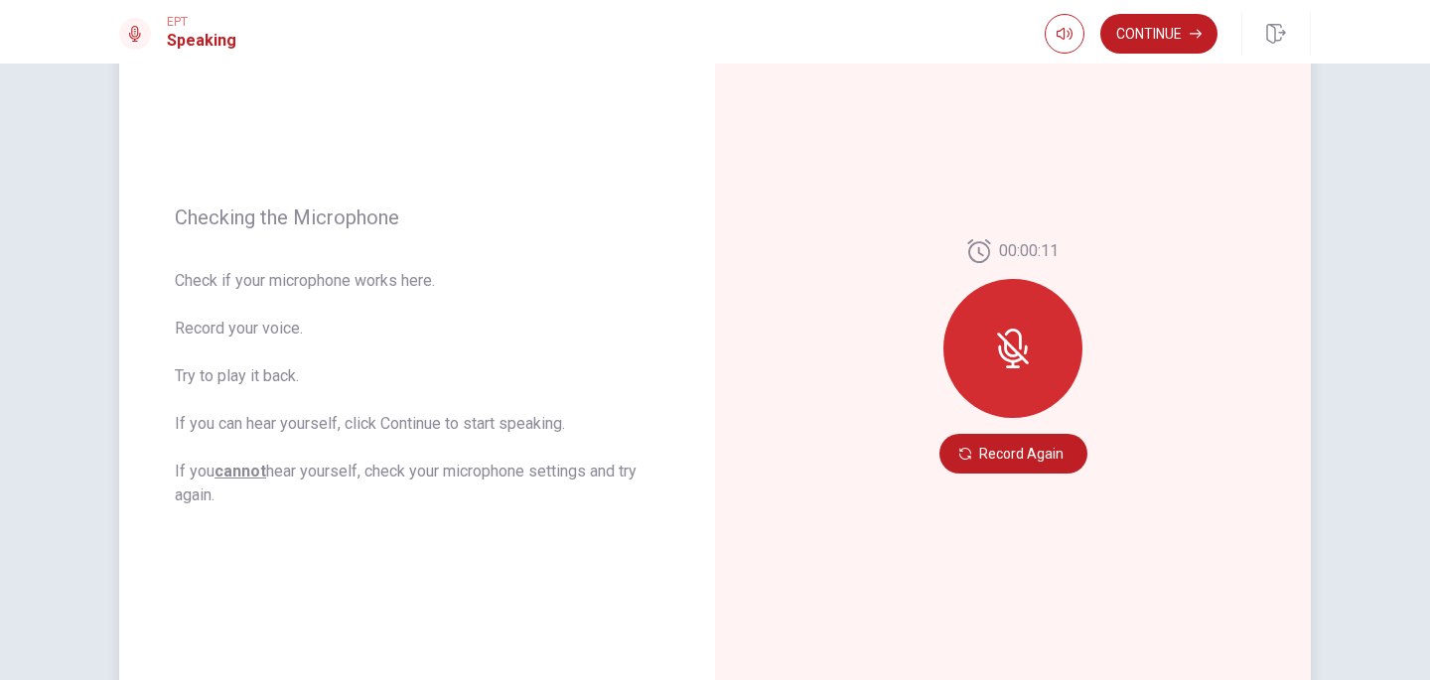
scroll to position [174, 0]
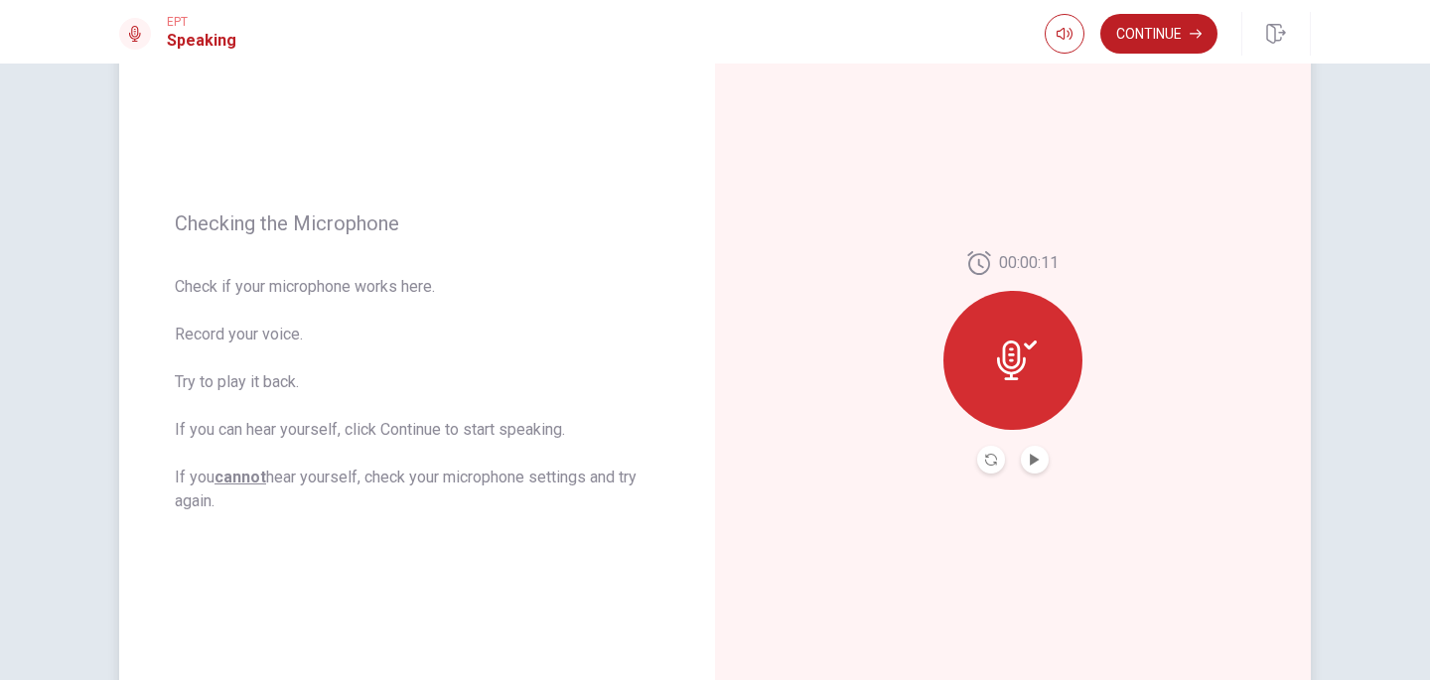
click at [1018, 356] on icon at bounding box center [1011, 361] width 29 height 40
click at [1030, 462] on icon "Play Audio" at bounding box center [1034, 460] width 9 height 12
click at [990, 463] on icon "Record Again" at bounding box center [991, 460] width 12 height 12
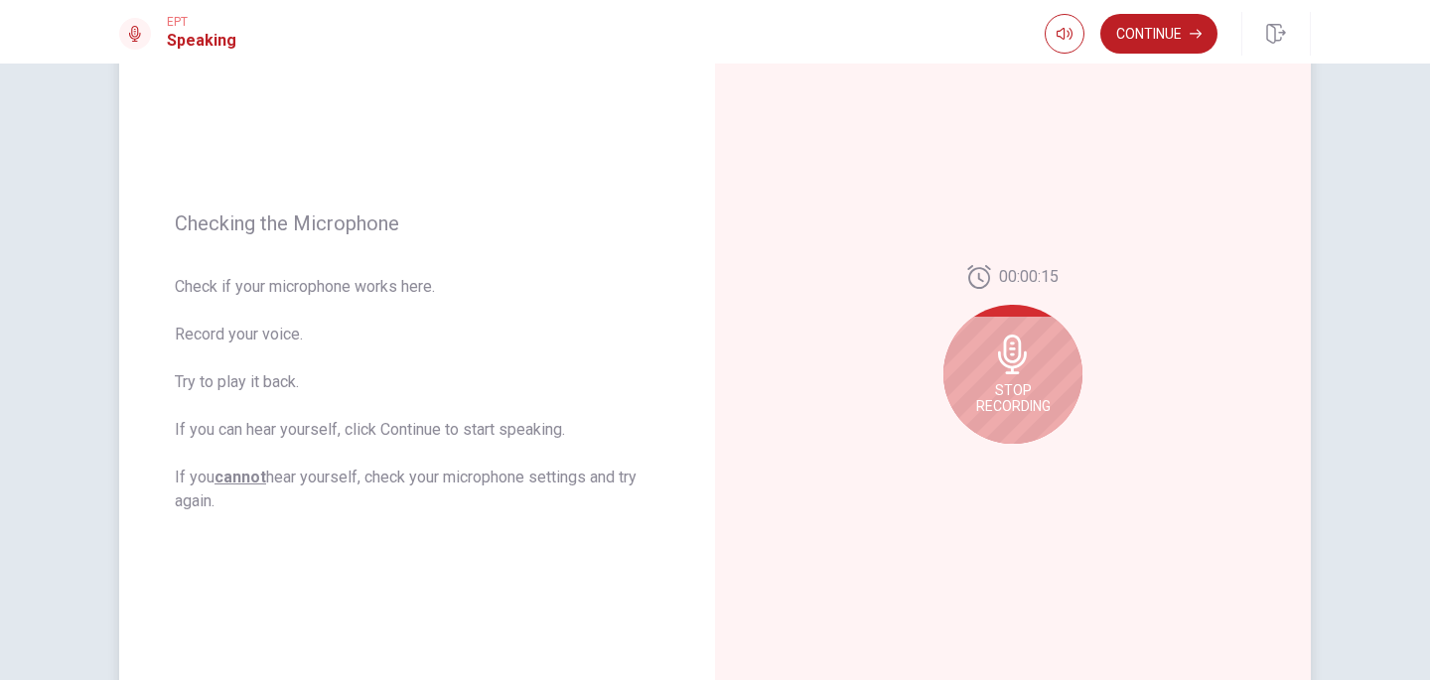
click at [1020, 378] on div "Stop Recording" at bounding box center [1012, 374] width 139 height 139
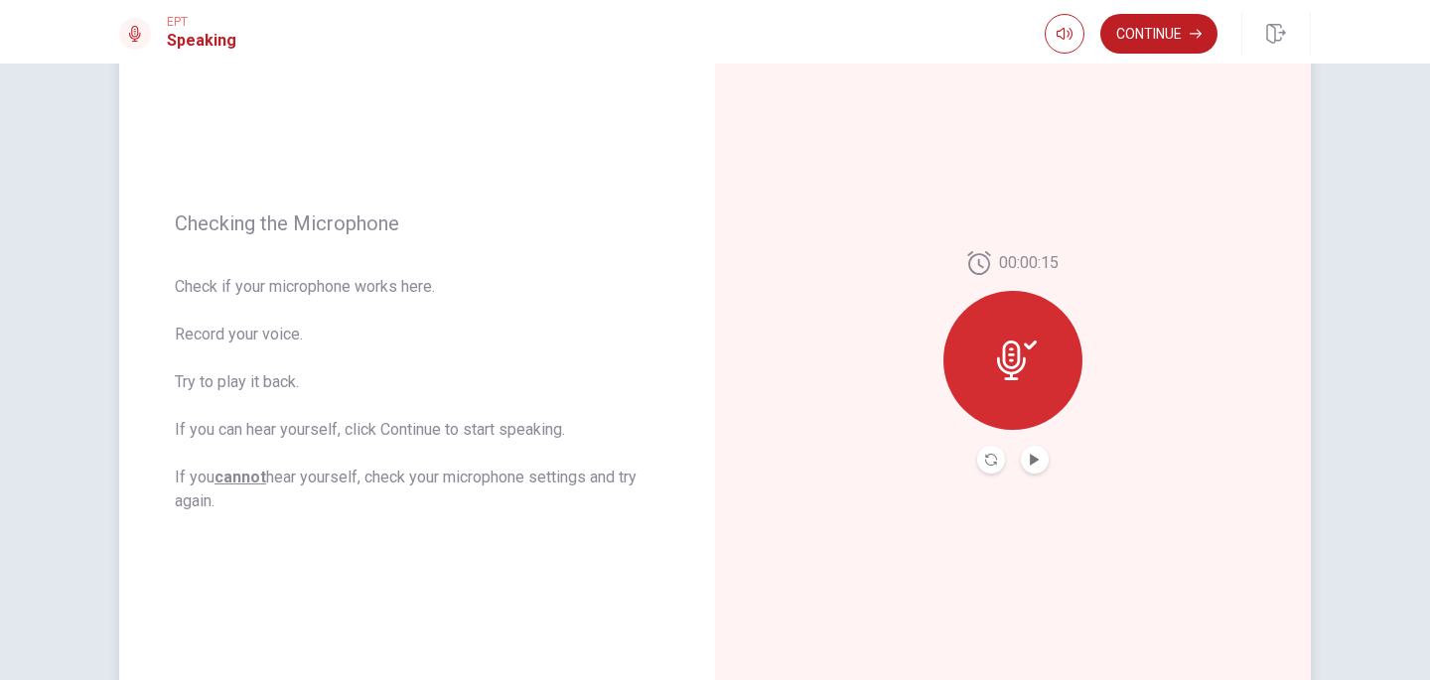
click at [1020, 378] on icon at bounding box center [1017, 361] width 40 height 40
click at [1031, 462] on icon "Play Audio" at bounding box center [1034, 460] width 9 height 12
click at [990, 467] on button "Record Again" at bounding box center [991, 460] width 28 height 28
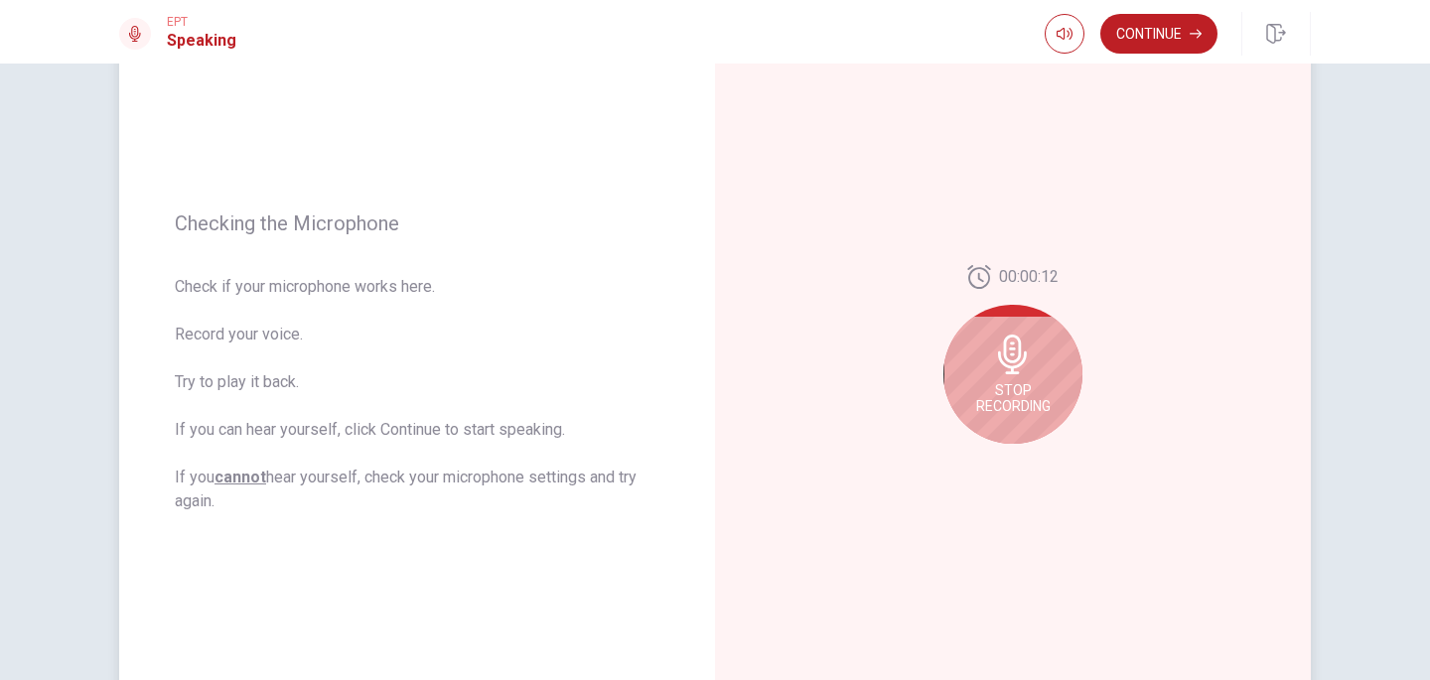
click at [1032, 396] on span "Stop Recording" at bounding box center [1013, 398] width 74 height 32
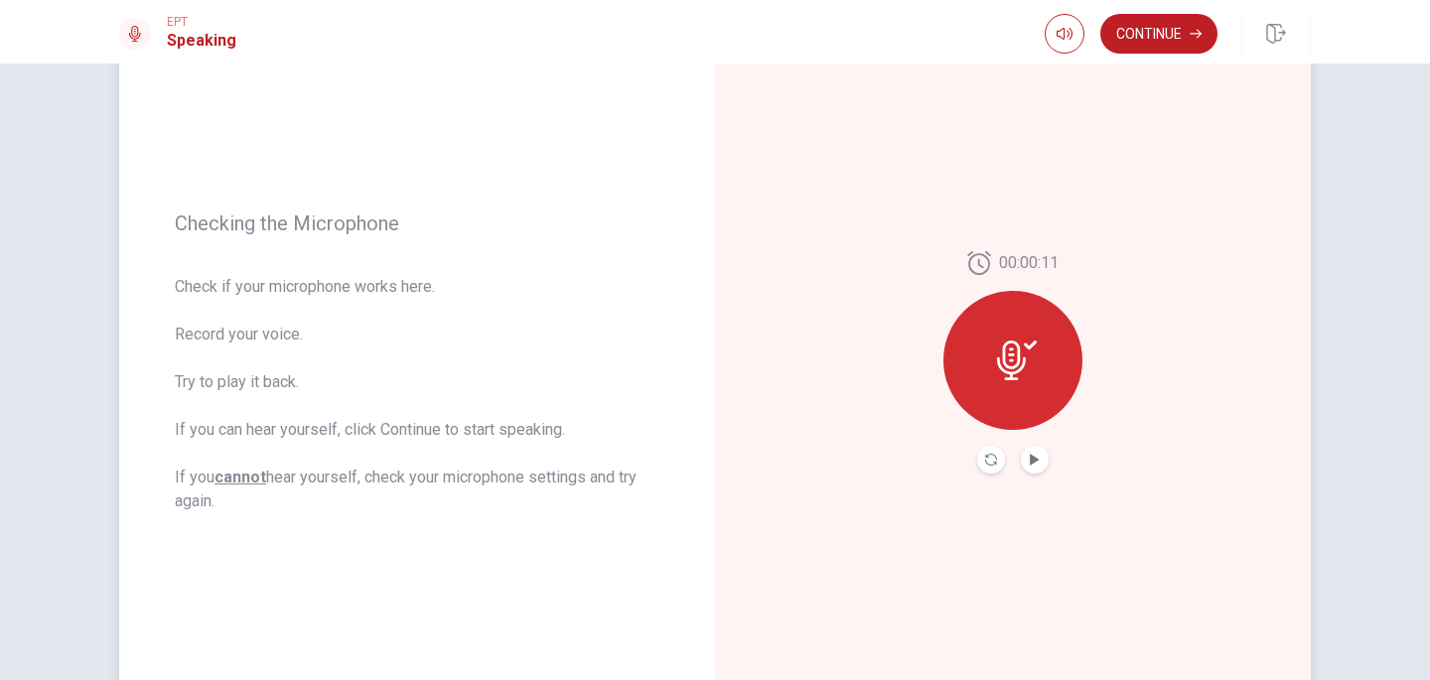
click at [1046, 463] on button "Play Audio" at bounding box center [1035, 460] width 28 height 28
click at [1165, 40] on button "Continue" at bounding box center [1158, 34] width 117 height 40
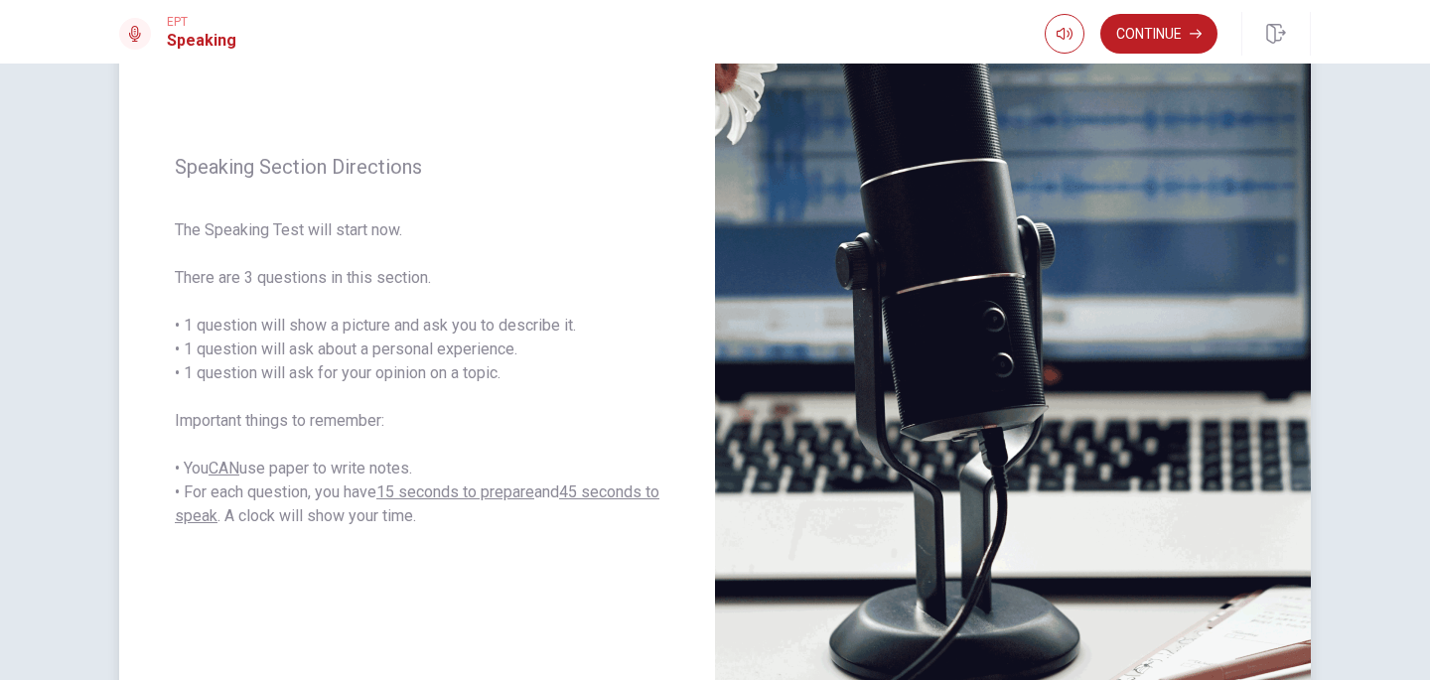
scroll to position [193, 0]
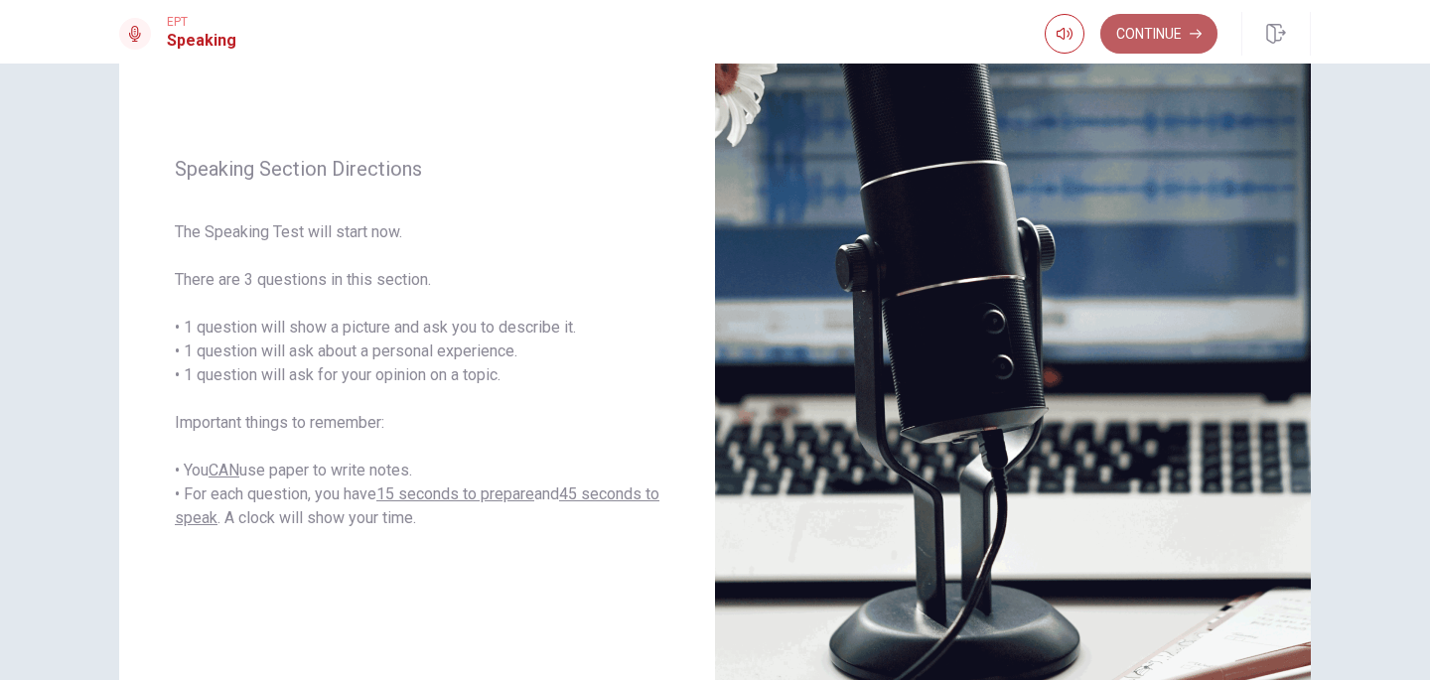
click at [1202, 38] on button "Continue" at bounding box center [1158, 34] width 117 height 40
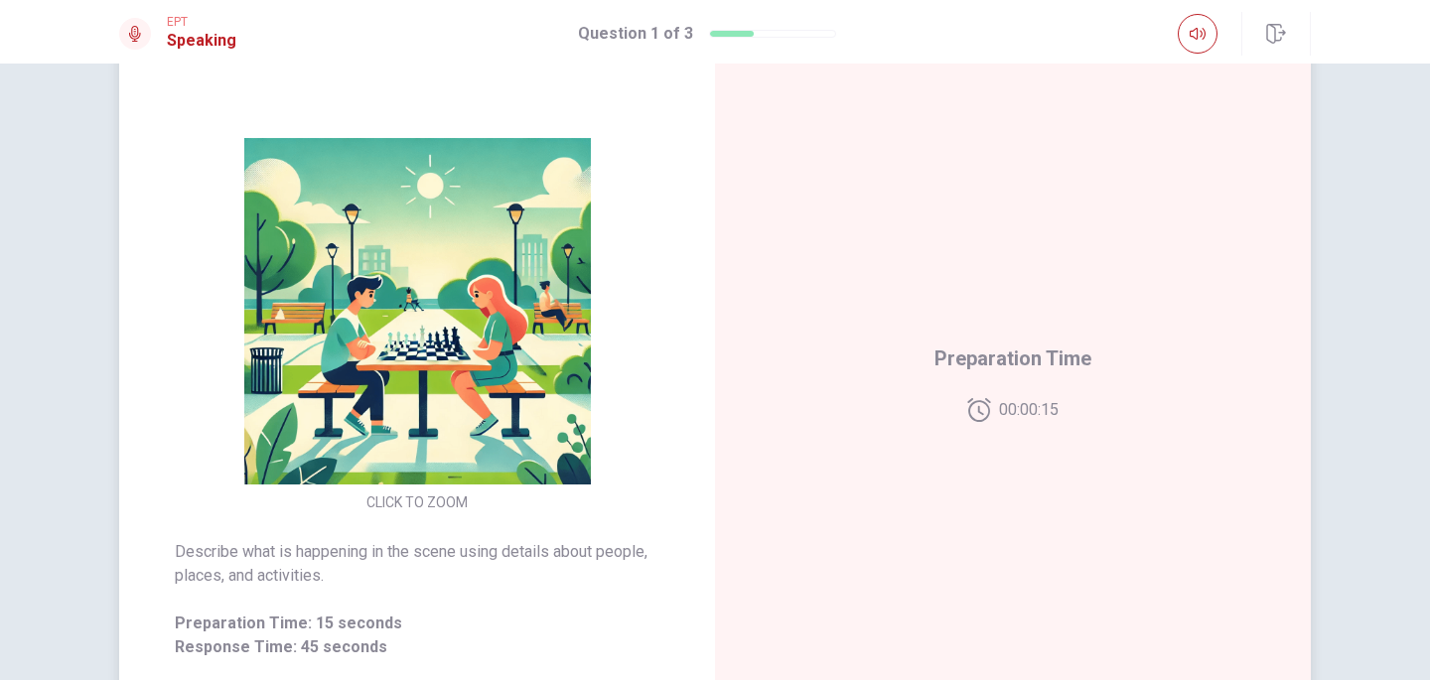
scroll to position [153, 0]
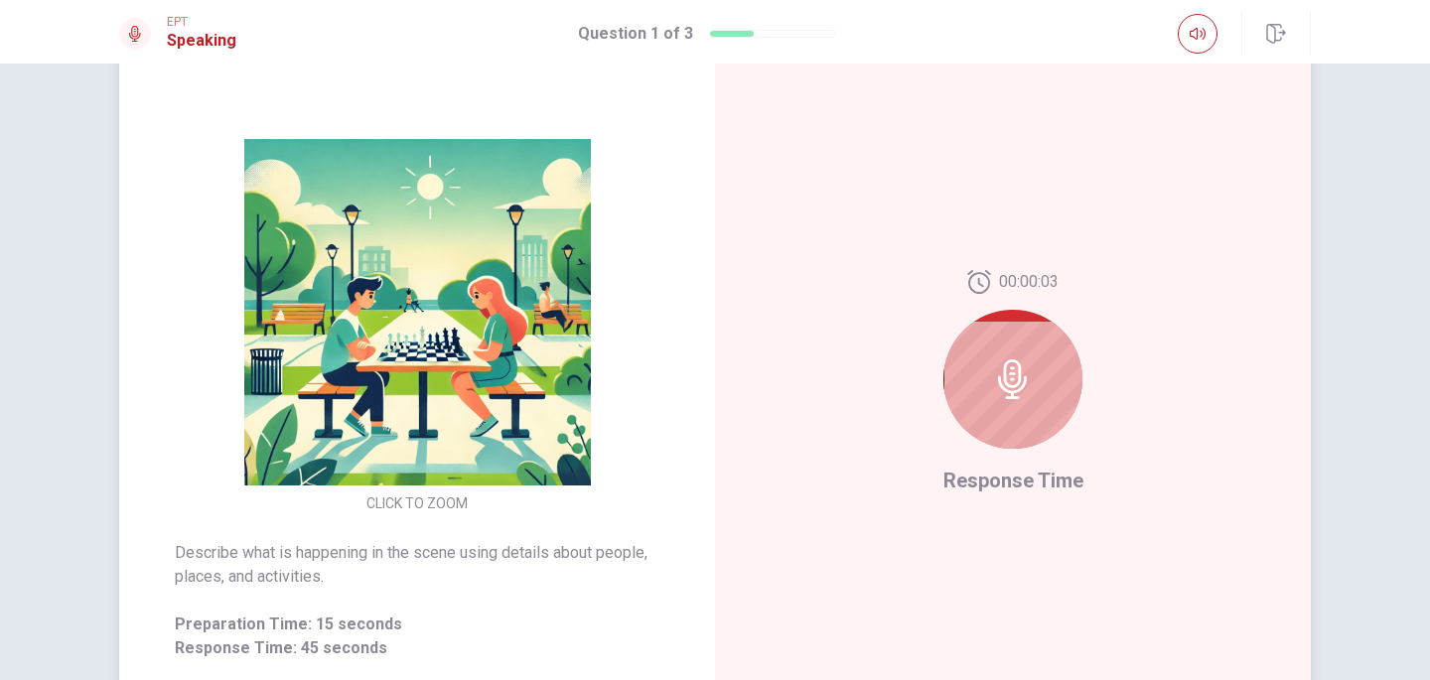
click at [1029, 414] on div at bounding box center [1012, 379] width 139 height 139
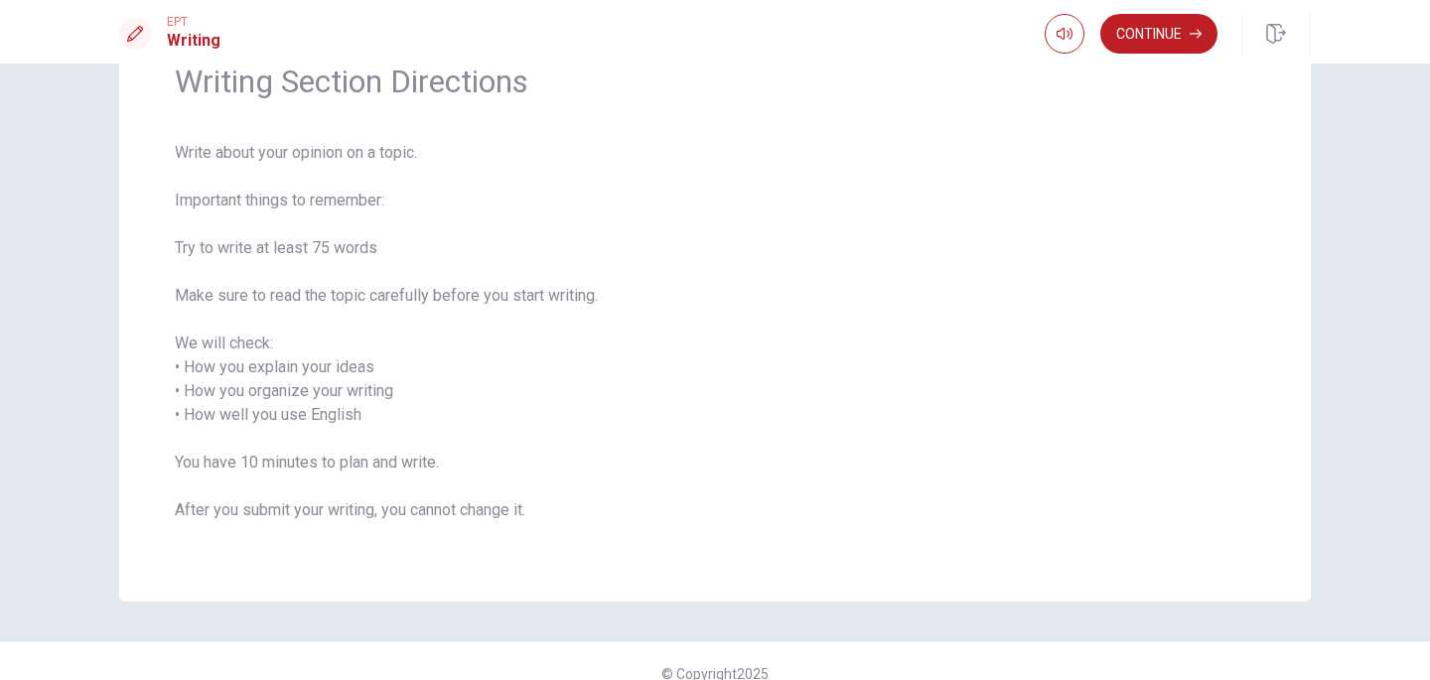
scroll to position [122, 0]
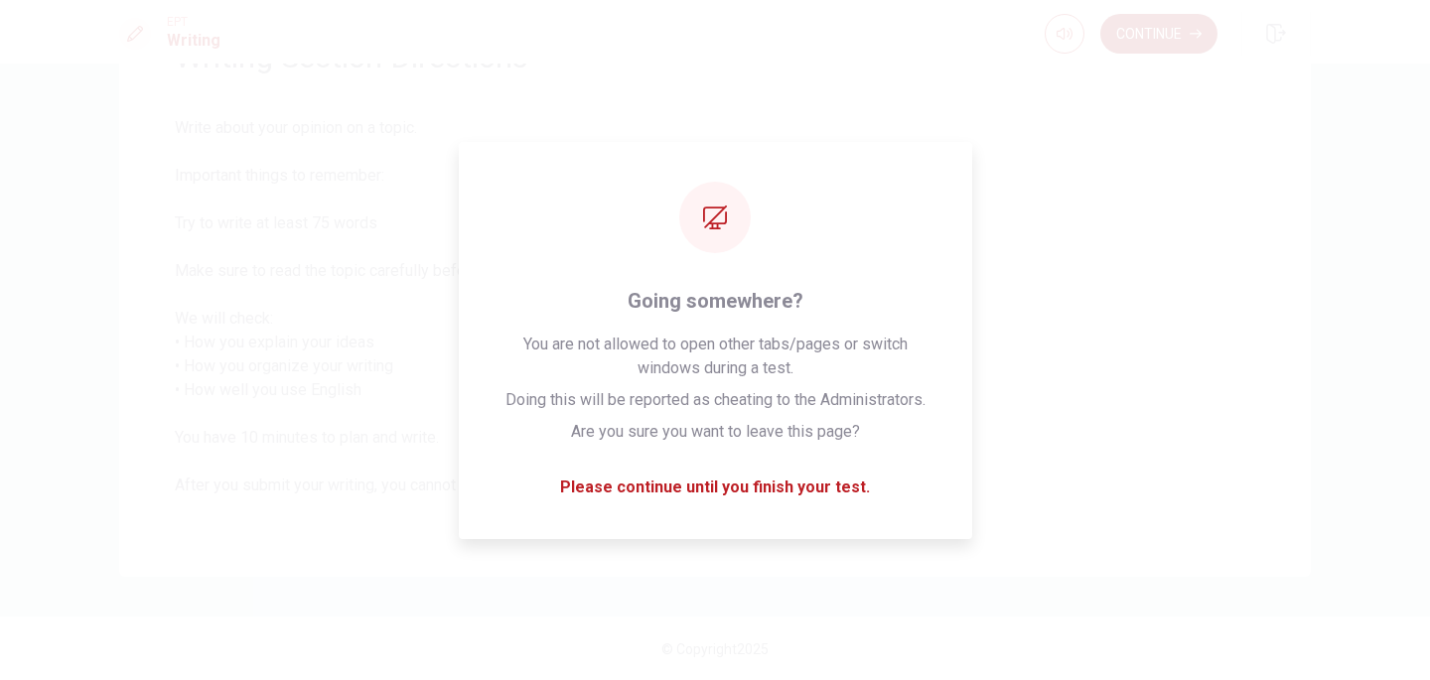
click at [1173, 44] on button "Continue" at bounding box center [1158, 34] width 117 height 40
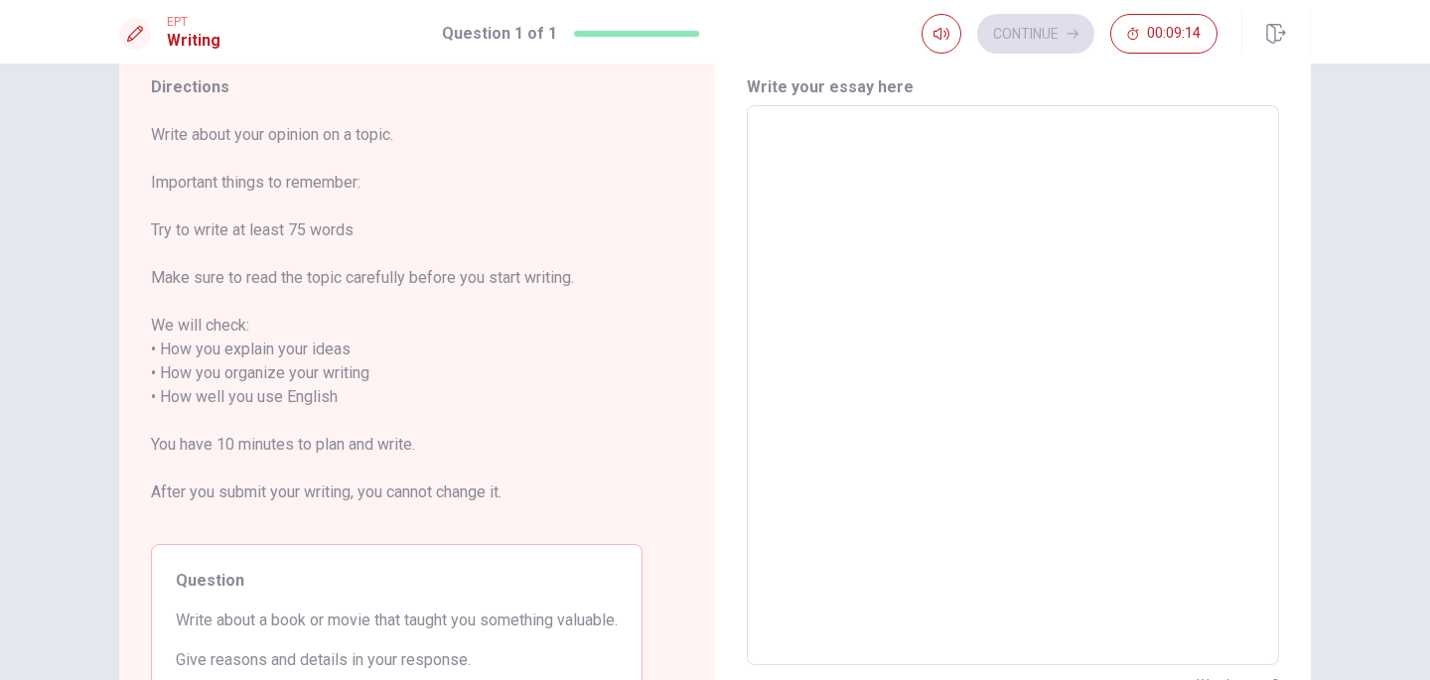
scroll to position [0, 0]
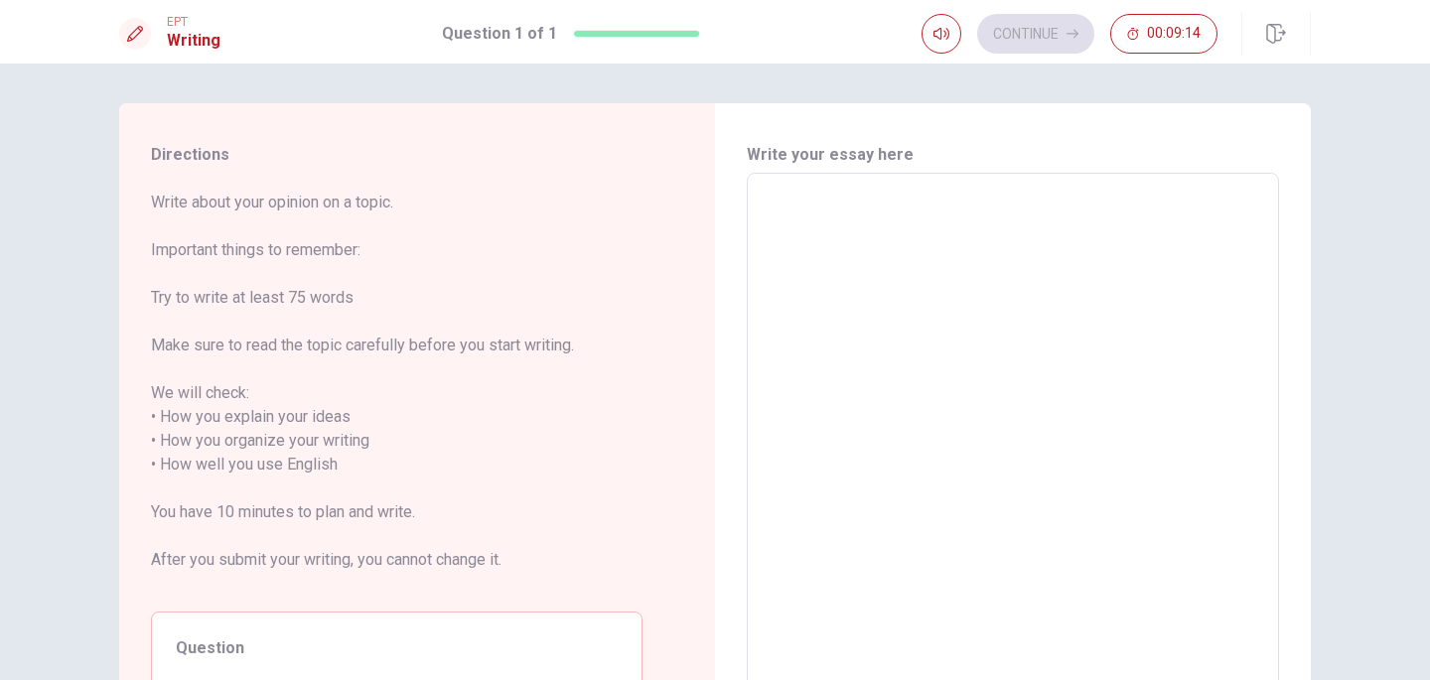
click at [809, 190] on textarea at bounding box center [1012, 453] width 504 height 527
type textarea "m"
type textarea "x"
type textarea "M"
type textarea "x"
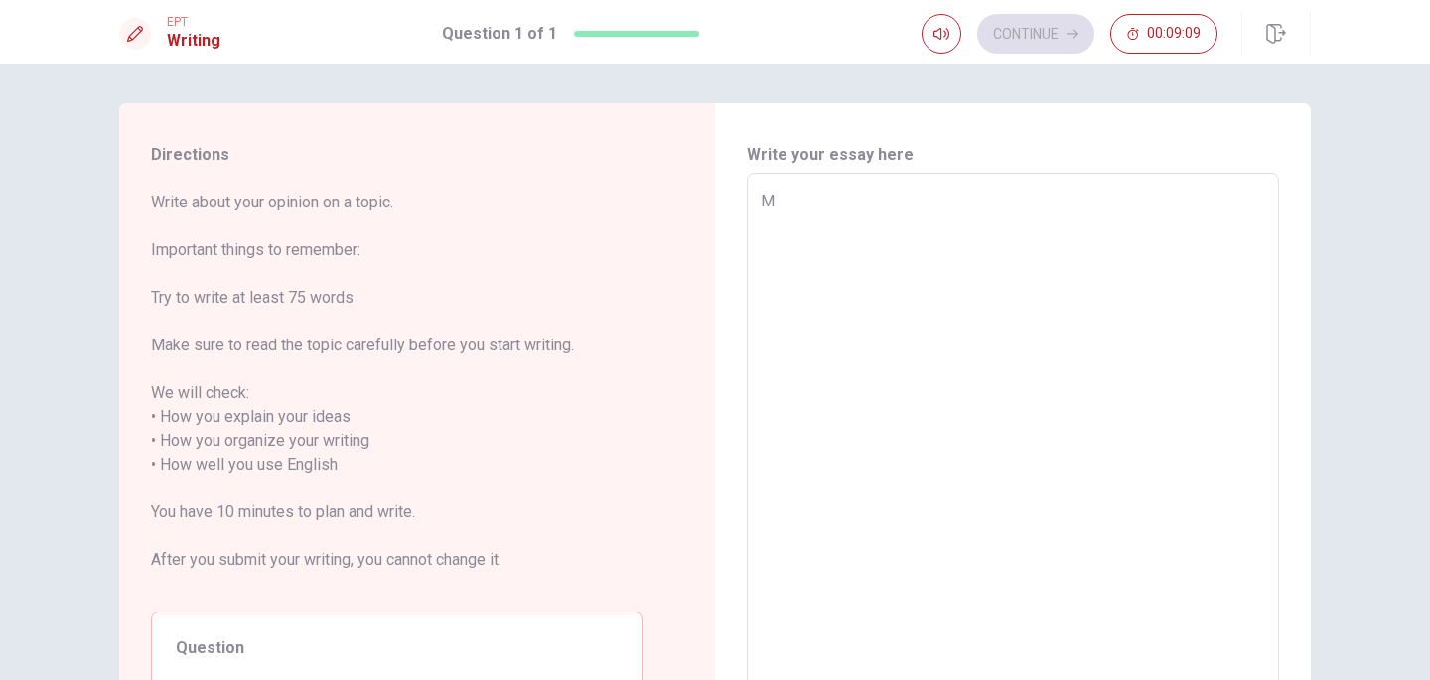
type textarea "My"
type textarea "x"
type textarea "Mya"
type textarea "x"
type textarea "My"
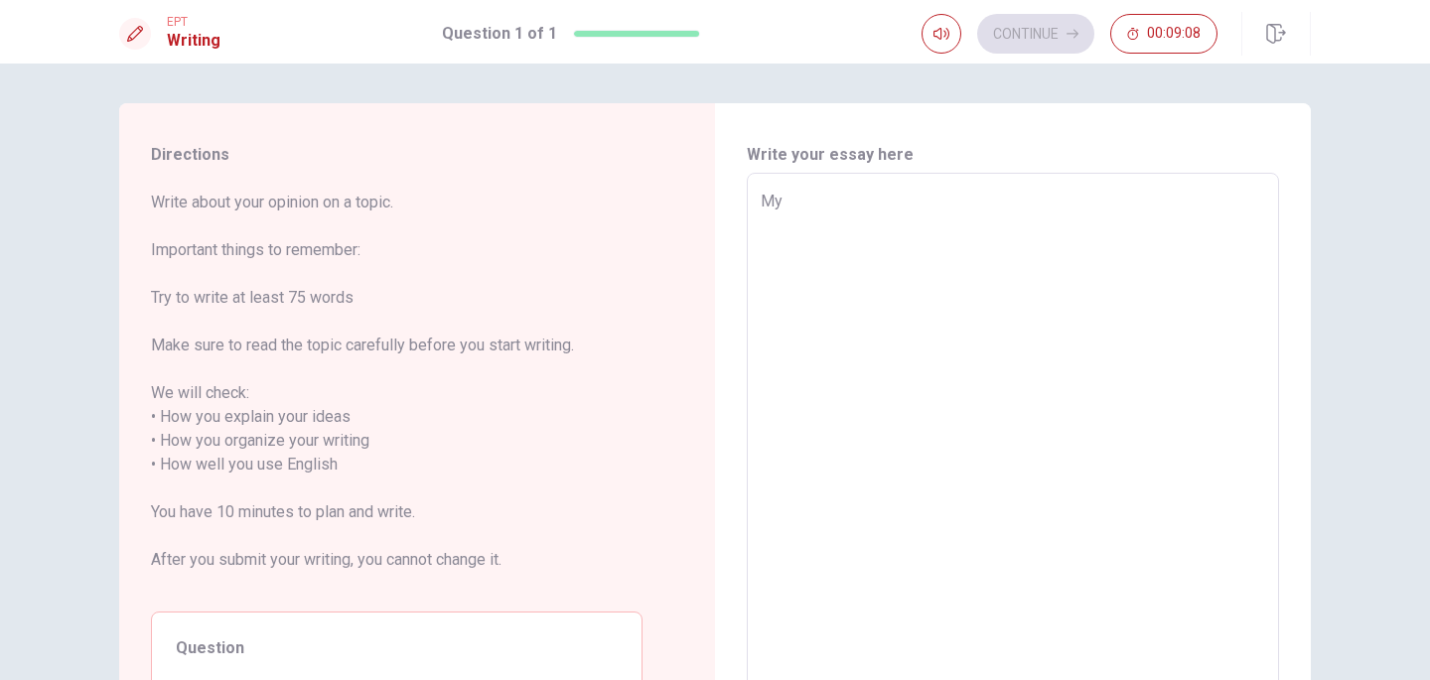
type textarea "x"
type textarea "M"
type textarea "x"
type textarea "My"
type textarea "x"
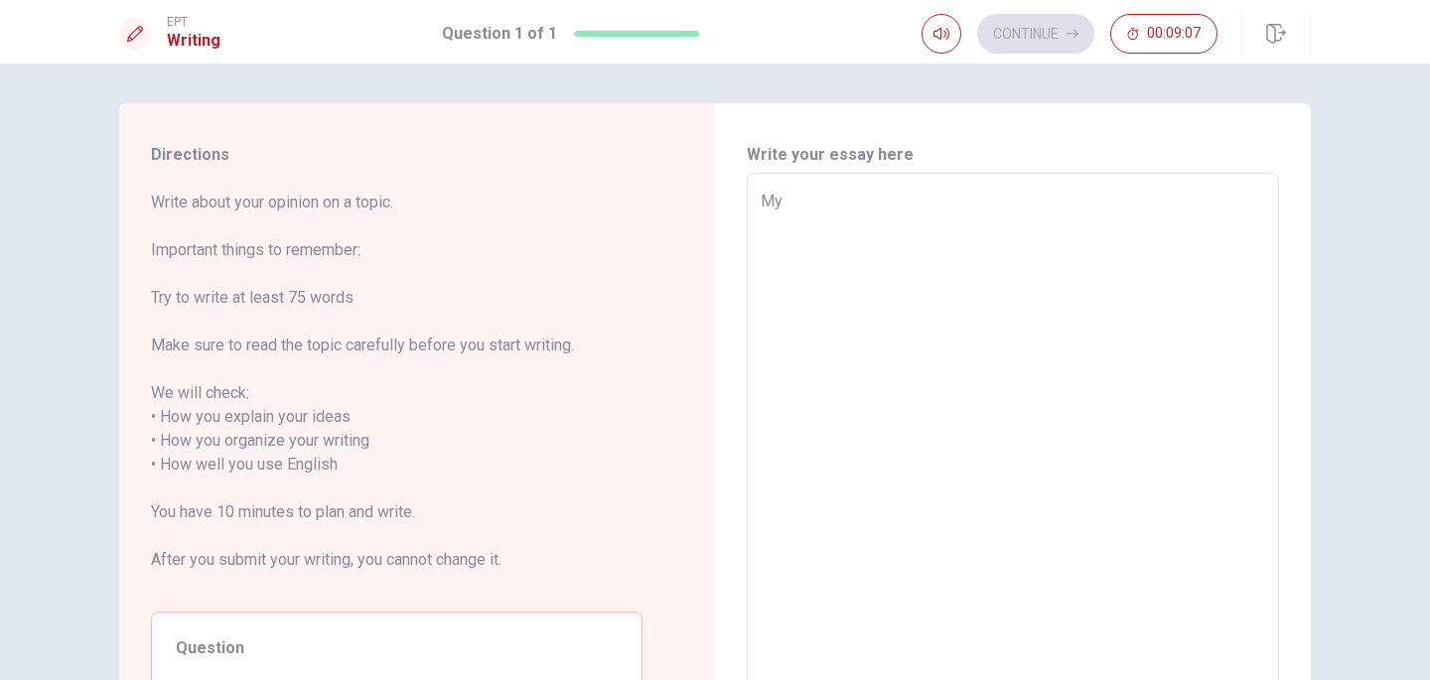
type textarea "My"
type textarea "x"
type textarea "My f"
type textarea "x"
type textarea "My fa"
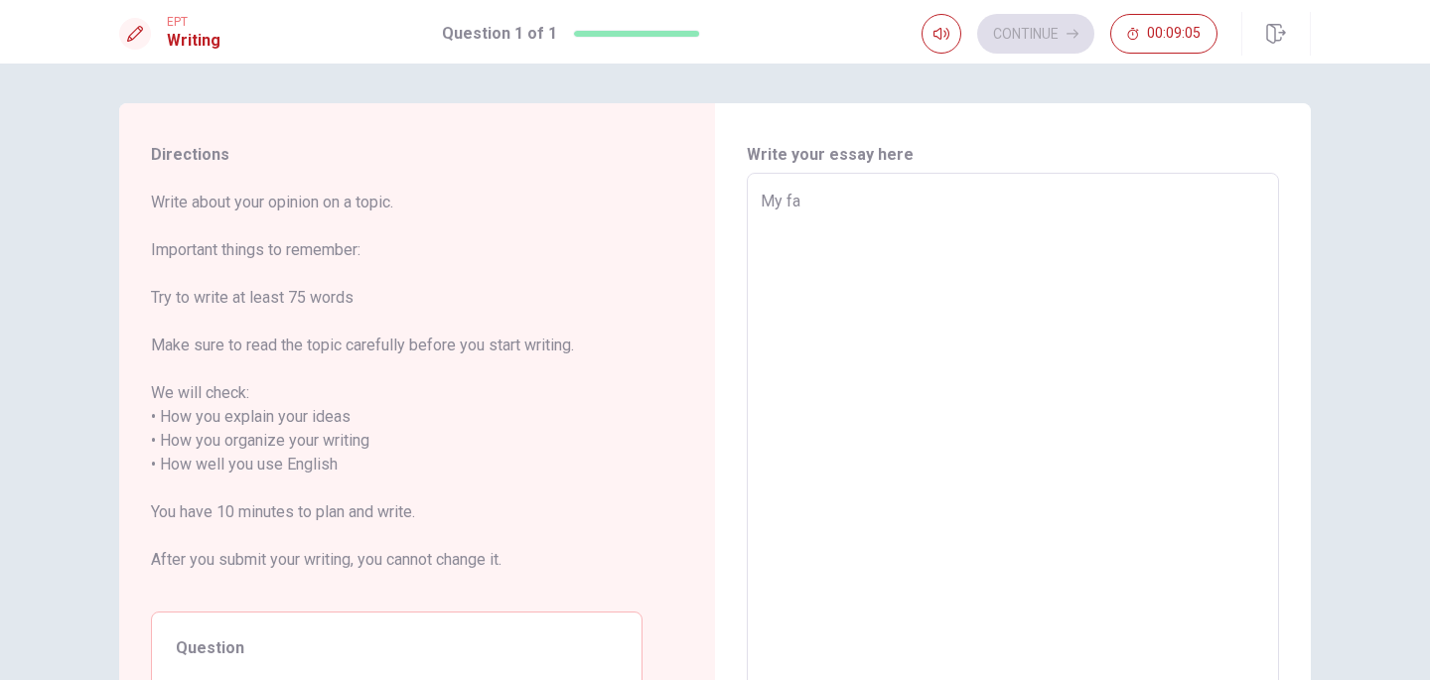
type textarea "x"
type textarea "My fav"
type textarea "x"
type textarea "My favo"
type textarea "x"
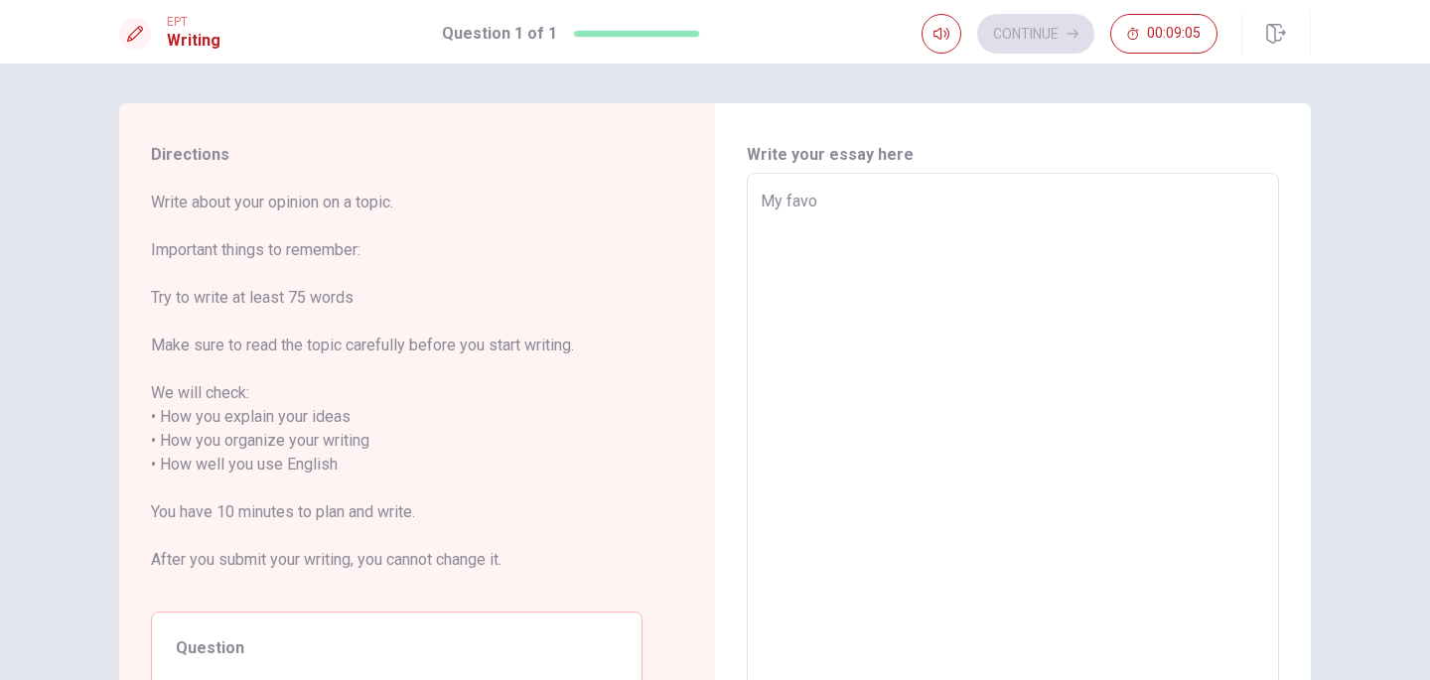
type textarea "My favor"
type textarea "x"
type textarea "My favori"
type textarea "x"
type textarea "My favorit"
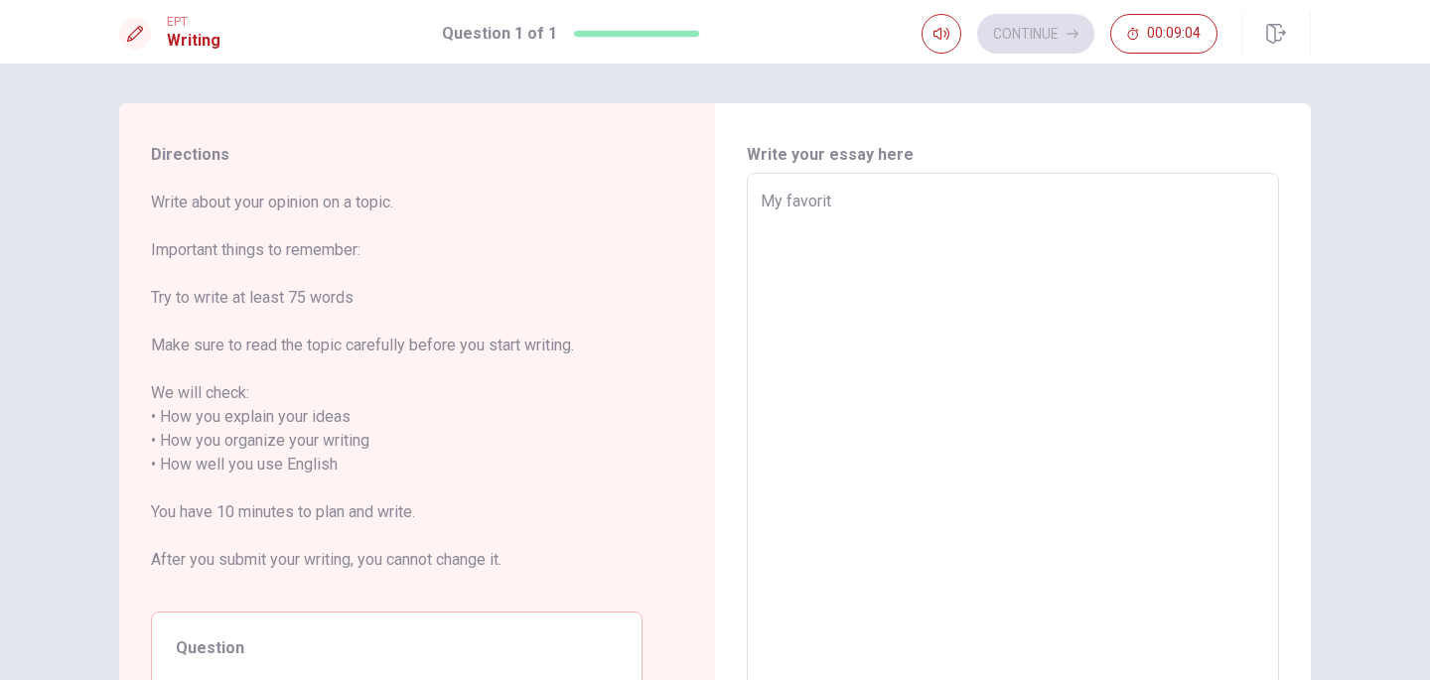
type textarea "x"
type textarea "My favorite"
type textarea "x"
type textarea "My favorite"
type textarea "x"
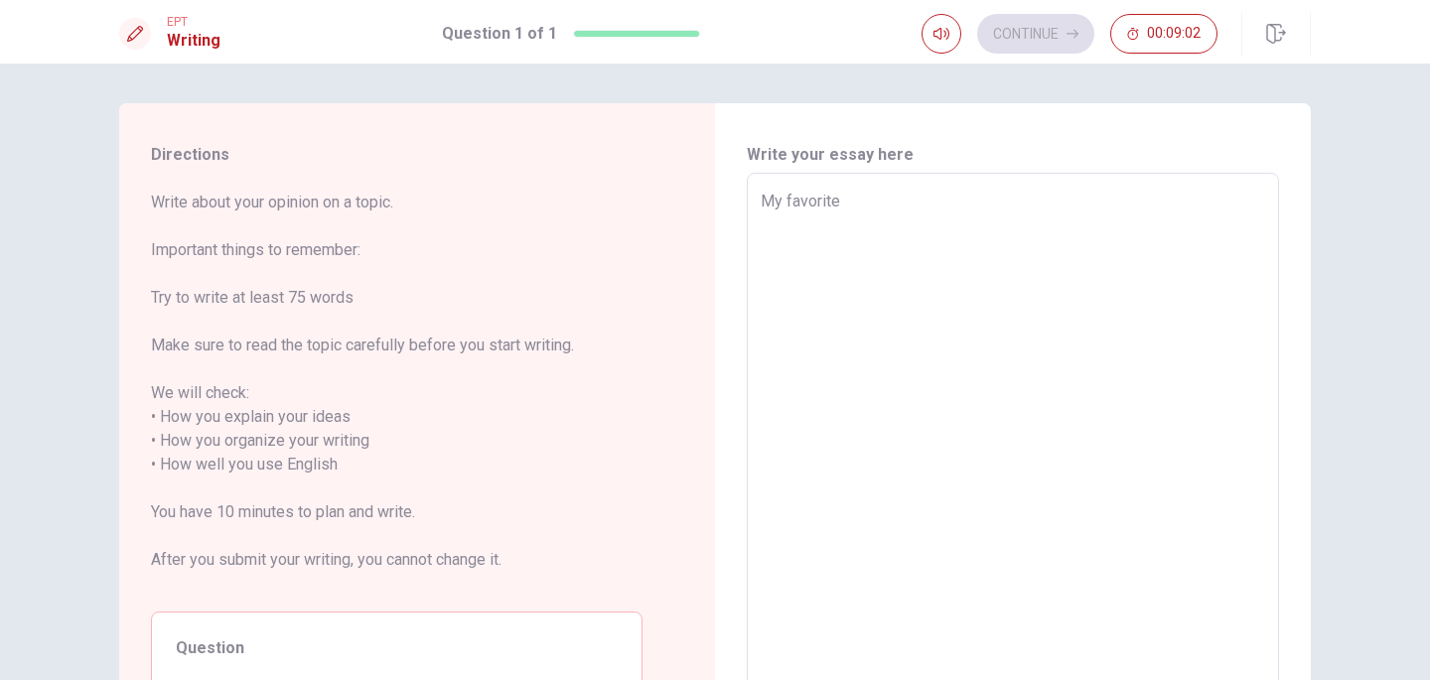
type textarea "My favorite"
type textarea "x"
type textarea "My favorite"
type textarea "x"
type textarea "My favorite b"
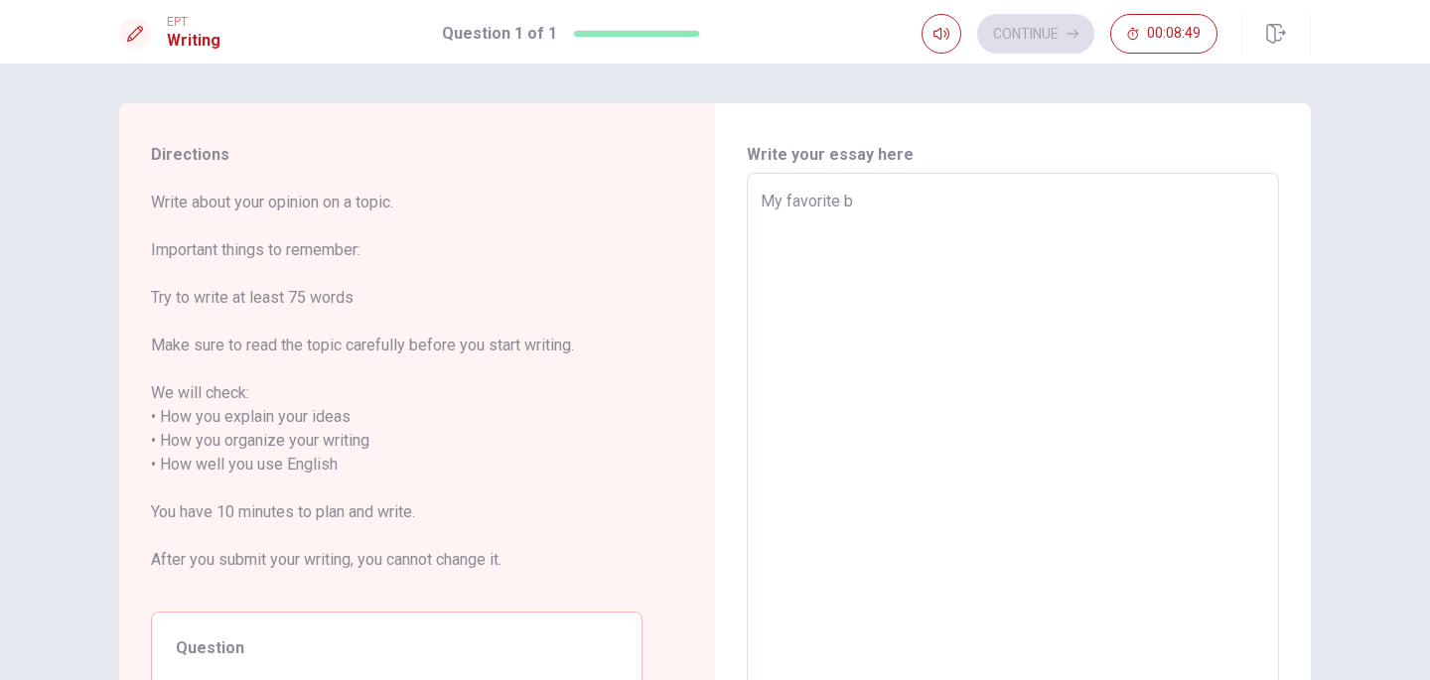
type textarea "x"
type textarea "My favorite bo"
type textarea "x"
type textarea "My favorite boo"
type textarea "x"
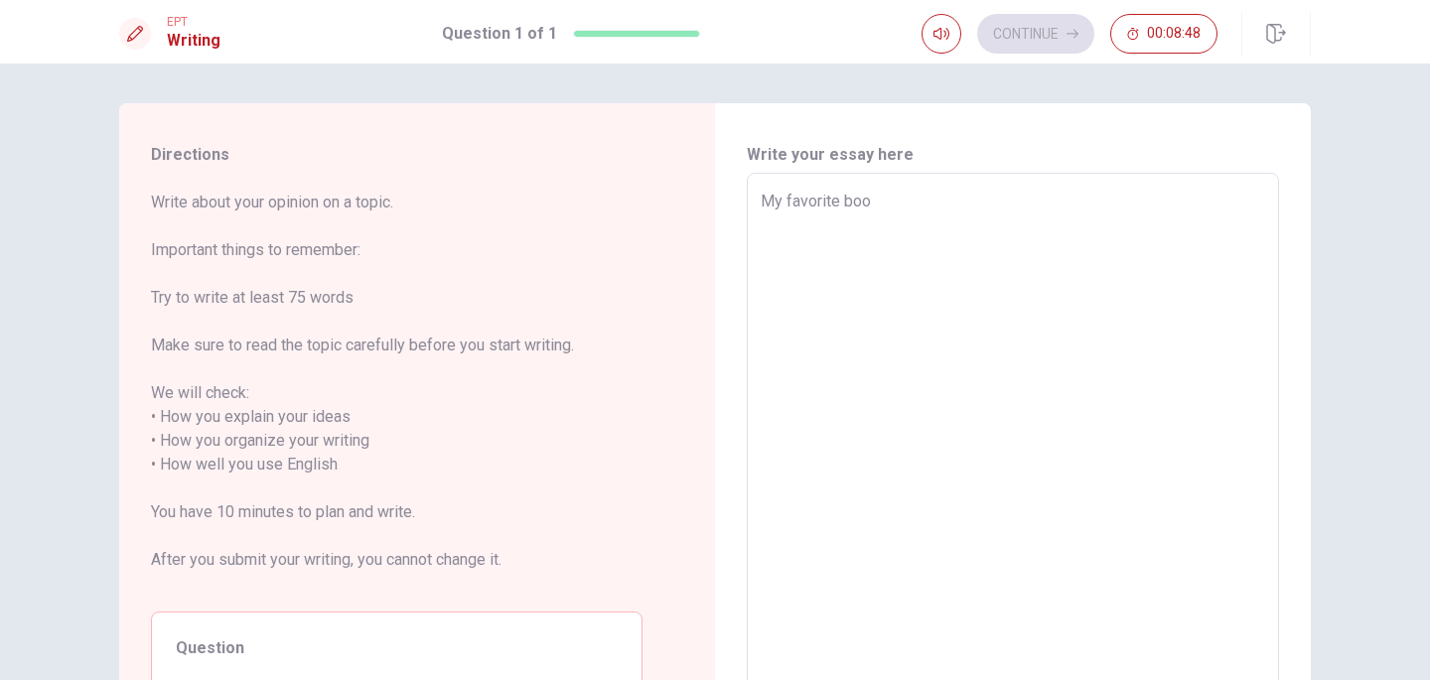
type textarea "My favorite book"
type textarea "x"
type textarea "My favorite bookc"
type textarea "x"
type textarea "My favorite book"
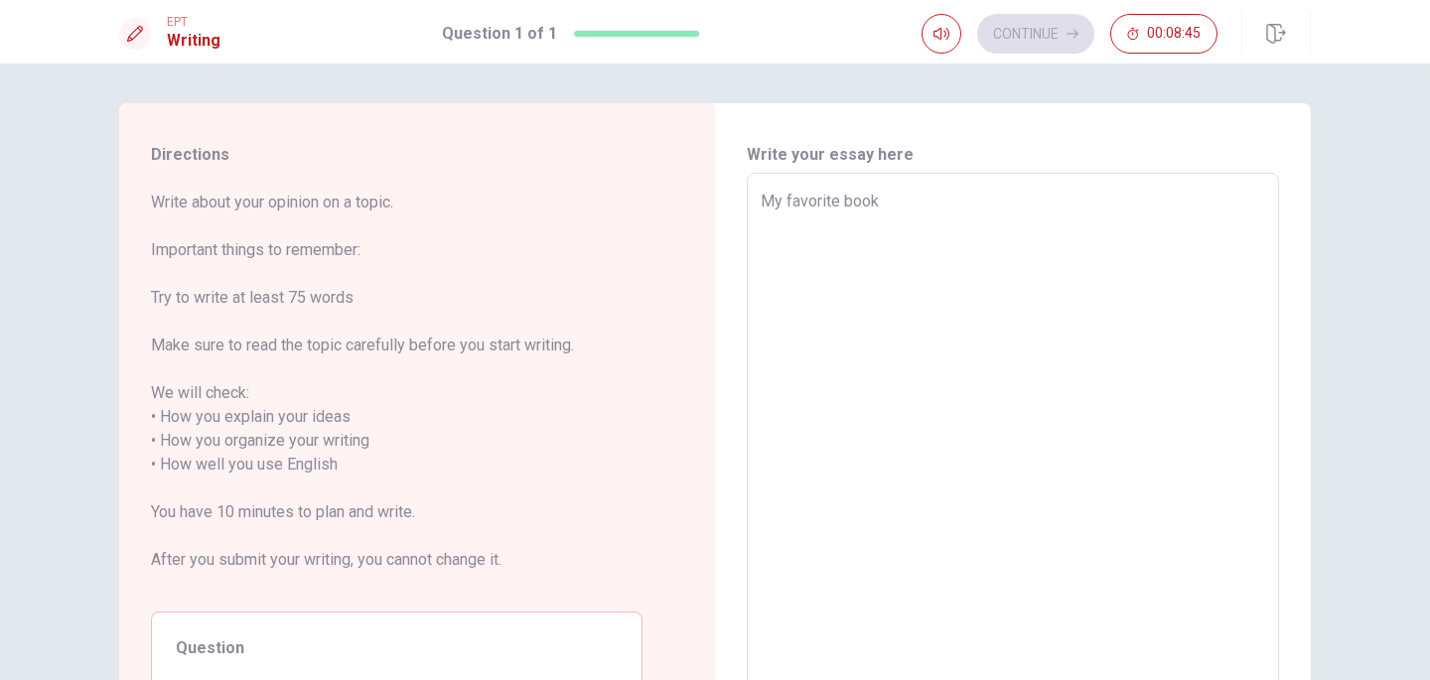
type textarea "x"
type textarea "My favorite book"
type textarea "x"
type textarea "My favorite book i"
type textarea "x"
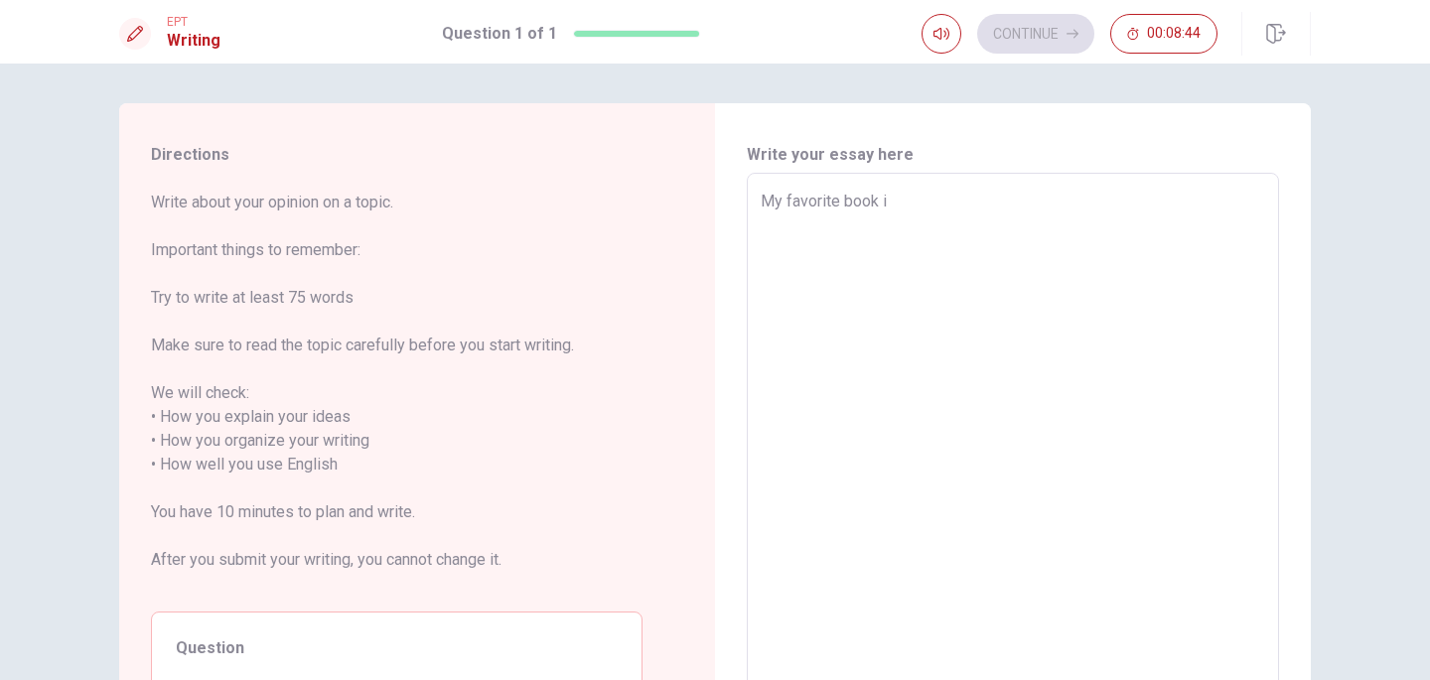
type textarea "My favorite book is"
type textarea "x"
type textarea "My favorite book is"
type textarea "x"
type textarea "My favorite book is N"
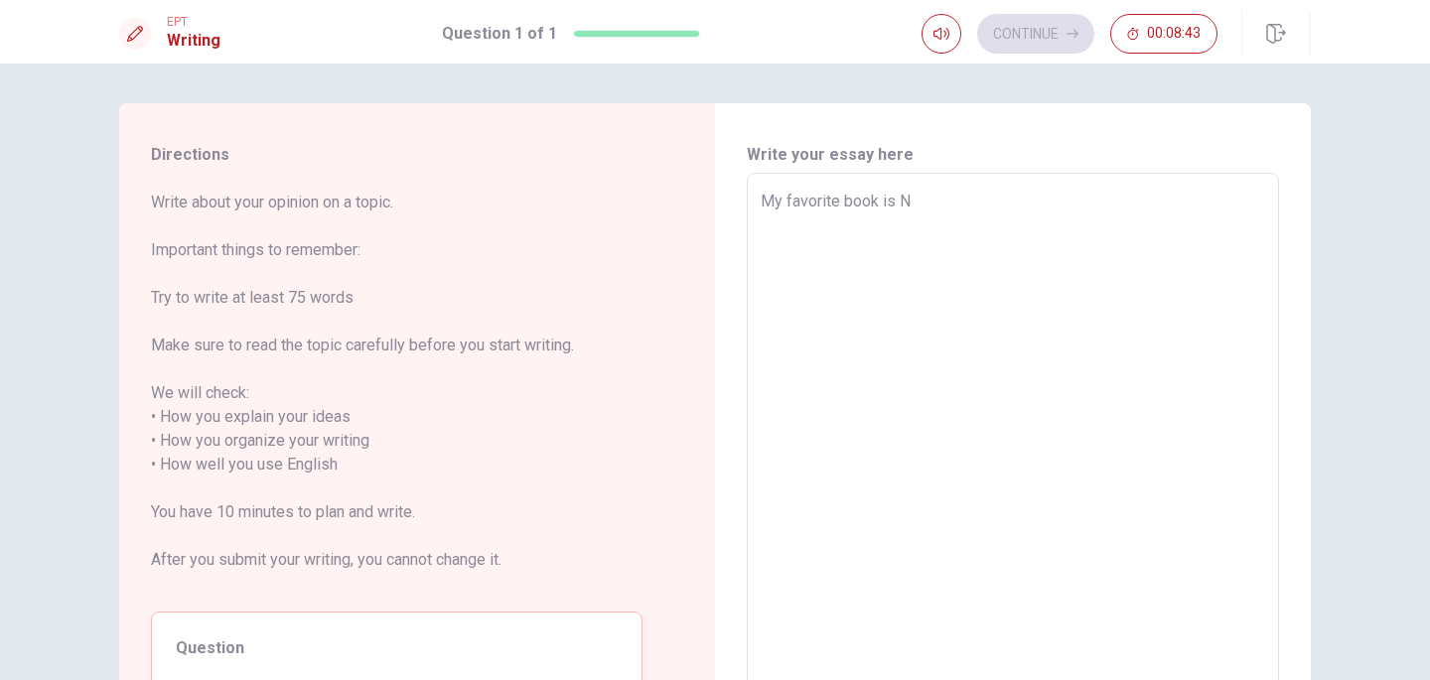
type textarea "x"
type textarea "My favorite book is [PERSON_NAME]"
type textarea "x"
type textarea "My favorite book is Nar"
type textarea "x"
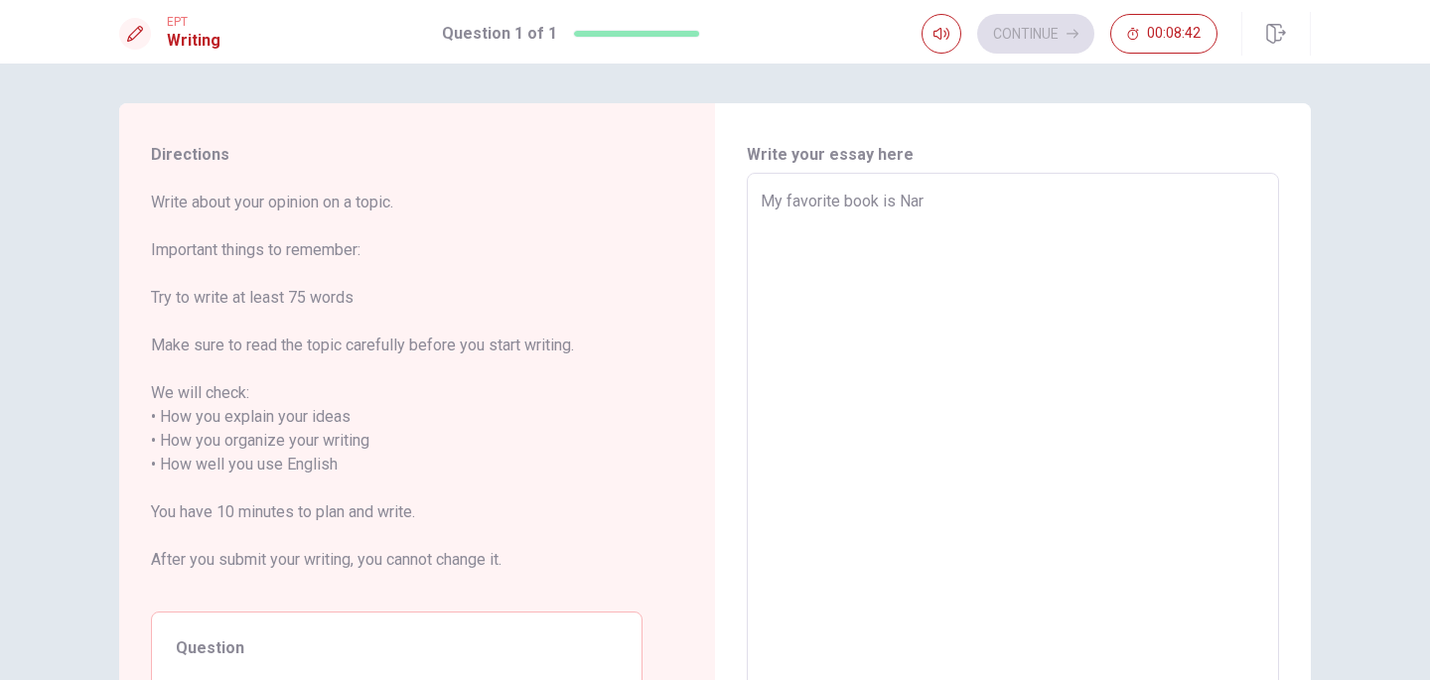
type textarea "My favorite book is Naru"
type textarea "x"
type textarea "My favorite book is Narut"
type textarea "x"
type textarea "My favorite book is Naruto"
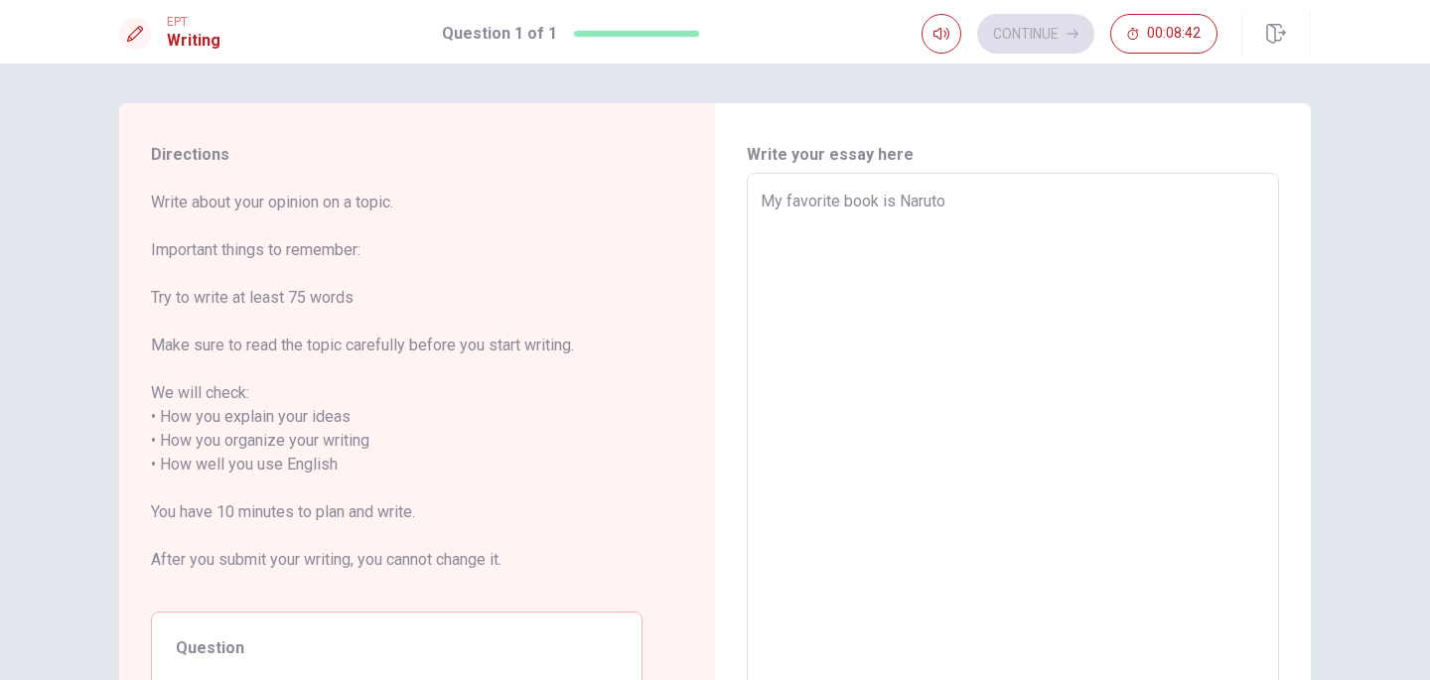
type textarea "x"
type textarea "My favorite book is Naruto."
type textarea "x"
type textarea "My favorite book is Naruto."
type textarea "x"
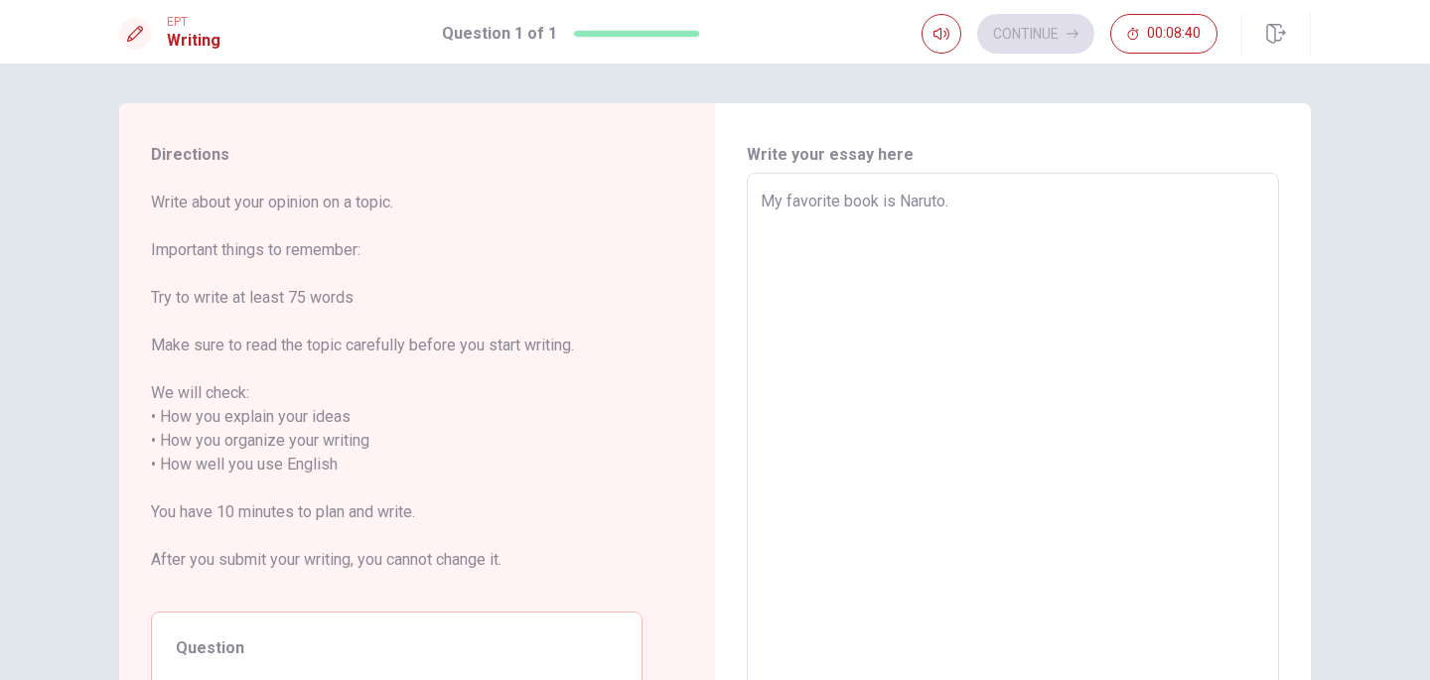
type textarea "My favorite book is Naruto. N"
type textarea "x"
type textarea "My favorite book is Naruto. NA"
type textarea "x"
type textarea "My favorite book is Naruto. N"
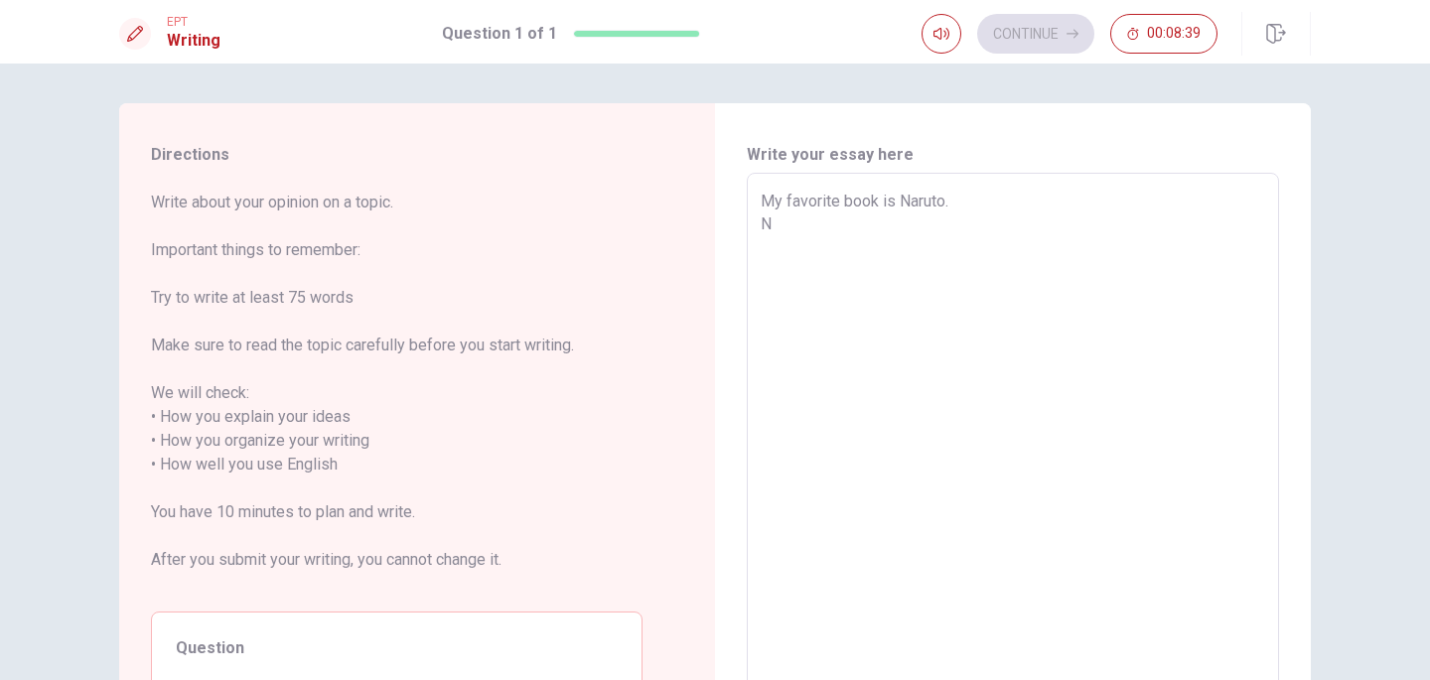
type textarea "x"
type textarea "My favorite book is Naruto. Na"
type textarea "x"
type textarea "My favorite book is Naruto. Nar"
type textarea "x"
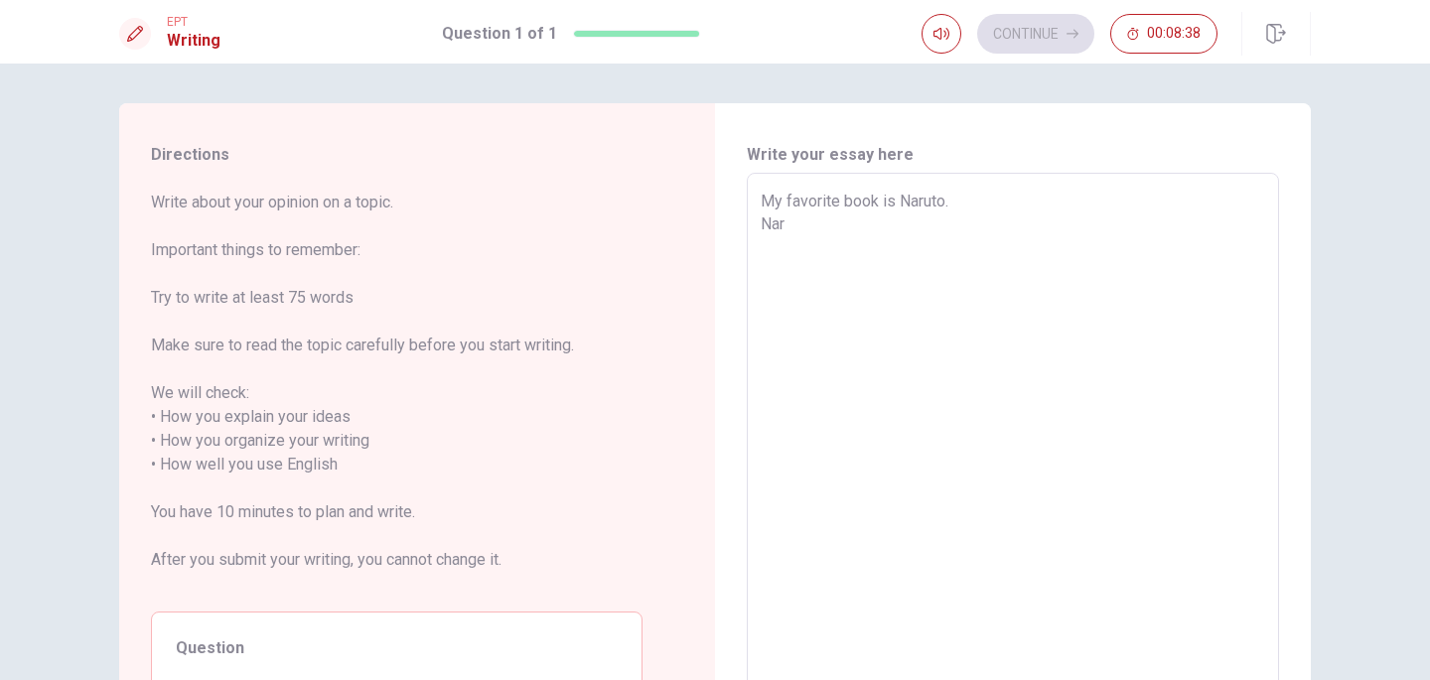
type textarea "My favorite book is Naruto. Naru"
type textarea "x"
type textarea "My favorite book is Naruto. [GEOGRAPHIC_DATA]"
type textarea "x"
type textarea "My favorite book is Naruto. Naruto"
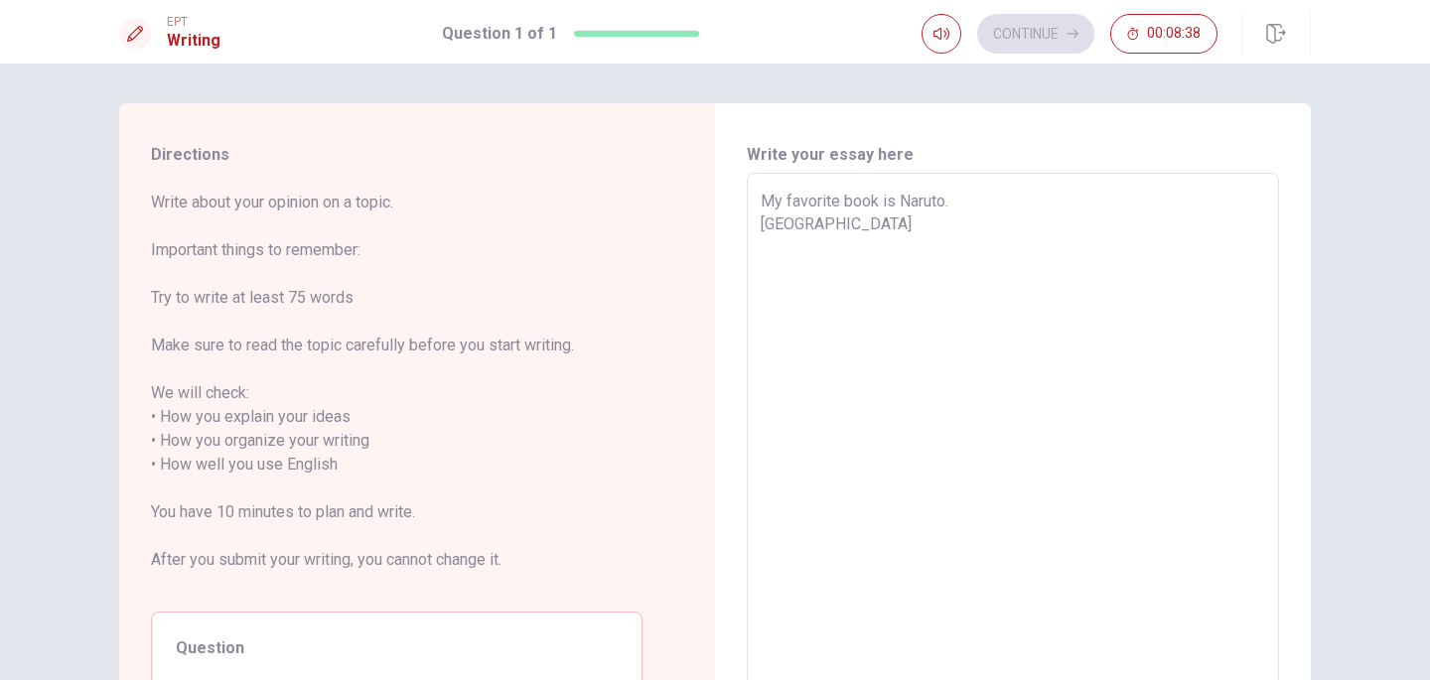
type textarea "x"
type textarea "My favorite book is Naruto. Naruto"
type textarea "x"
type textarea "My favorite book is Naruto. Naruto i"
type textarea "x"
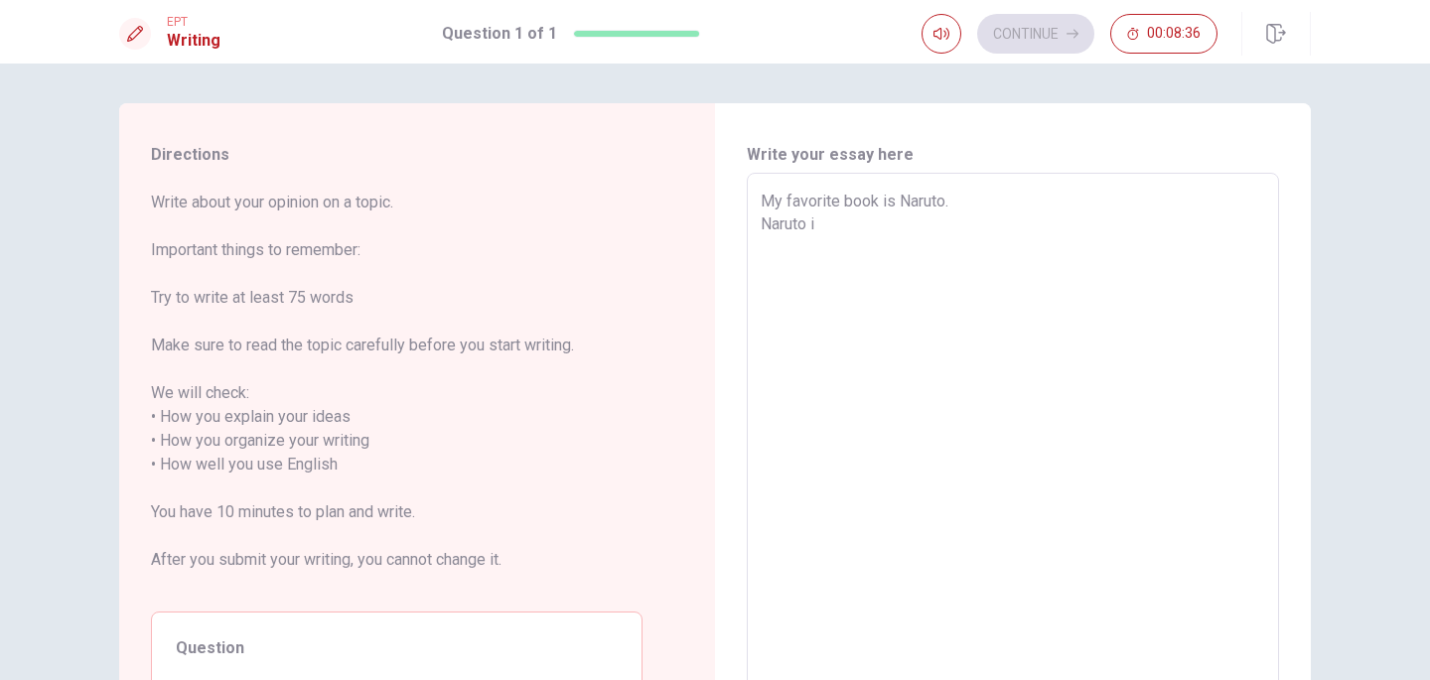
type textarea "My favorite book is Naruto. Naruto is"
type textarea "x"
type textarea "My favorite book is Naruto. Naruto isn"
type textarea "x"
type textarea "My favorite book is Naruto. Naruto isnt"
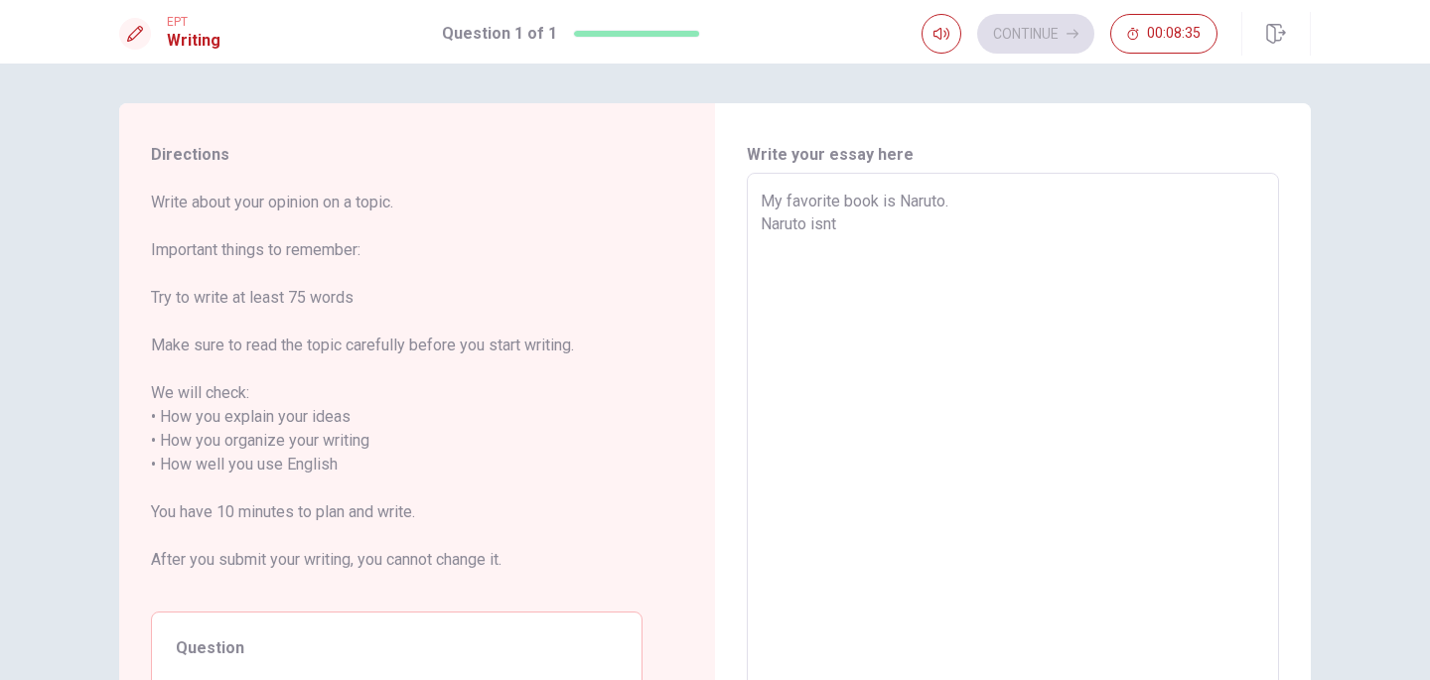
type textarea "x"
type textarea "My favorite book is Naruto. Naruto isnt"
type textarea "x"
type textarea "My favorite book is Naruto. Naruto isnt"
type textarea "x"
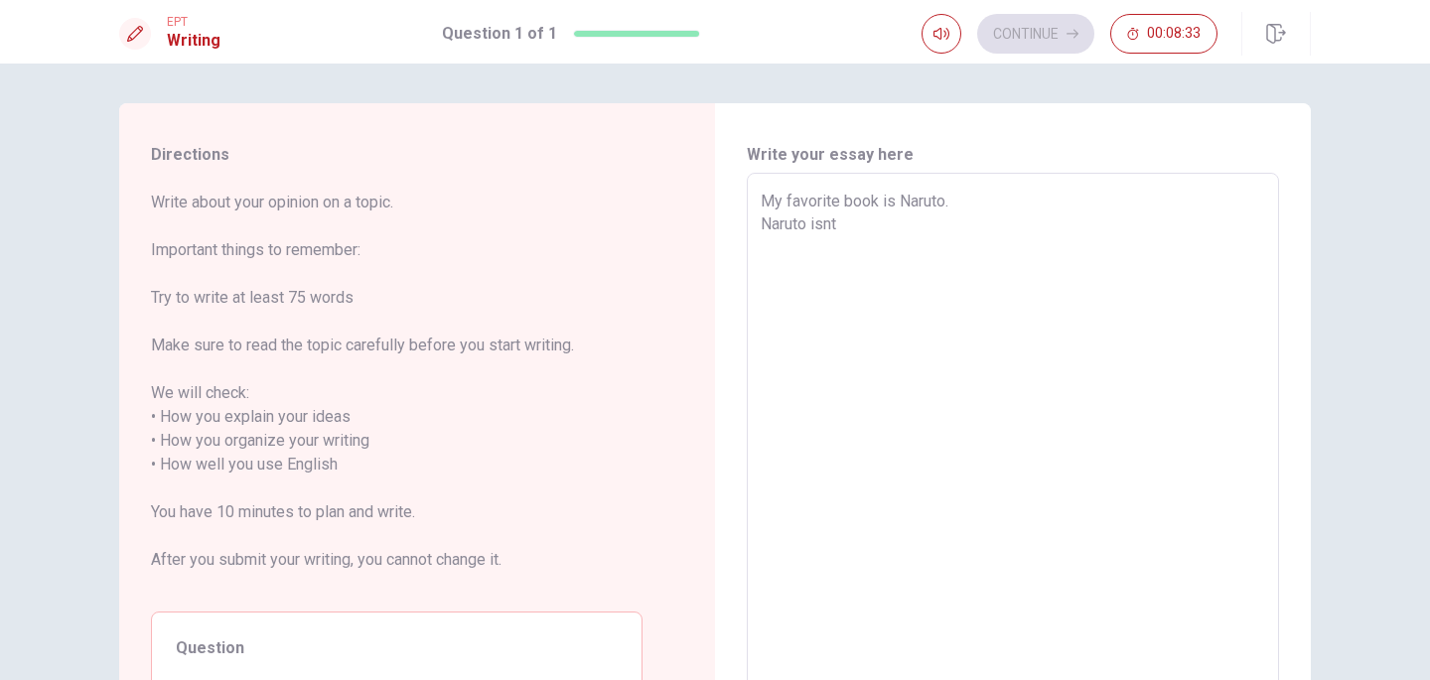
type textarea "My favorite book is Naruto. Naruto isnt"
type textarea "x"
type textarea "My favorite book is Naruto. Naruto isnt b"
type textarea "x"
type textarea "My favorite book is Naruto. Naruto isnt bo"
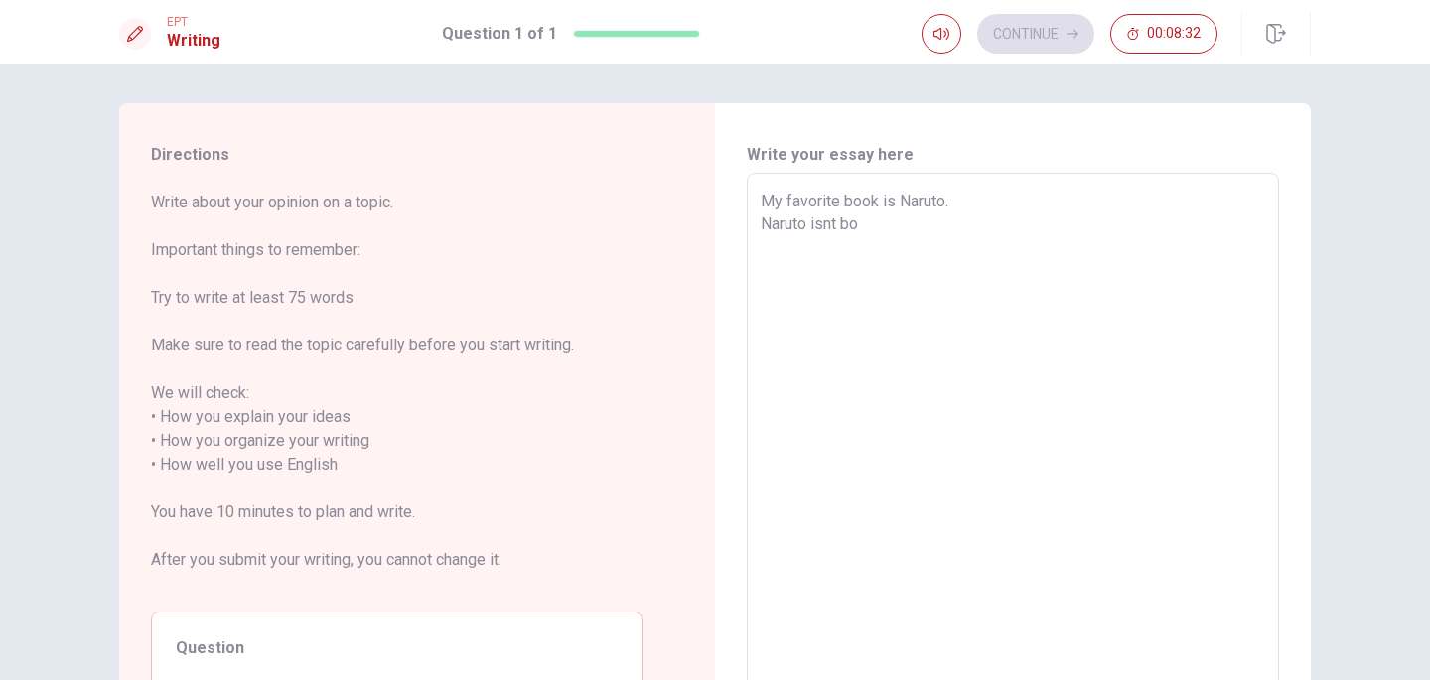
type textarea "x"
type textarea "My favorite book is Naruto. Naruto isnt boo"
type textarea "x"
type textarea "My favorite book is Naruto. Naruto isnt book"
type textarea "x"
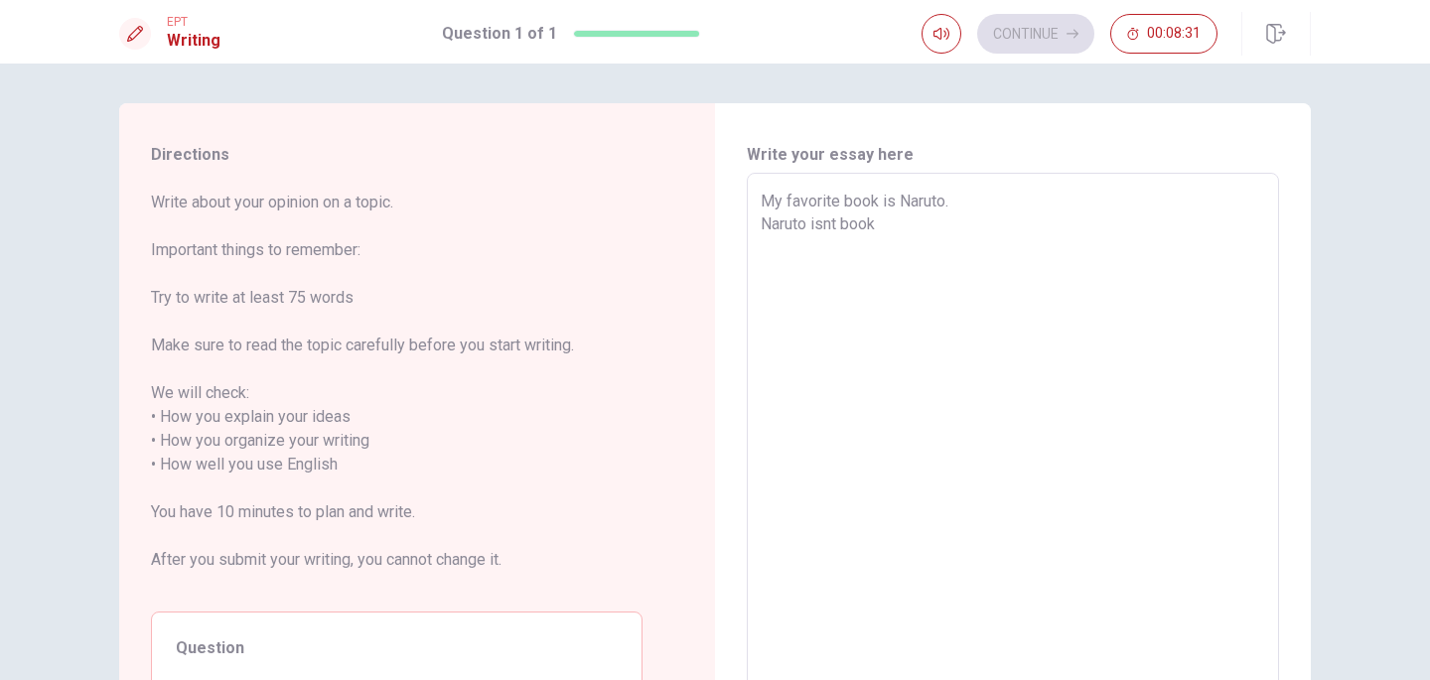
type textarea "My favorite book is Naruto. Naruto isnt book,"
type textarea "x"
type textarea "My favorite book is Naruto. Naruto isnt book,b"
type textarea "x"
type textarea "My favorite book is Naruto. Naruto isnt book,bu"
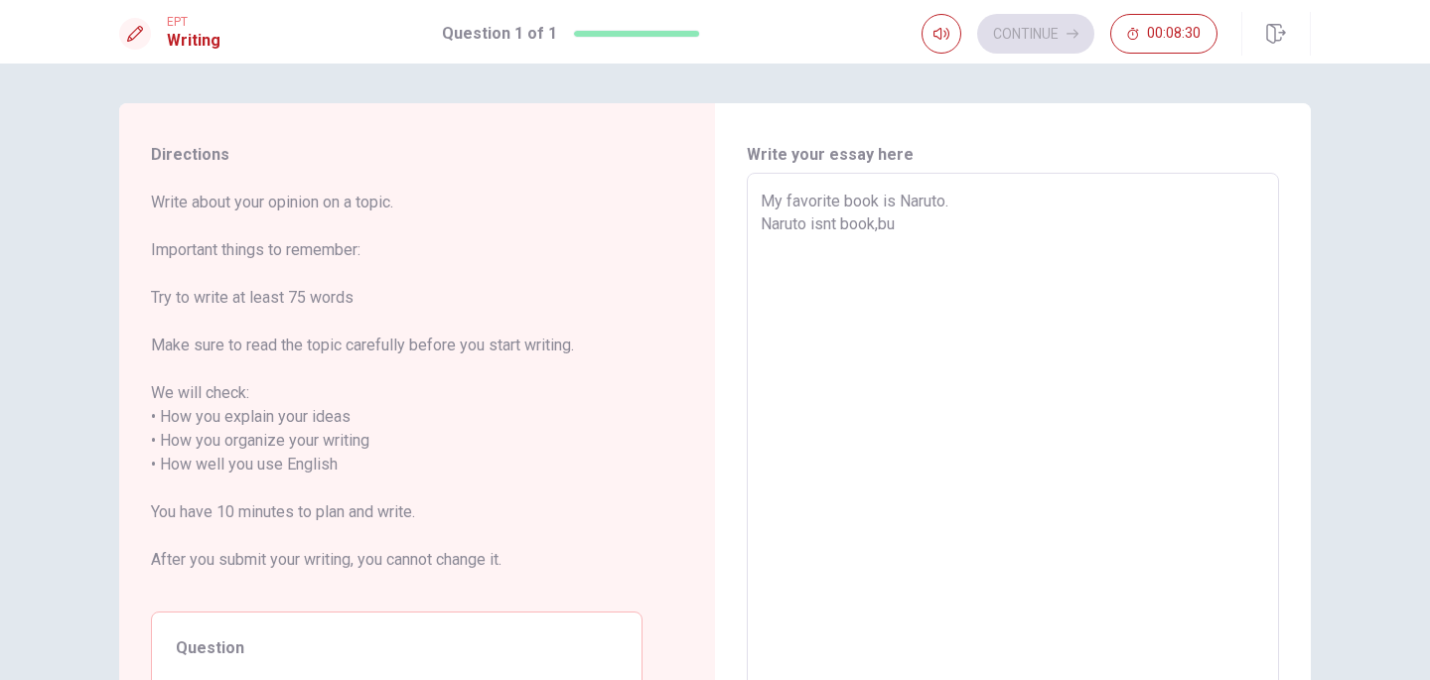
type textarea "x"
type textarea "My favorite book is Naruto. Naruto isnt book,but"
type textarea "x"
type textarea "My favorite book is Naruto. Naruto isnt book,but"
type textarea "x"
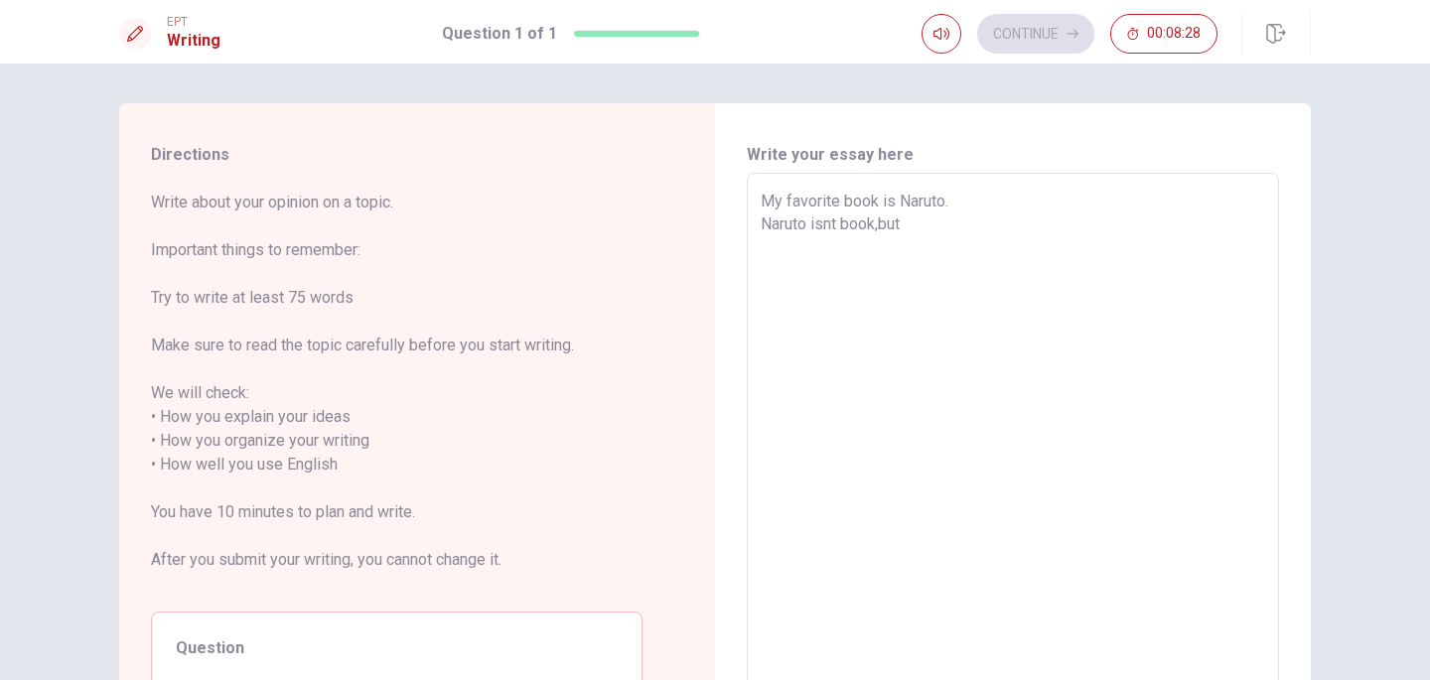
type textarea "My favorite book is Naruto. Naruto isnt book,but J"
type textarea "x"
type textarea "My favorite book is Naruto. Naruto isnt book,but Jp"
type textarea "x"
type textarea "My favorite book is Naruto. Naruto isnt book,but Jpa"
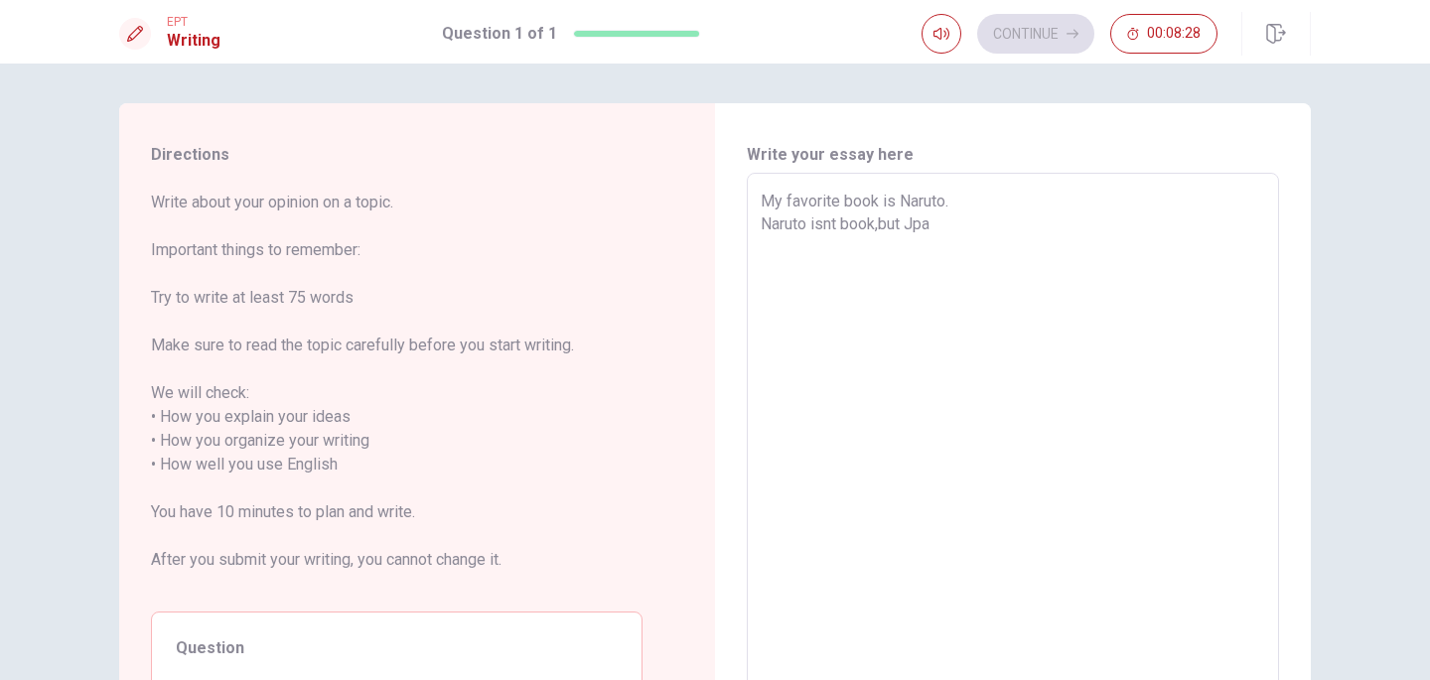
type textarea "x"
type textarea "My favorite book is Naruto. Naruto isnt book,but Jpan"
type textarea "x"
type textarea "My favorite book is Naruto. Naruto isnt book,but Jpana"
type textarea "x"
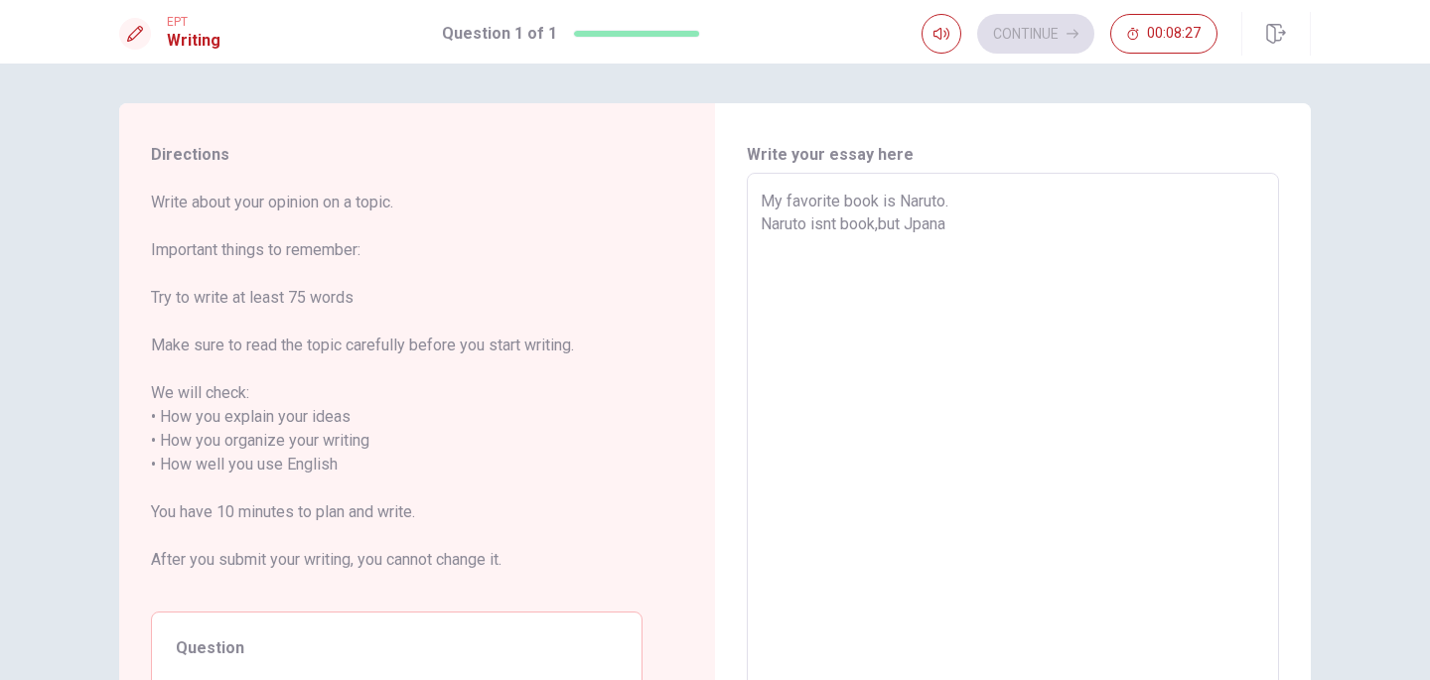
type textarea "My favorite book is Naruto. Naruto isnt book,but Jpan"
type textarea "x"
type textarea "My favorite book is Naruto. Naruto isnt book,but Jpann"
type textarea "x"
type textarea "My favorite book is Naruto. Naruto isnt book,but Jpanne"
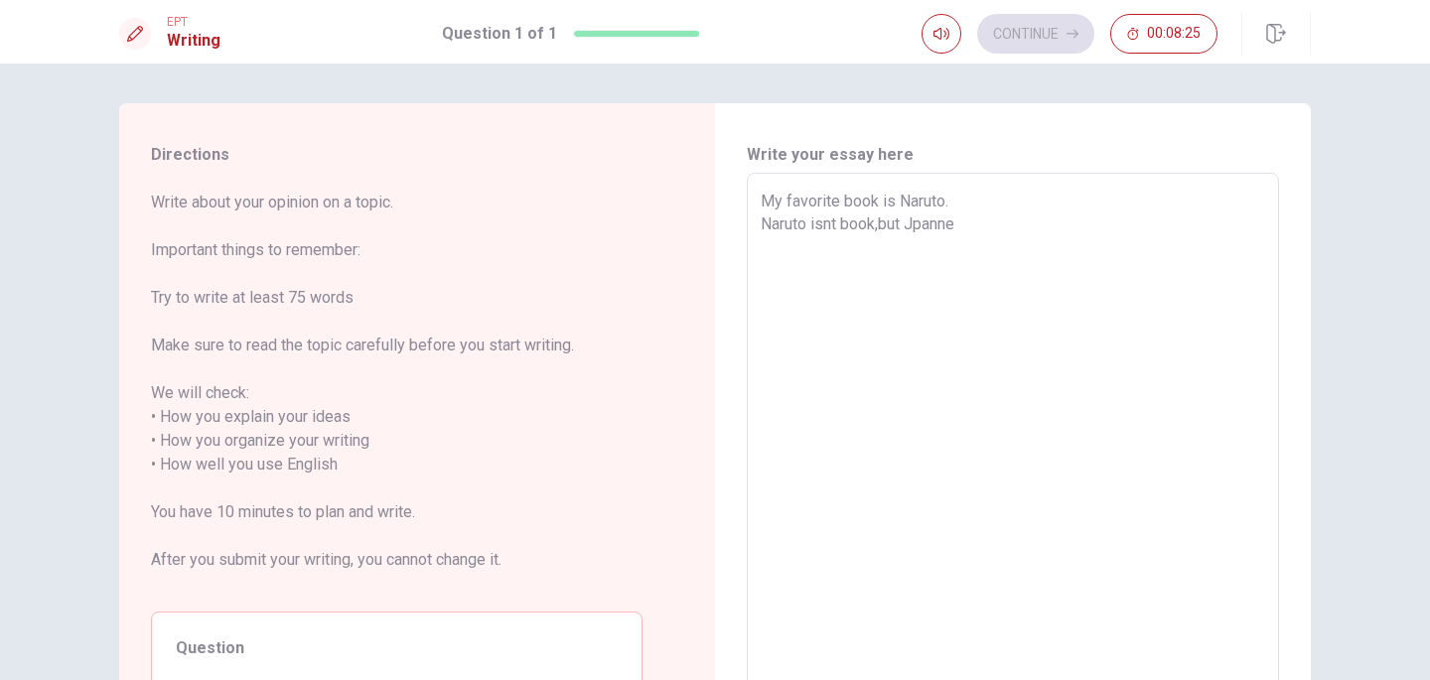
type textarea "x"
type textarea "My favorite book is Naruto. Naruto isnt book,but Jpannes"
type textarea "x"
type textarea "My favorite book is Naruto. Naruto isnt book,but Jpannese"
type textarea "x"
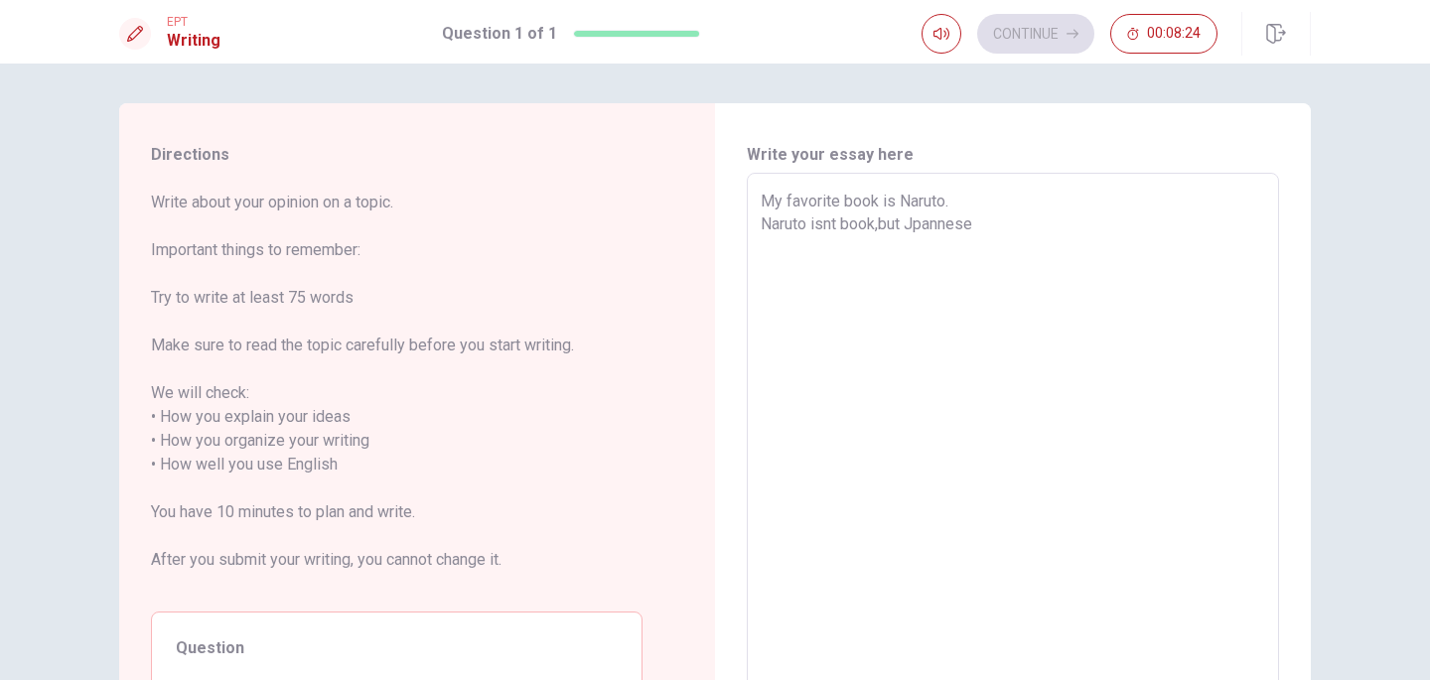
type textarea "My favorite book is Naruto. Naruto isnt book,but Jpannes"
type textarea "x"
type textarea "My favorite book is Naruto. Naruto isnt book,but Jpanne"
type textarea "x"
type textarea "My favorite book is Naruto. Naruto isnt book,but Jpann"
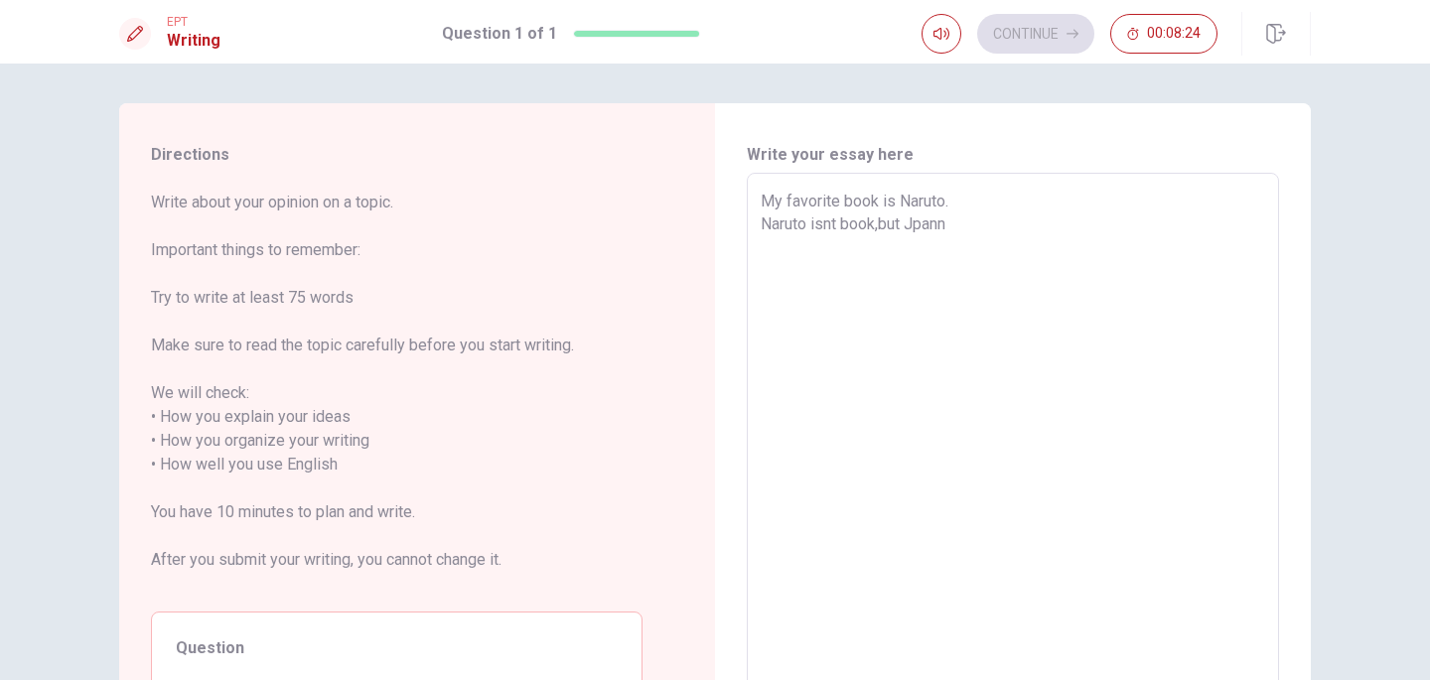
type textarea "x"
type textarea "My favorite book is Naruto. Naruto isnt book,but Jpan"
type textarea "x"
type textarea "My favorite book is Naruto. Naruto isnt book,but Jpane"
type textarea "x"
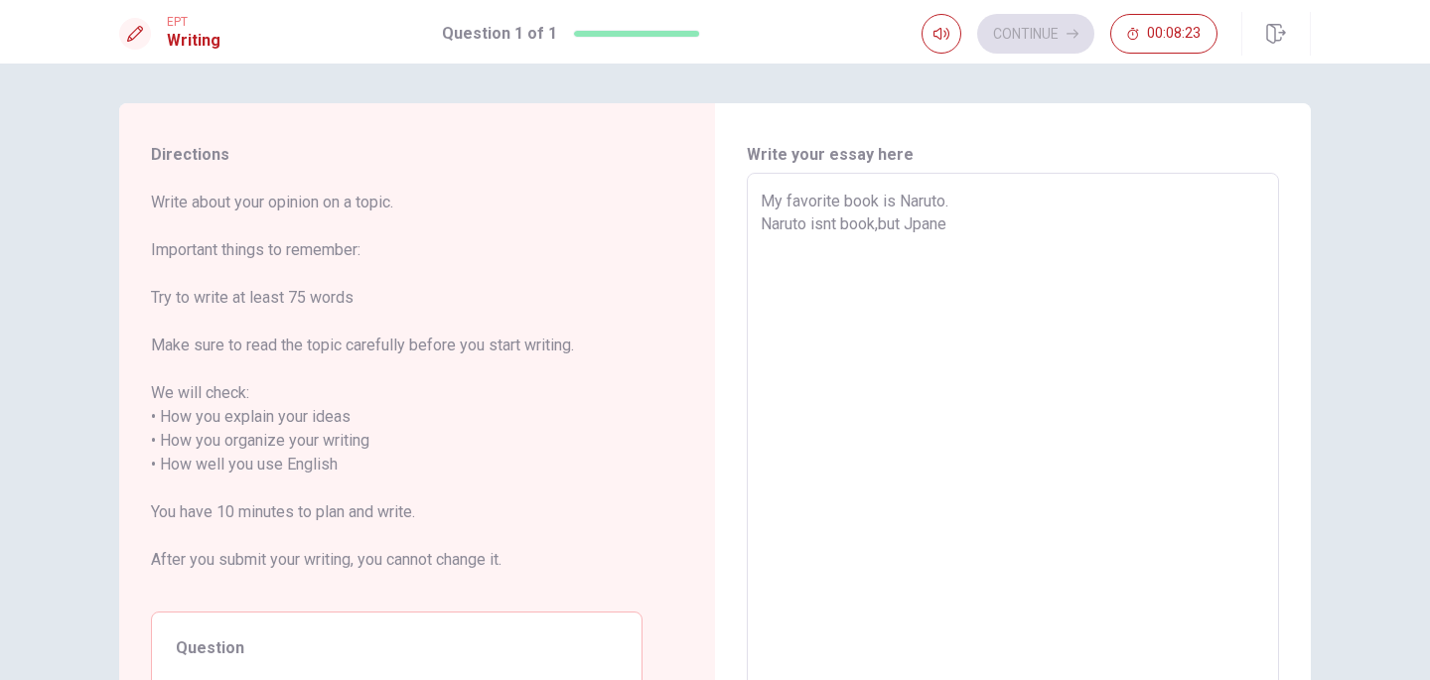
type textarea "My favorite book is Naruto. Naruto isnt book,but Jpanes"
type textarea "x"
type textarea "My favorite book is Naruto. Naruto isnt book,but Jpanese"
type textarea "x"
type textarea "My favorite book is Naruto. Naruto isnt book,but Jpanese"
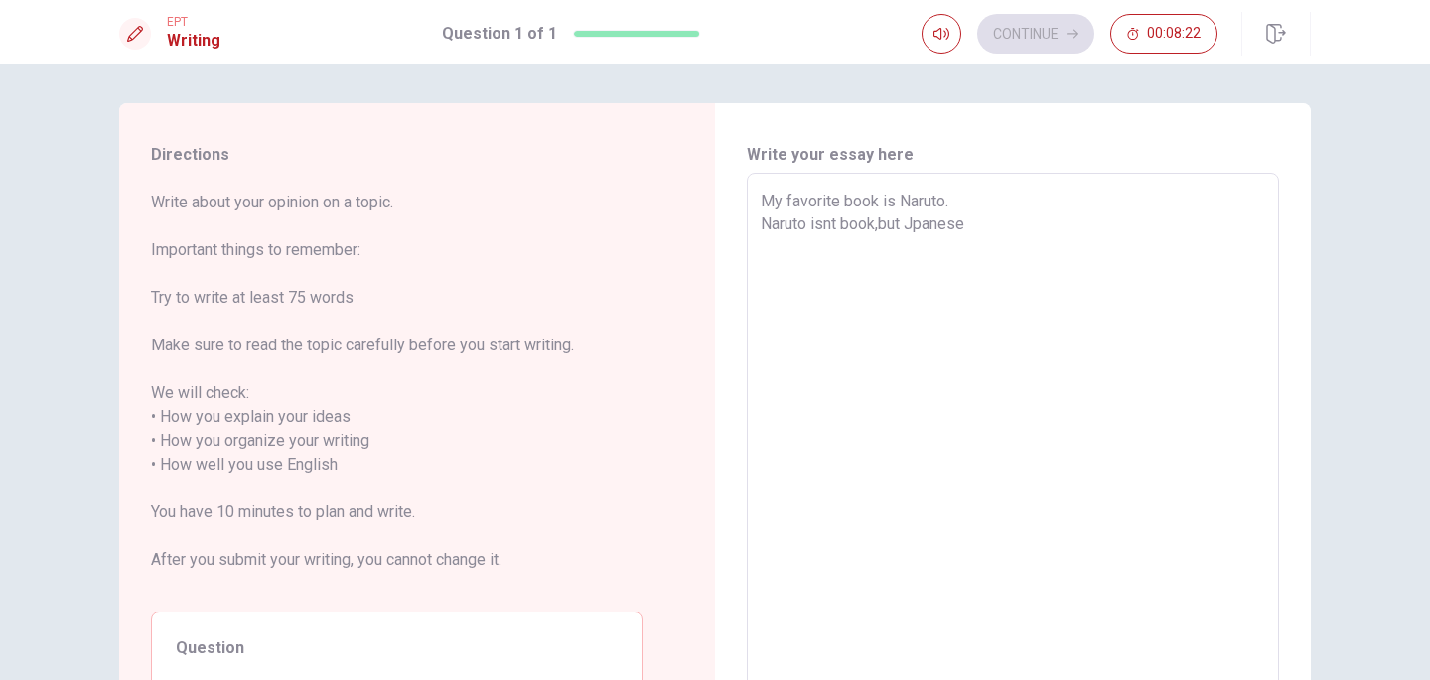
type textarea "x"
type textarea "My favorite book is Naruto. Naruto isnt book,but Jpanese m"
type textarea "x"
type textarea "My favorite book is Naruto. [PERSON_NAME] isnt book,but Jpanese ma"
type textarea "x"
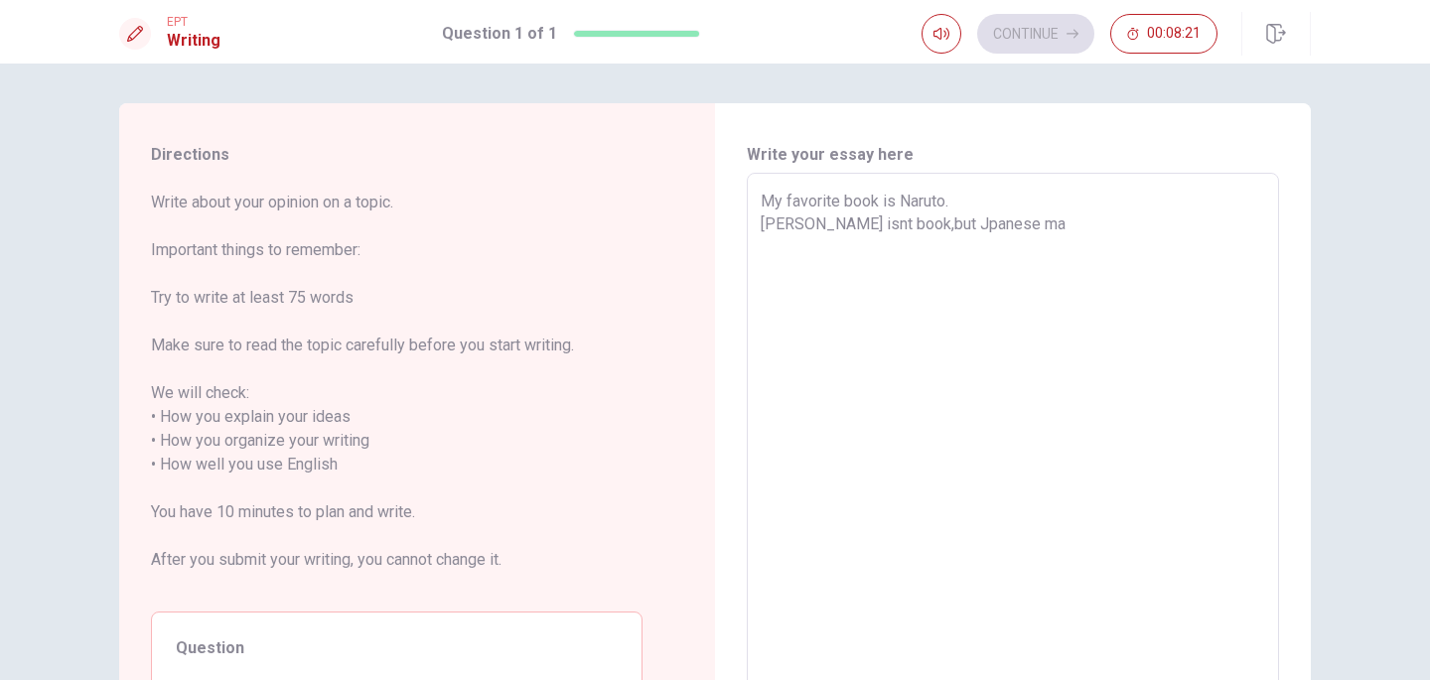
type textarea "My favorite book is Naruto. [PERSON_NAME] isnt book,but Jpanese man"
type textarea "x"
type textarea "My favorite book is Naruto. [PERSON_NAME] isnt book,but Jpanese ma"
type textarea "x"
type textarea "My favorite book is Naruto. Naruto isnt book,but Jpanese m"
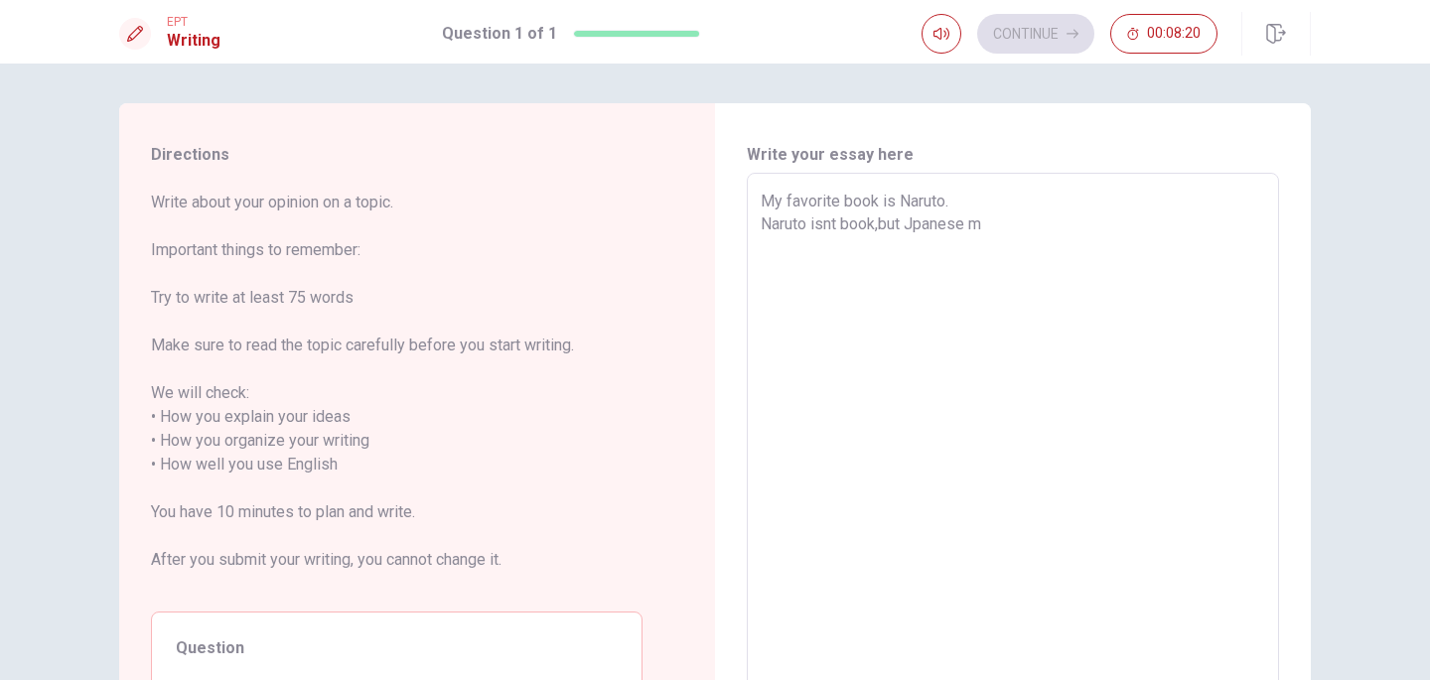
type textarea "x"
type textarea "My favorite book is Naruto. Naruto isnt book,but Jpanese"
type textarea "x"
type textarea "My favorite book is Naruto. Naruto isnt book,but Jpanese M"
type textarea "x"
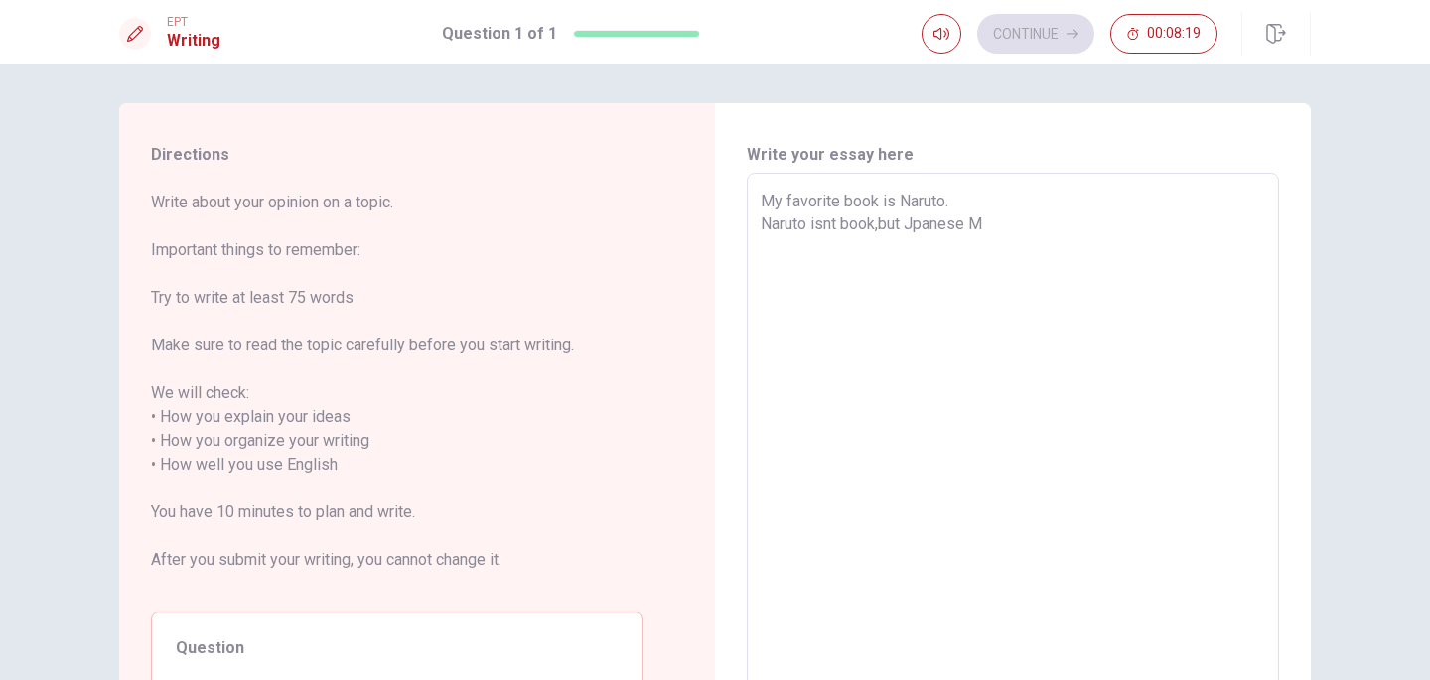
type textarea "My favorite book is Naruto. Naruto isnt book,but Jpanese Ma"
type textarea "x"
type textarea "My favorite book is Naruto. Naruto isnt book,but Jpanese Man"
type textarea "x"
type textarea "My favorite book is Naruto. Naruto isnt book,but Jpanese Mang"
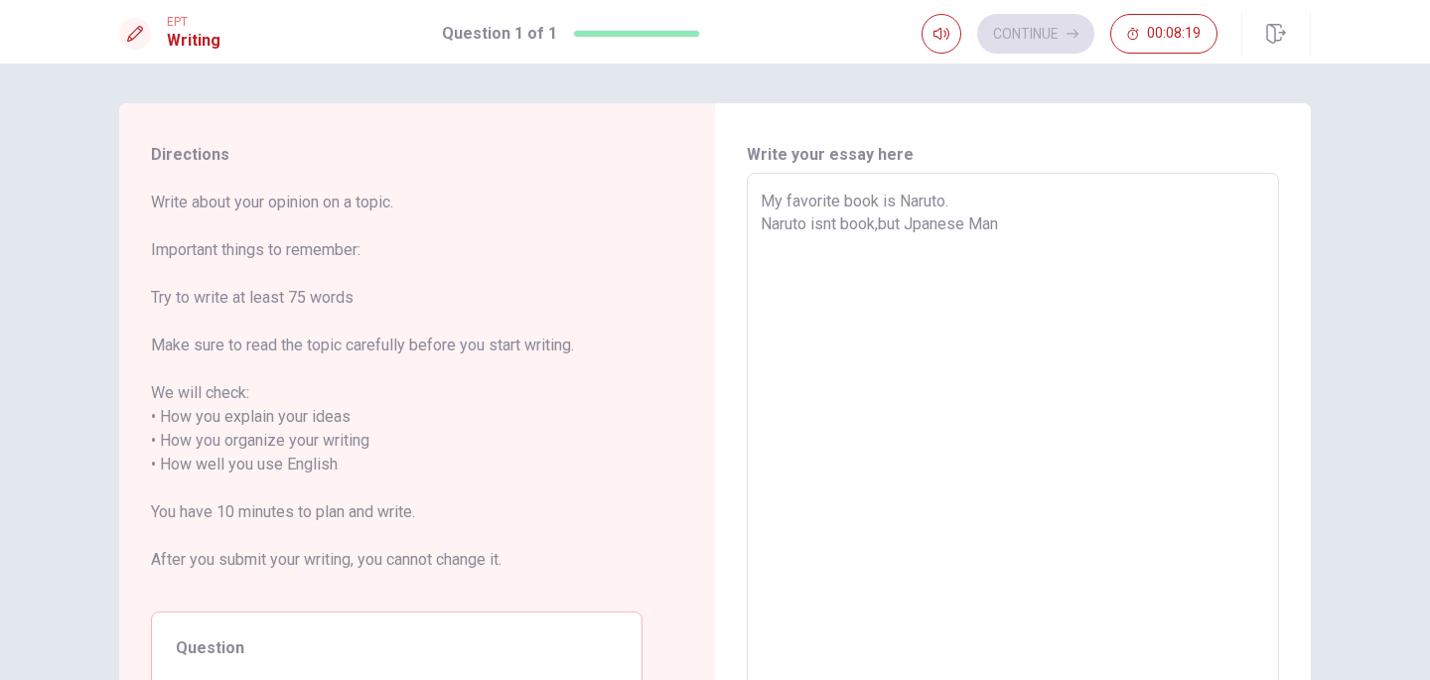
type textarea "x"
type textarea "My favorite book is Naruto. Naruto isnt book,but Jpanese Manga"
type textarea "x"
type textarea "My favorite book is Naruto. Naruto isnt book,but Jpanese Manga."
type textarea "x"
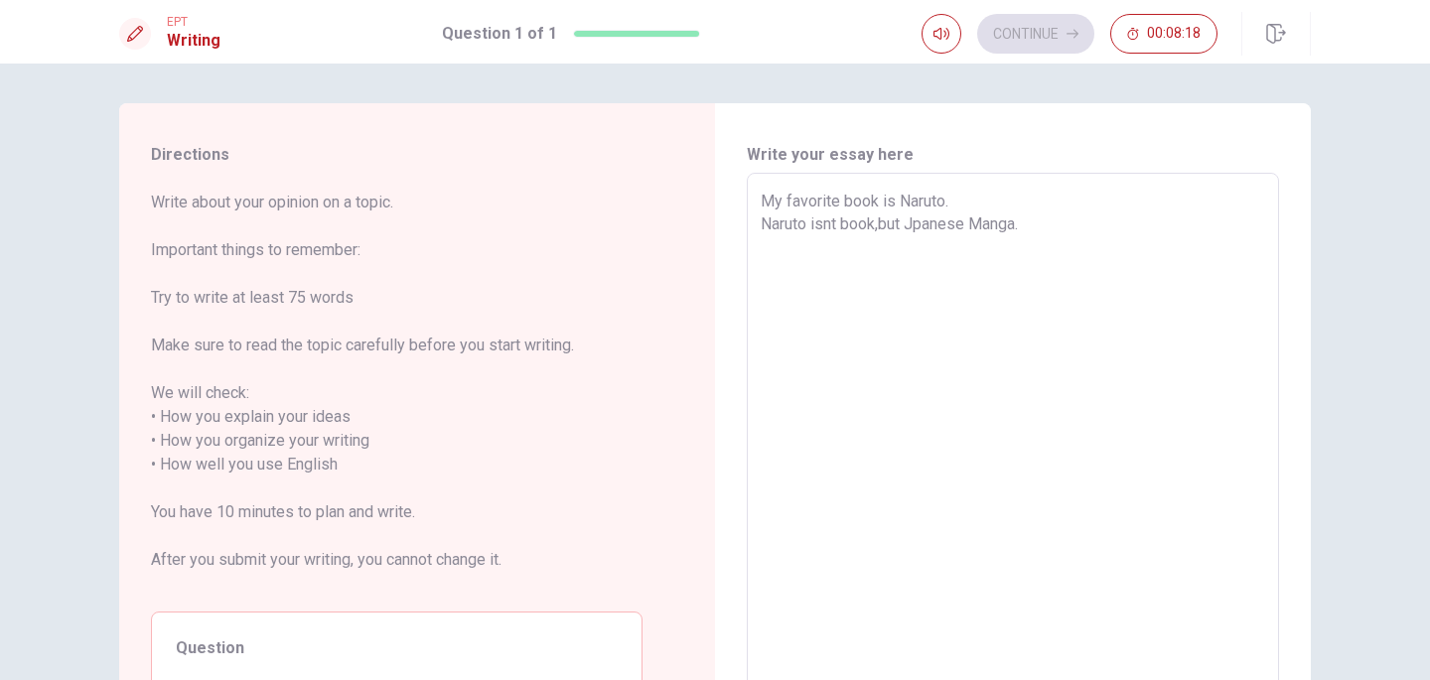
type textarea "My favorite book is Naruto. Naruto isnt book,but Jpanese Manga."
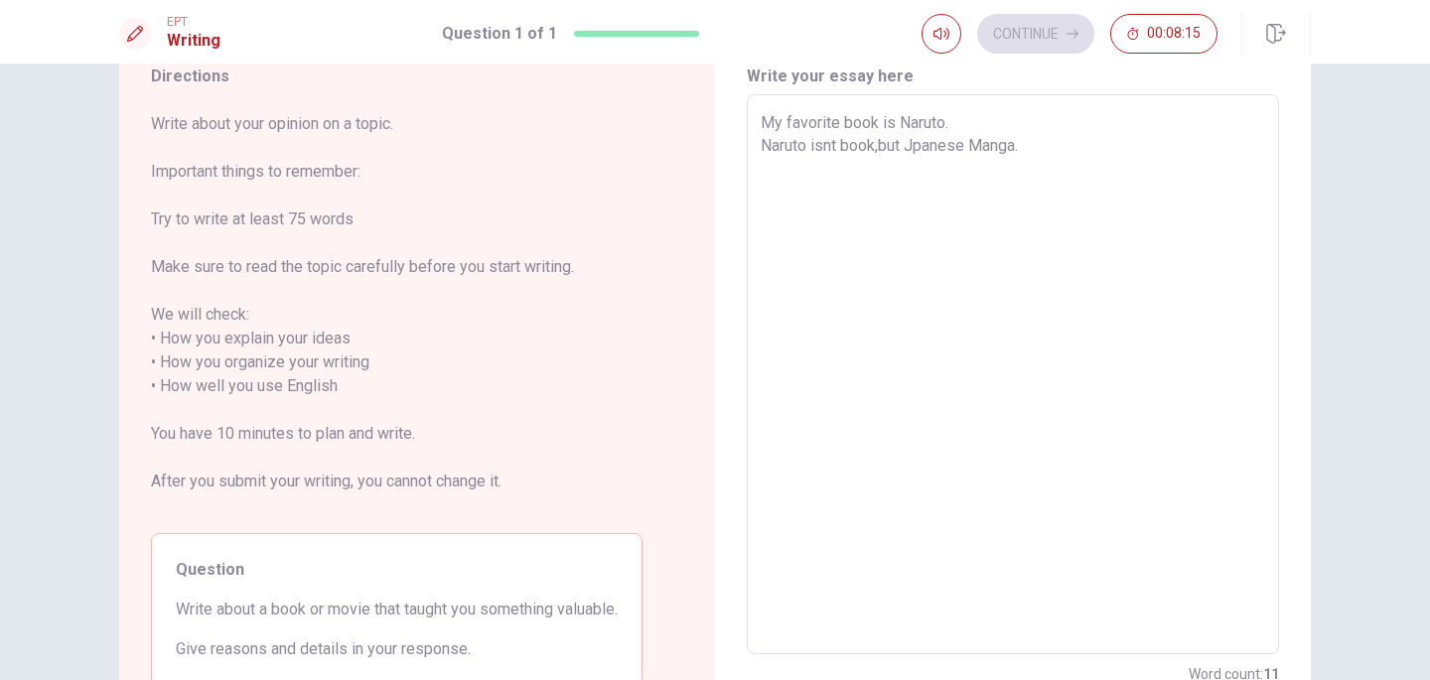
type textarea "x"
type textarea "My favorite book is Naruto. Naruto isnt book,but Jpanese Manga. N"
type textarea "x"
type textarea "My favorite book is Naruto. Naruto isnt book,but Jpanese Manga. Na"
type textarea "x"
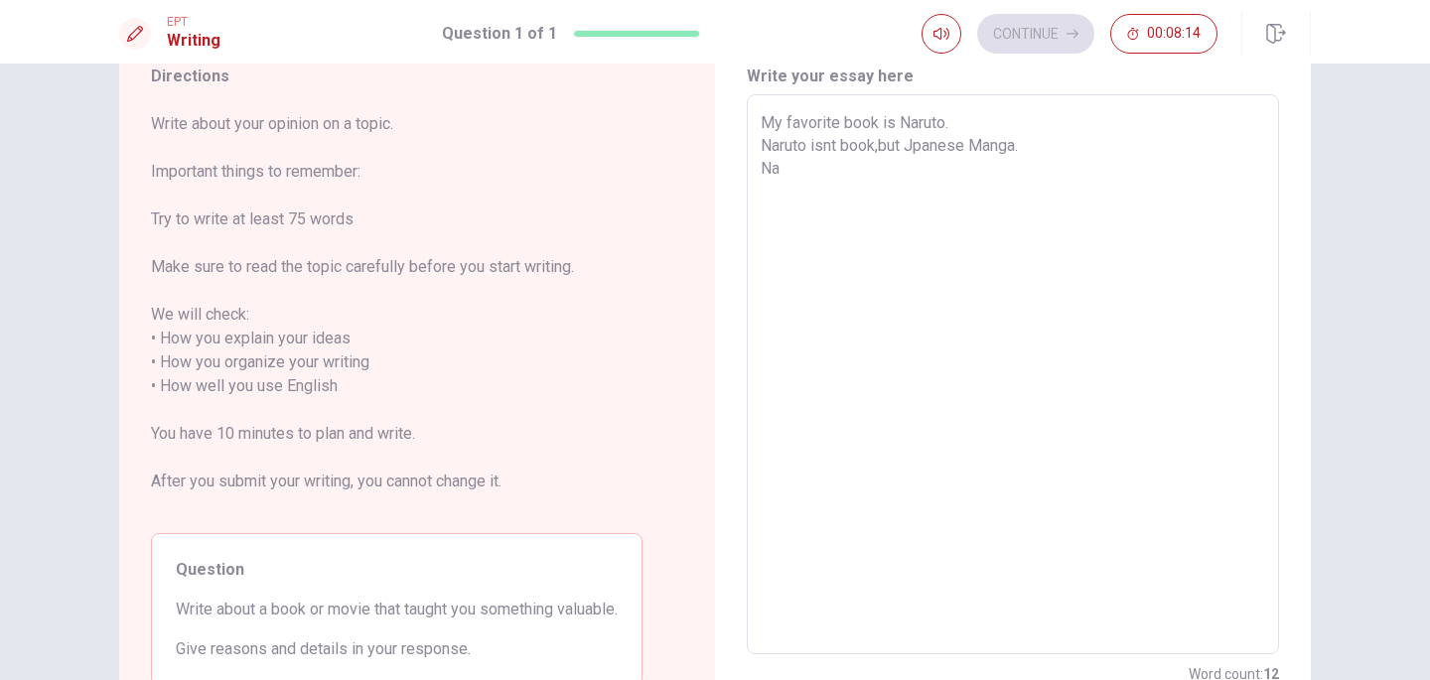
type textarea "My favorite book is Naruto. Naruto isnt book,but Jpanese Manga. Nar"
type textarea "x"
type textarea "My favorite book is Naruto. Naruto isnt book,but Jpanese Manga. Naru"
type textarea "x"
type textarea "My favorite book is Naruto. Naruto isnt book,but Jpanese Manga. [GEOGRAPHIC_DAT…"
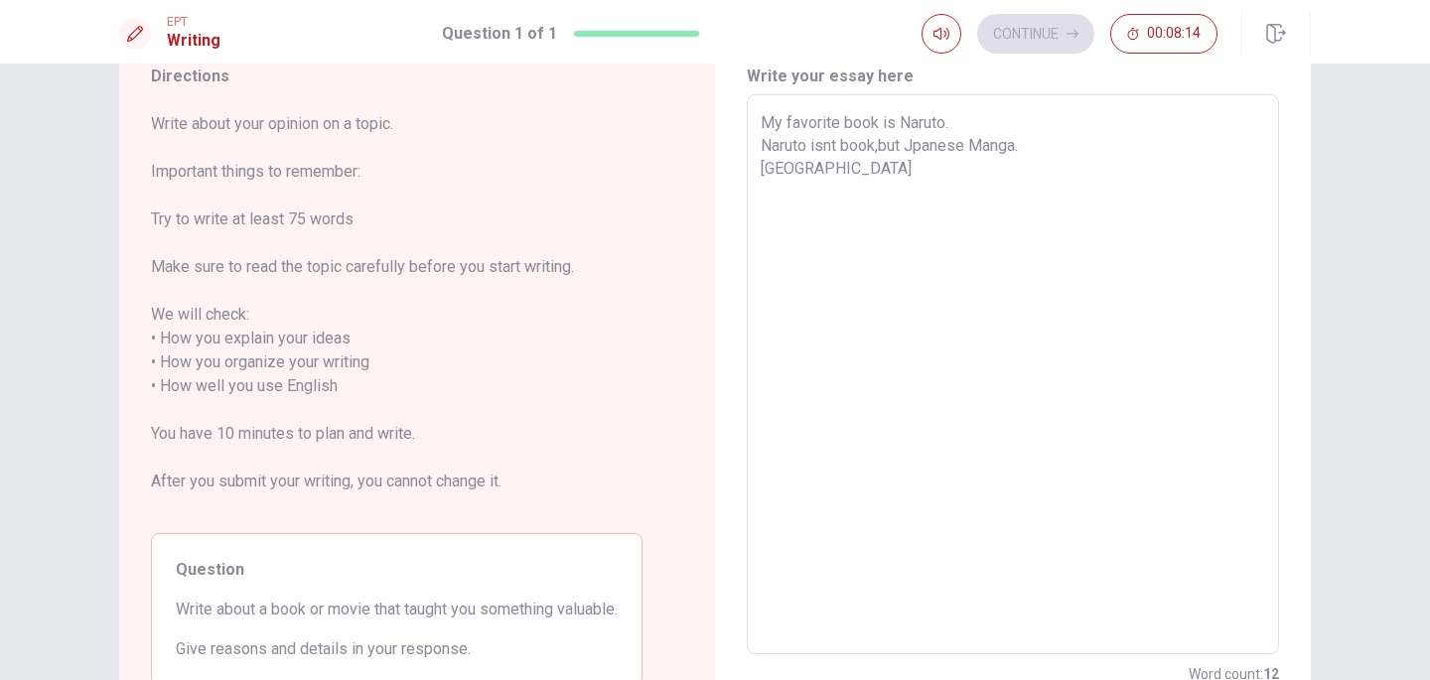
type textarea "x"
type textarea "My favorite book is Naruto. Naruto isnt book,but Jpanese Manga. Narutp"
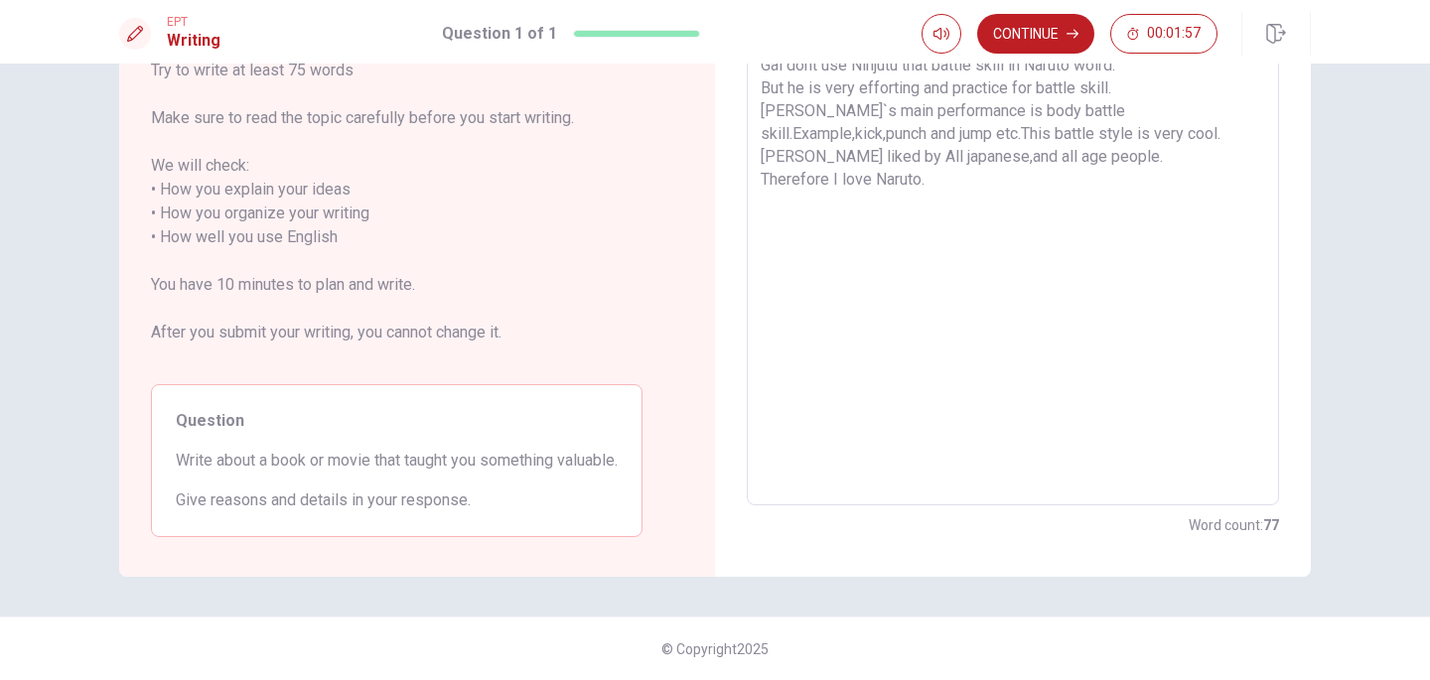
scroll to position [0, 0]
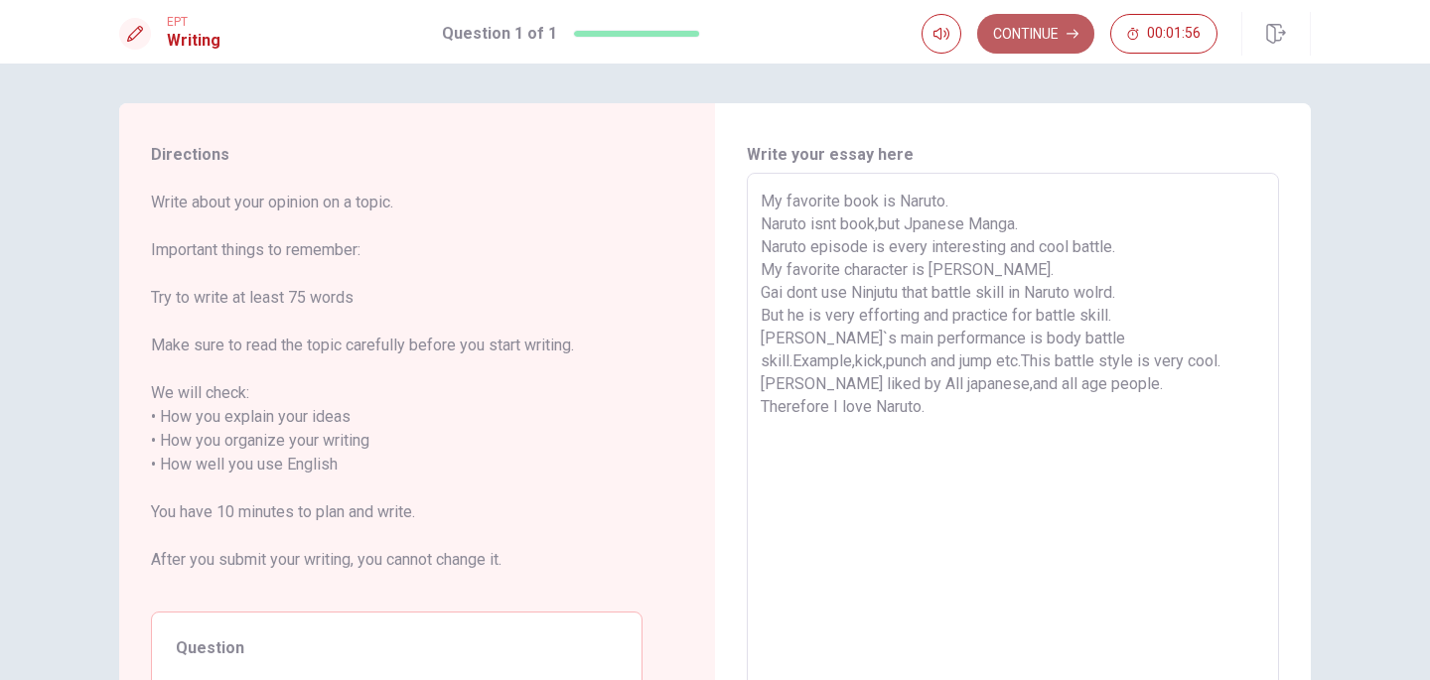
click at [1044, 34] on button "Continue" at bounding box center [1035, 34] width 117 height 40
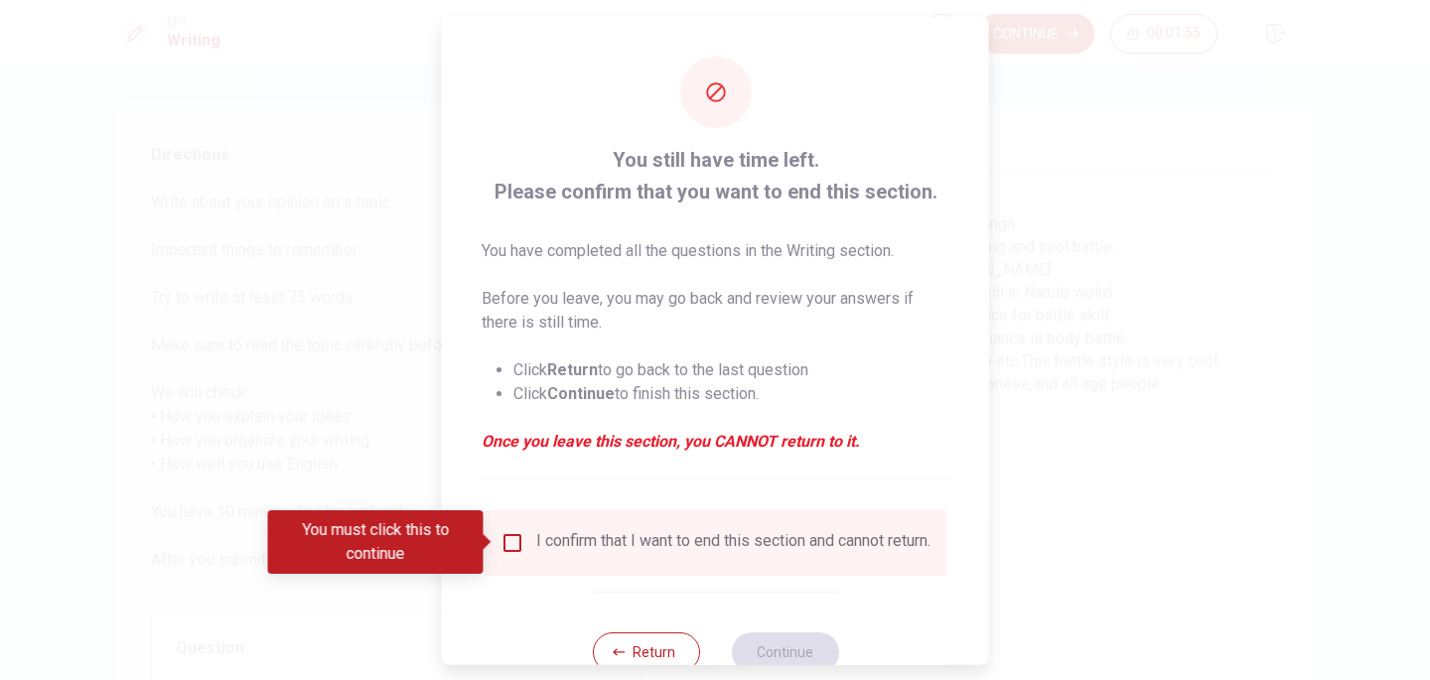
click at [504, 528] on div "I confirm that I want to end this section and cannot return." at bounding box center [715, 542] width 462 height 66
click at [510, 542] on input "You must click this to continue" at bounding box center [512, 542] width 24 height 24
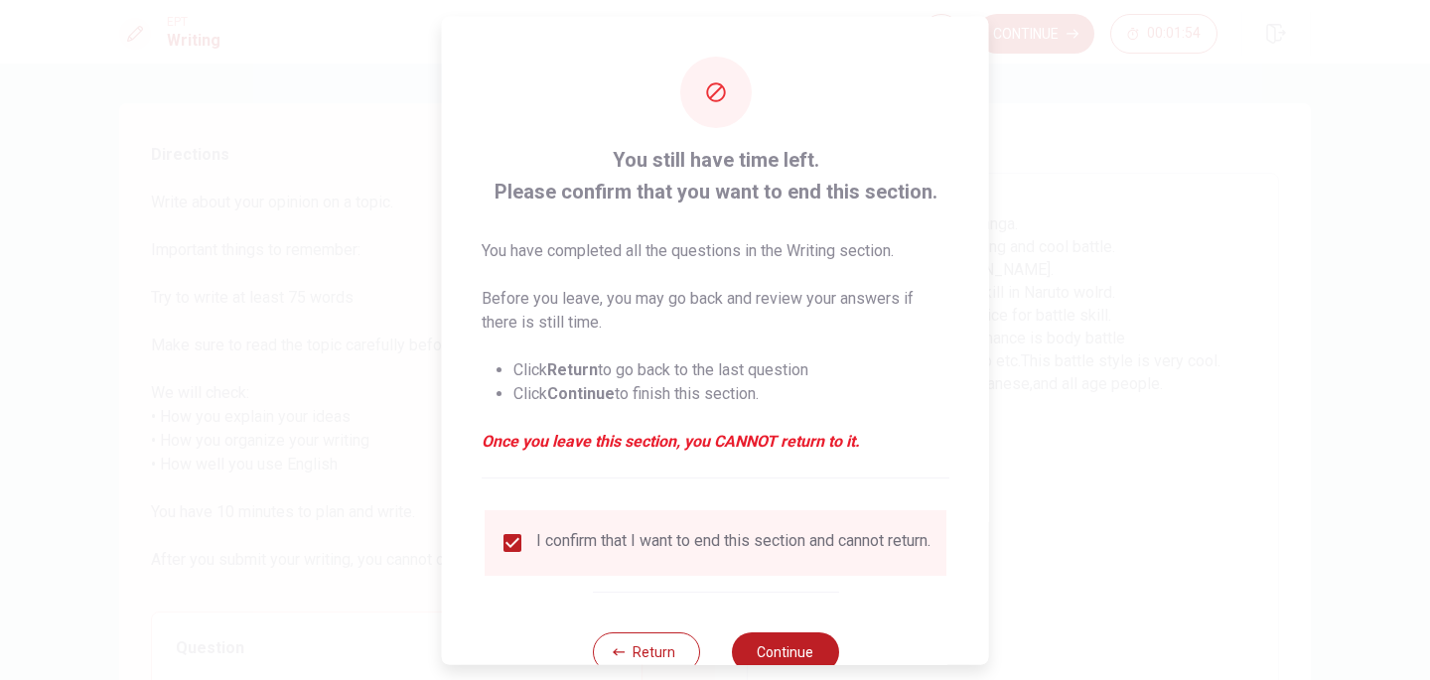
click at [758, 665] on div at bounding box center [715, 340] width 1430 height 680
click at [761, 653] on button "Continue" at bounding box center [784, 651] width 107 height 40
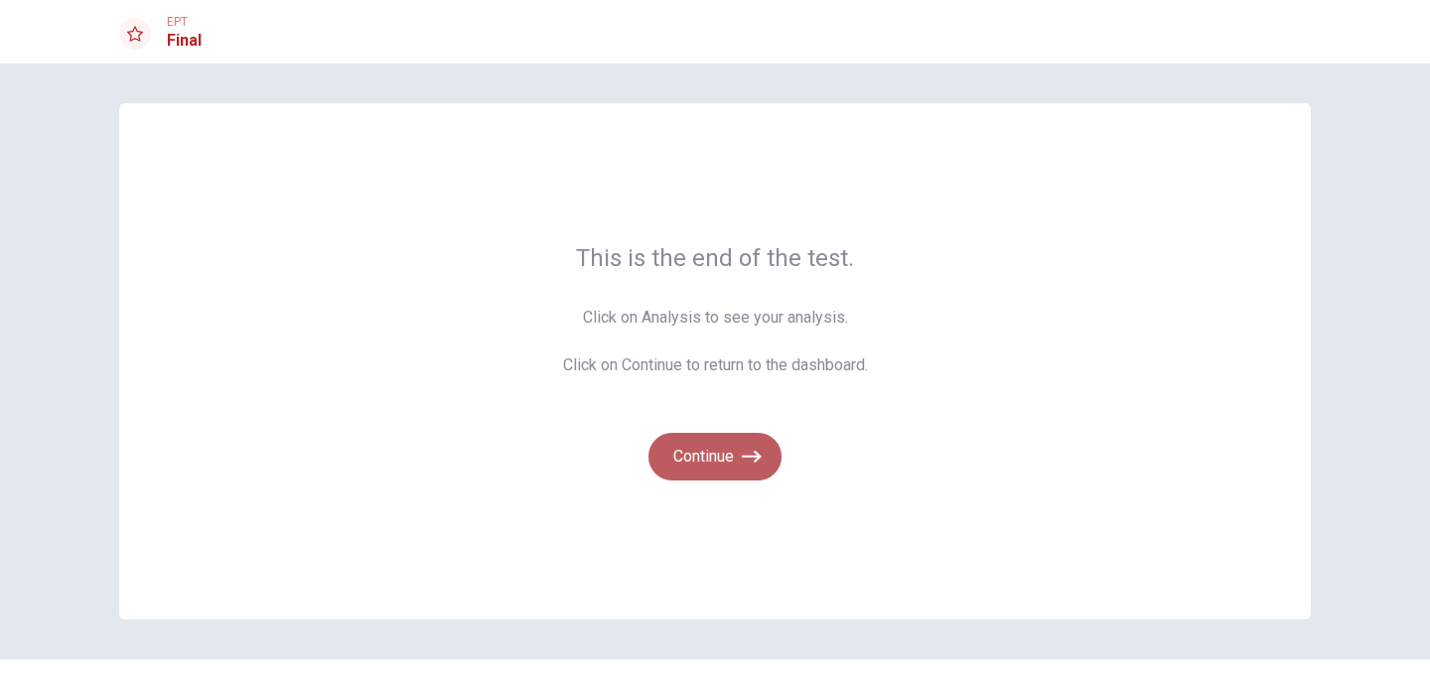
click at [716, 470] on button "Continue" at bounding box center [714, 457] width 133 height 48
